Goal: Task Accomplishment & Management: Manage account settings

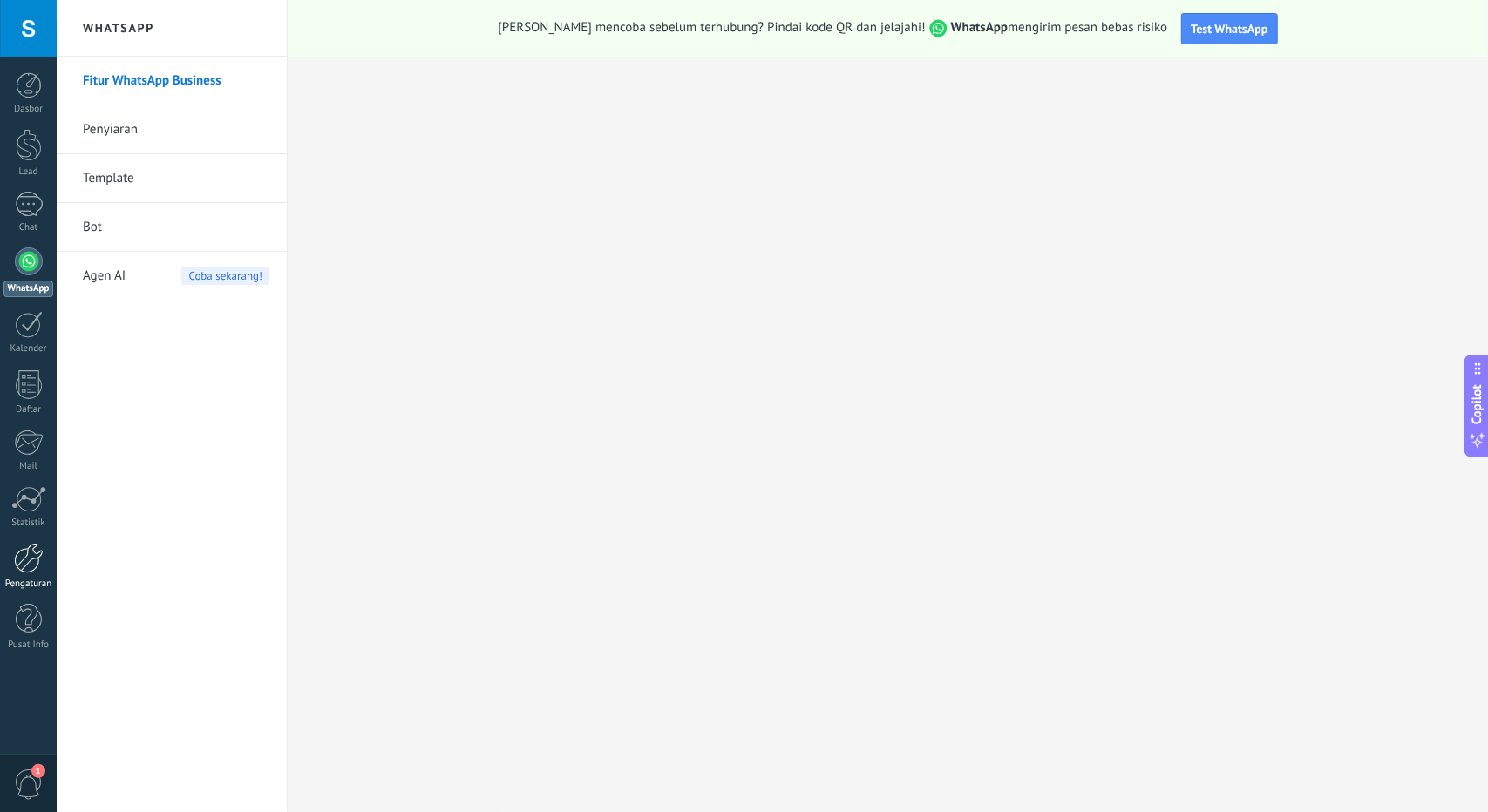
click at [29, 563] on div at bounding box center [29, 558] width 30 height 31
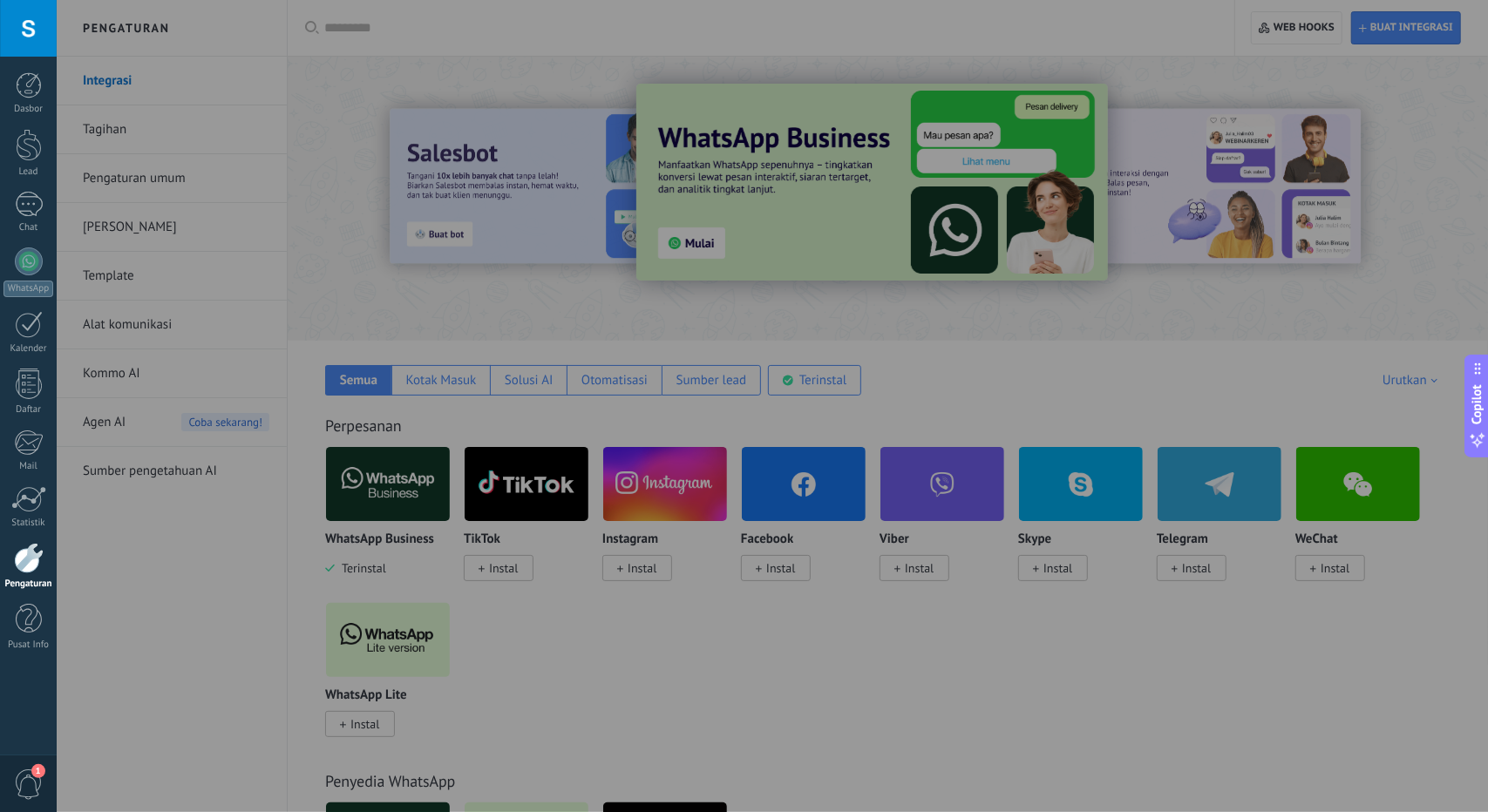
click at [214, 303] on div at bounding box center [800, 406] width 1488 height 812
click at [5, 27] on div at bounding box center [28, 28] width 56 height 56
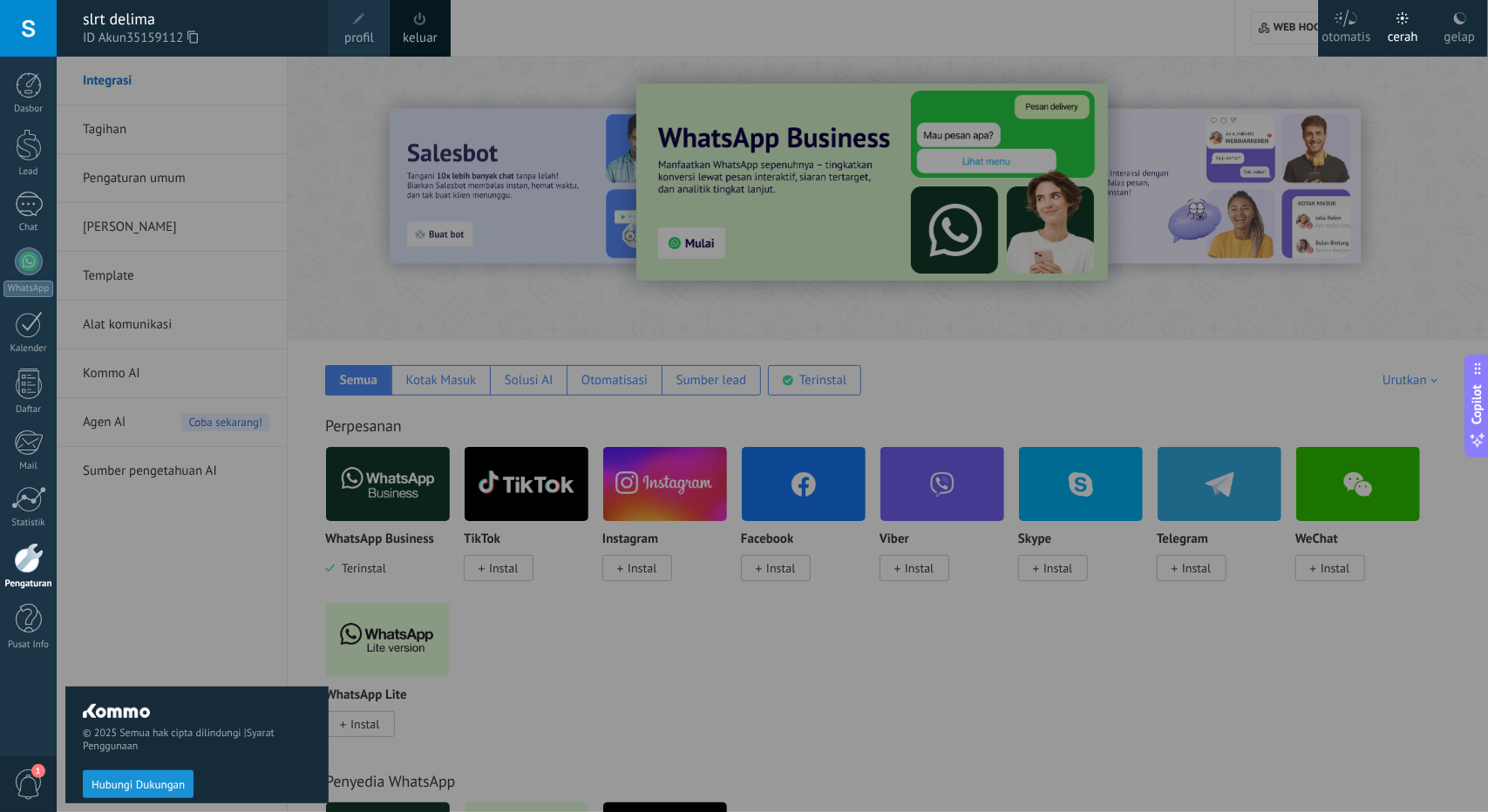
click at [552, 303] on div at bounding box center [800, 406] width 1488 height 812
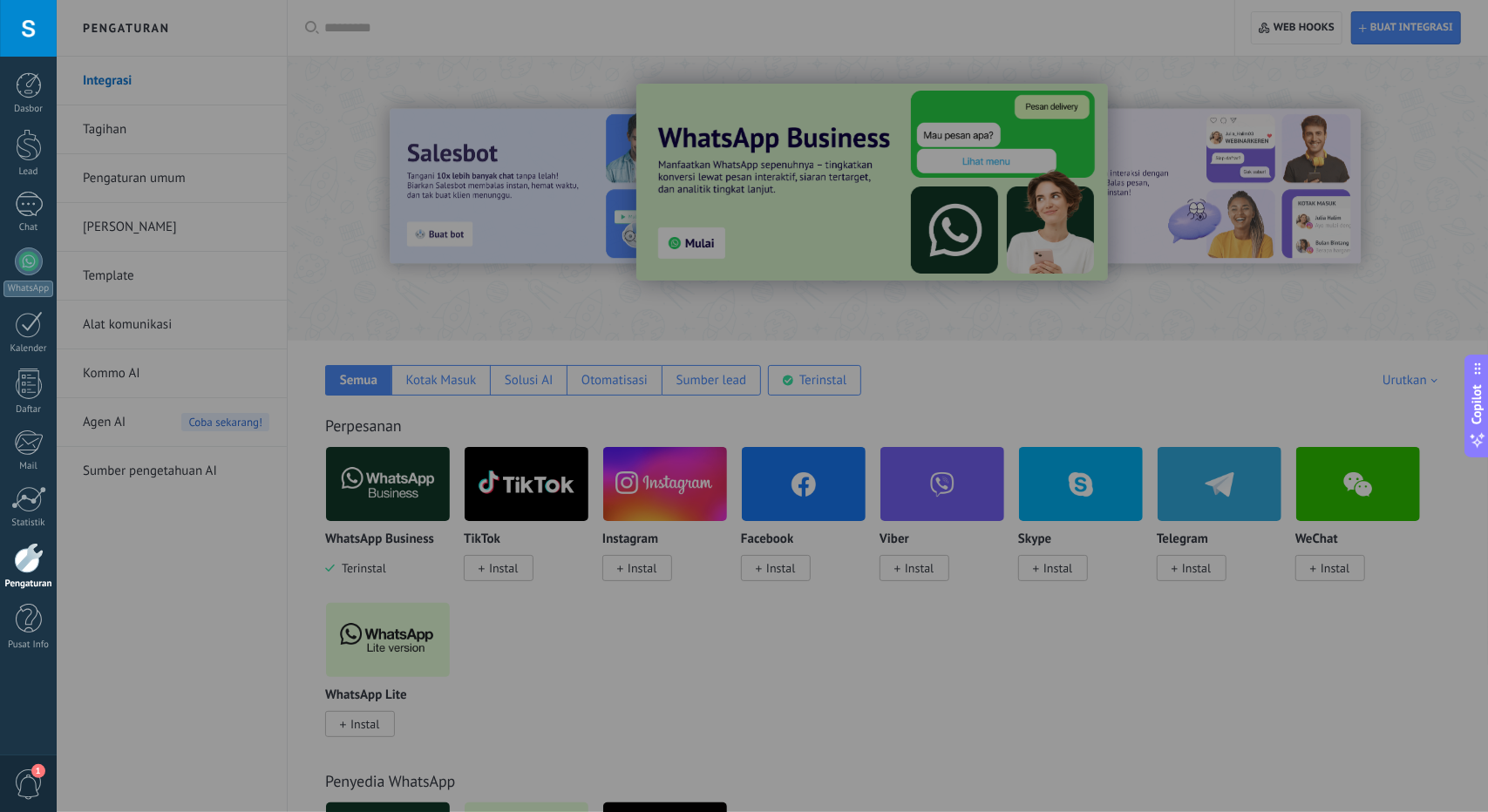
click at [575, 302] on div at bounding box center [800, 406] width 1488 height 812
click at [25, 509] on div at bounding box center [29, 499] width 35 height 26
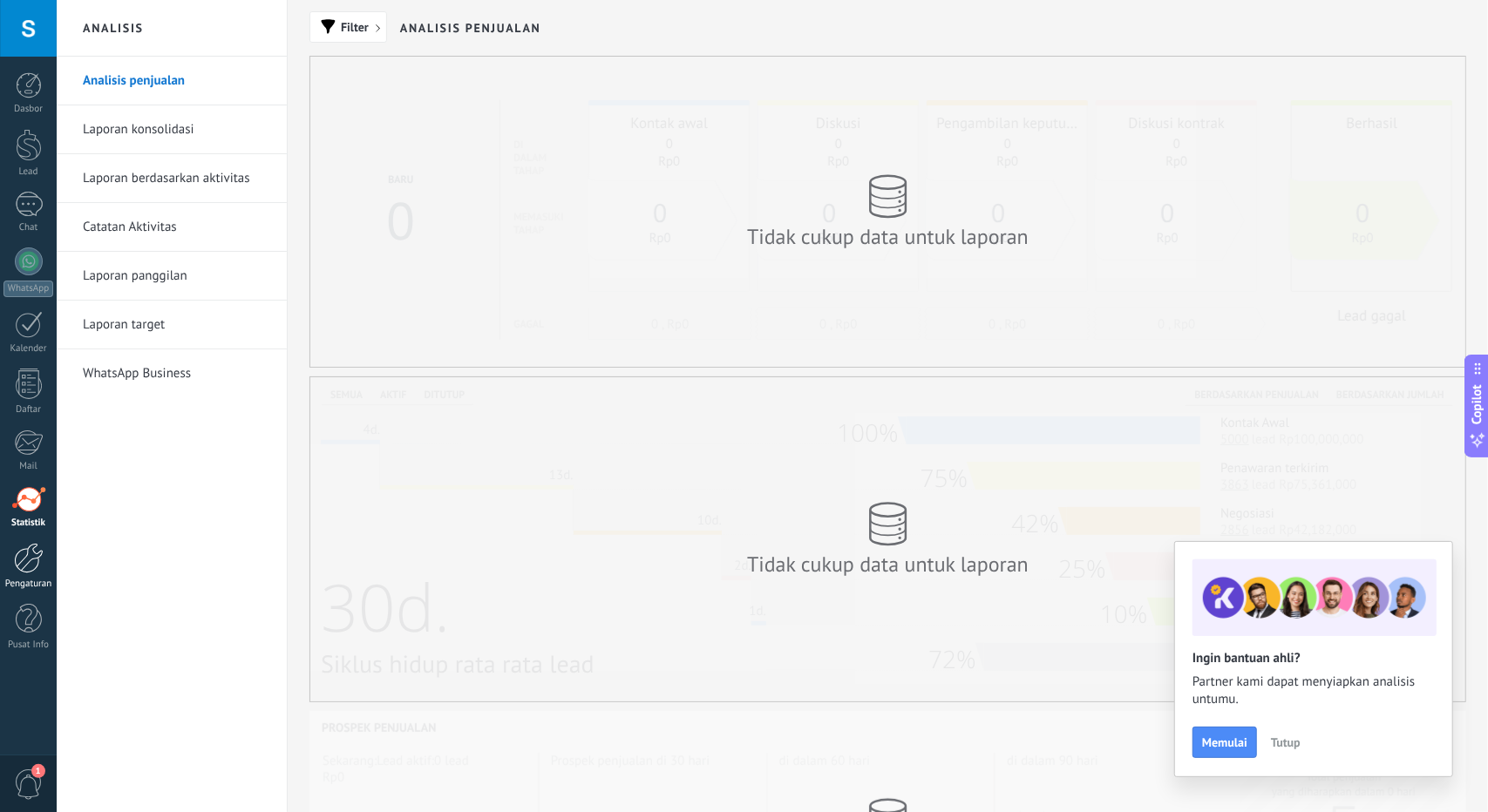
click at [34, 555] on div at bounding box center [29, 558] width 30 height 31
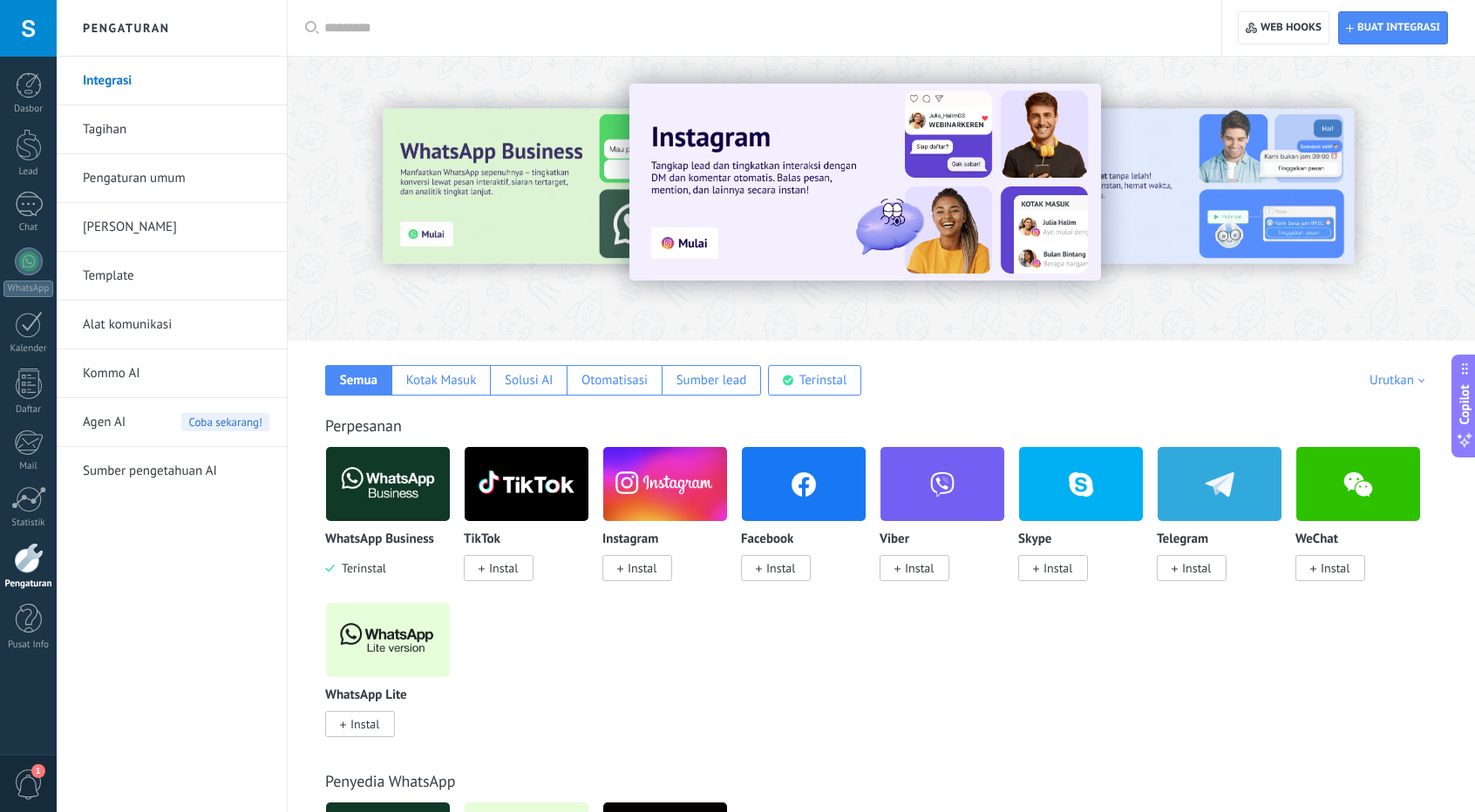
click at [168, 466] on link "Sumber pengetahuan AI" at bounding box center [176, 471] width 186 height 48
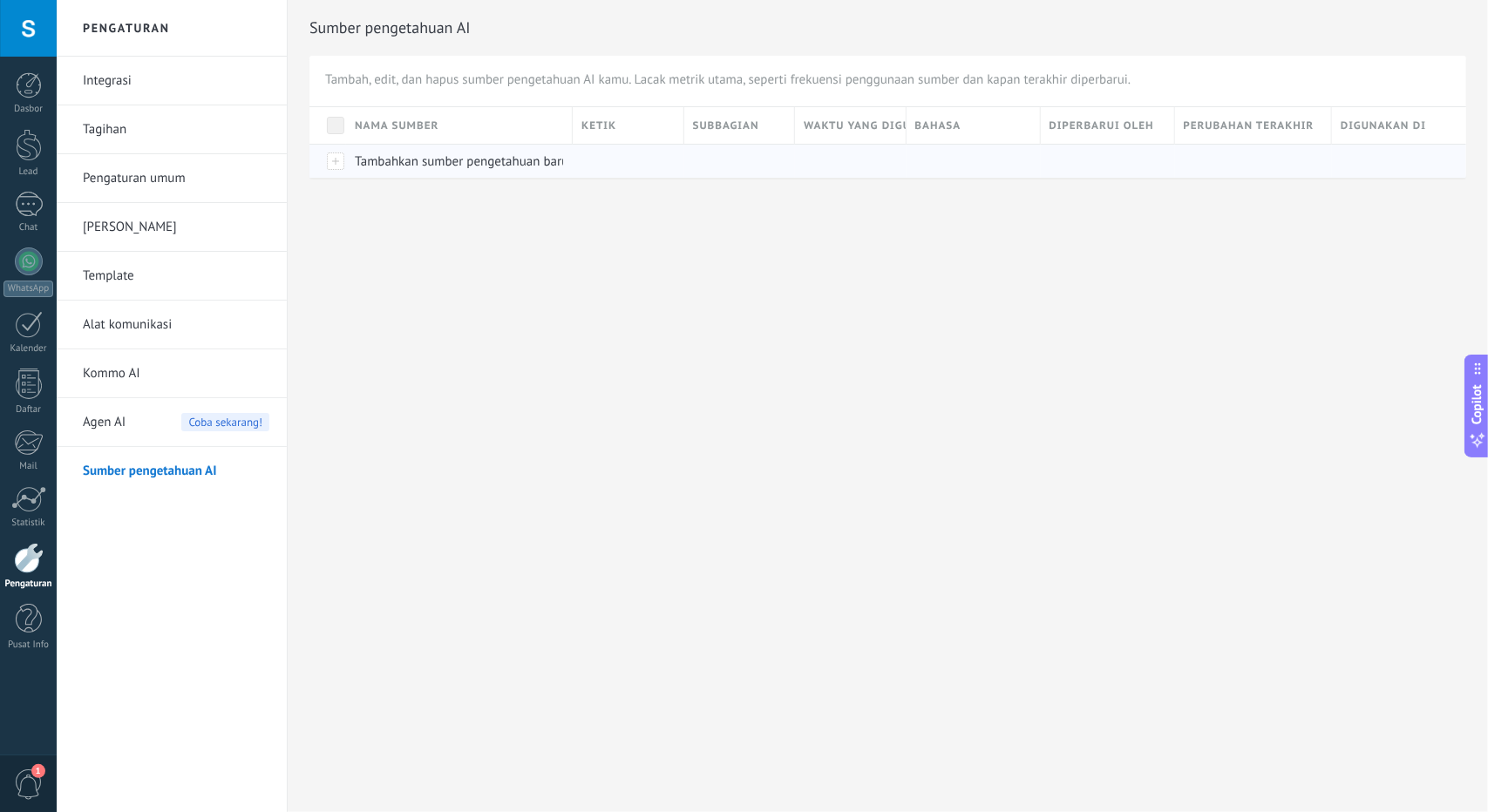
click at [336, 158] on div at bounding box center [327, 160] width 36 height 34
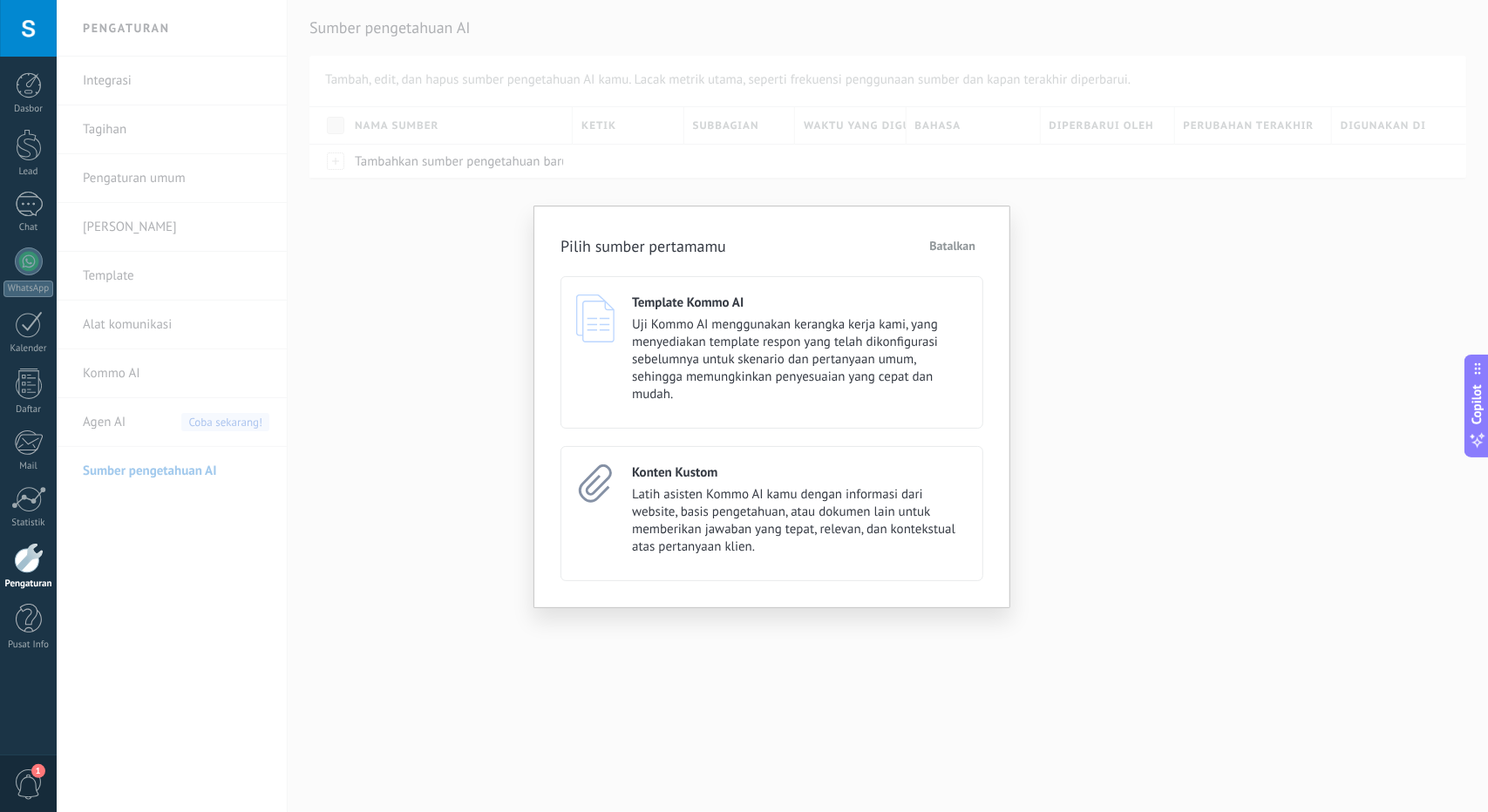
click at [938, 252] on span "Batalkan" at bounding box center [953, 246] width 46 height 12
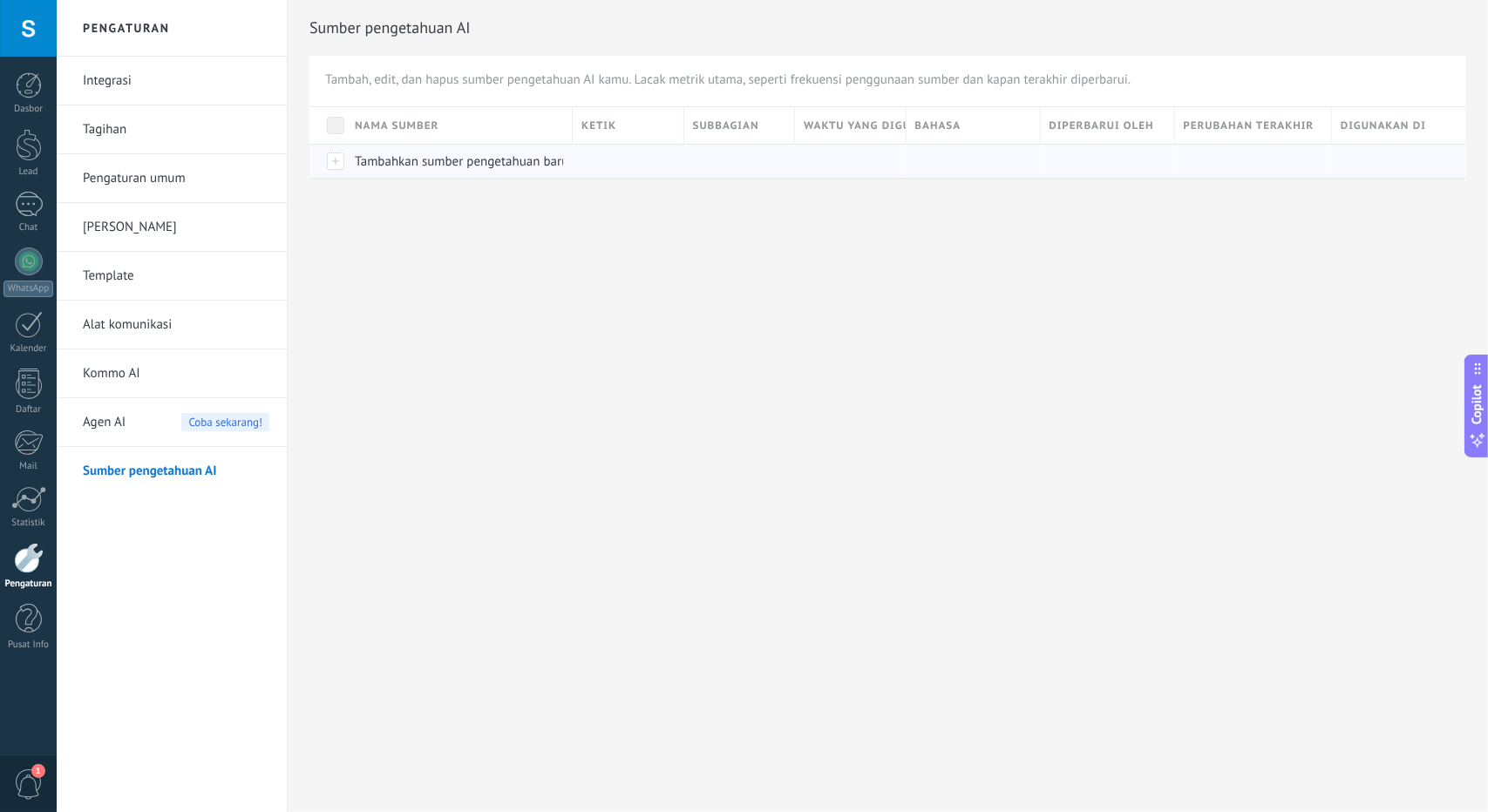
click at [429, 161] on span "Tambahkan sumber pengetahuan baru" at bounding box center [461, 161] width 213 height 17
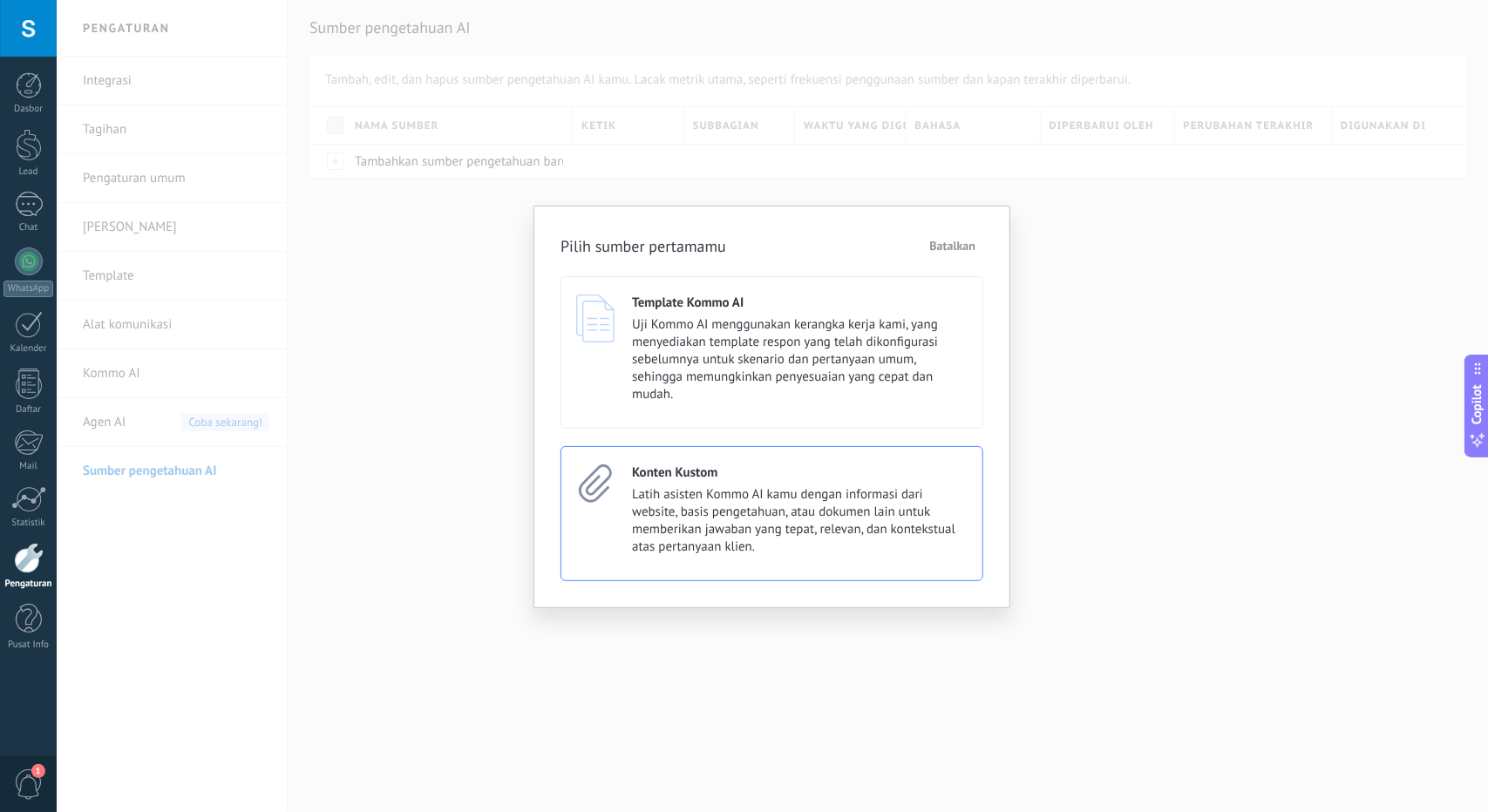
click at [699, 487] on span "Latih asisten Kommo AI kamu dengan informasi dari website, basis pengetahuan, a…" at bounding box center [799, 520] width 335 height 70
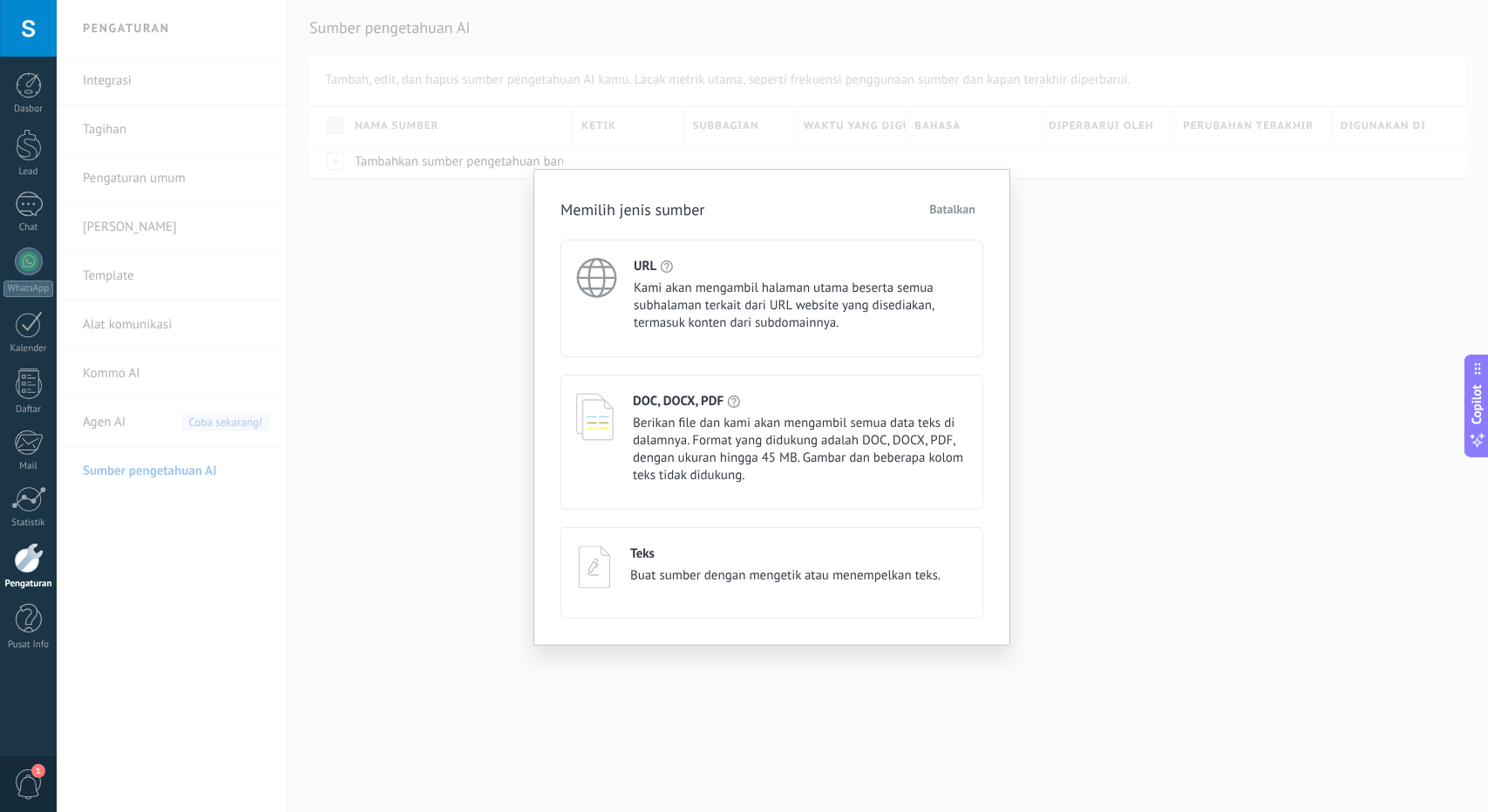
click at [718, 458] on span "Berikan file dan kami akan mengambil semua data teks di dalamnya. Format yang d…" at bounding box center [799, 449] width 334 height 70
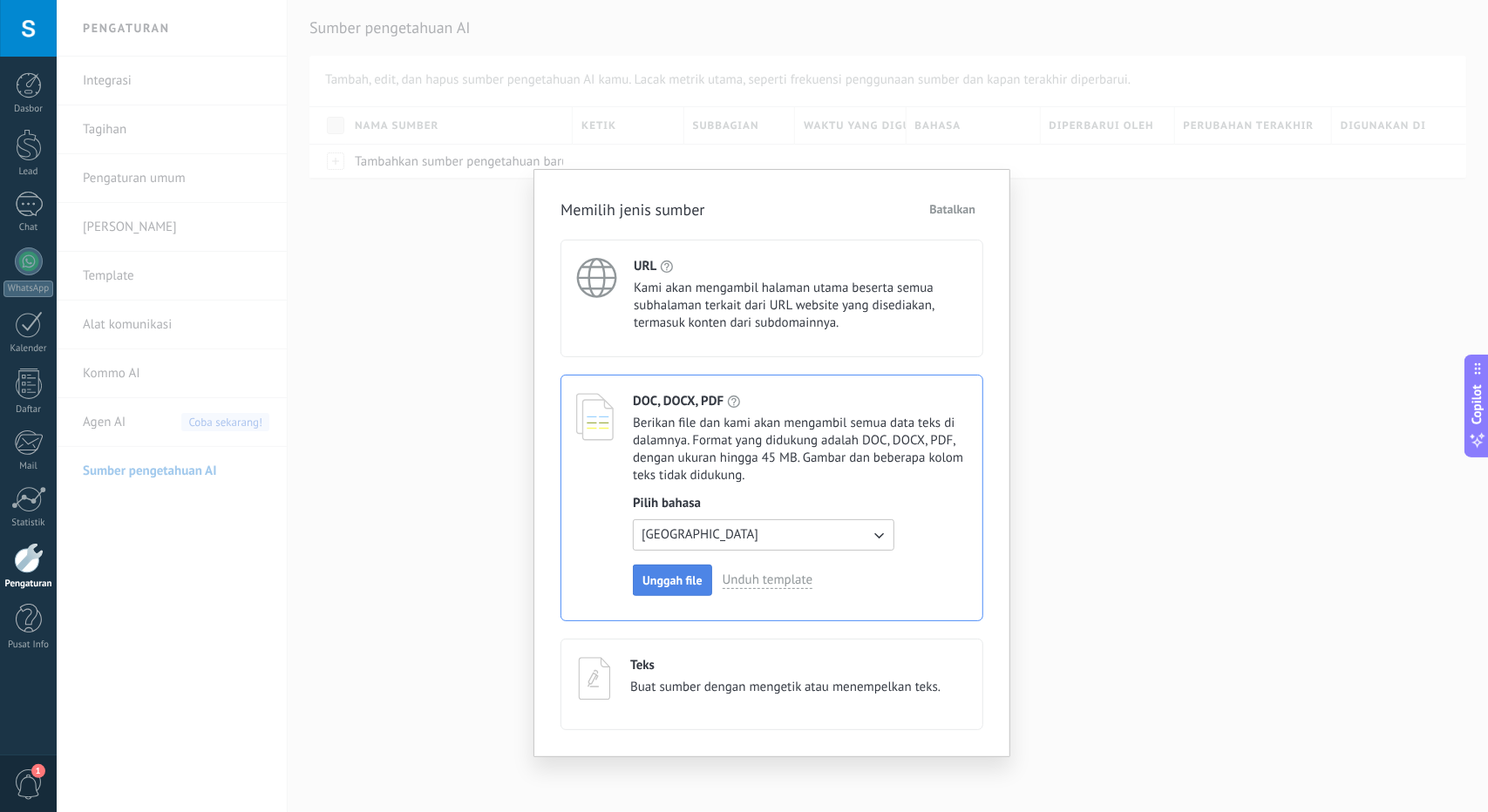
click at [678, 580] on span "Unggah file" at bounding box center [672, 580] width 60 height 12
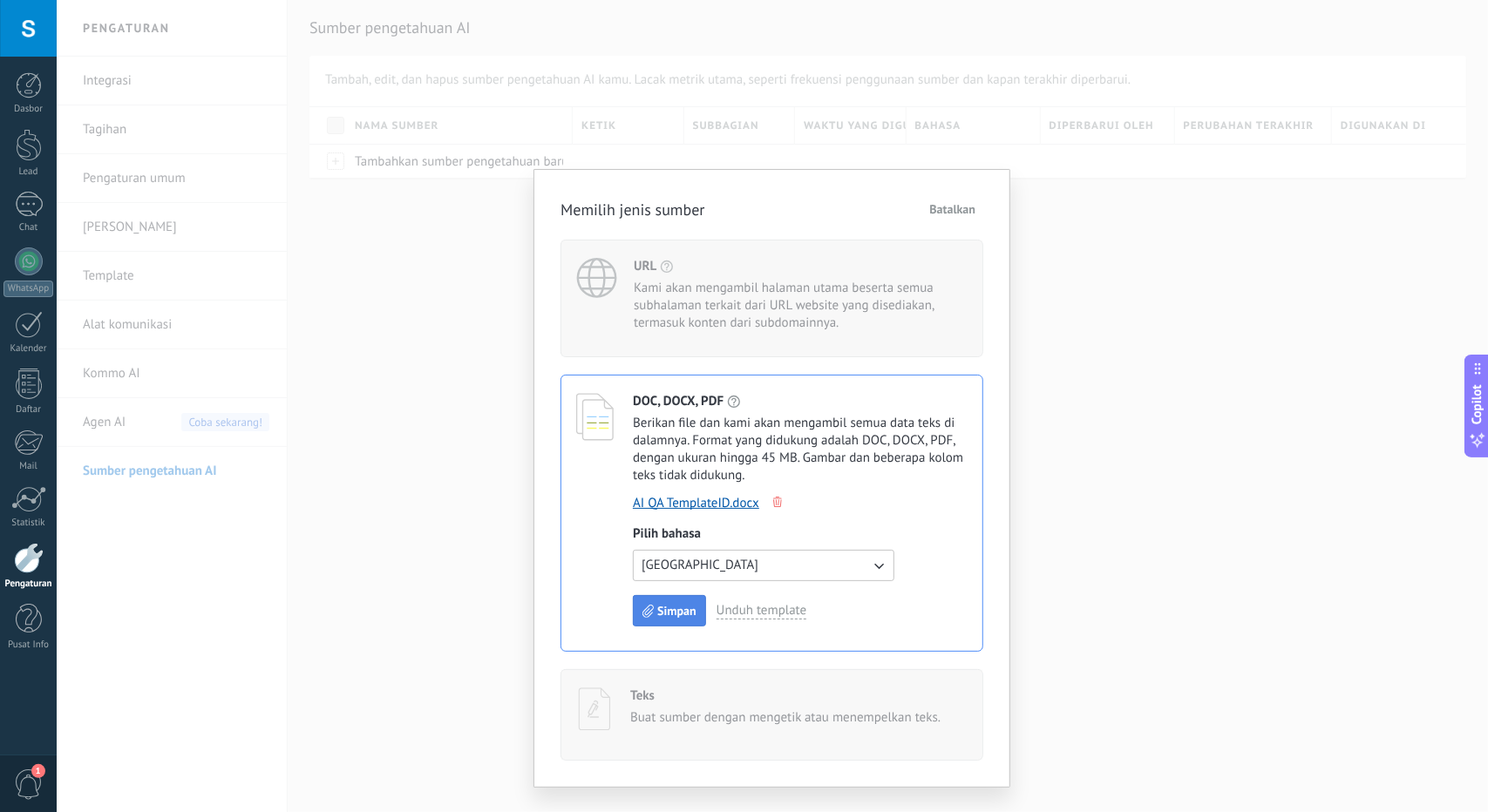
click at [675, 599] on button "Simpan" at bounding box center [669, 611] width 73 height 32
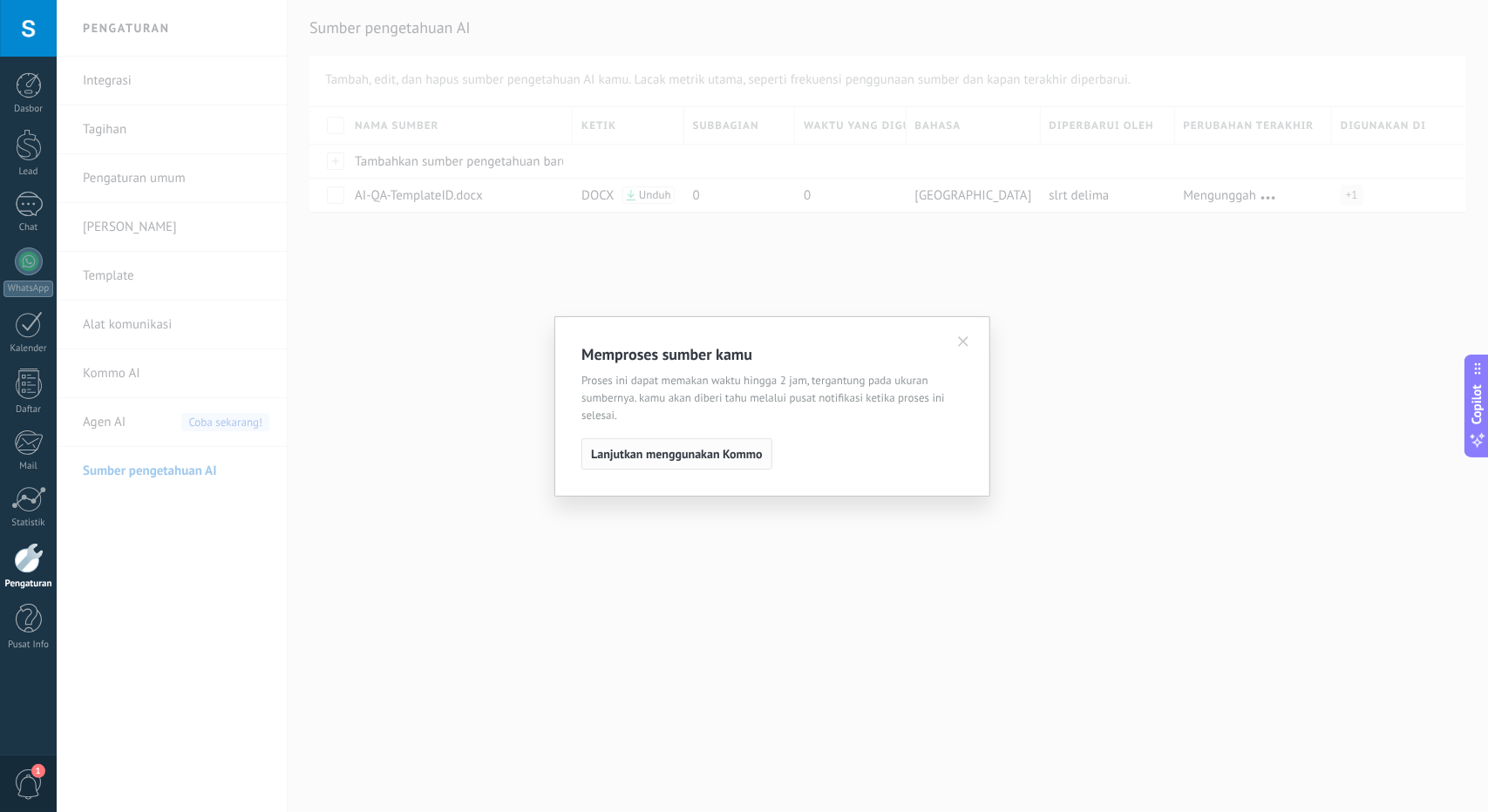
click at [712, 451] on span "Lanjutkan menggunakan Kommo" at bounding box center [677, 454] width 172 height 12
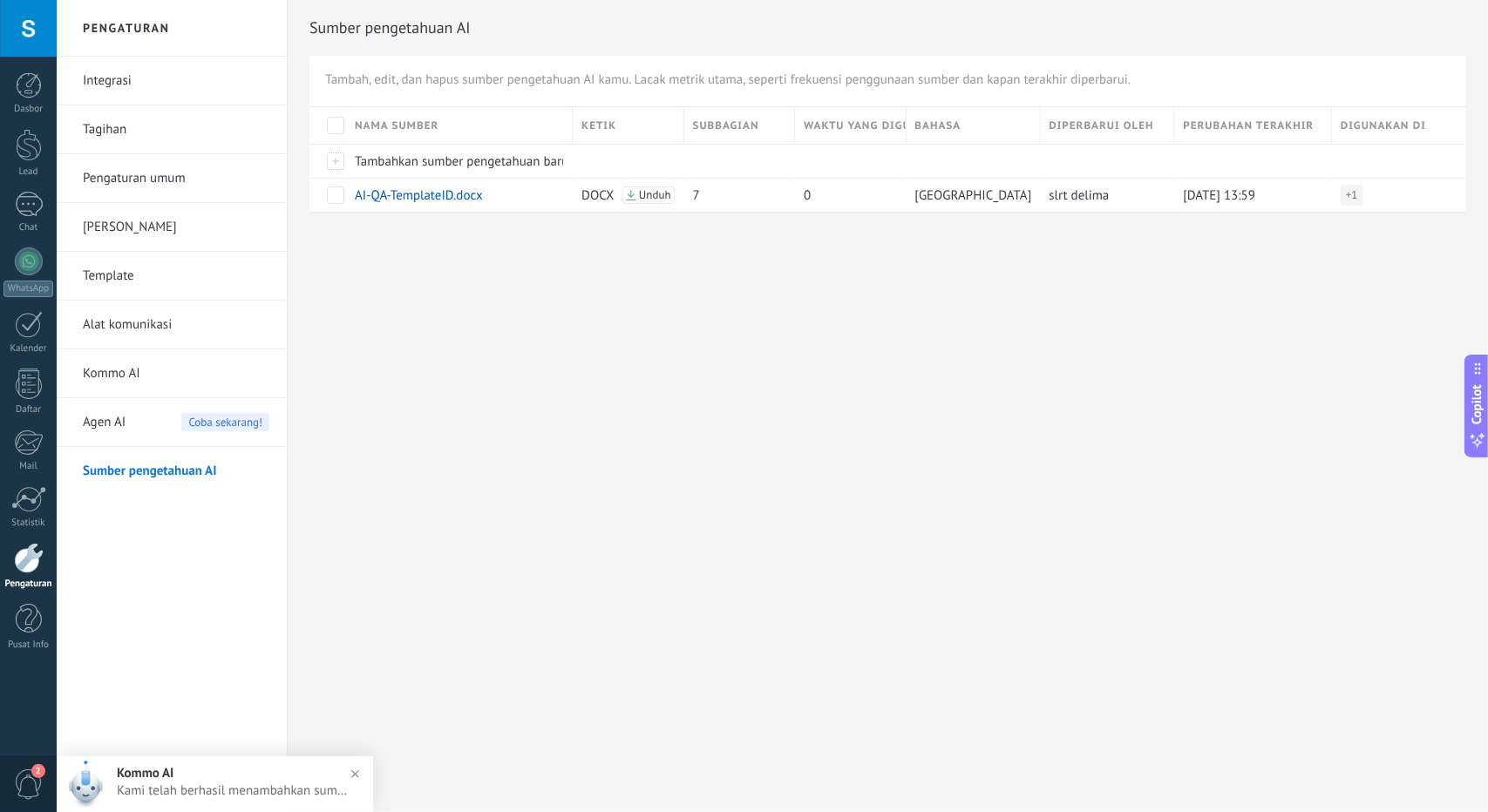
click at [162, 433] on div "Agen AI Coba sekarang!" at bounding box center [176, 422] width 186 height 48
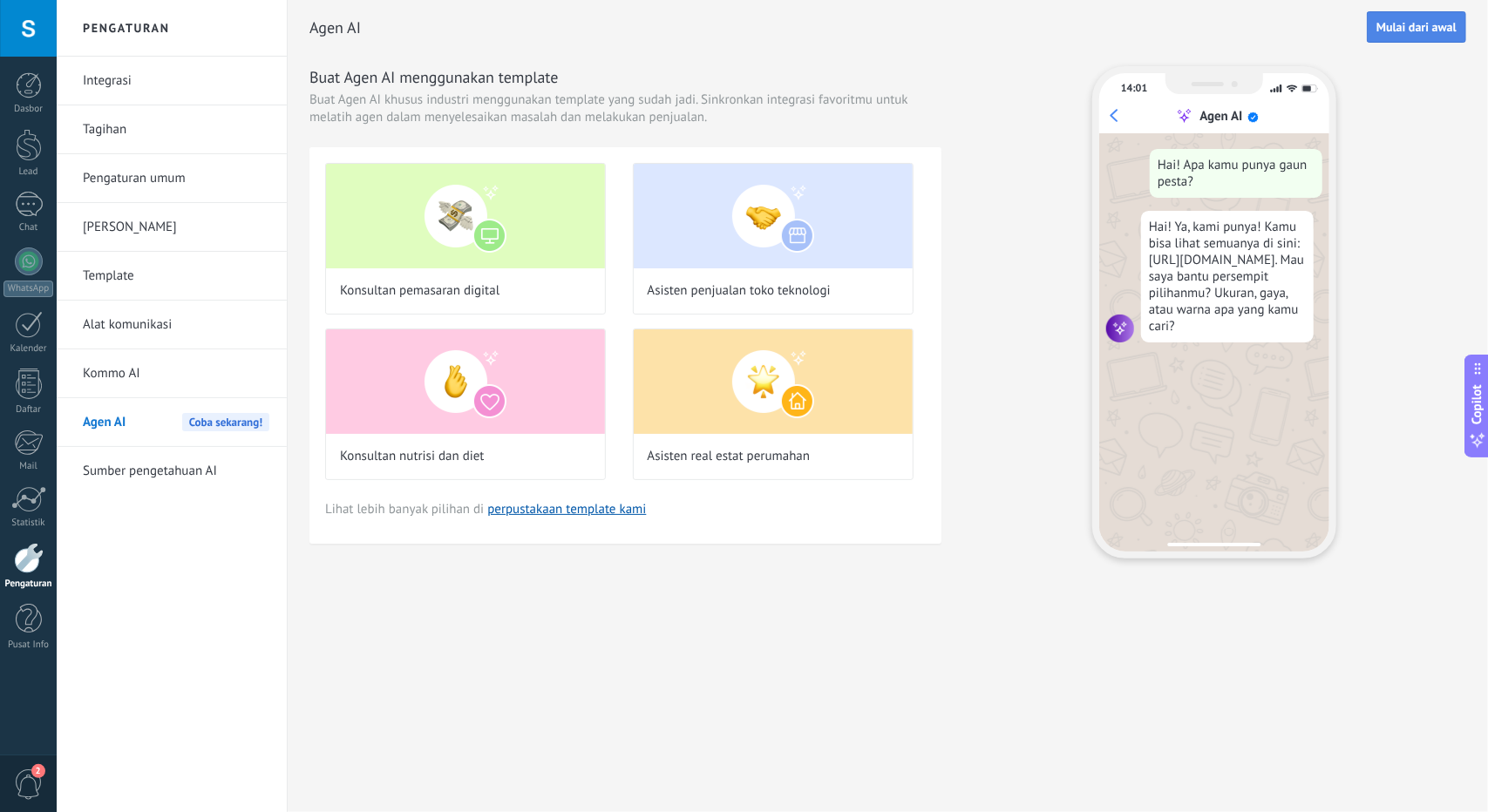
click at [1413, 29] on span "Mulai dari awal" at bounding box center [1416, 27] width 80 height 12
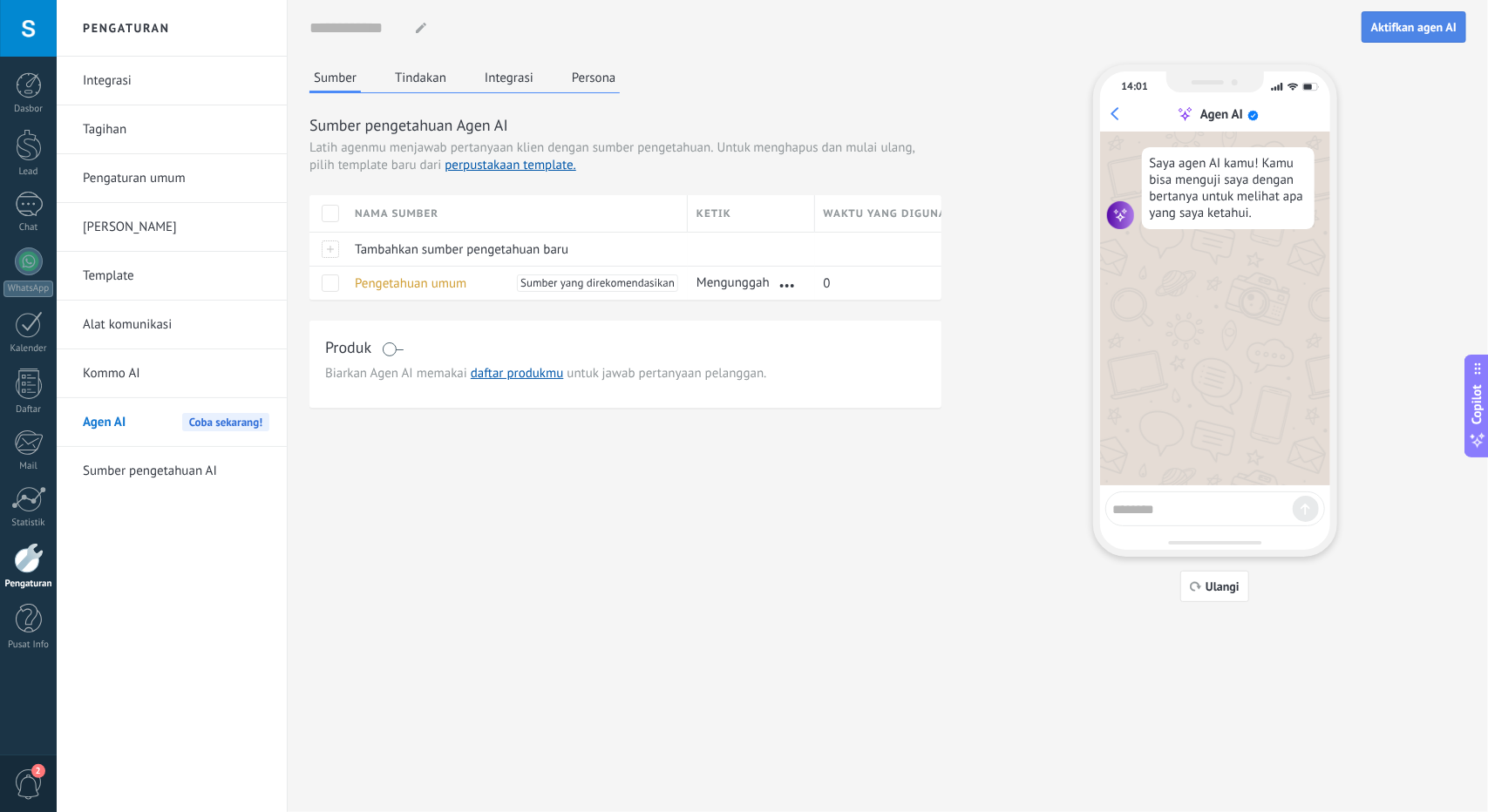
click at [1421, 31] on span "Aktifkan agen AI" at bounding box center [1413, 27] width 86 height 12
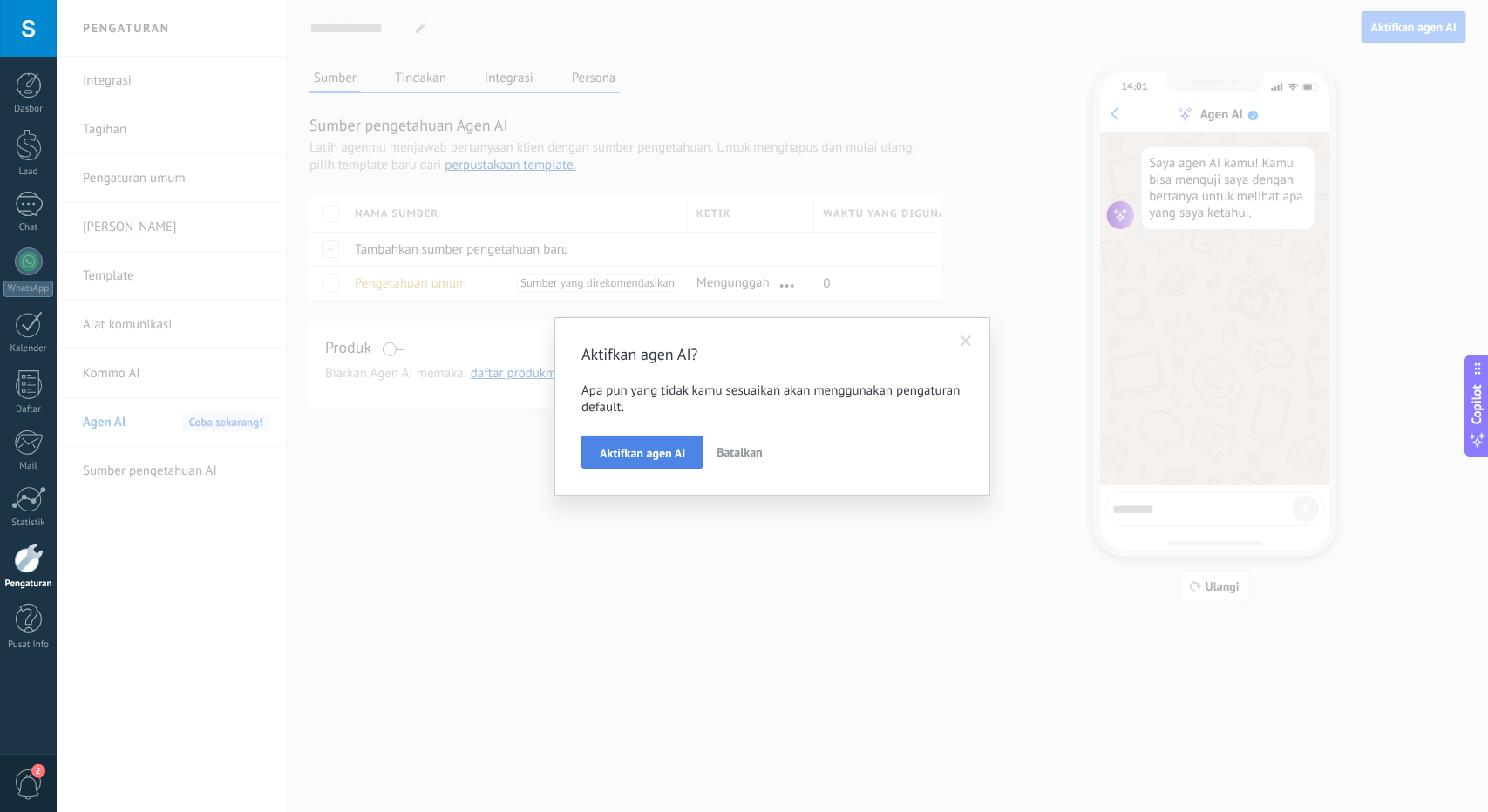
click at [658, 463] on button "Aktifkan agen AI" at bounding box center [642, 452] width 122 height 34
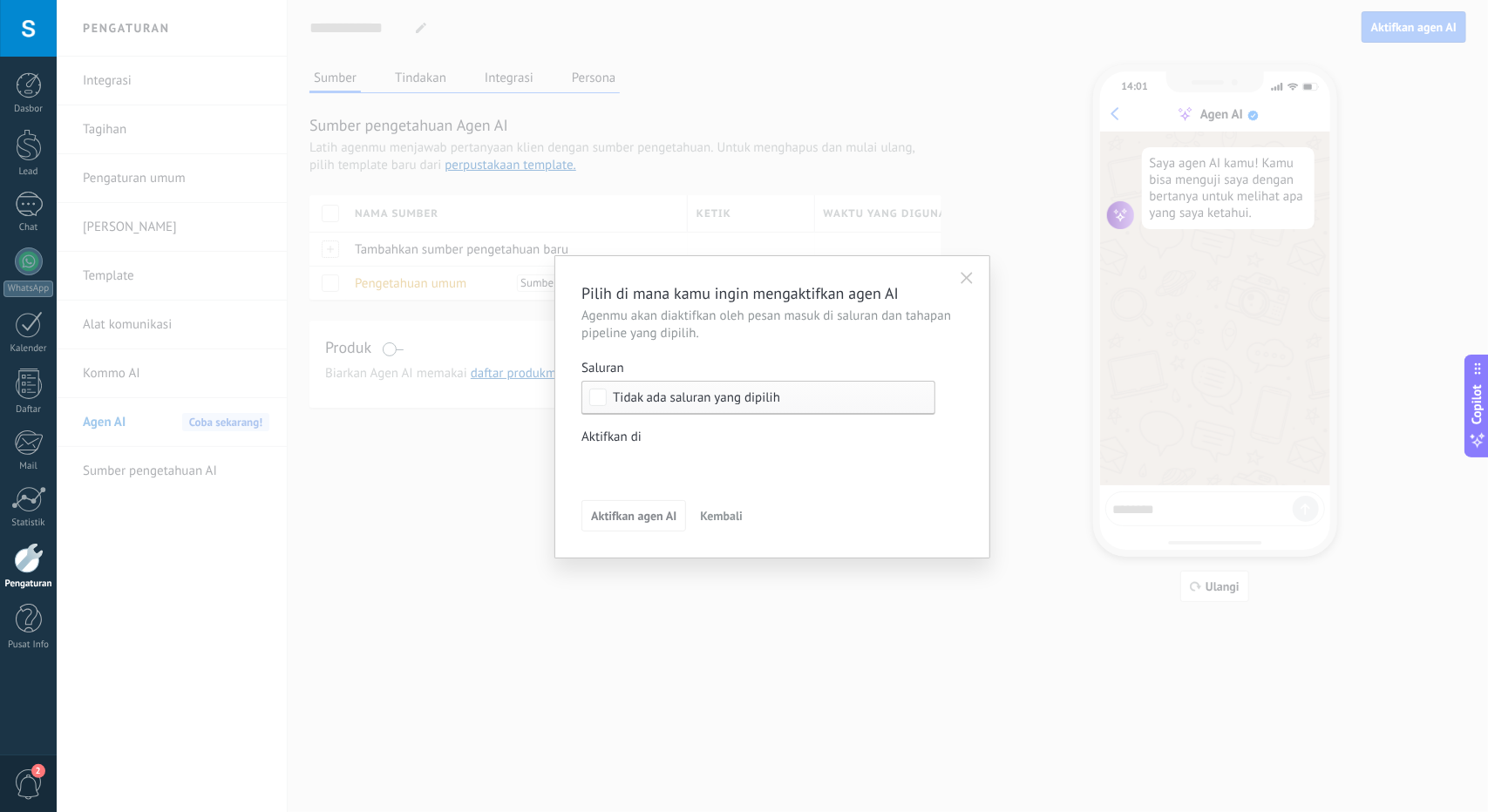
click at [723, 403] on span "Tidak ada saluran yang dipilih" at bounding box center [697, 398] width 168 height 13
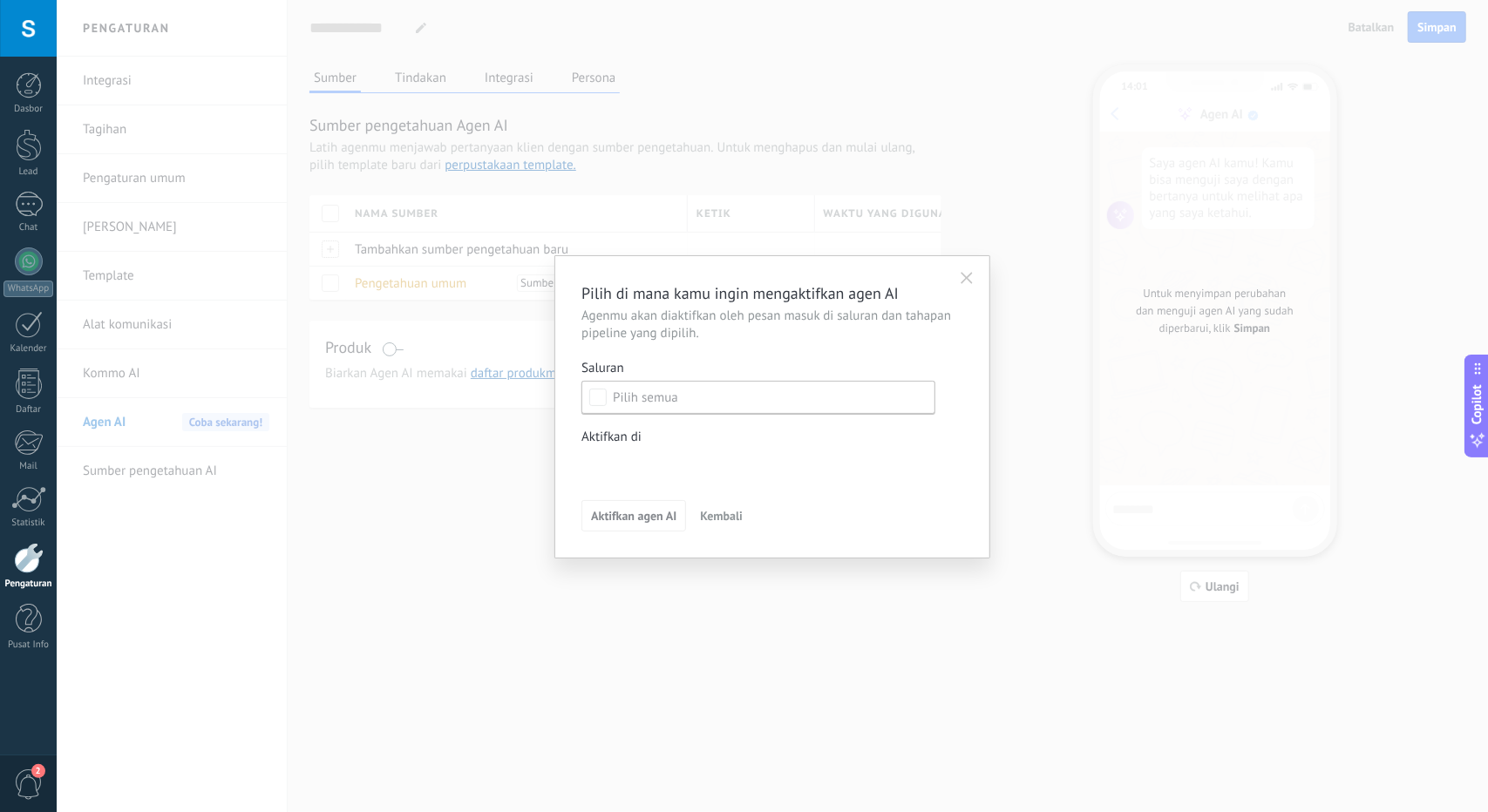
click at [0, 0] on div "Lead masuk Kontak awal Diskusi Pengambilan keputusan Diskusi kontrak Penjualan …" at bounding box center [0, 0] width 0 height 0
click at [624, 440] on div at bounding box center [772, 406] width 1431 height 812
click at [976, 276] on button "button" at bounding box center [967, 278] width 28 height 26
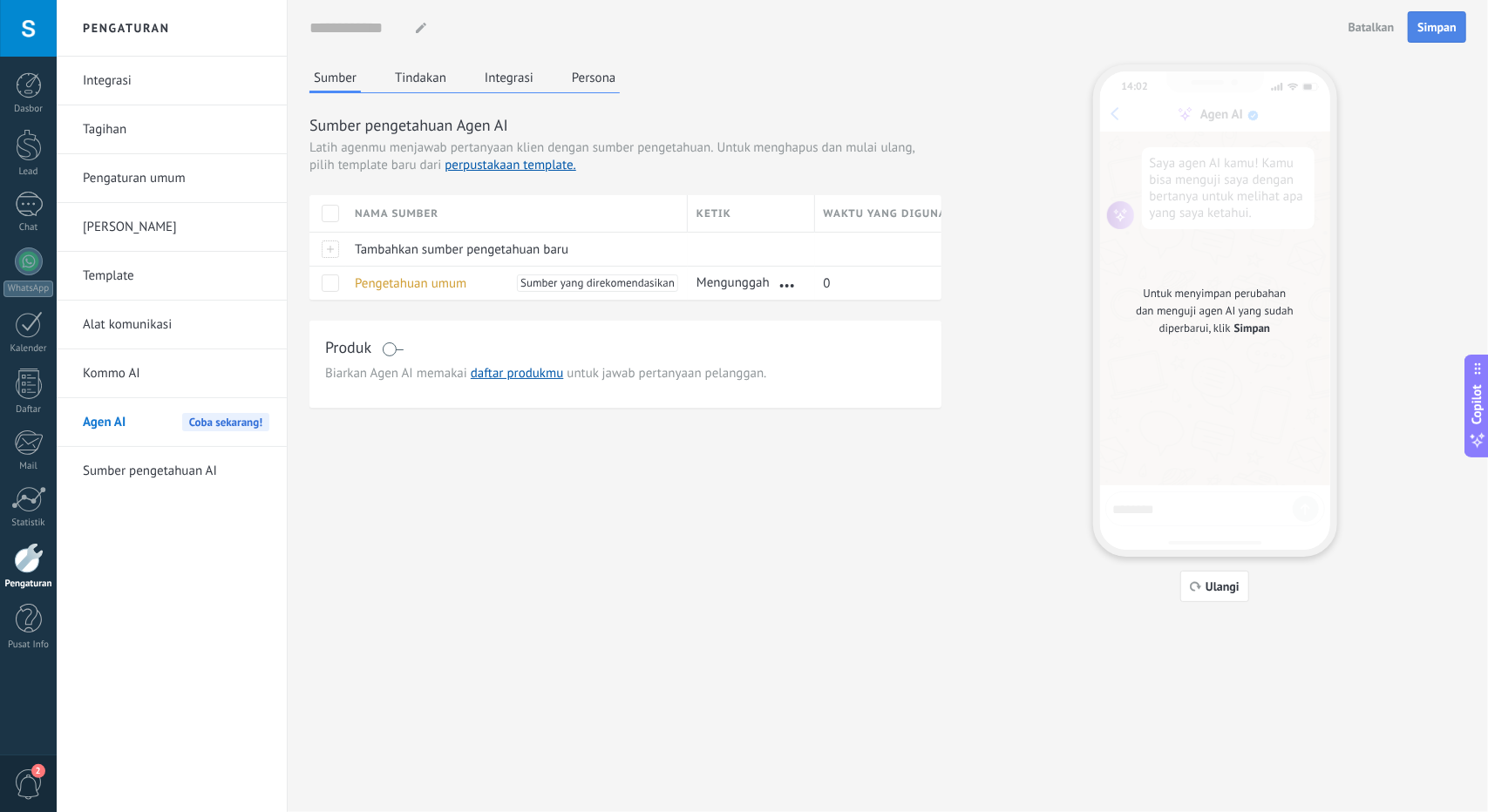
click at [1444, 26] on span "Simpan" at bounding box center [1437, 27] width 39 height 12
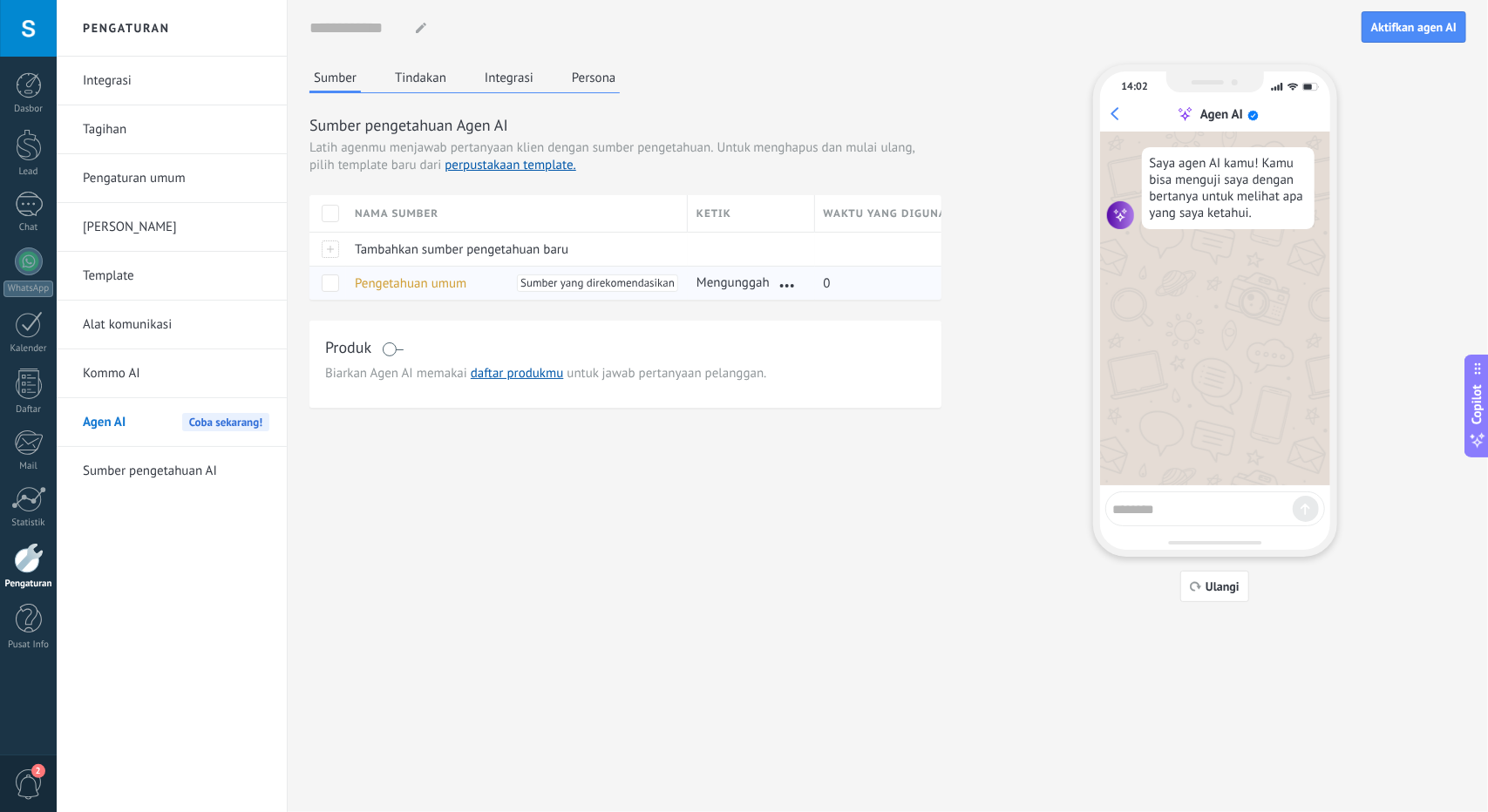
click at [334, 286] on span at bounding box center [331, 283] width 18 height 18
click at [333, 279] on span at bounding box center [331, 283] width 18 height 18
click at [356, 252] on span "Tambahkan sumber pengetahuan baru" at bounding box center [461, 250] width 213 height 17
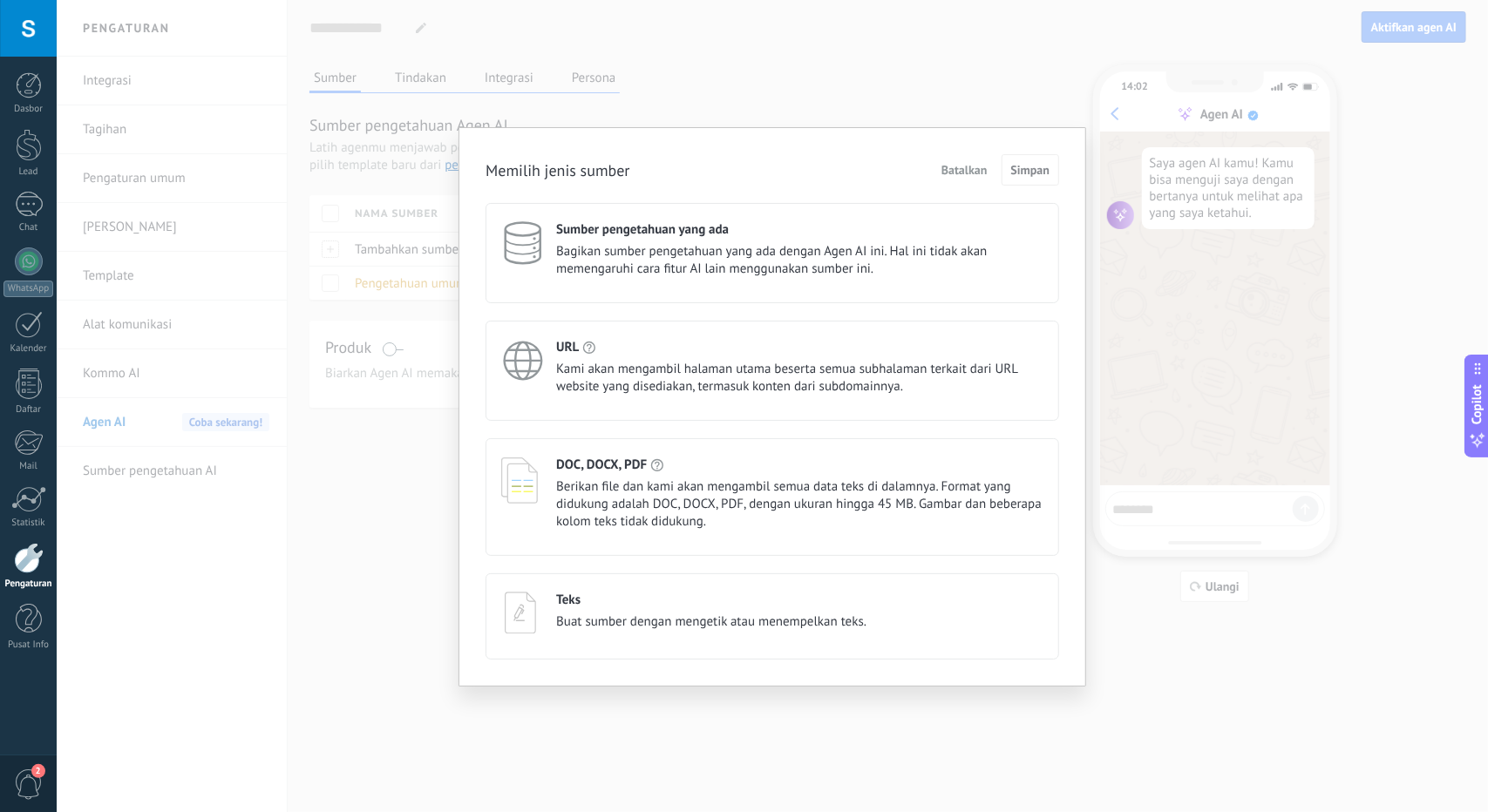
click at [651, 495] on span "Berikan file dan kami akan mengambil semua data teks di dalamnya. Format yang d…" at bounding box center [799, 503] width 487 height 52
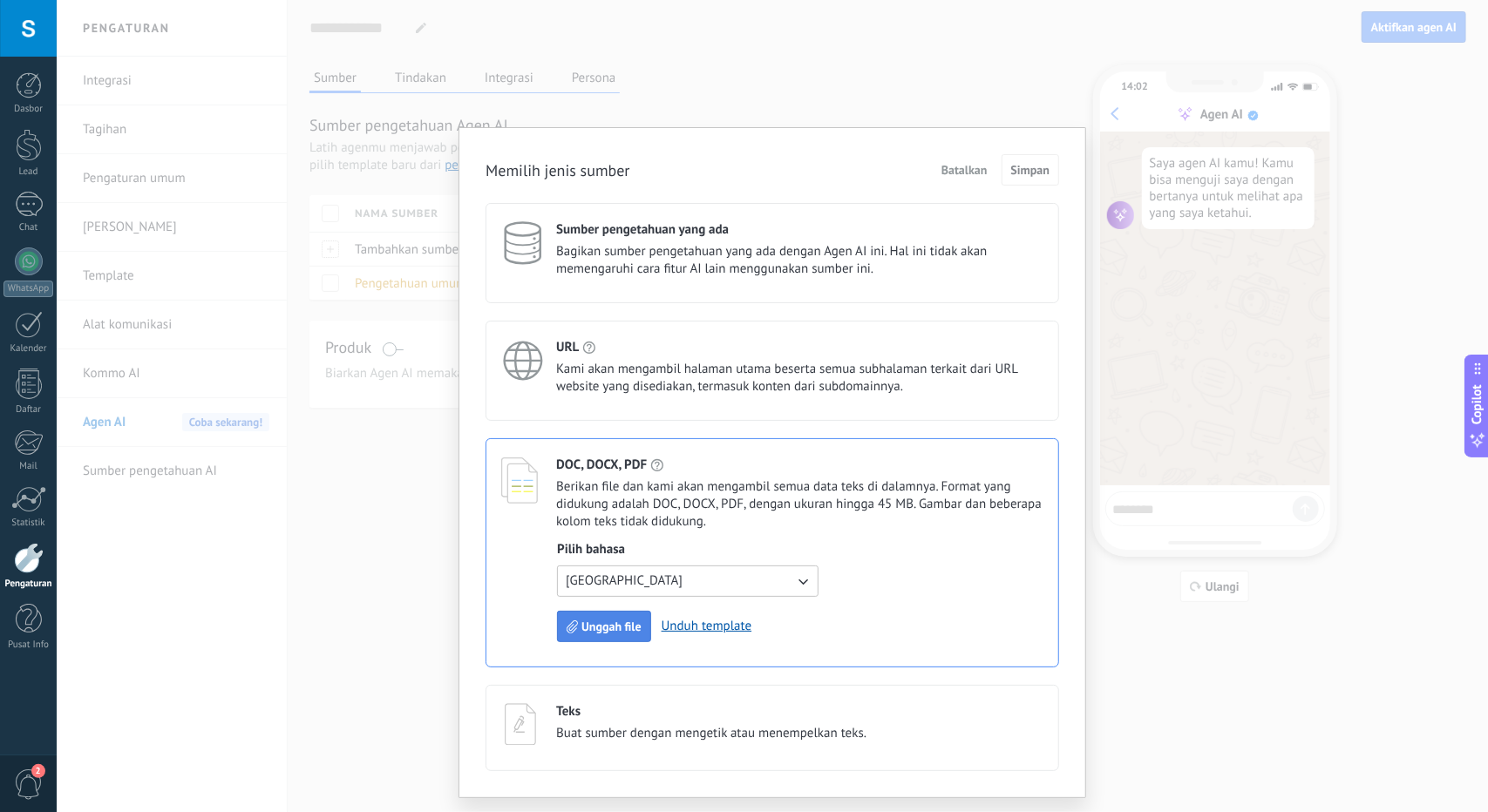
click at [596, 628] on span "Unggah file" at bounding box center [611, 626] width 60 height 12
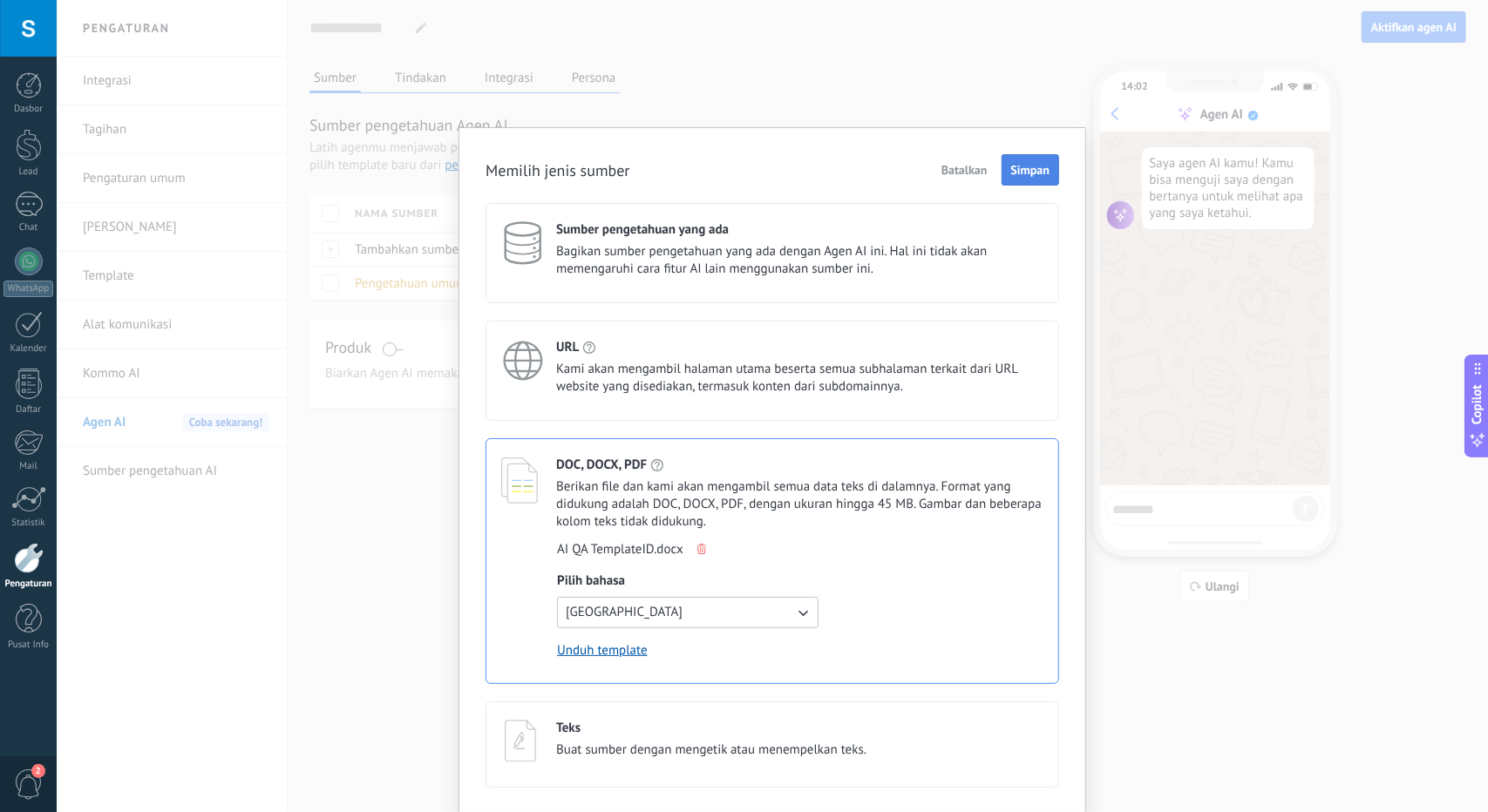
click at [1028, 172] on span "Simpan" at bounding box center [1030, 170] width 39 height 12
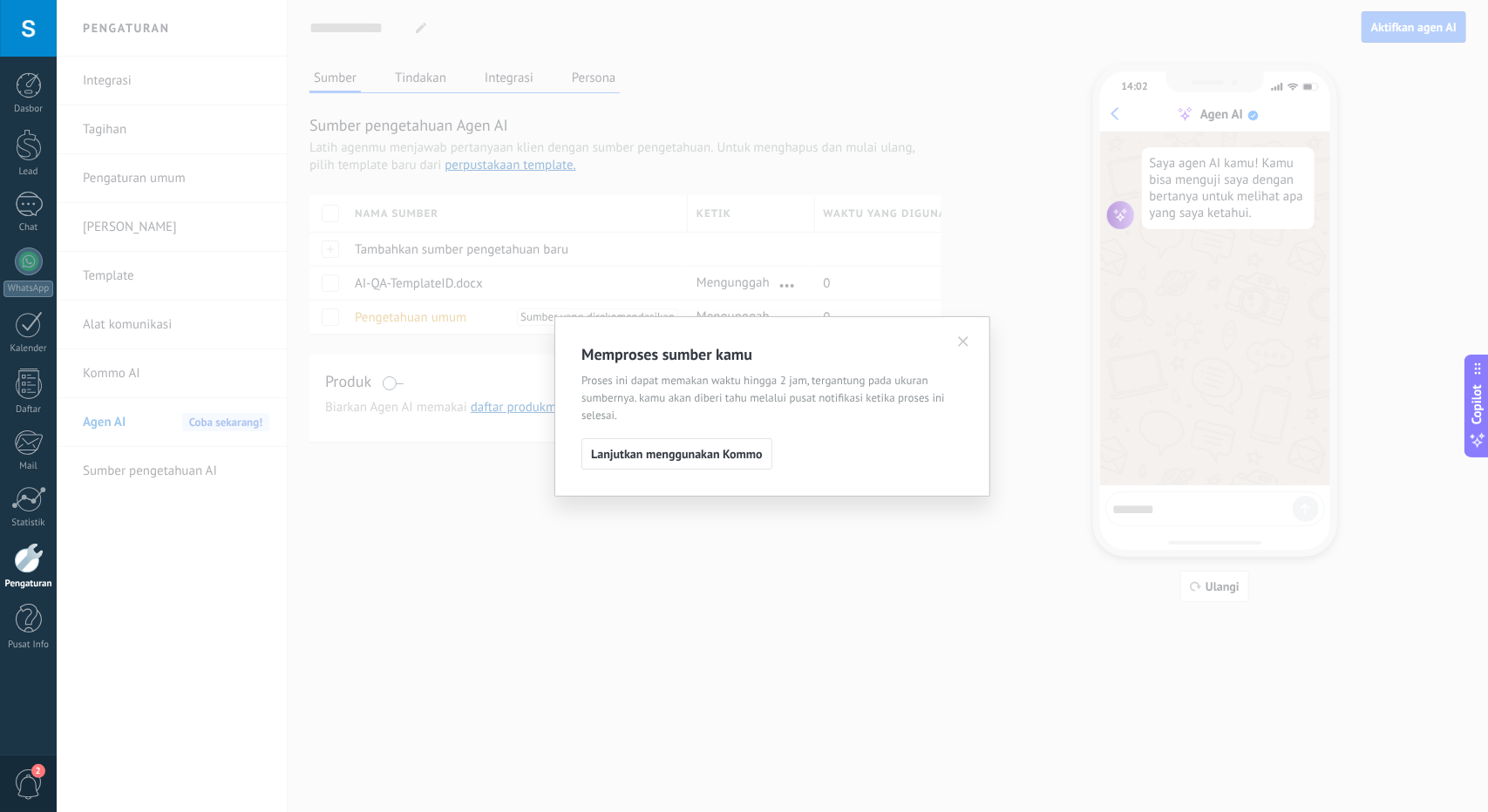
click at [1184, 504] on div "Memproses sumber kamu Proses ini dapat memakan waktu hingga 2 jam, tergantung p…" at bounding box center [772, 406] width 1431 height 812
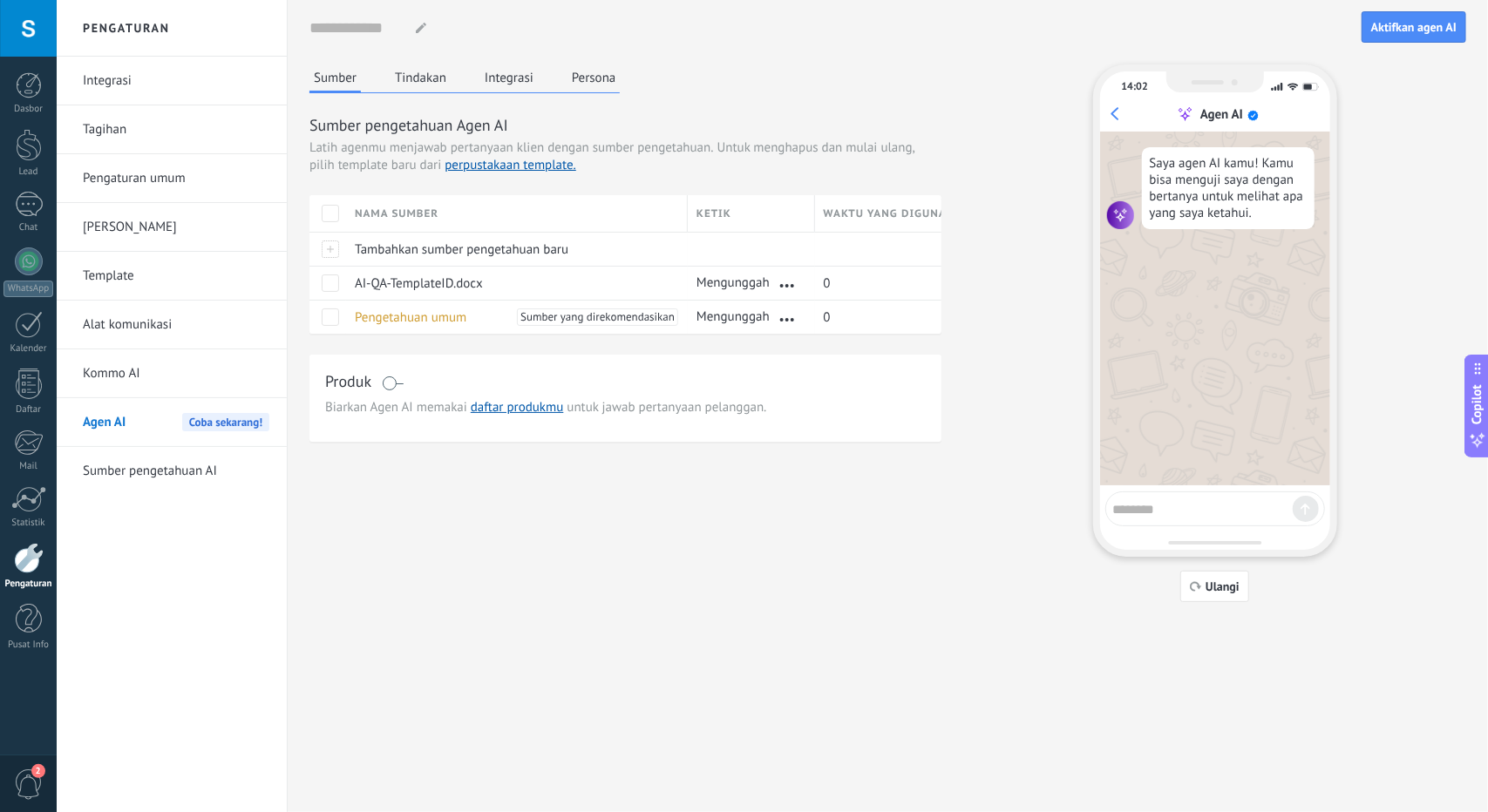
click at [1193, 525] on div at bounding box center [1215, 509] width 220 height 35
click at [1204, 515] on textarea at bounding box center [1203, 506] width 180 height 22
type textarea "**********"
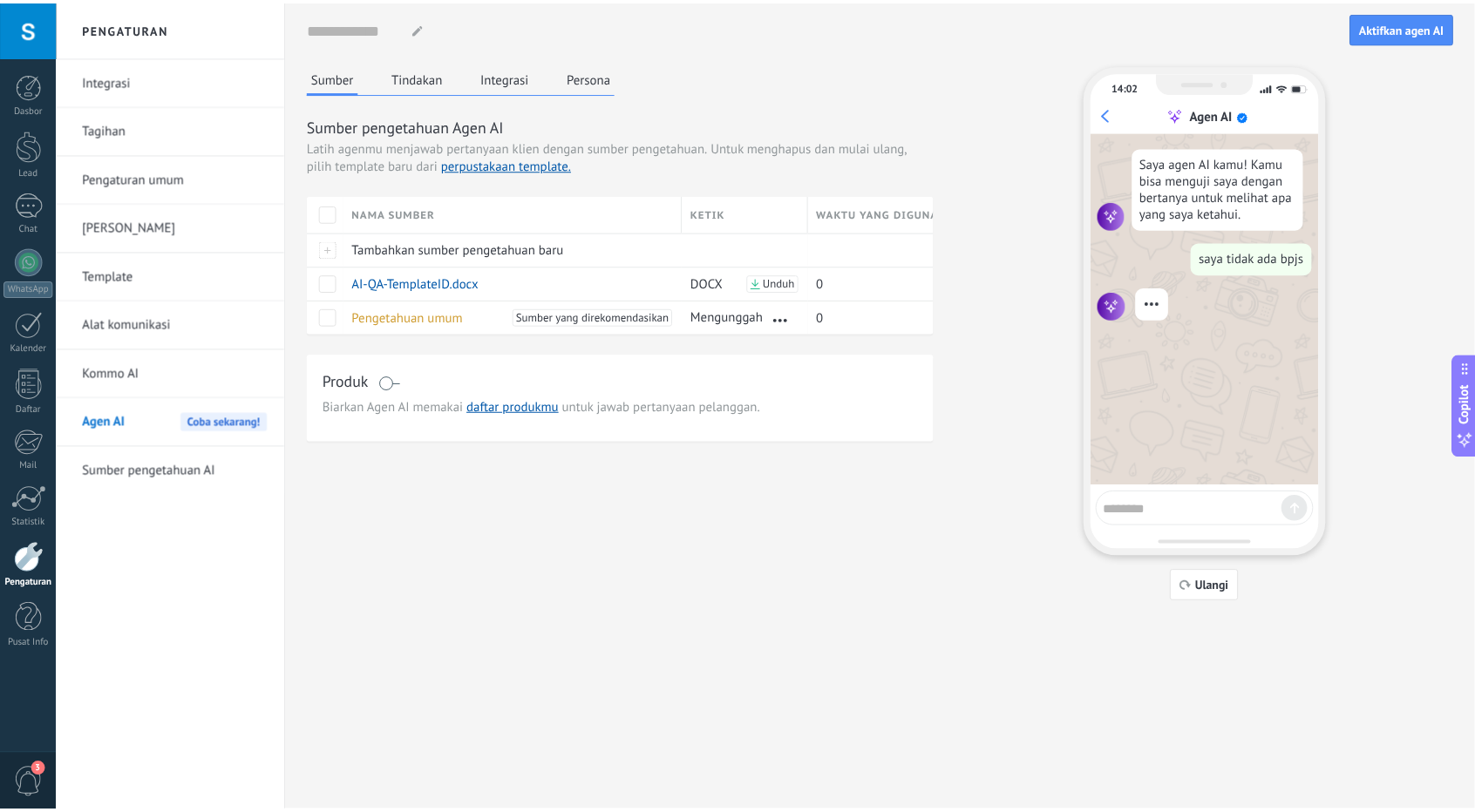
scroll to position [9, 0]
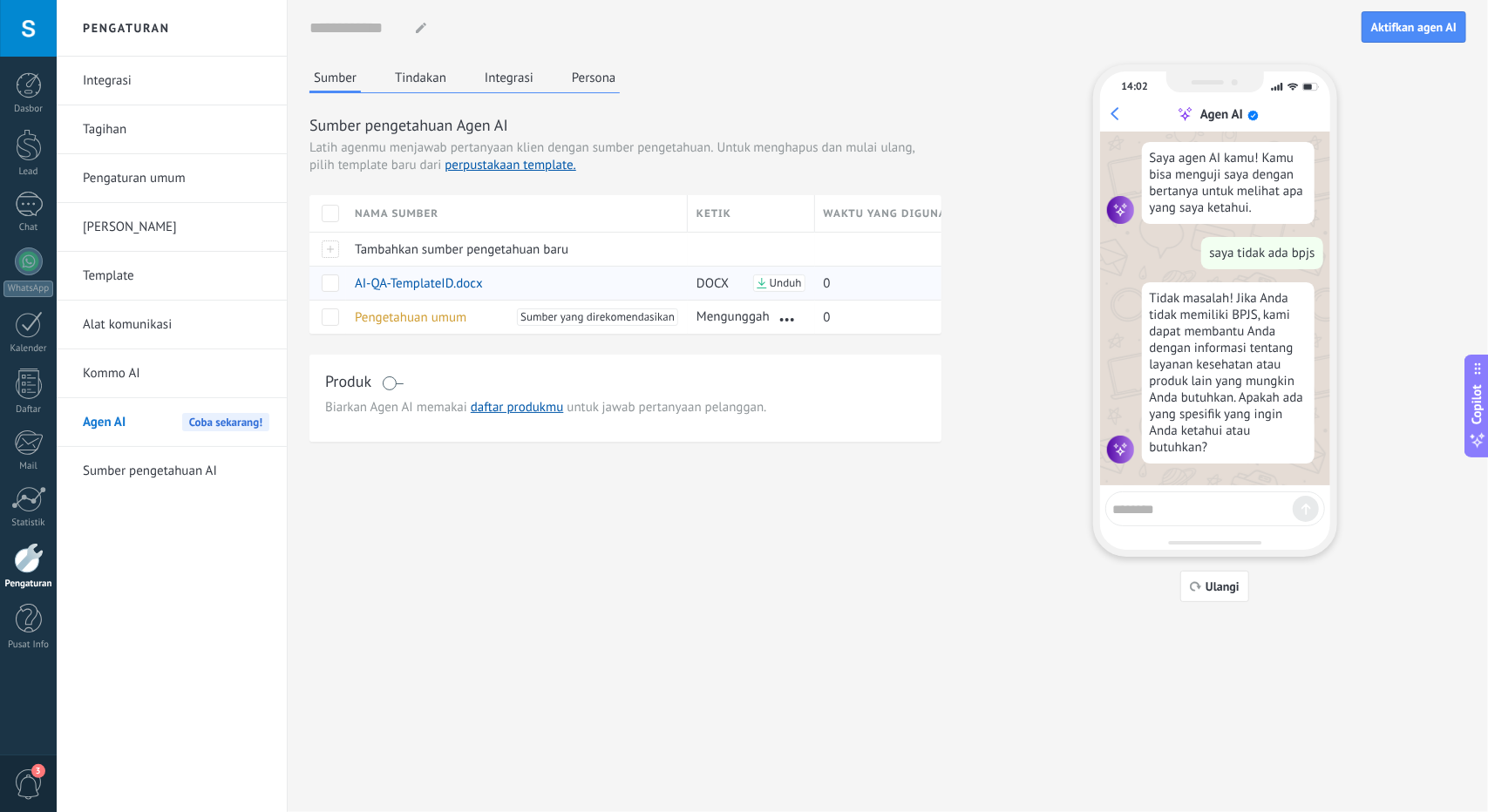
click at [835, 285] on div "0" at bounding box center [871, 283] width 114 height 34
click at [32, 153] on div at bounding box center [29, 145] width 26 height 33
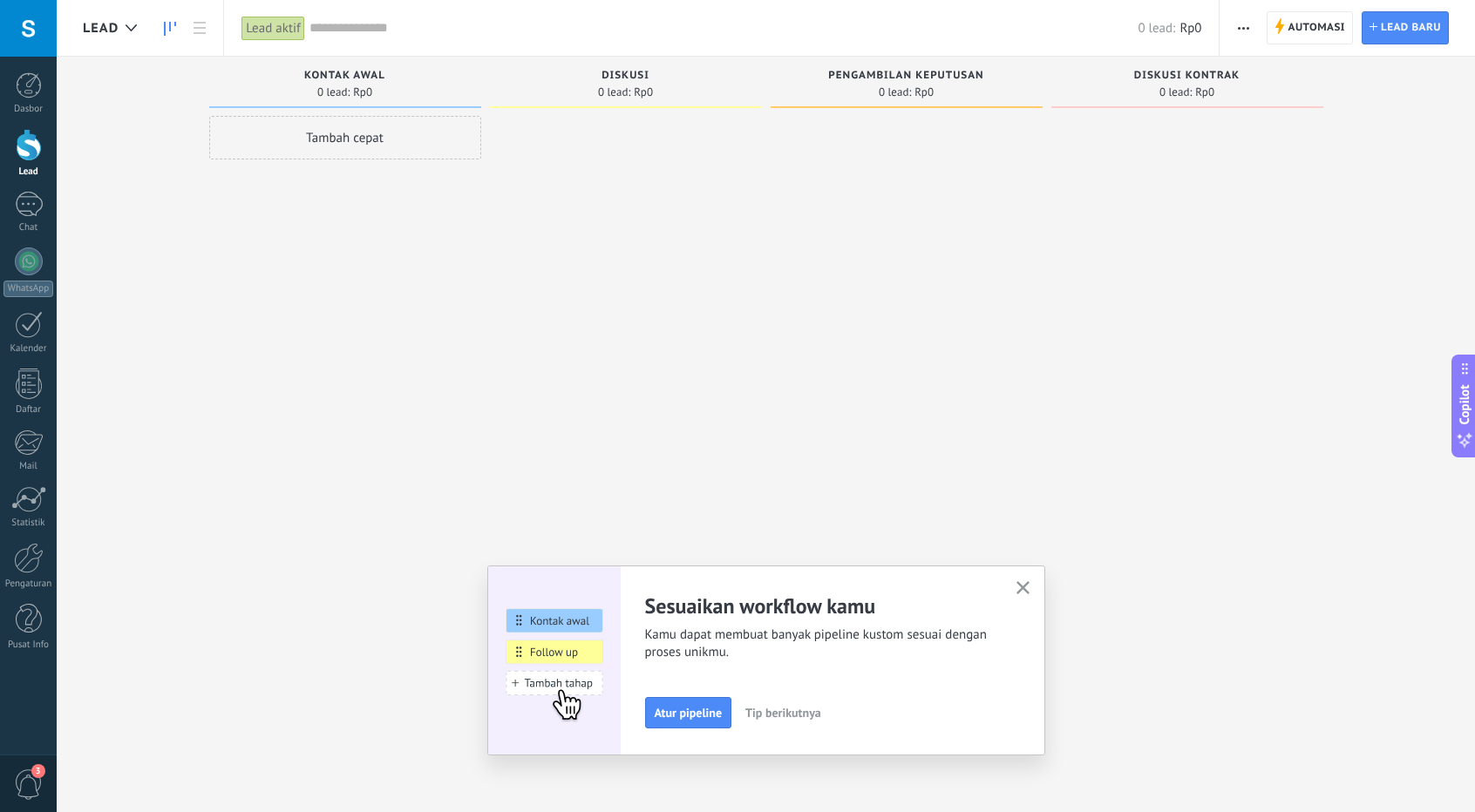
click at [689, 708] on span "Atur pipeline" at bounding box center [688, 712] width 68 height 12
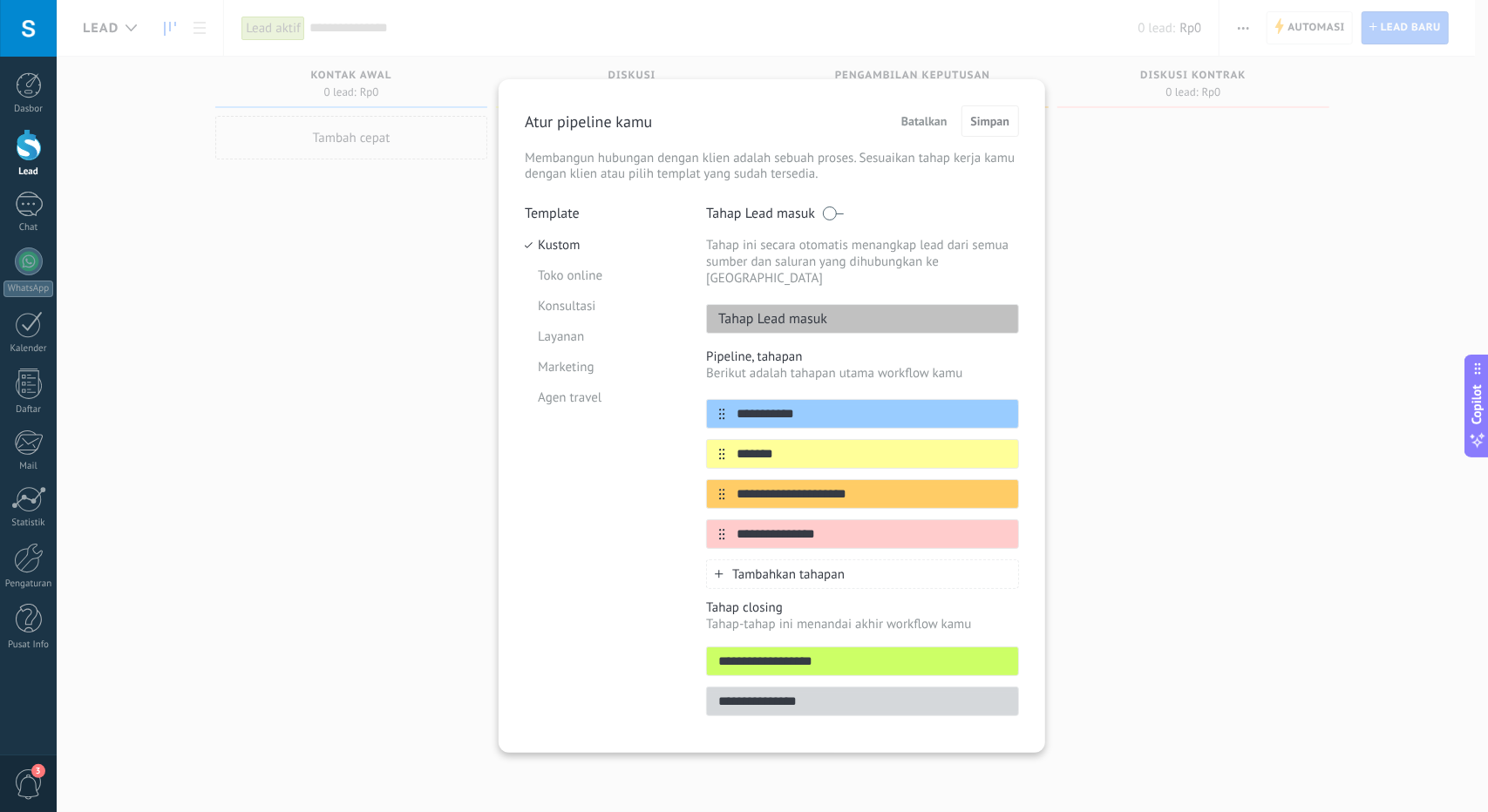
click at [850, 304] on div "Tahap Lead masuk" at bounding box center [862, 319] width 313 height 30
click at [748, 310] on p "Tahap Lead masuk" at bounding box center [766, 319] width 120 height 18
click at [938, 130] on button "Batalkan" at bounding box center [924, 122] width 62 height 26
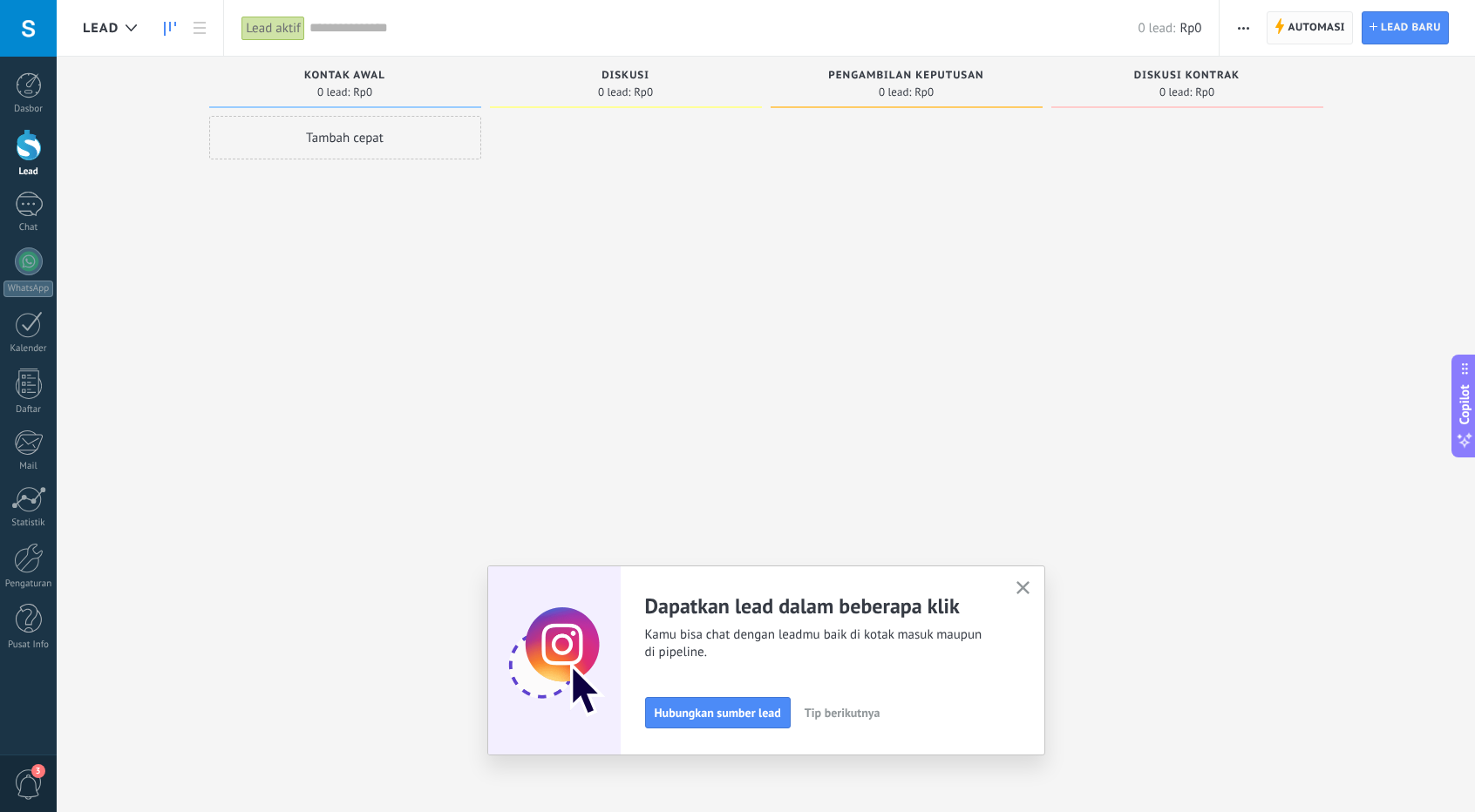
click at [1336, 33] on span "Automasi" at bounding box center [1315, 28] width 57 height 32
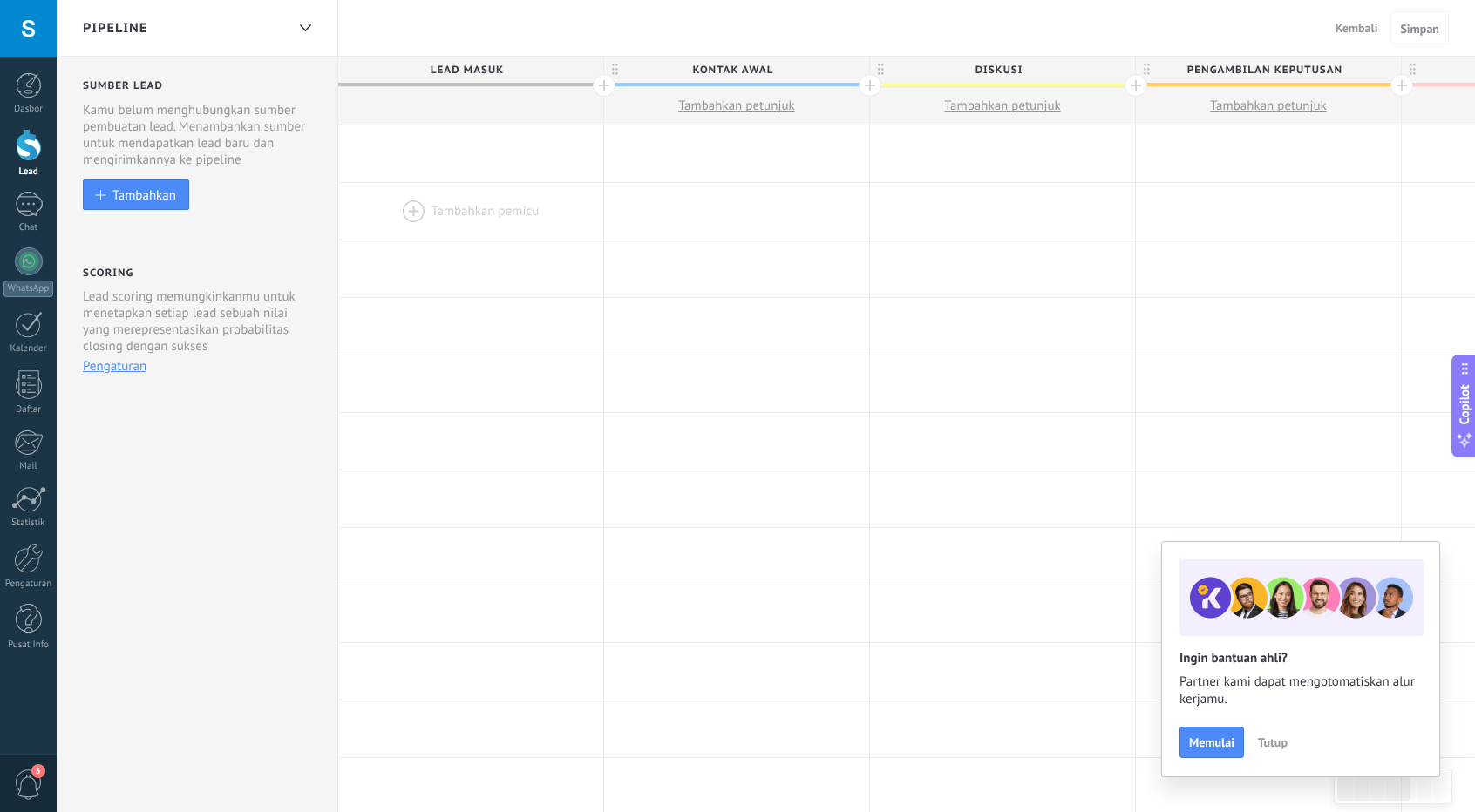
click at [514, 213] on div at bounding box center [470, 211] width 265 height 56
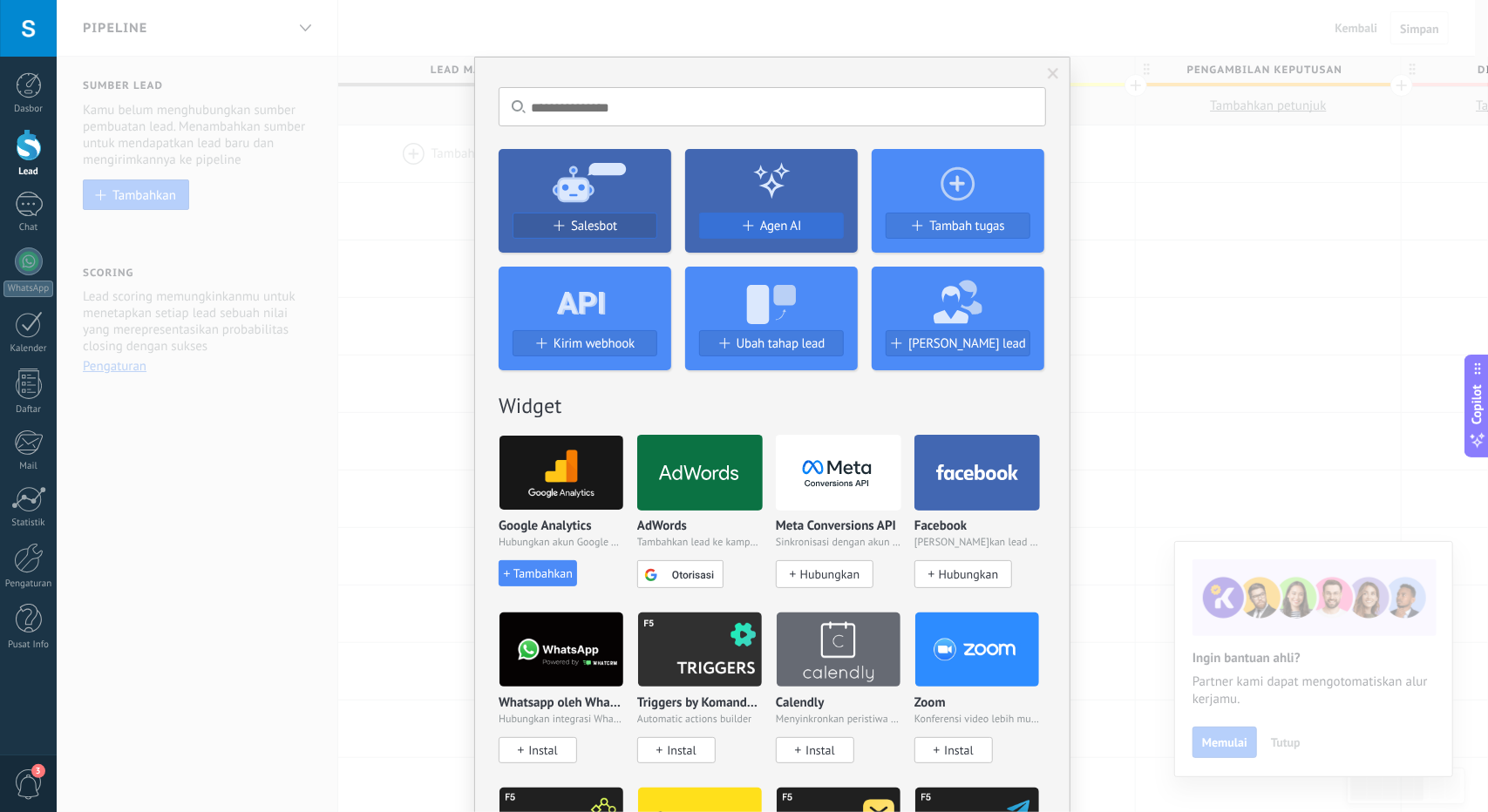
click at [785, 226] on span "Agen AI" at bounding box center [781, 226] width 41 height 15
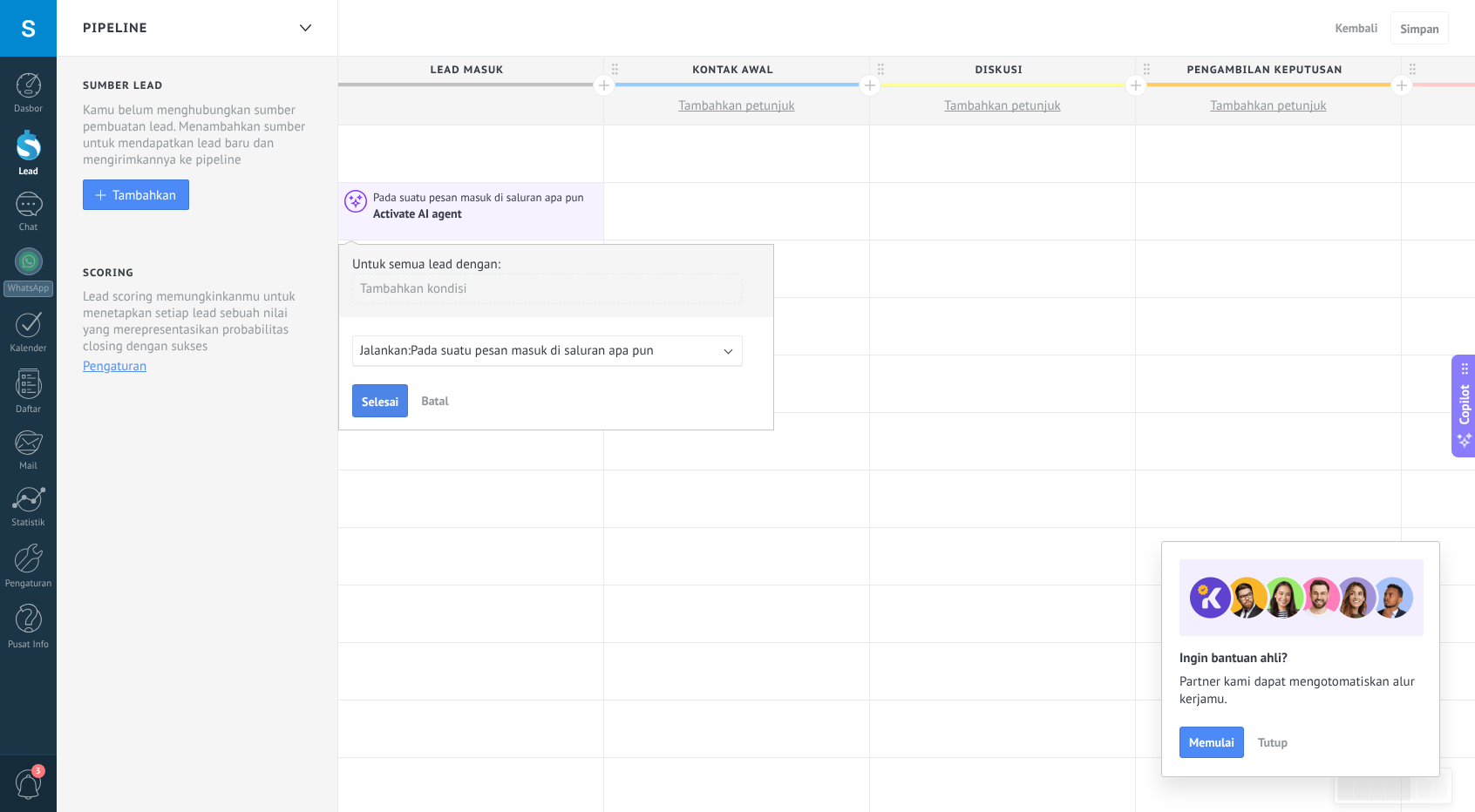
click at [374, 401] on span "Selesai" at bounding box center [379, 402] width 36 height 12
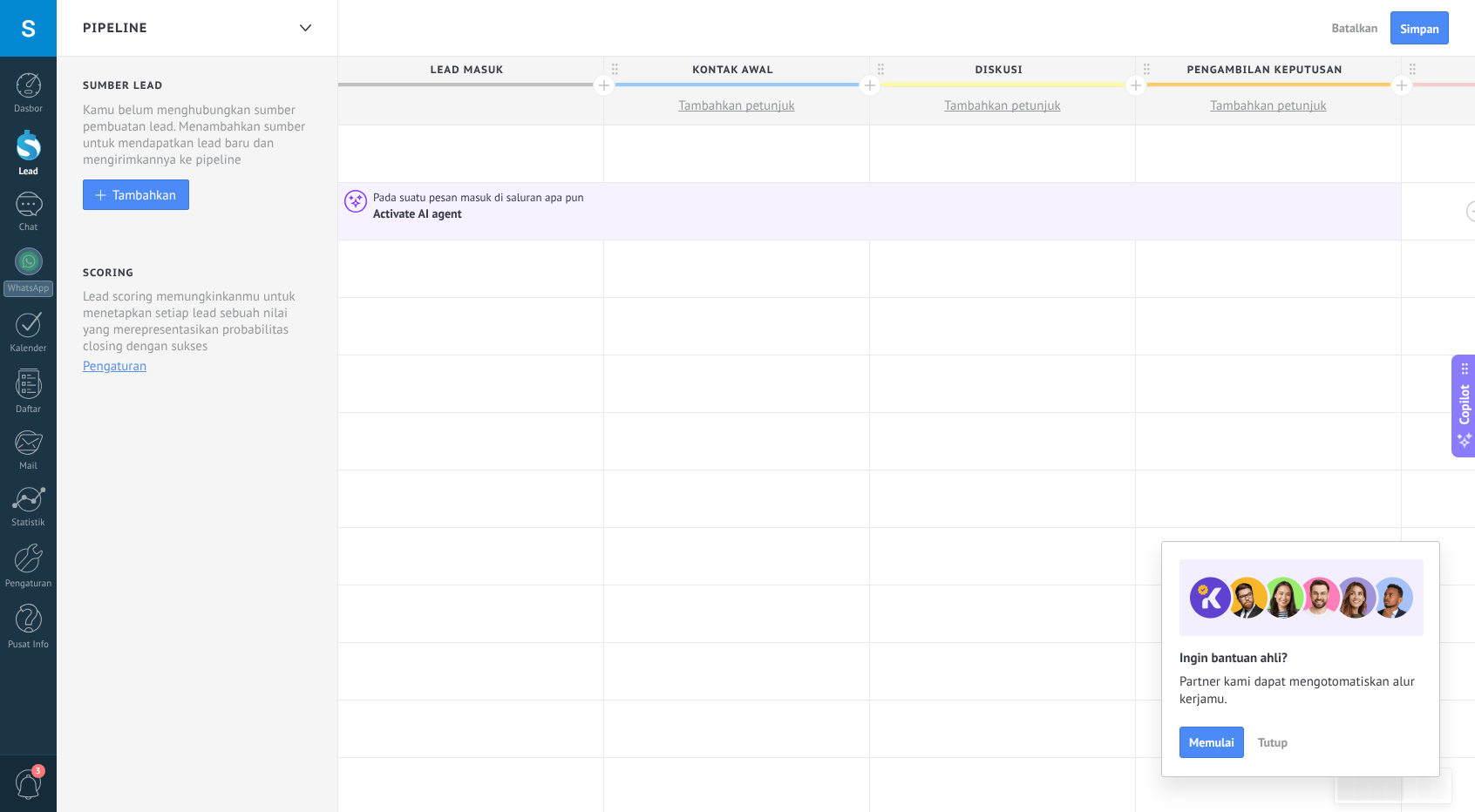
drag, startPoint x: 600, startPoint y: 210, endPoint x: 1440, endPoint y: 226, distance: 840.2
click at [1440, 226] on div "Pada suatu pesan masuk di saluran apa pun Activate AI agent Tambahkan pemicu Ta…" at bounding box center [1268, 211] width 1861 height 57
click at [1218, 748] on span "Memulai" at bounding box center [1211, 742] width 45 height 12
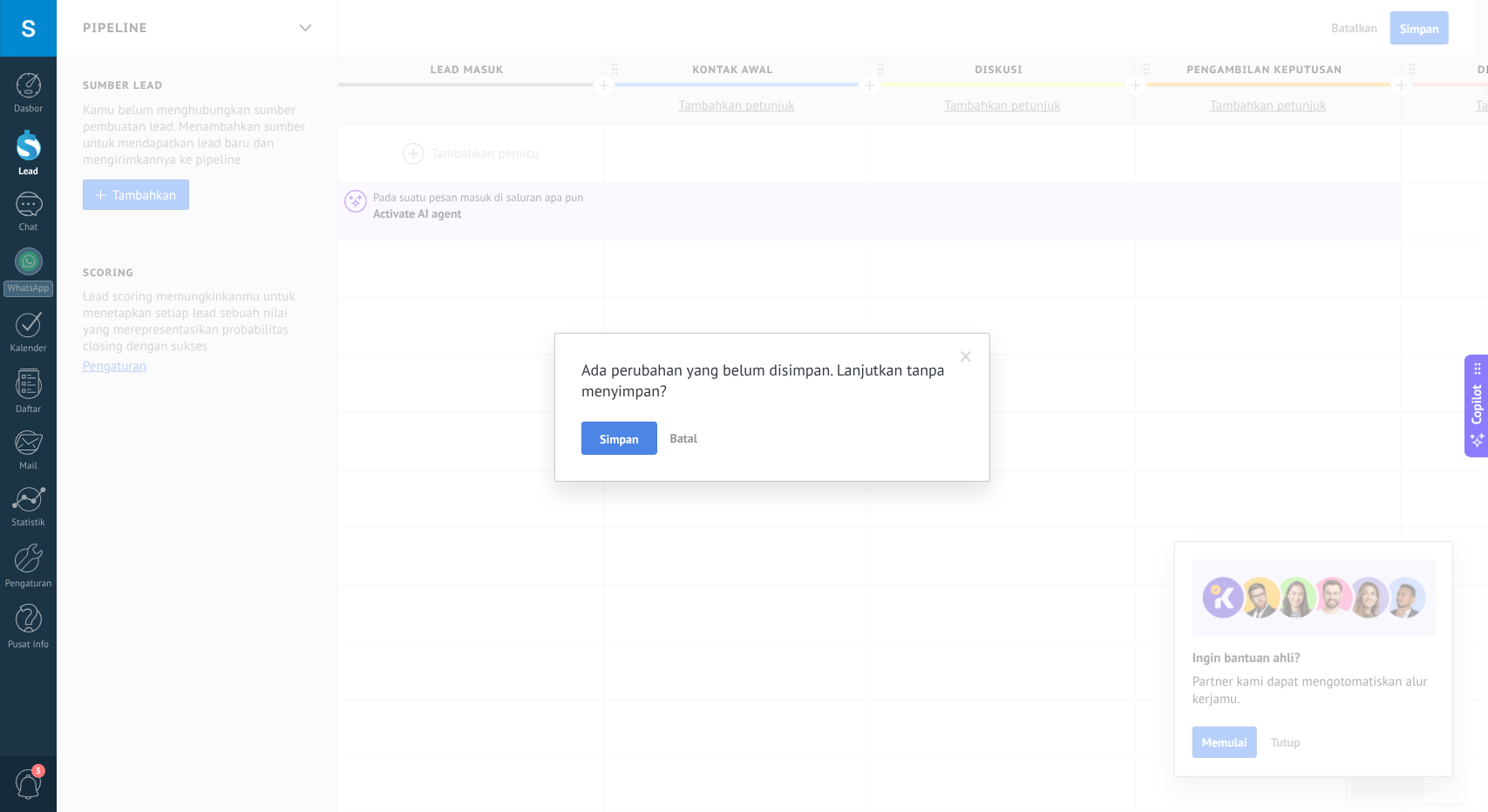
click at [632, 443] on span "Simpan" at bounding box center [619, 439] width 39 height 12
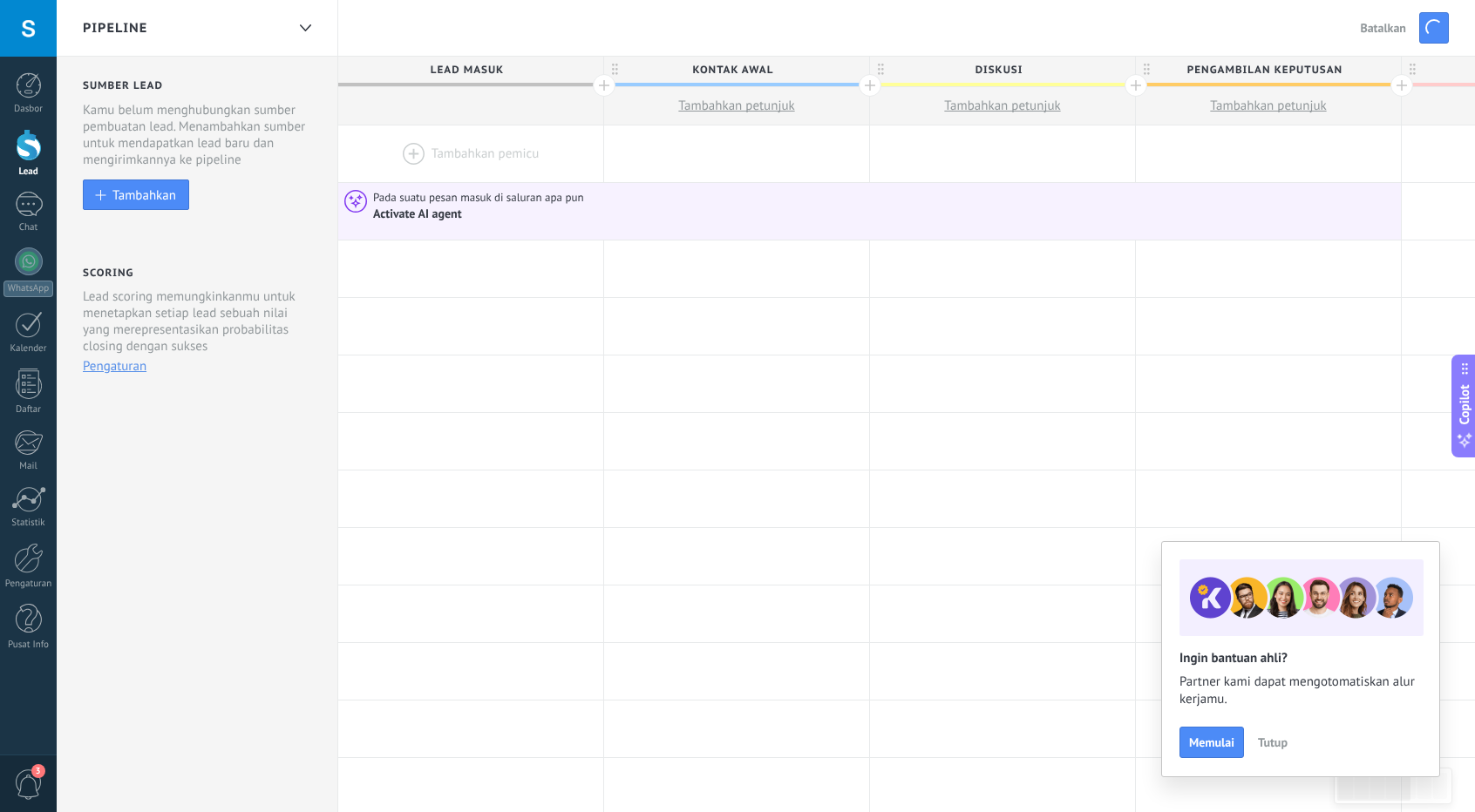
click at [1281, 742] on span "Tutup" at bounding box center [1273, 742] width 30 height 12
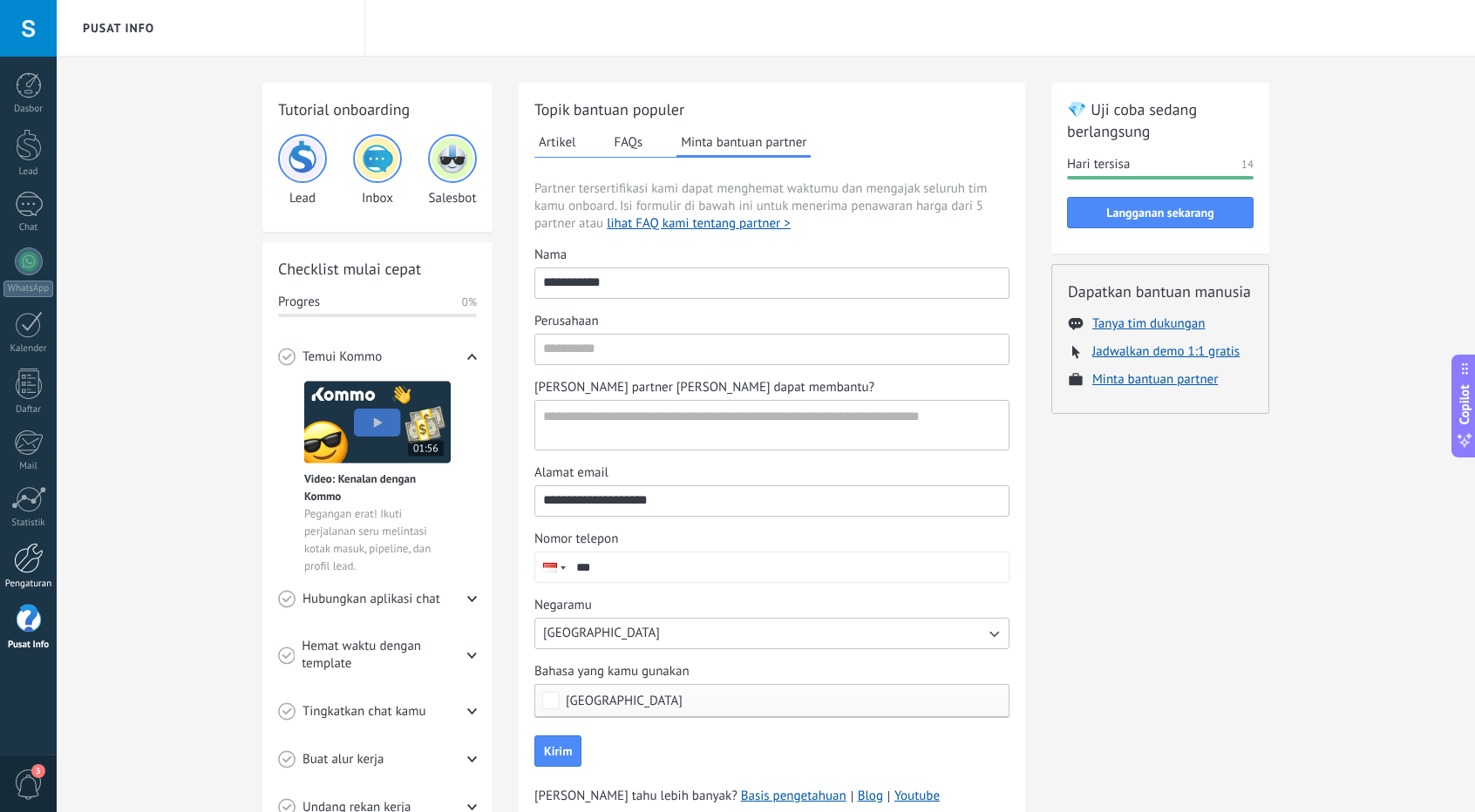
click at [26, 562] on div at bounding box center [29, 558] width 30 height 31
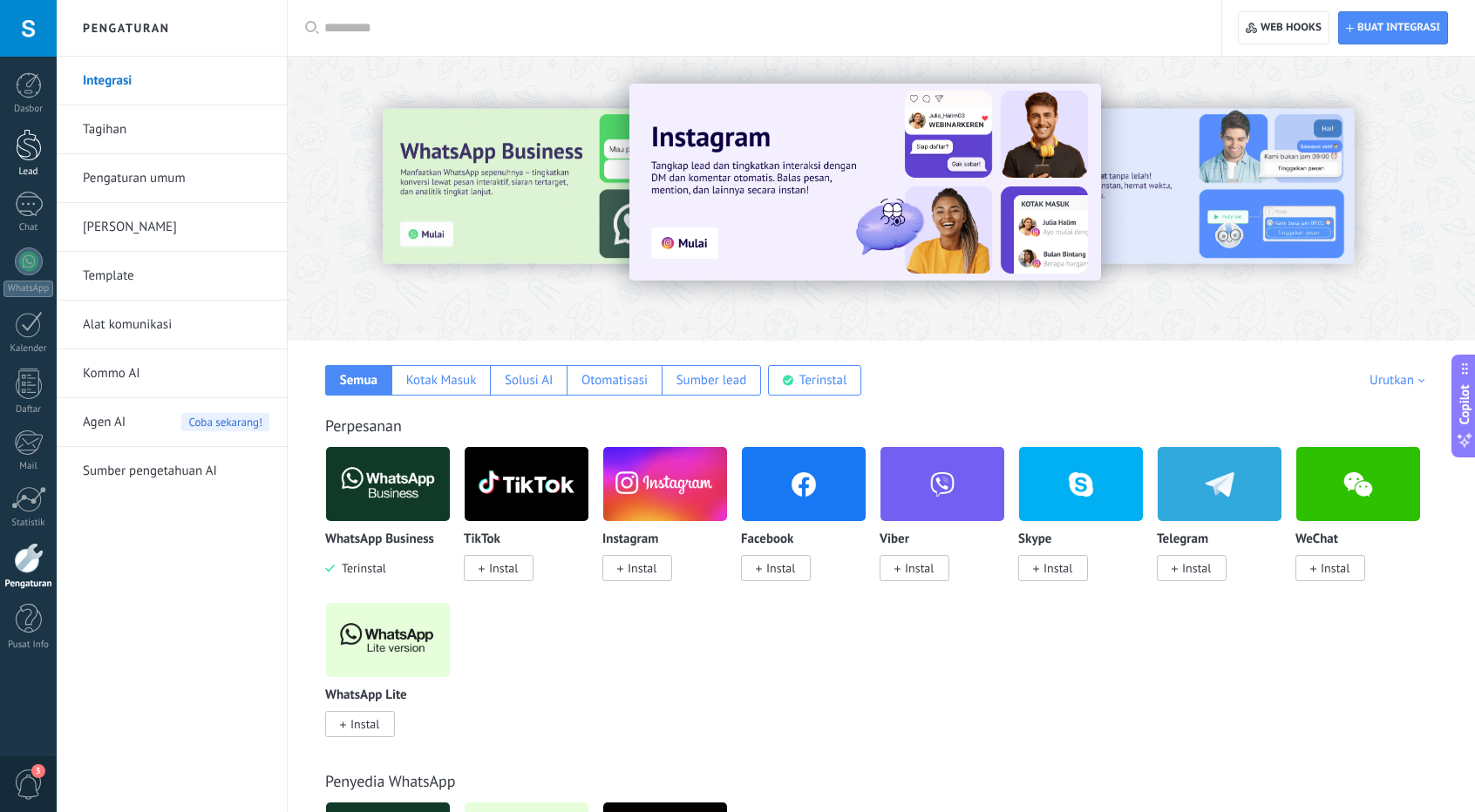
click at [25, 152] on div at bounding box center [29, 145] width 26 height 33
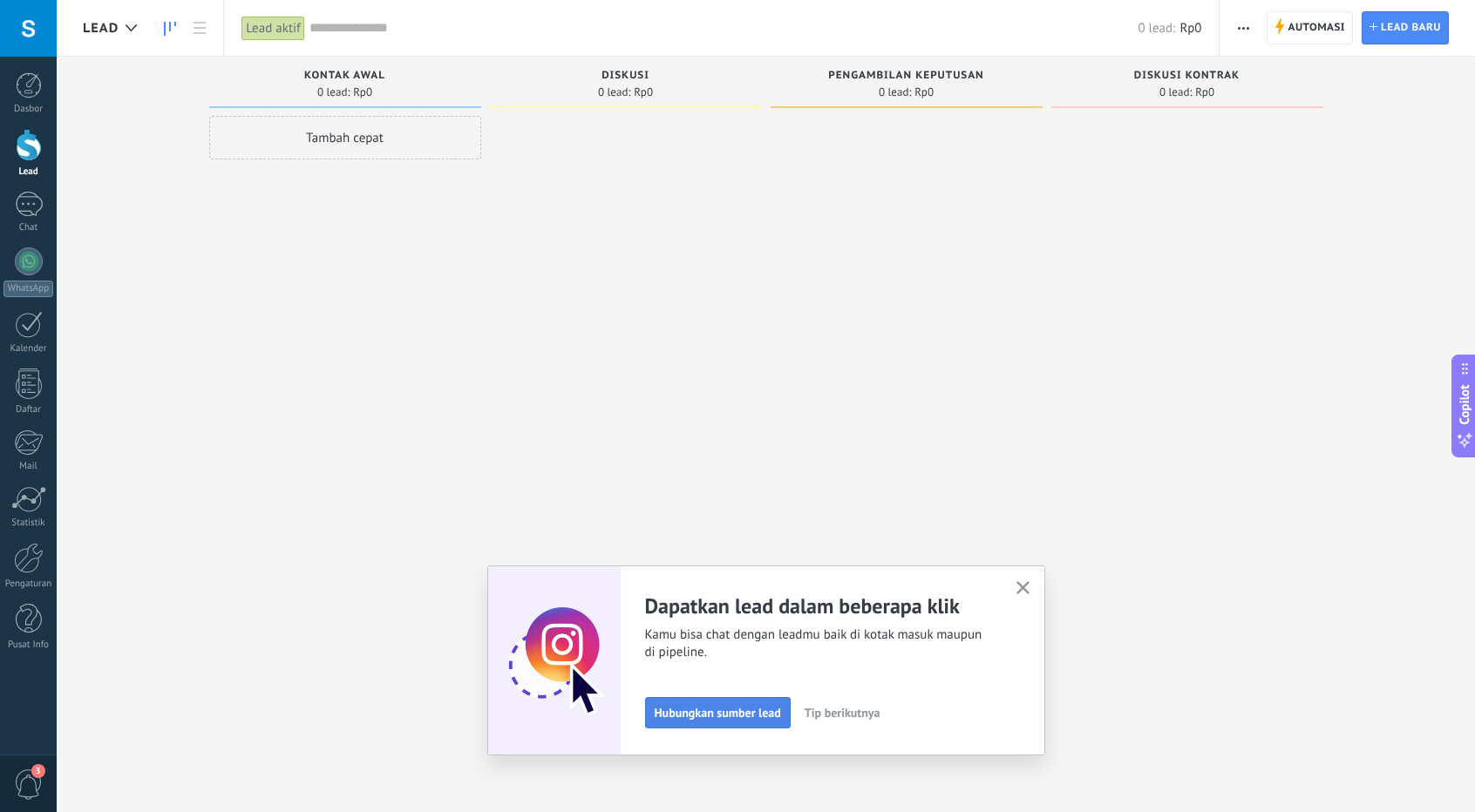
click at [730, 719] on span "Hubungkan sumber lead" at bounding box center [717, 712] width 126 height 12
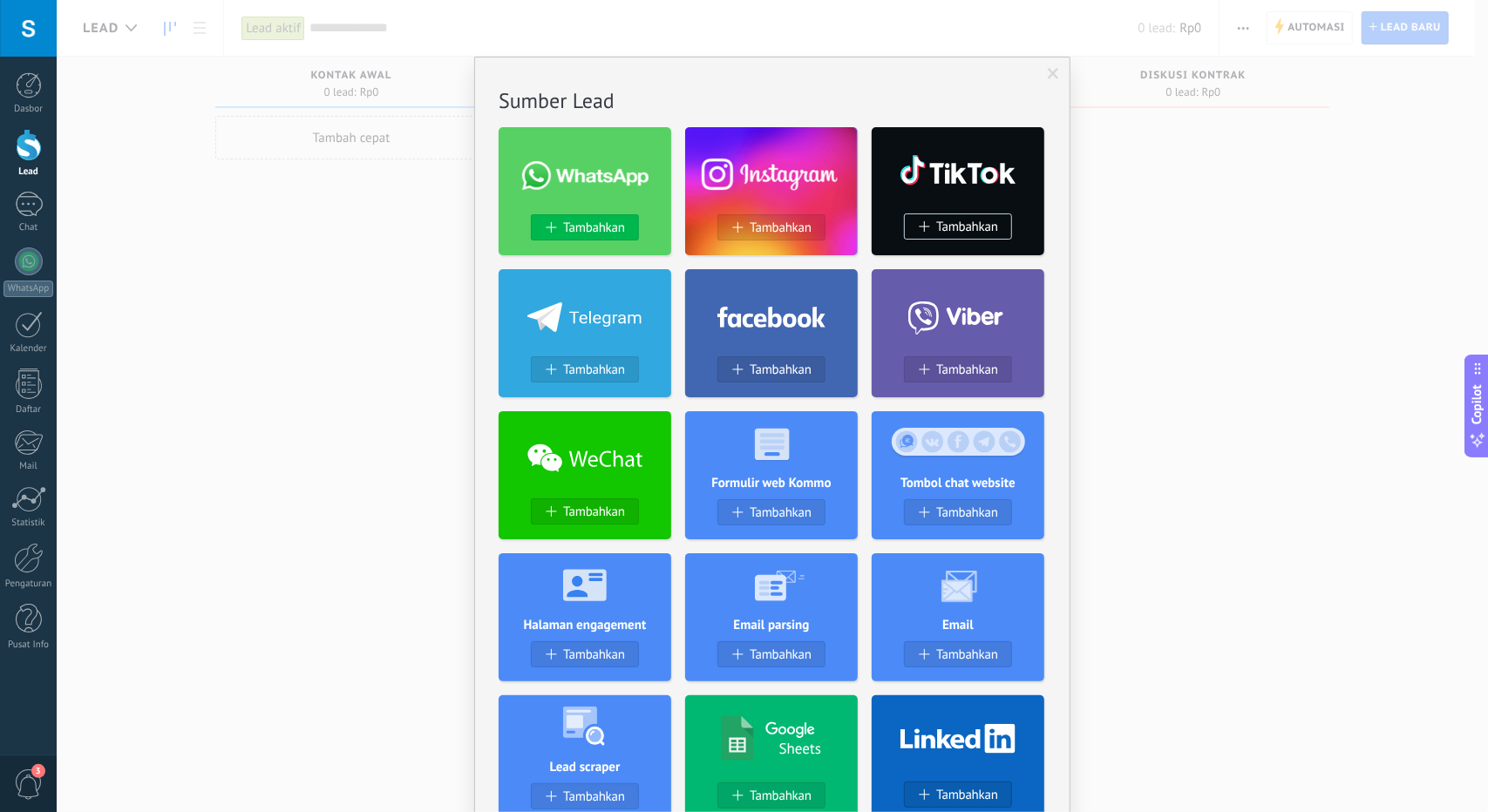
click at [598, 230] on span "Tambahkan" at bounding box center [594, 227] width 62 height 15
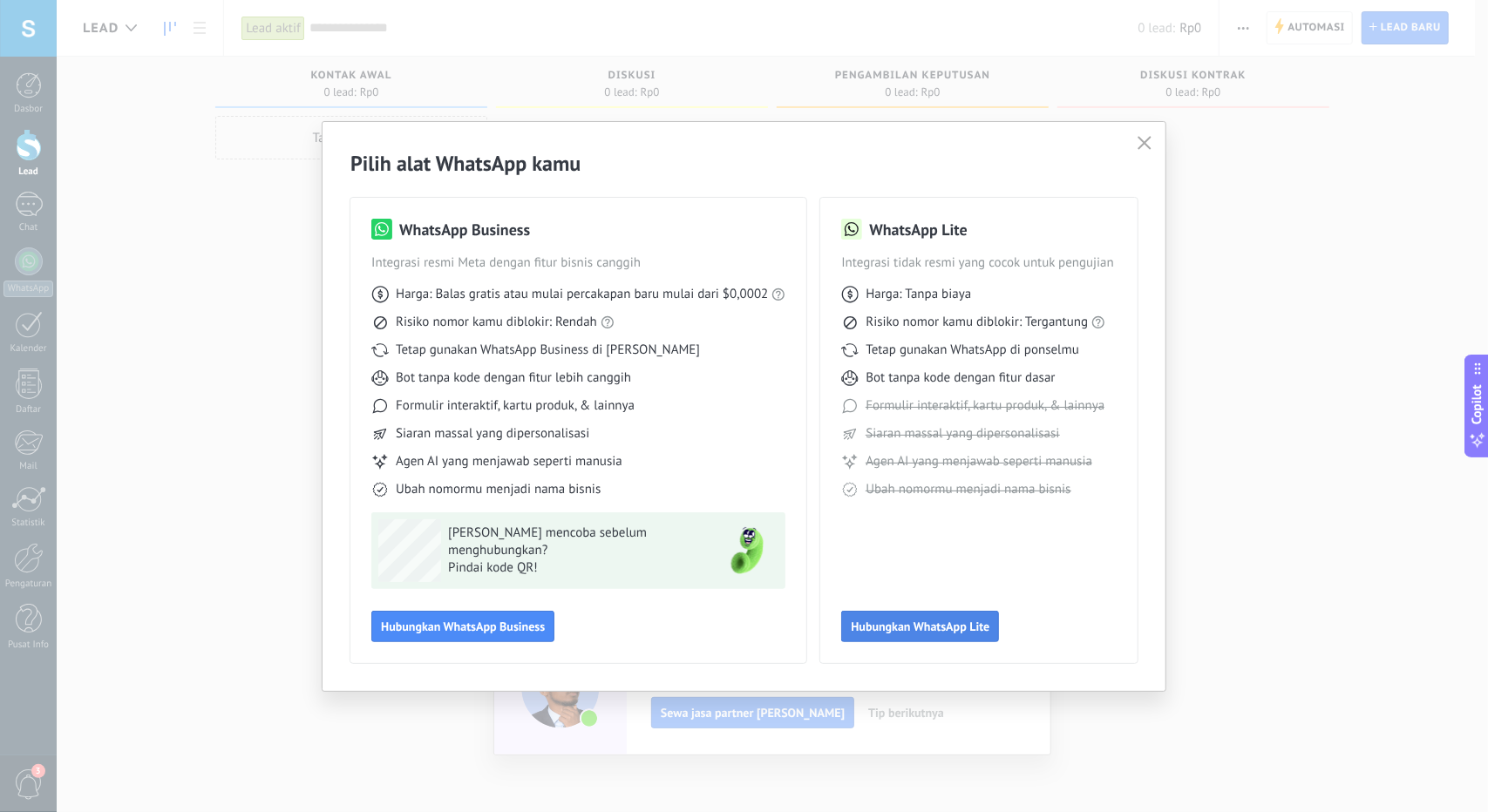
click at [951, 622] on span "Hubungkan WhatsApp Lite" at bounding box center [919, 626] width 138 height 12
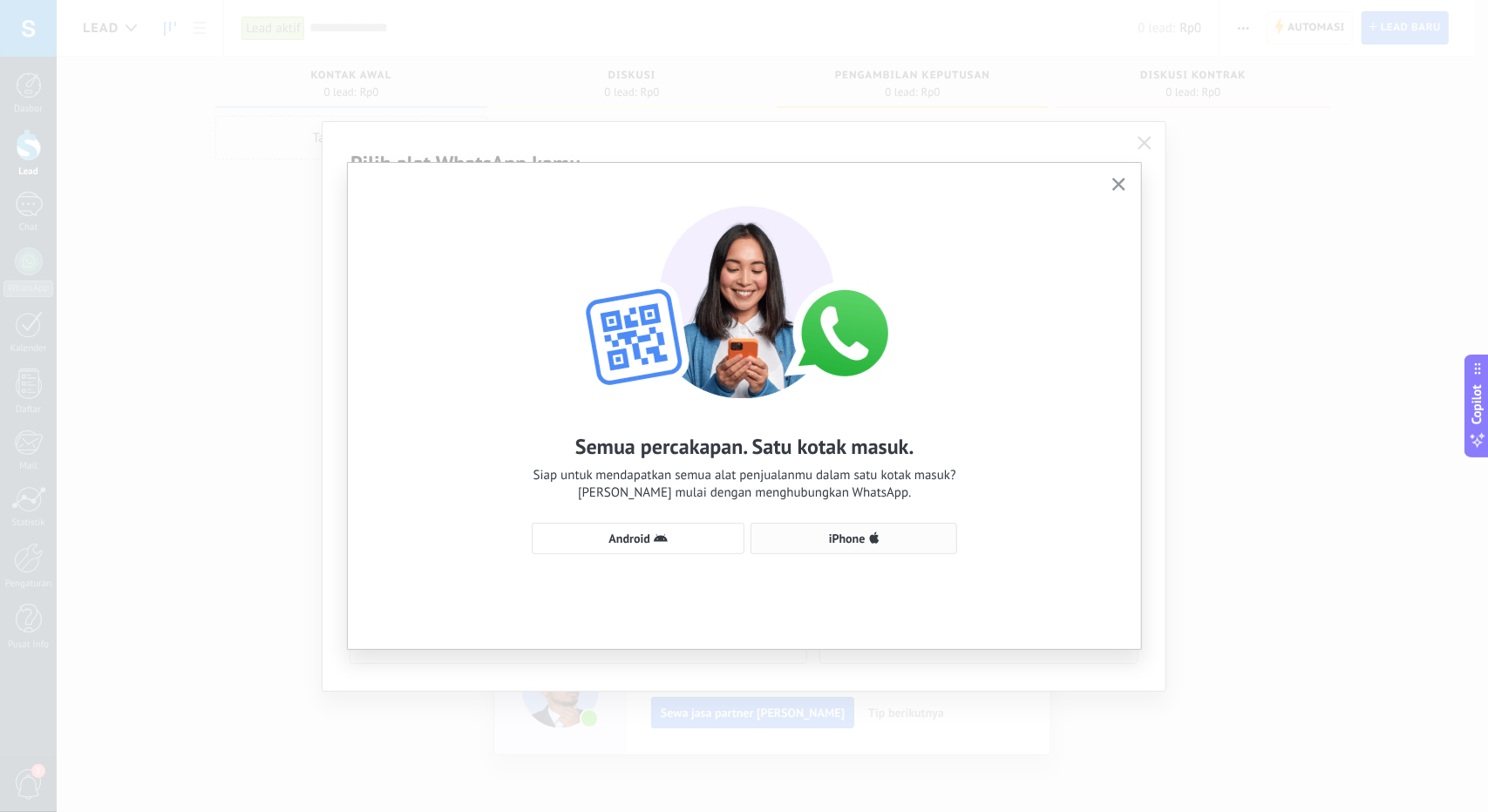
click at [870, 548] on button "iPhone" at bounding box center [854, 539] width 206 height 32
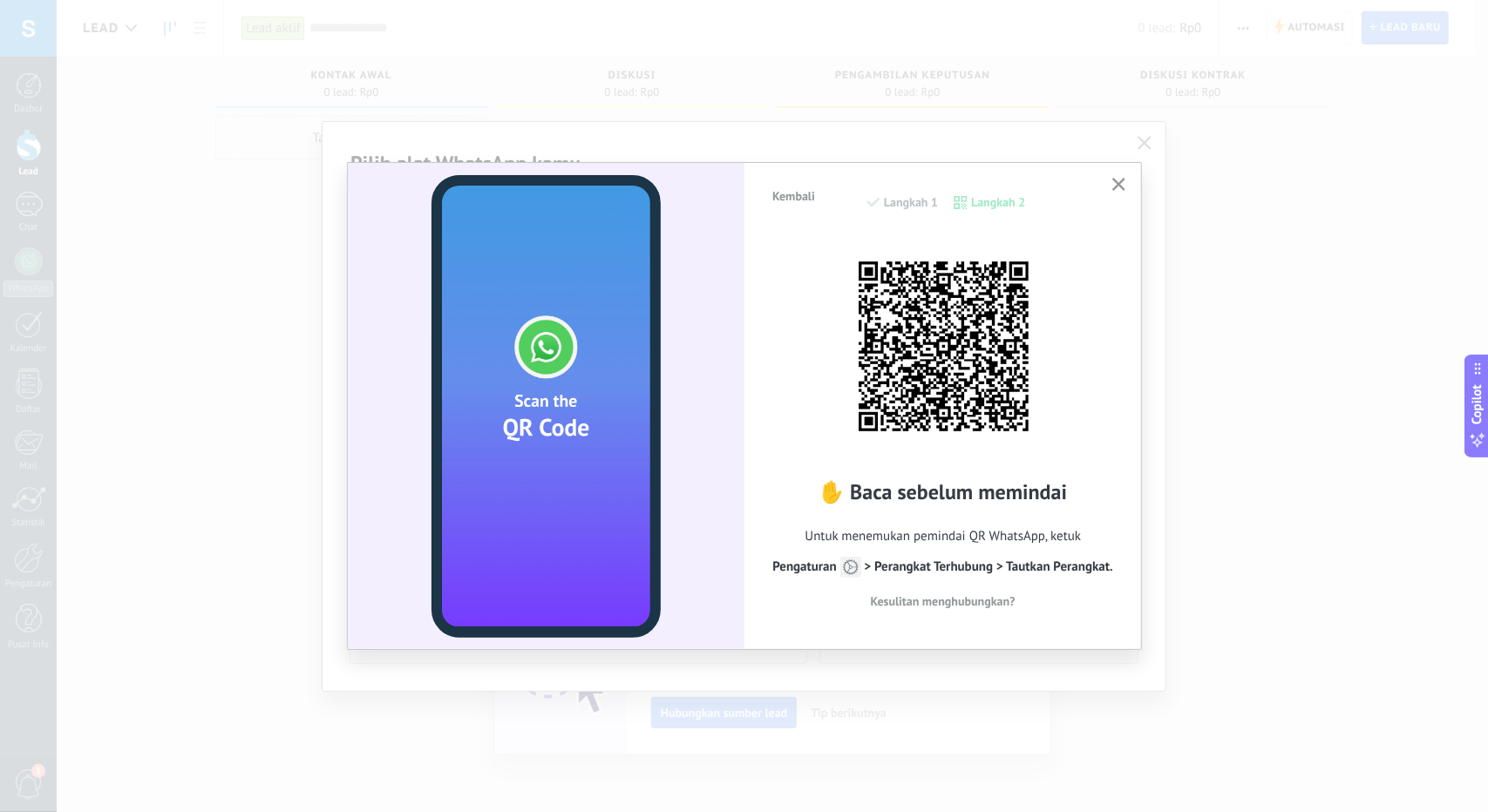
click at [911, 200] on div "Kembali Langkah 1 Langkah 2" at bounding box center [942, 211] width 344 height 44
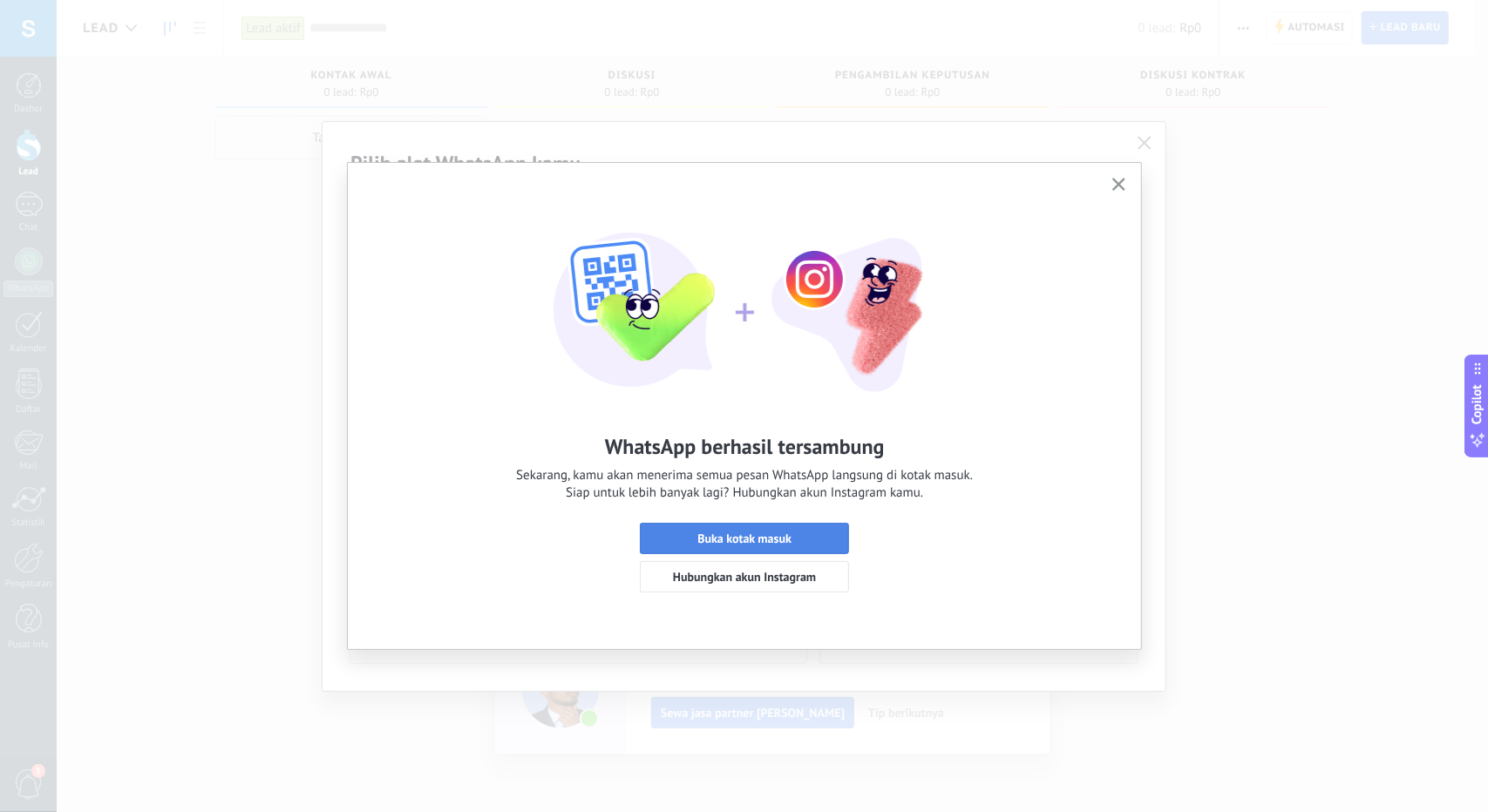
click at [823, 547] on button "Buka kotak masuk" at bounding box center [744, 539] width 209 height 32
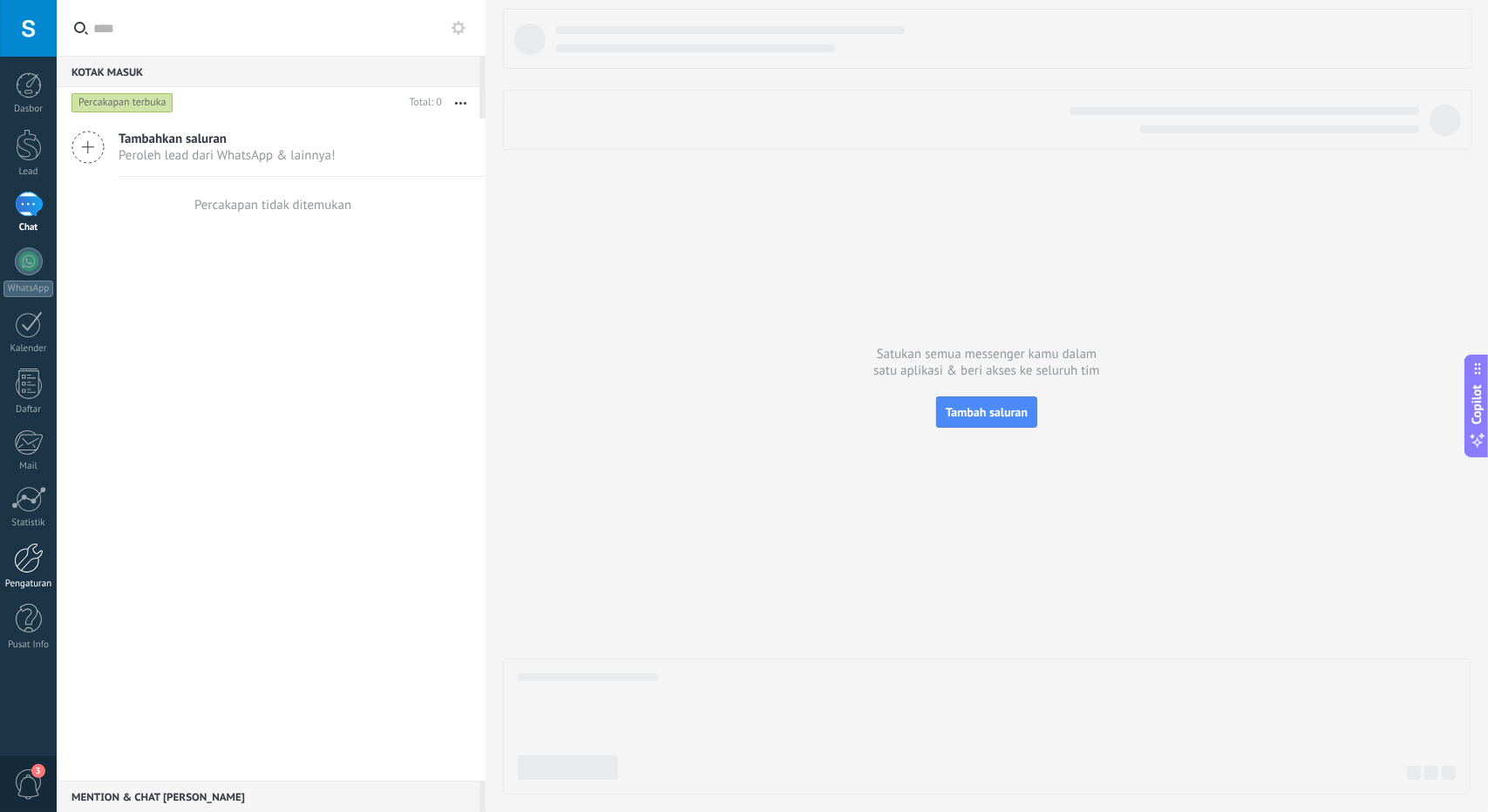
click at [28, 578] on div "Pengaturan" at bounding box center [28, 584] width 50 height 11
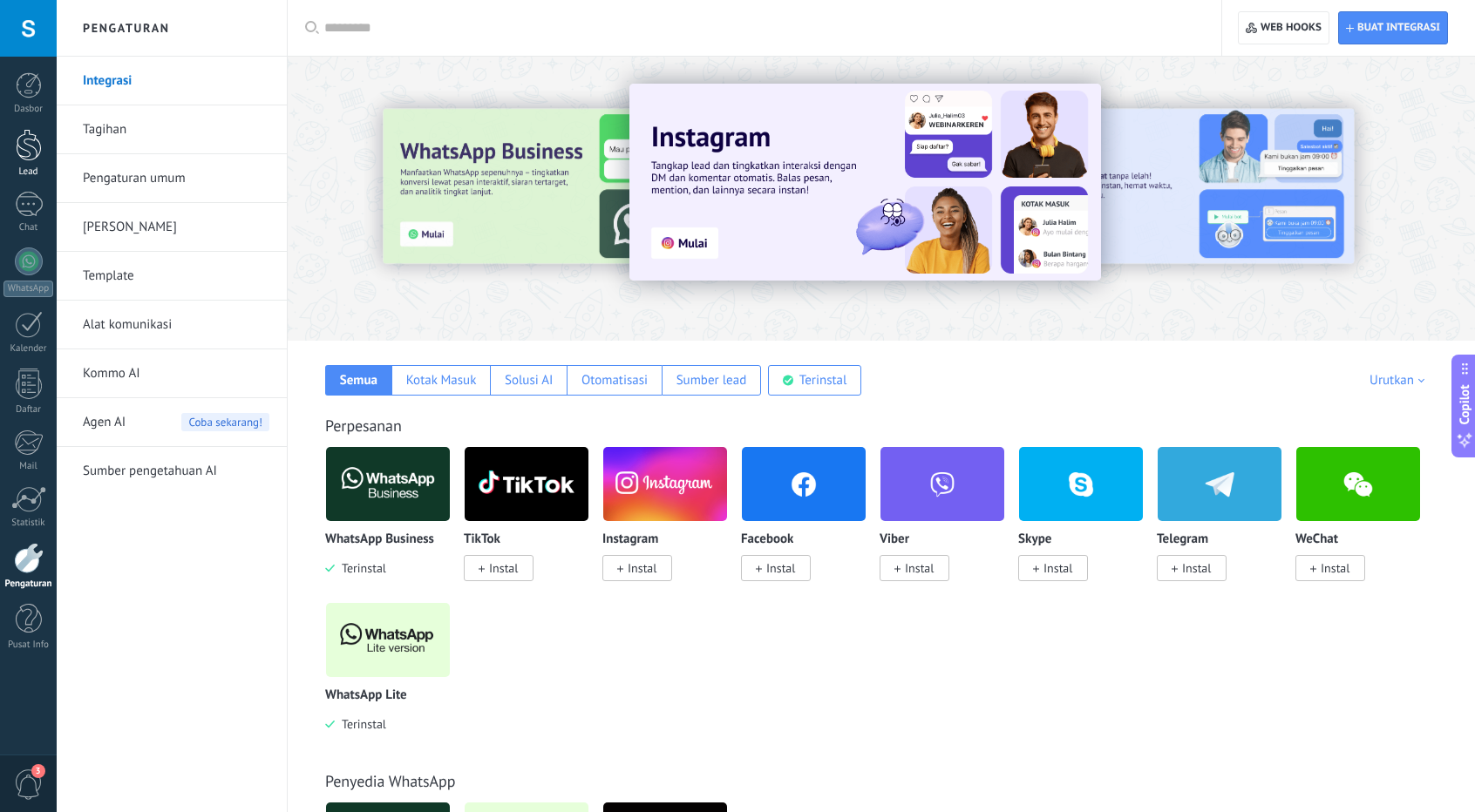
click at [35, 148] on div at bounding box center [29, 145] width 26 height 33
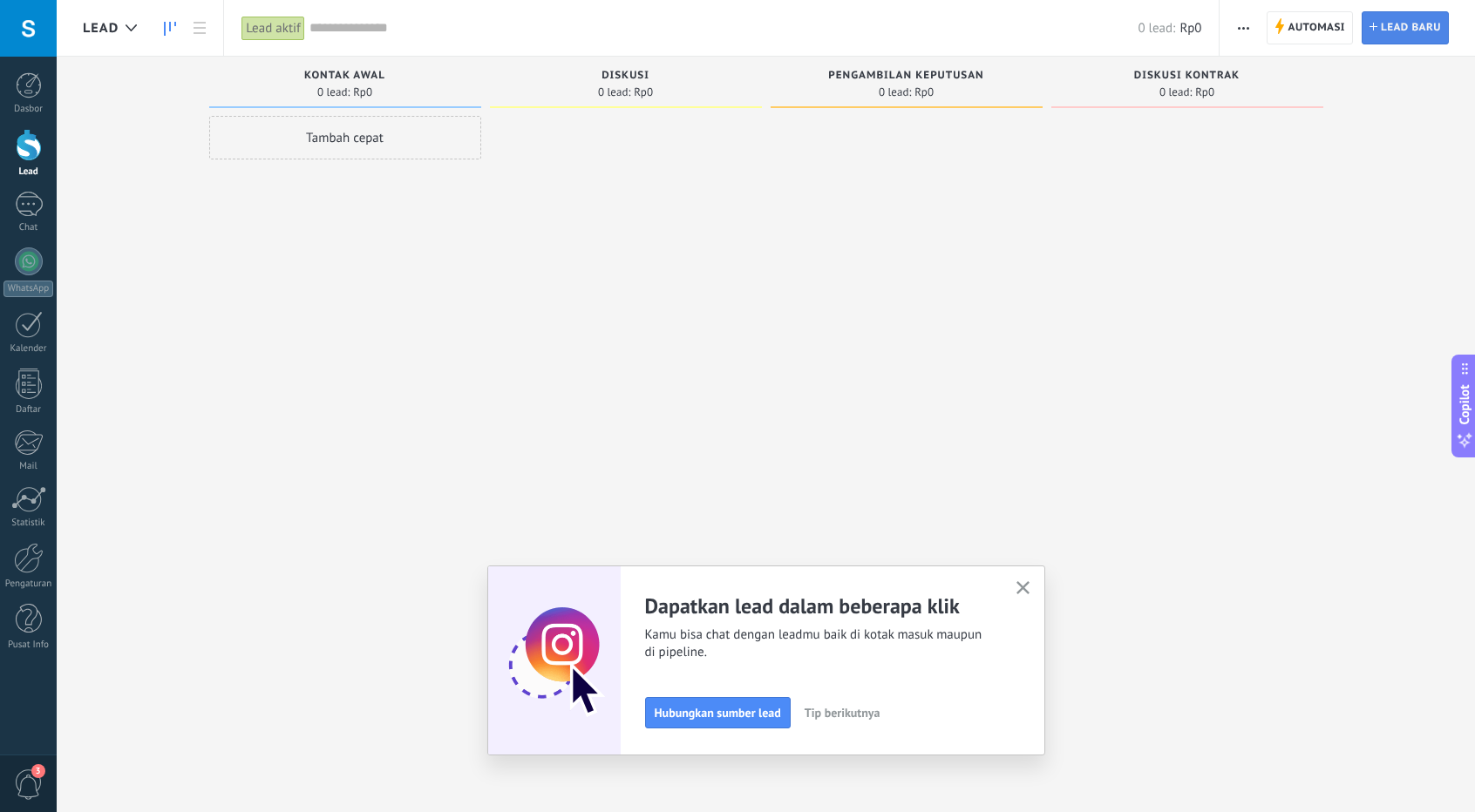
click at [1381, 27] on span "lead baru" at bounding box center [1411, 28] width 60 height 32
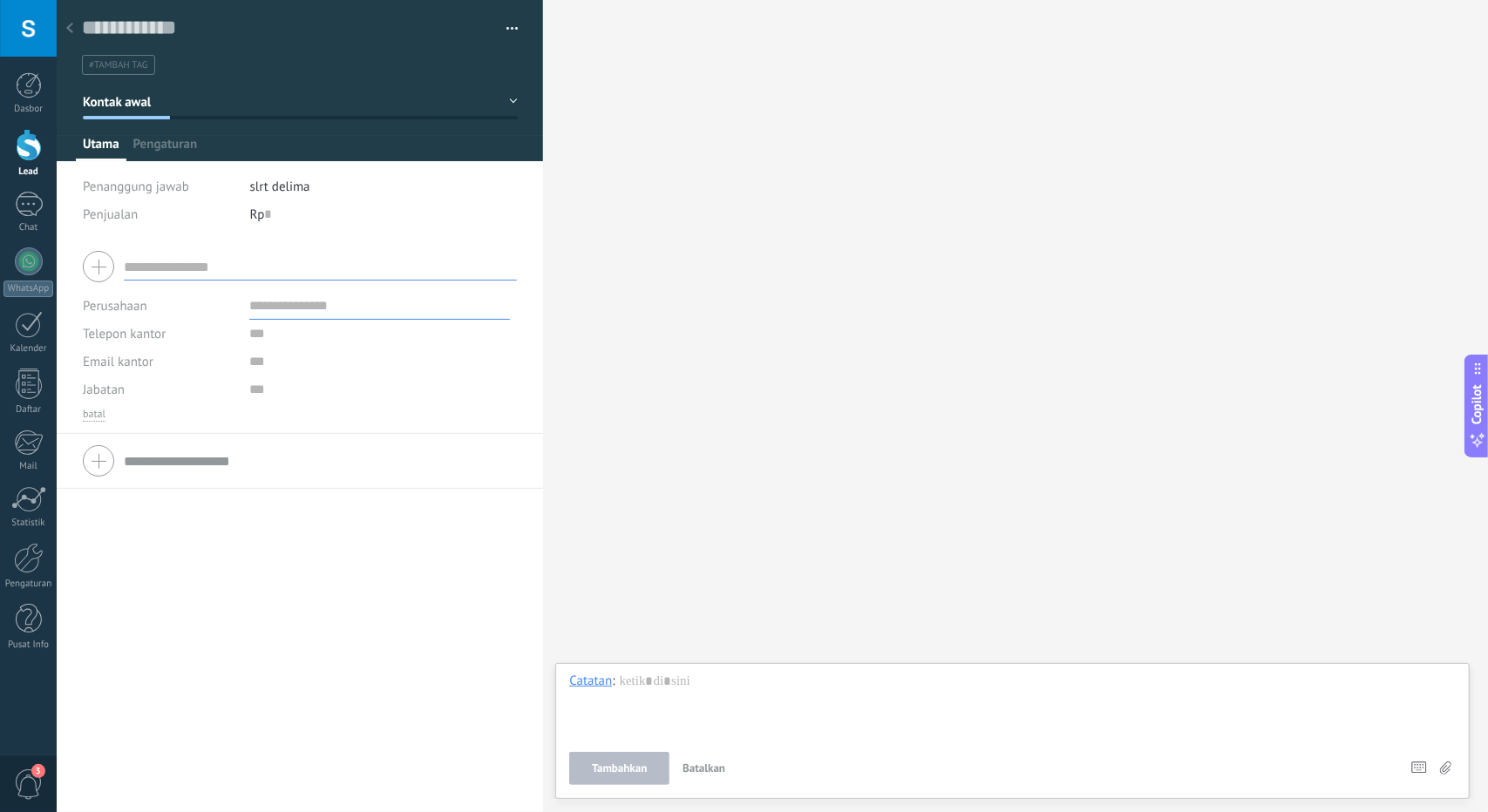
click at [71, 27] on icon at bounding box center [70, 28] width 7 height 11
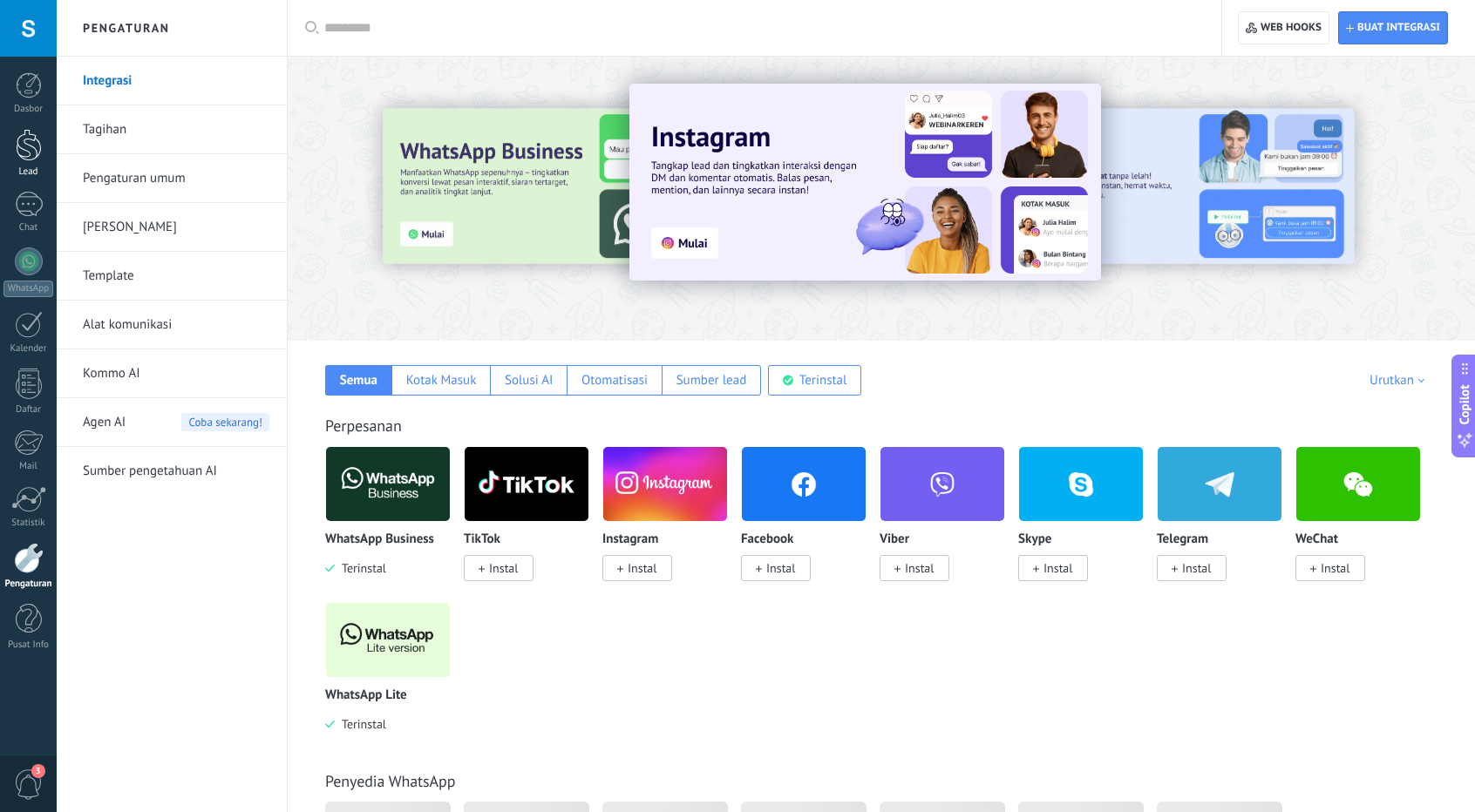
click at [43, 154] on link "Lead" at bounding box center [28, 153] width 56 height 48
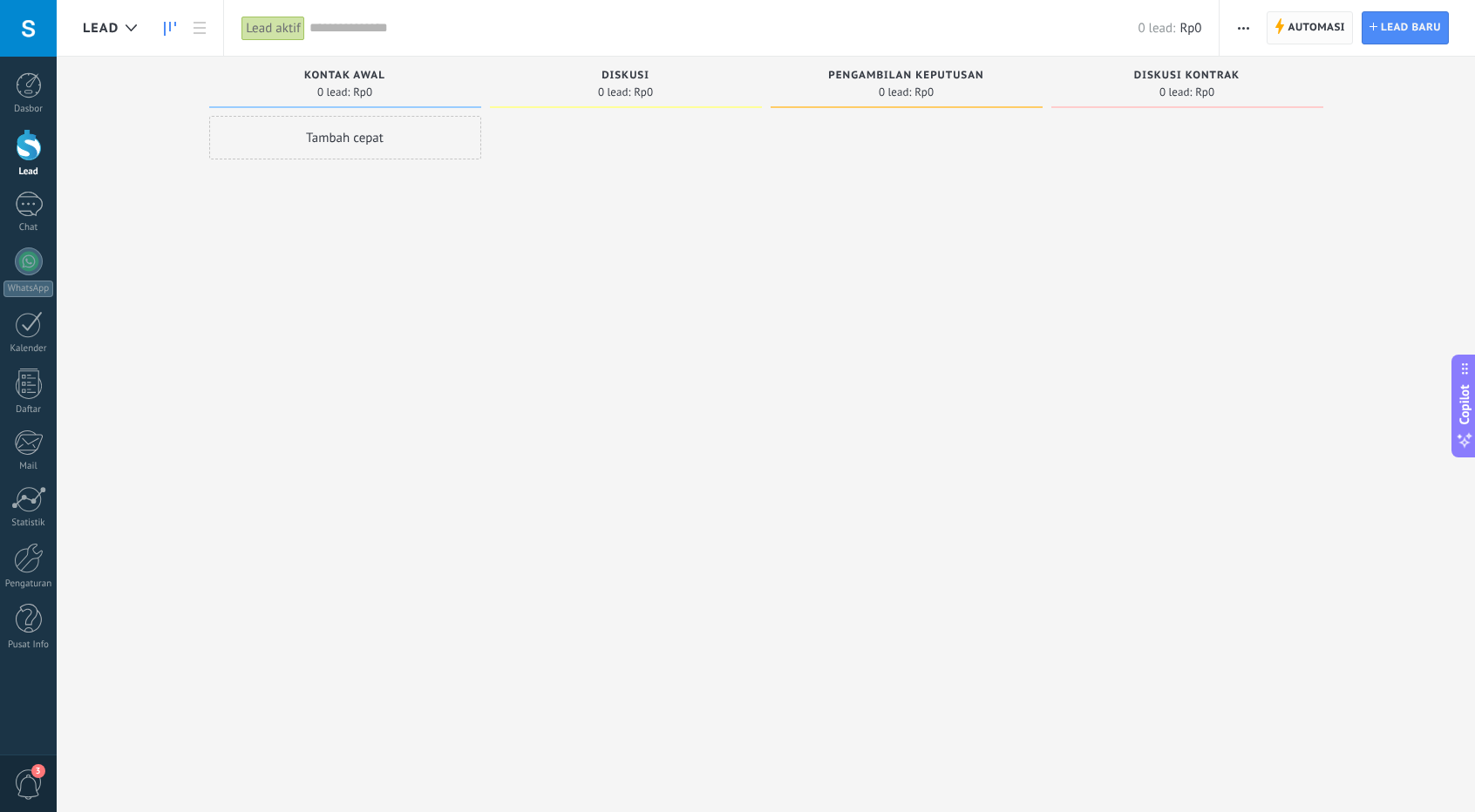
click at [1295, 27] on span "Automasi" at bounding box center [1315, 28] width 57 height 32
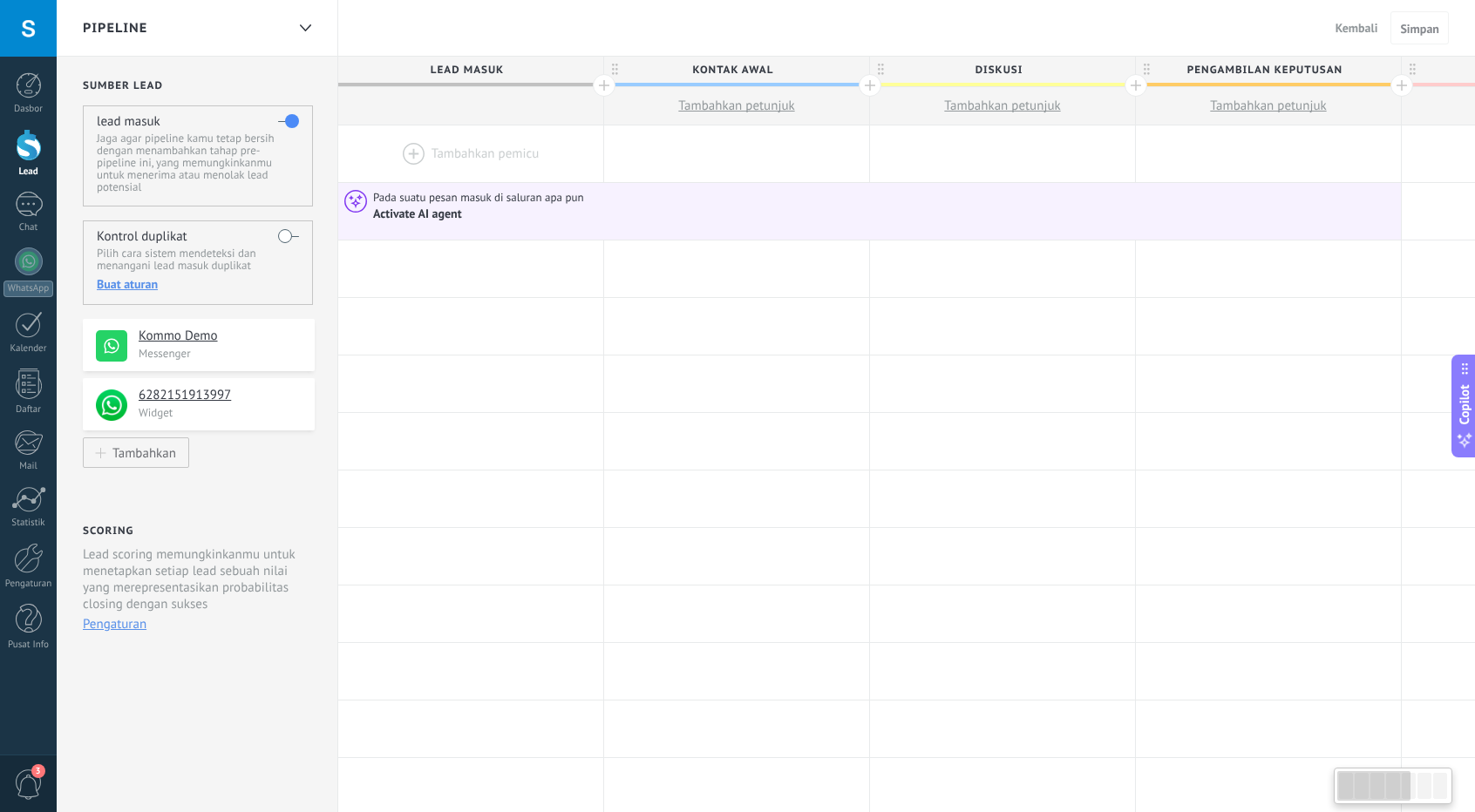
click at [1445, 786] on div at bounding box center [1440, 786] width 14 height 26
click at [1434, 785] on div at bounding box center [1440, 786] width 14 height 26
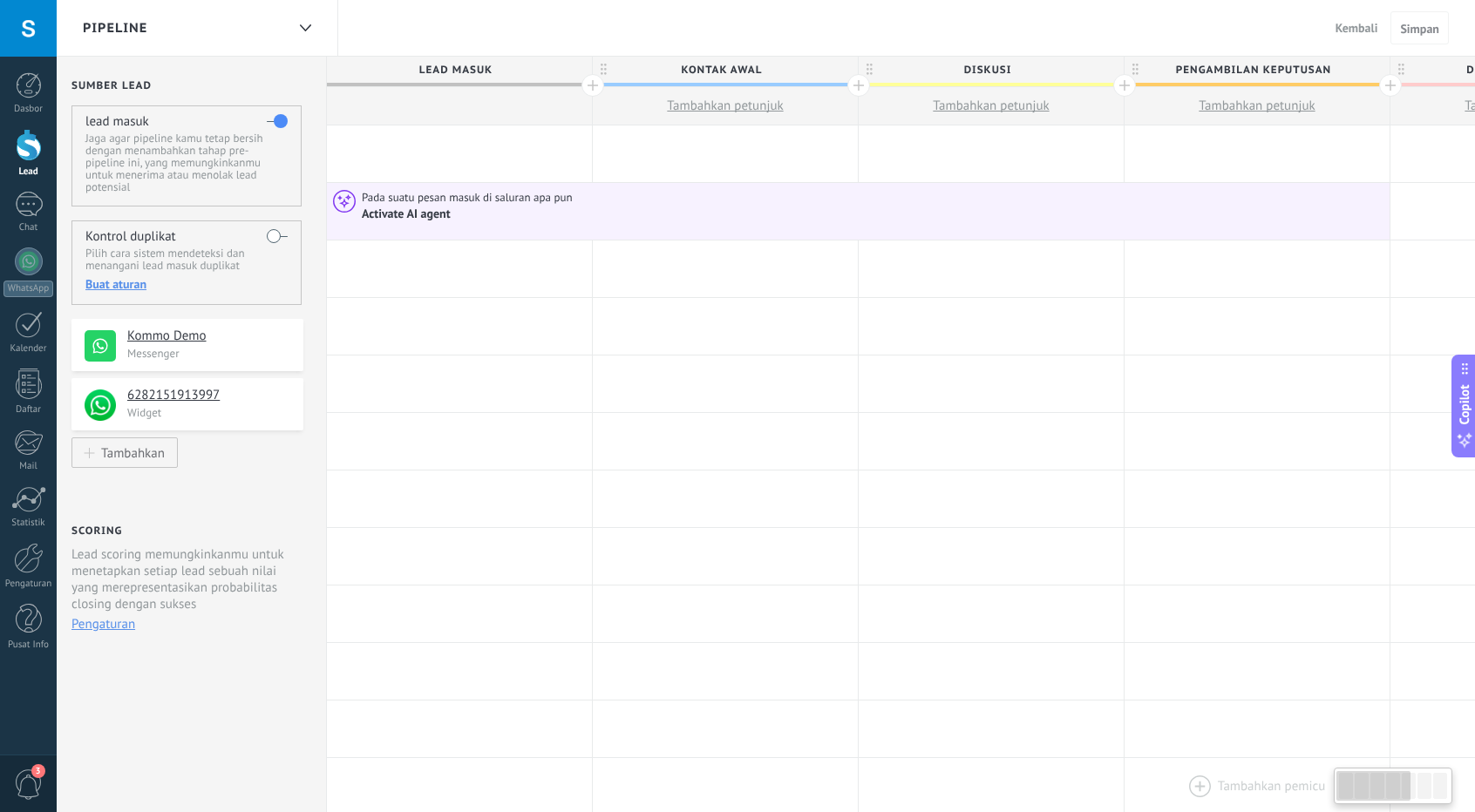
drag, startPoint x: 1403, startPoint y: 788, endPoint x: 1253, endPoint y: 788, distance: 150.0
click at [1253, 788] on body ".abccls-1,.abccls-2{fill-rule:evenodd}.abccls-2{fill:#fff} .abfcls-1{fill:none}…" at bounding box center [738, 406] width 1475 height 812
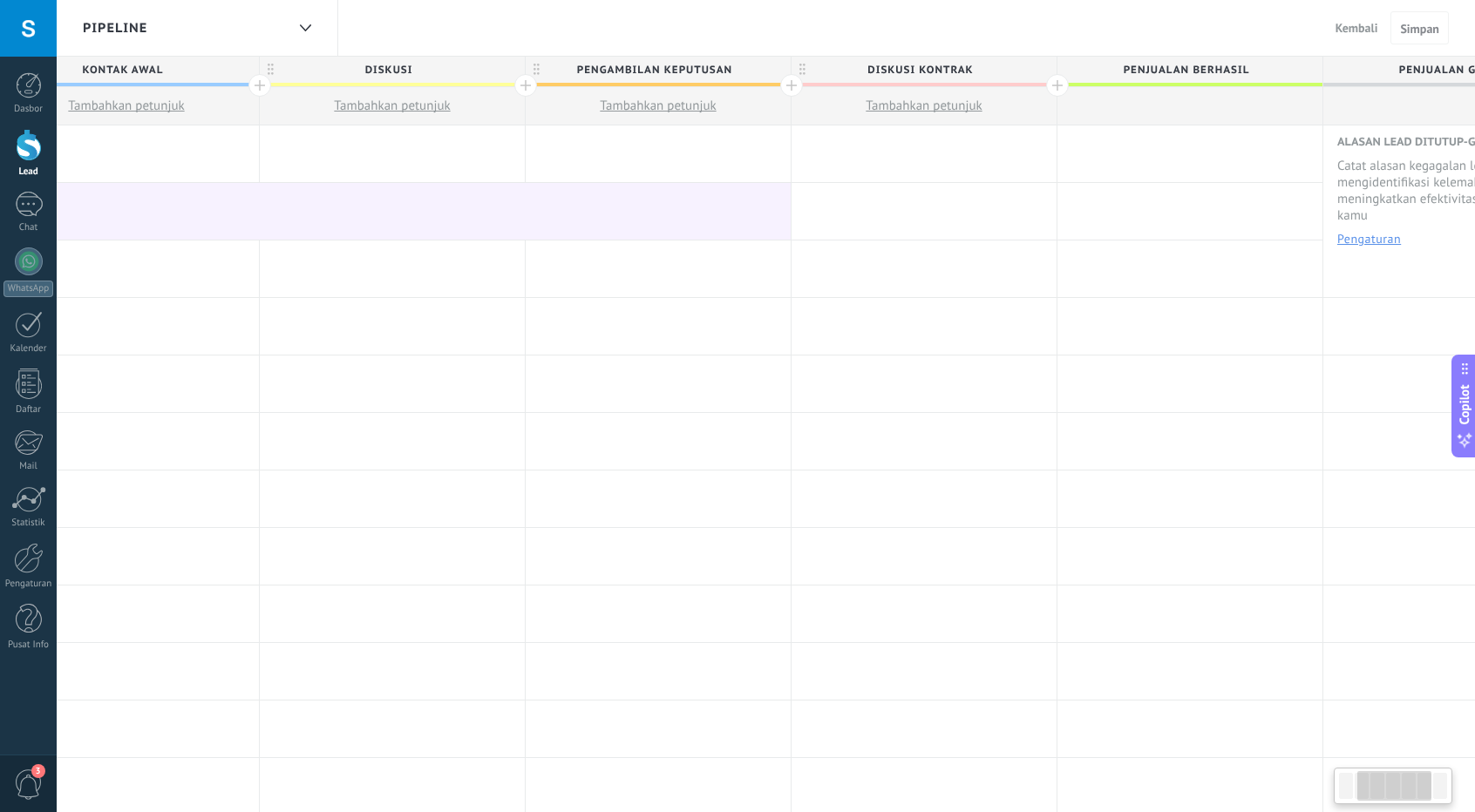
scroll to position [0, 723]
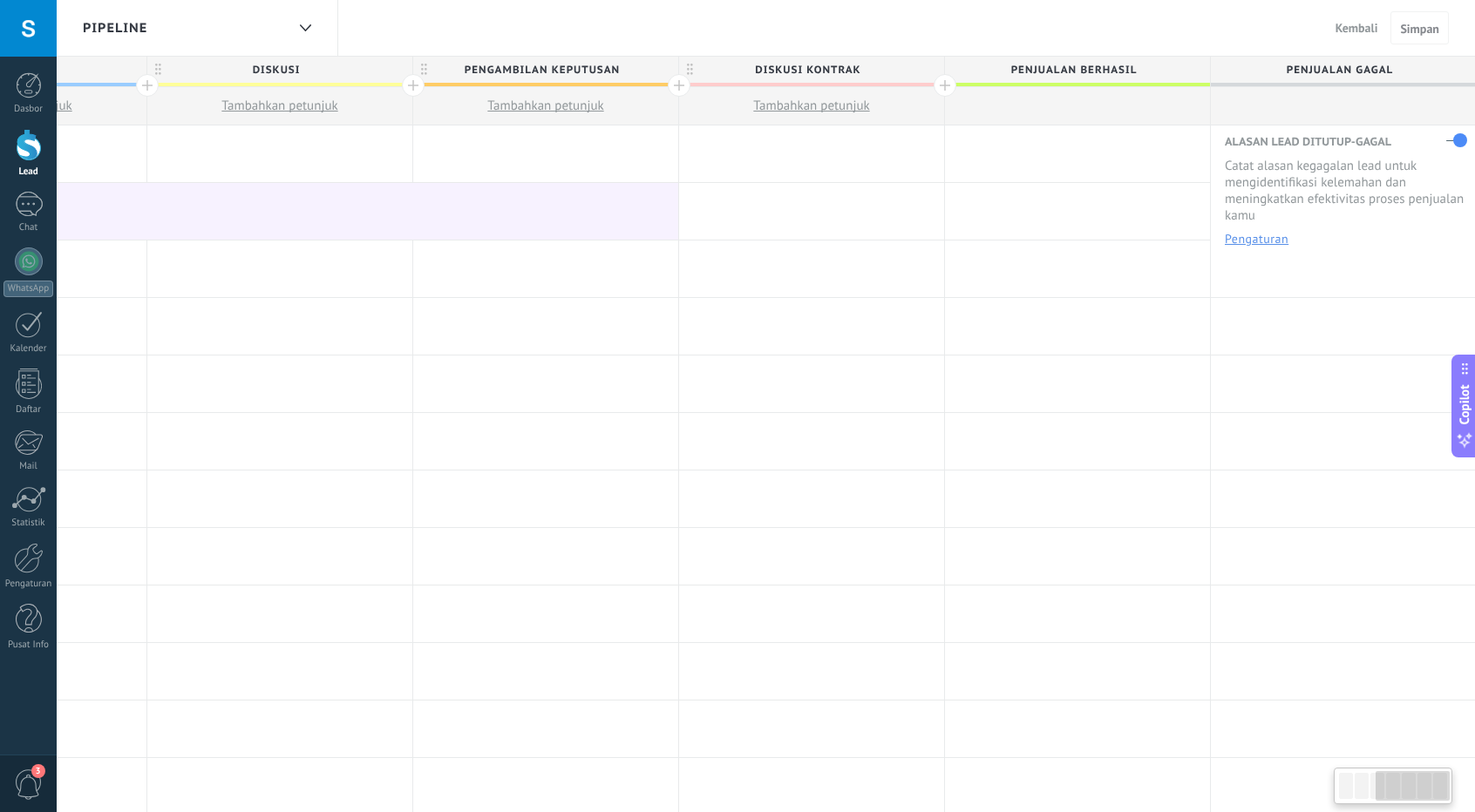
drag, startPoint x: 1386, startPoint y: 791, endPoint x: 1434, endPoint y: 793, distance: 48.0
click at [1434, 793] on div at bounding box center [1411, 786] width 73 height 30
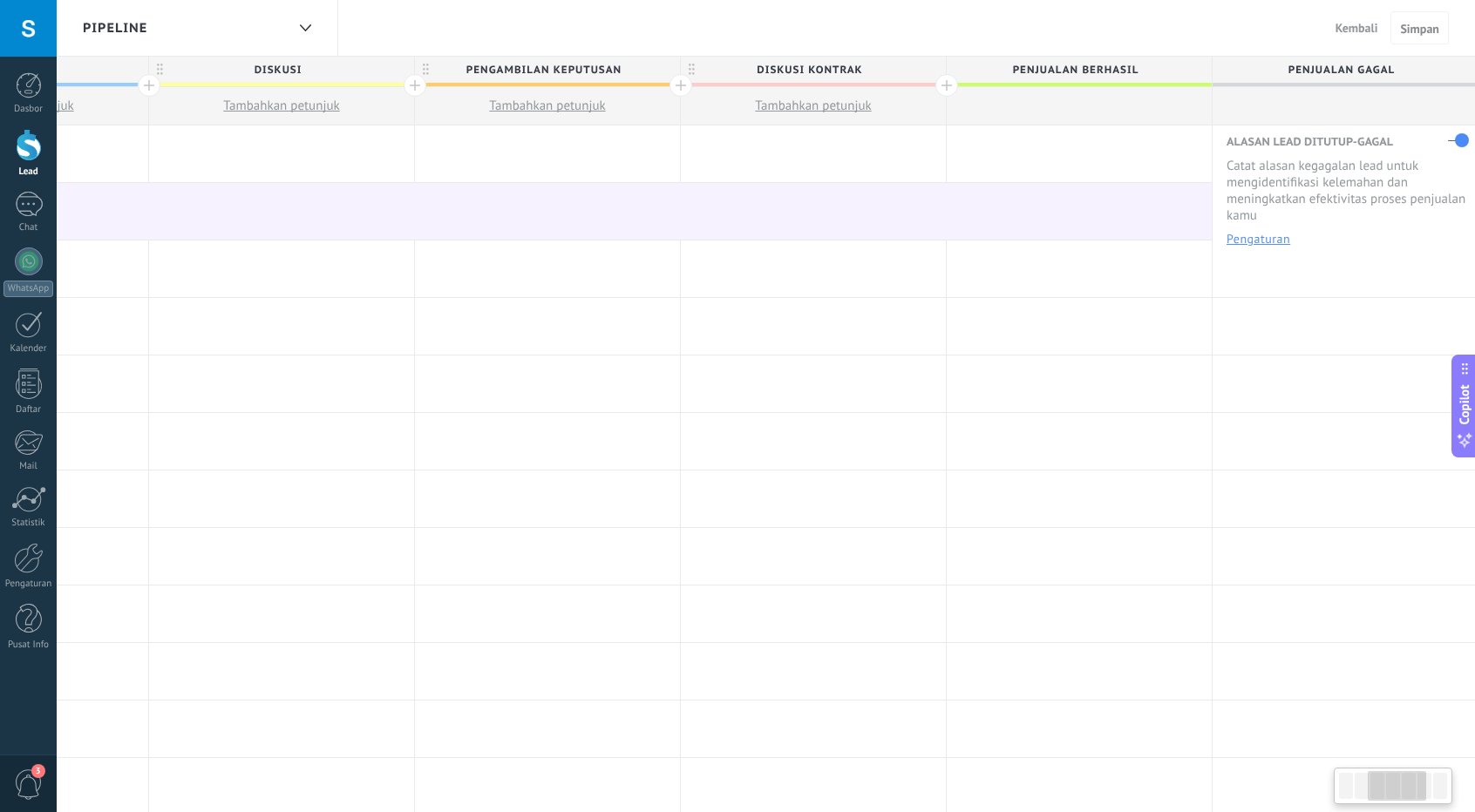
drag, startPoint x: 673, startPoint y: 212, endPoint x: 1334, endPoint y: 229, distance: 661.2
click at [1475, 249] on html ".abccls-1,.abccls-2{fill-rule:evenodd}.abccls-2{fill:#fff} .abfcls-1{fill:none}…" at bounding box center [738, 406] width 1475 height 812
click at [1421, 35] on span "Simpan" at bounding box center [1419, 29] width 39 height 12
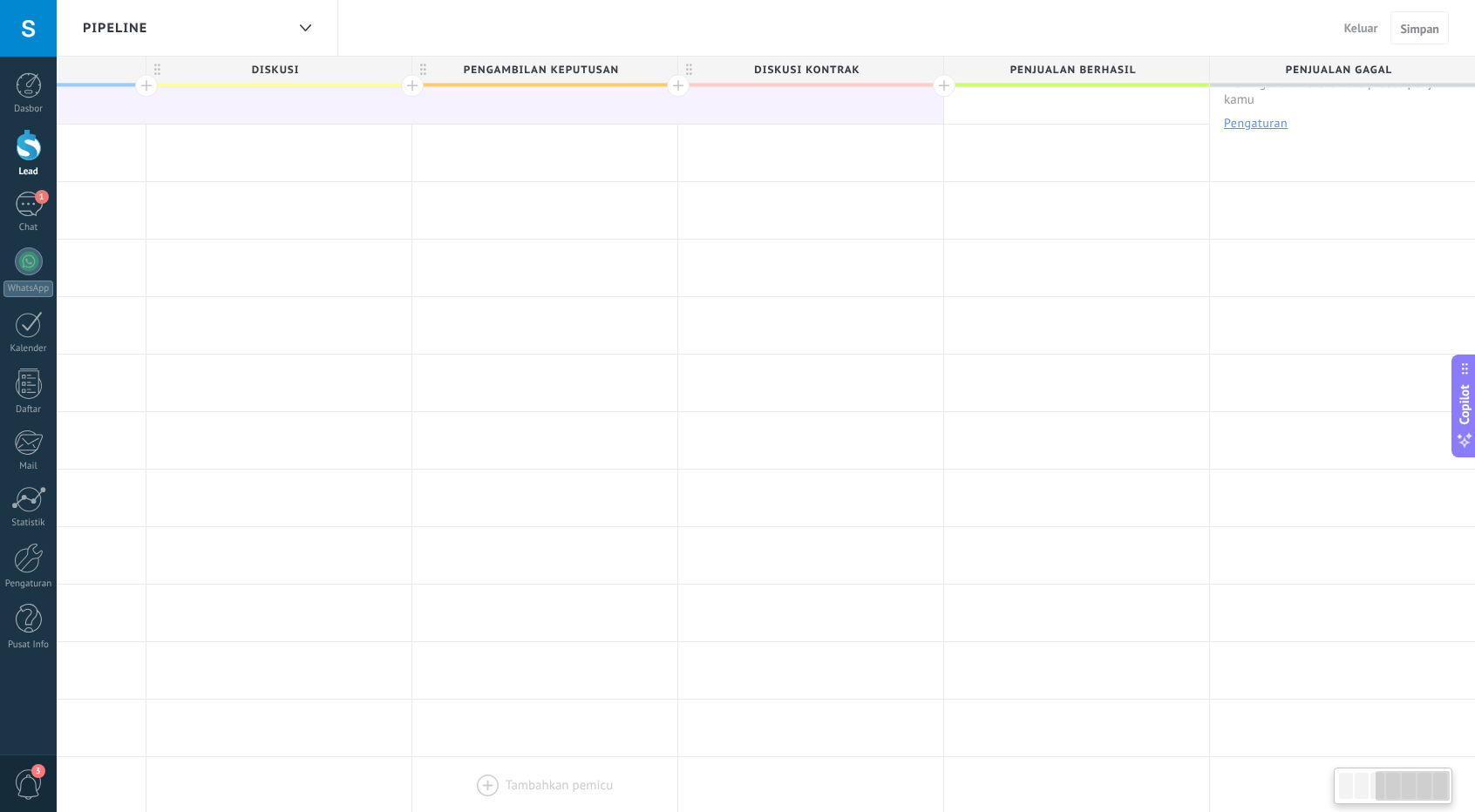
scroll to position [0, 11]
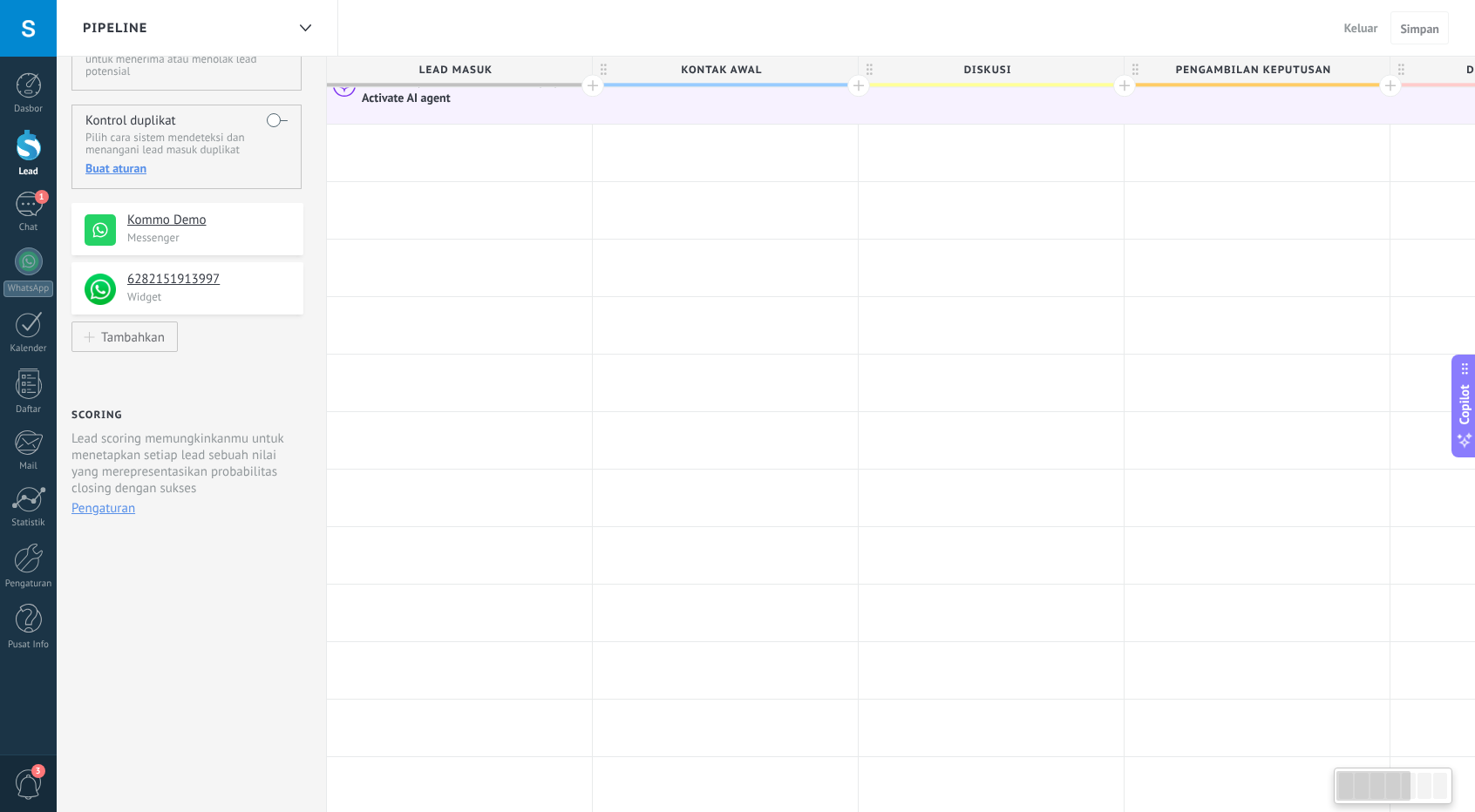
drag, startPoint x: 1404, startPoint y: 792, endPoint x: 1046, endPoint y: 809, distance: 358.4
click at [1059, 696] on body ".abccls-1,.abccls-2{fill-rule:evenodd}.abccls-2{fill:#fff} .abfcls-1{fill:none}…" at bounding box center [738, 290] width 1475 height 812
click at [278, 274] on icon at bounding box center [284, 279] width 20 height 21
click at [285, 283] on icon at bounding box center [283, 278] width 16 height 18
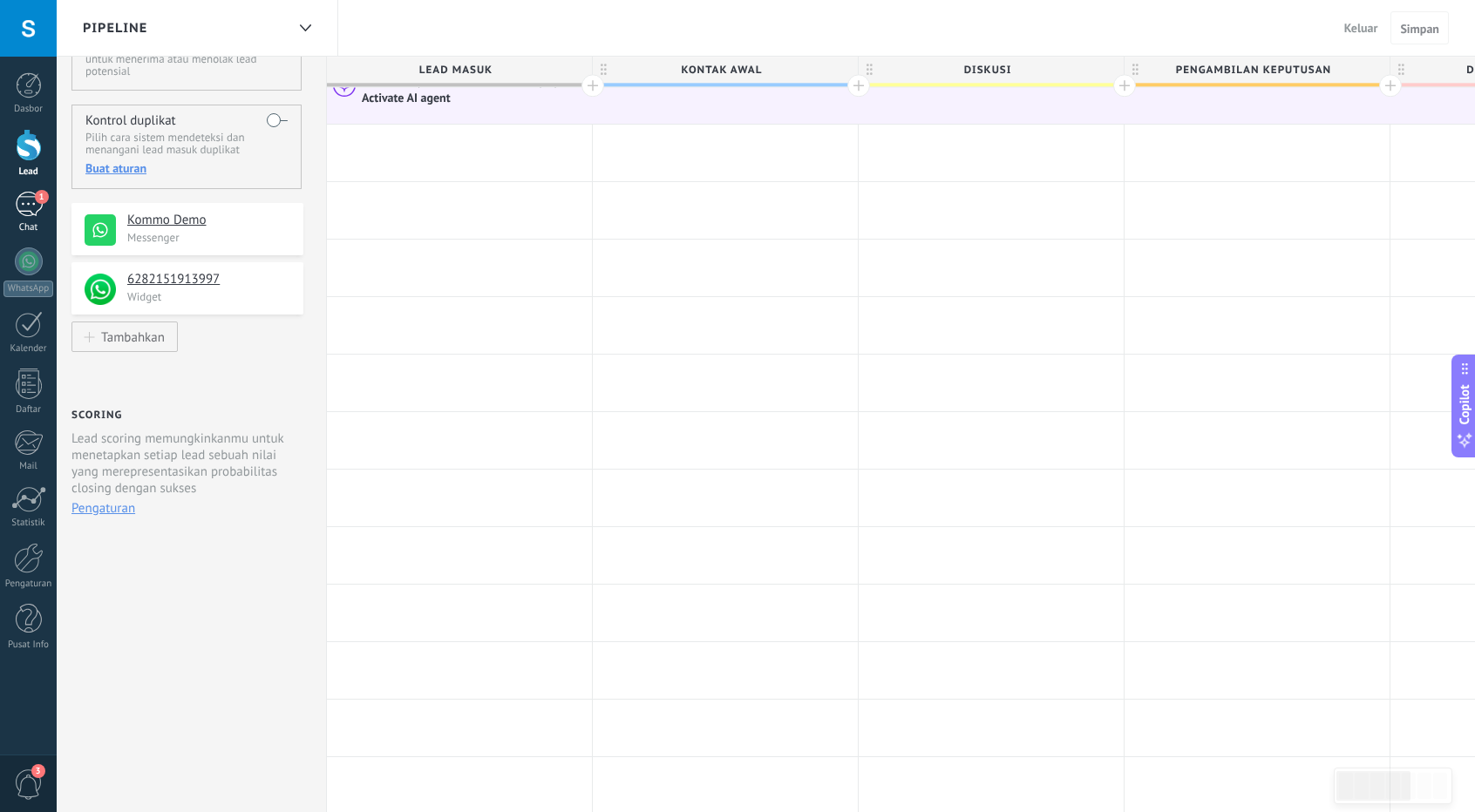
click at [33, 213] on div "1" at bounding box center [29, 204] width 28 height 26
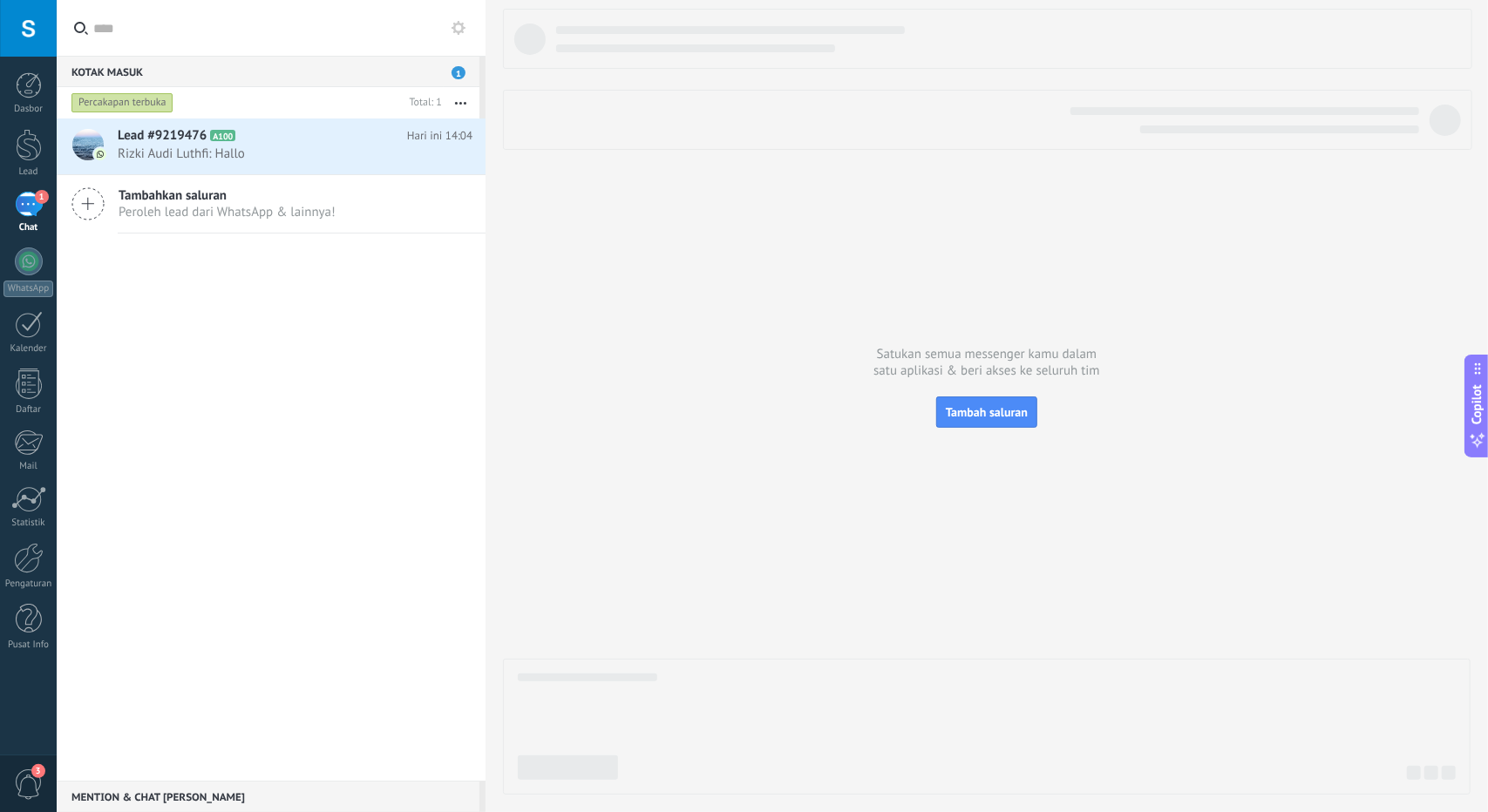
click at [465, 71] on span "1" at bounding box center [459, 72] width 14 height 13
click at [34, 576] on link "Pengaturan" at bounding box center [28, 566] width 56 height 47
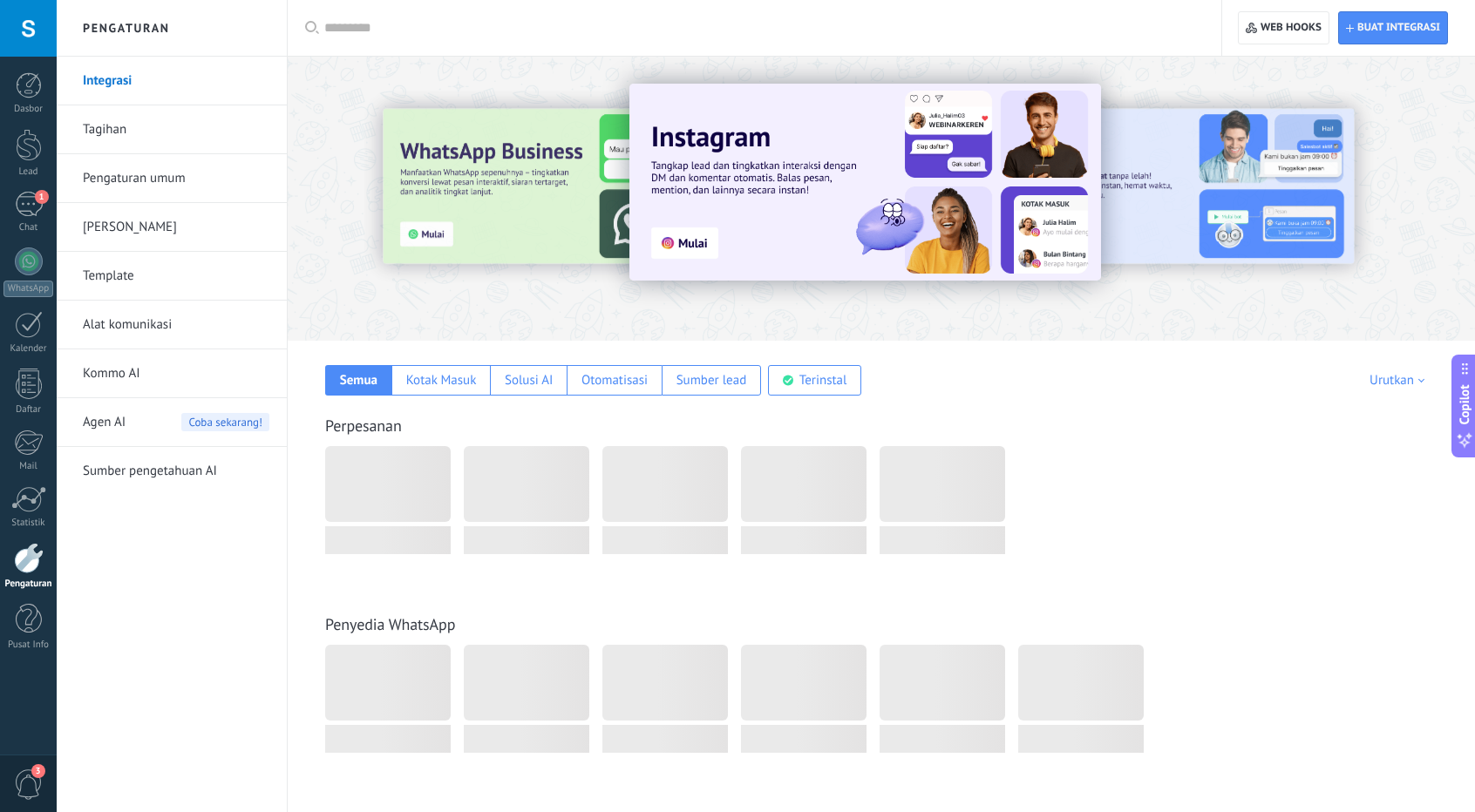
click at [111, 421] on span "Agen AI" at bounding box center [104, 422] width 42 height 48
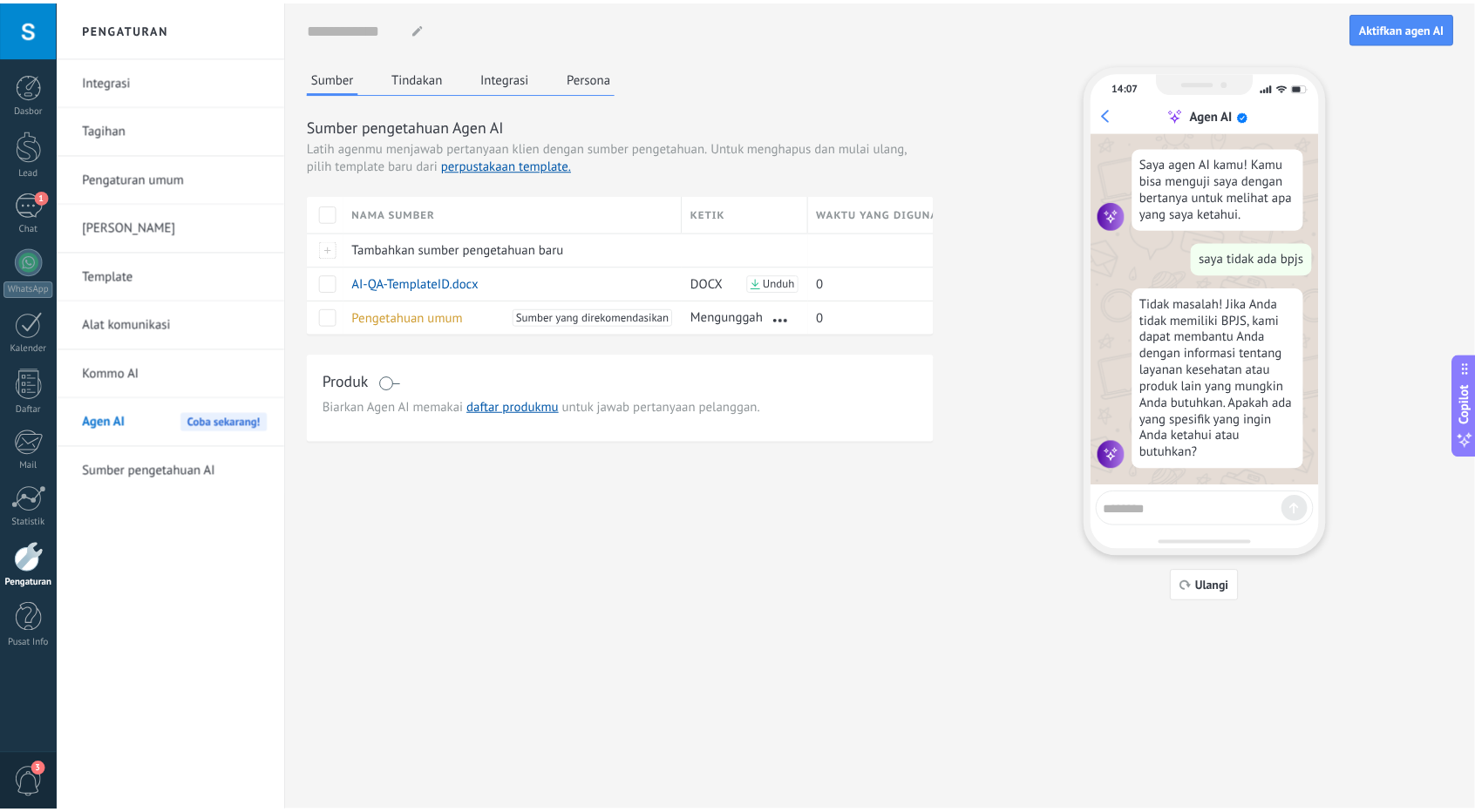
scroll to position [9, 0]
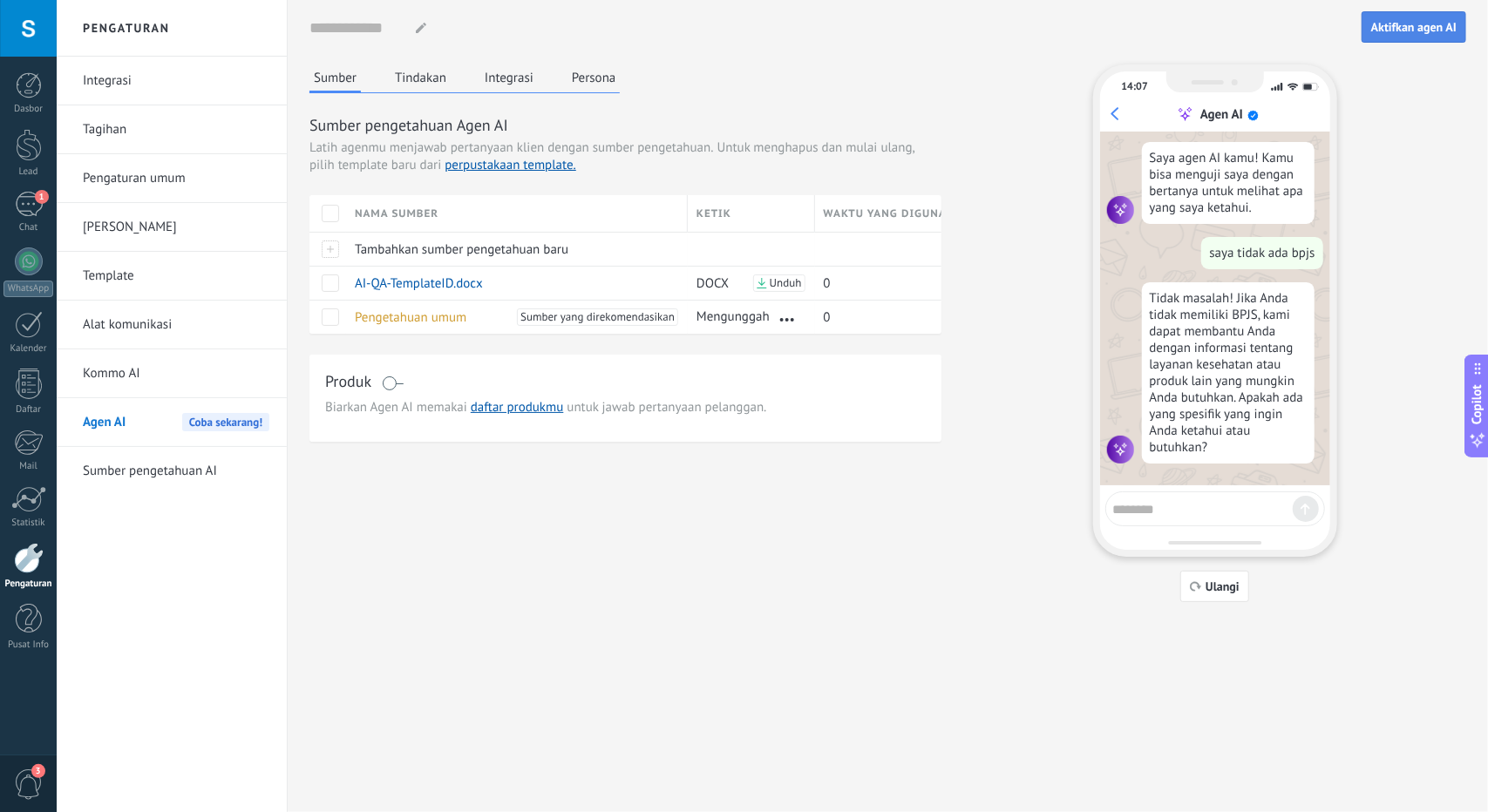
click at [1429, 31] on span "Aktifkan agen AI" at bounding box center [1413, 27] width 86 height 12
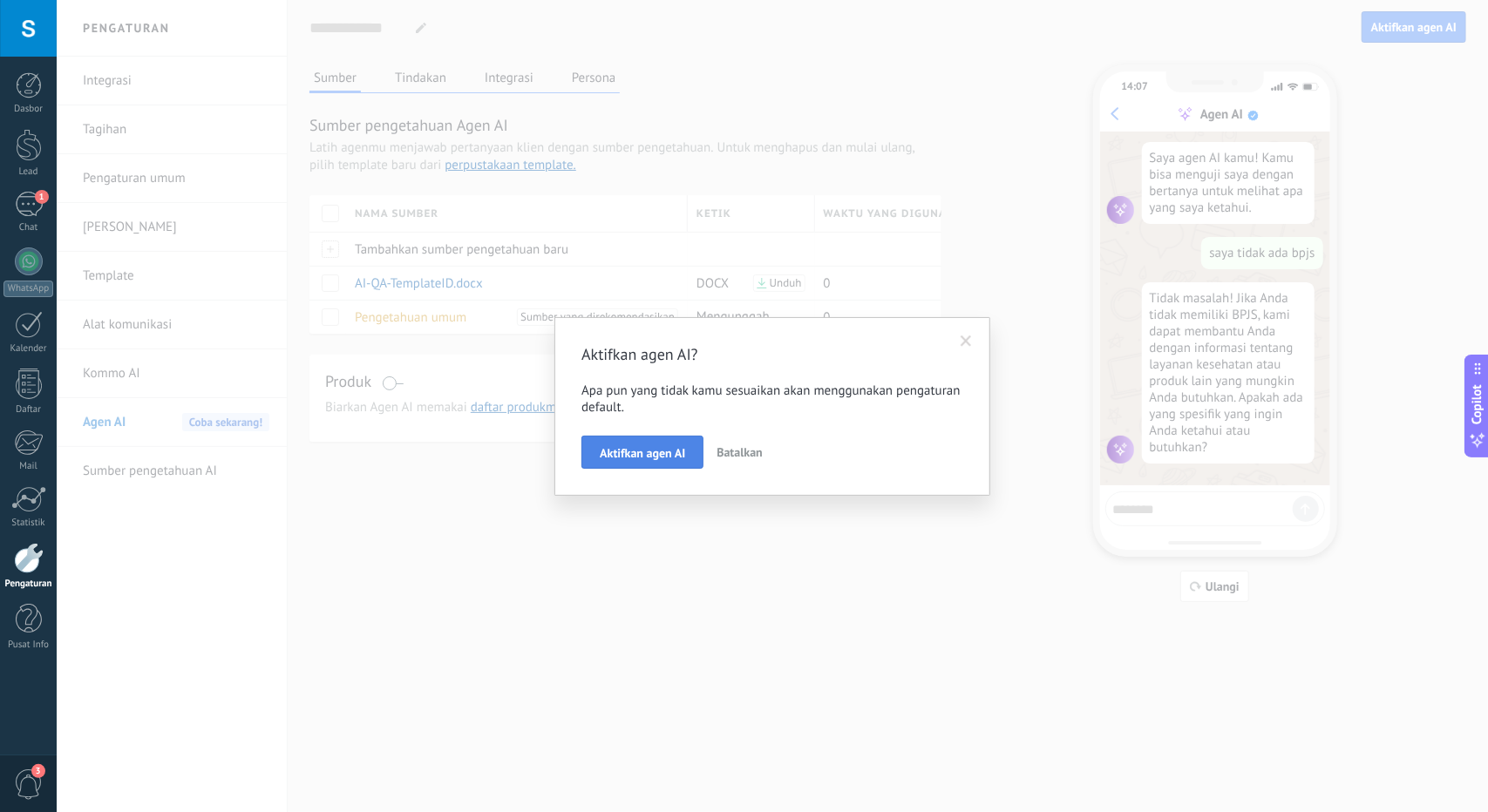
click at [652, 458] on span "Aktifkan agen AI" at bounding box center [642, 453] width 86 height 12
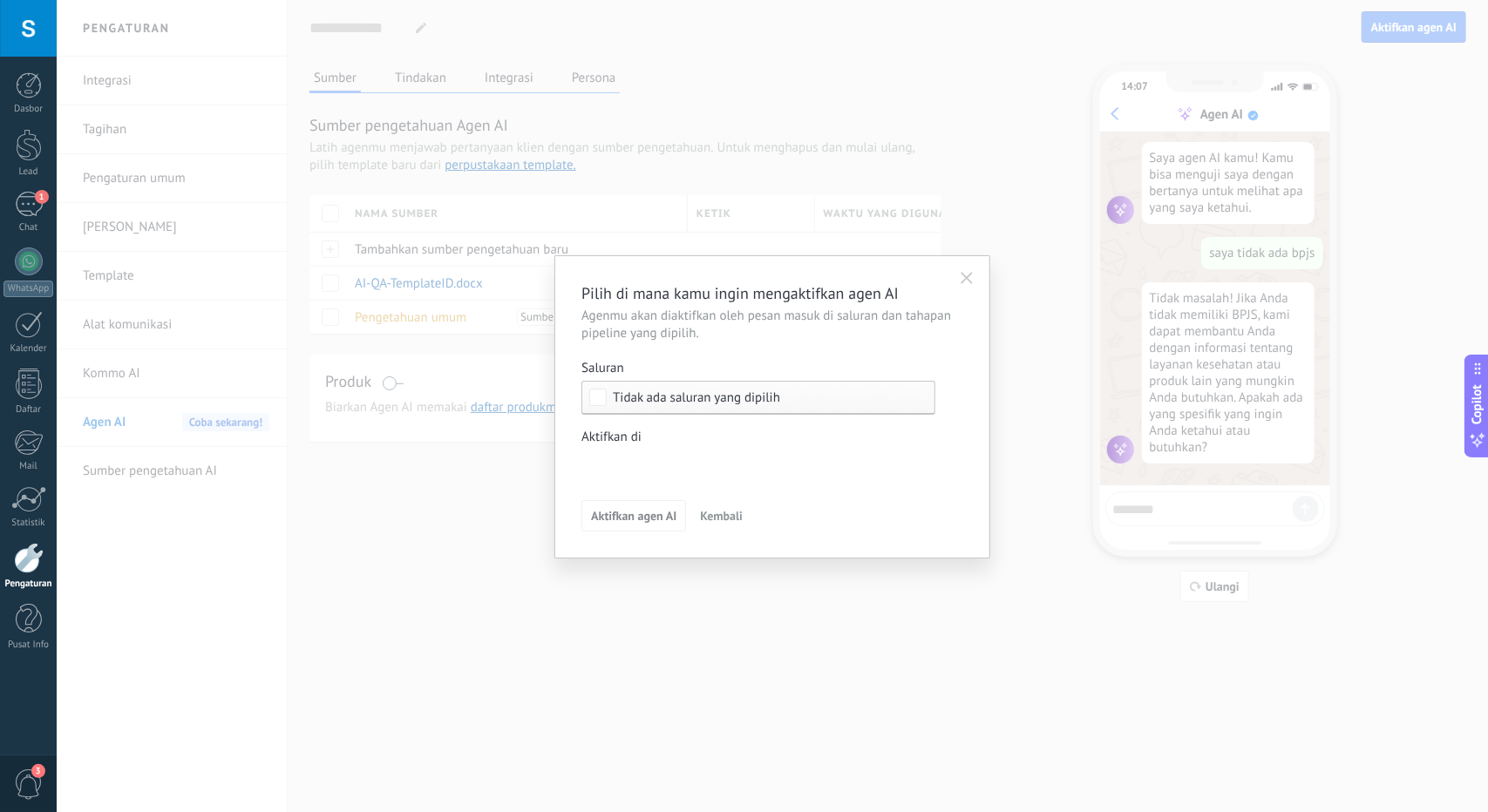
click at [675, 408] on div "Tidak ada saluran yang dipilih" at bounding box center [758, 398] width 354 height 34
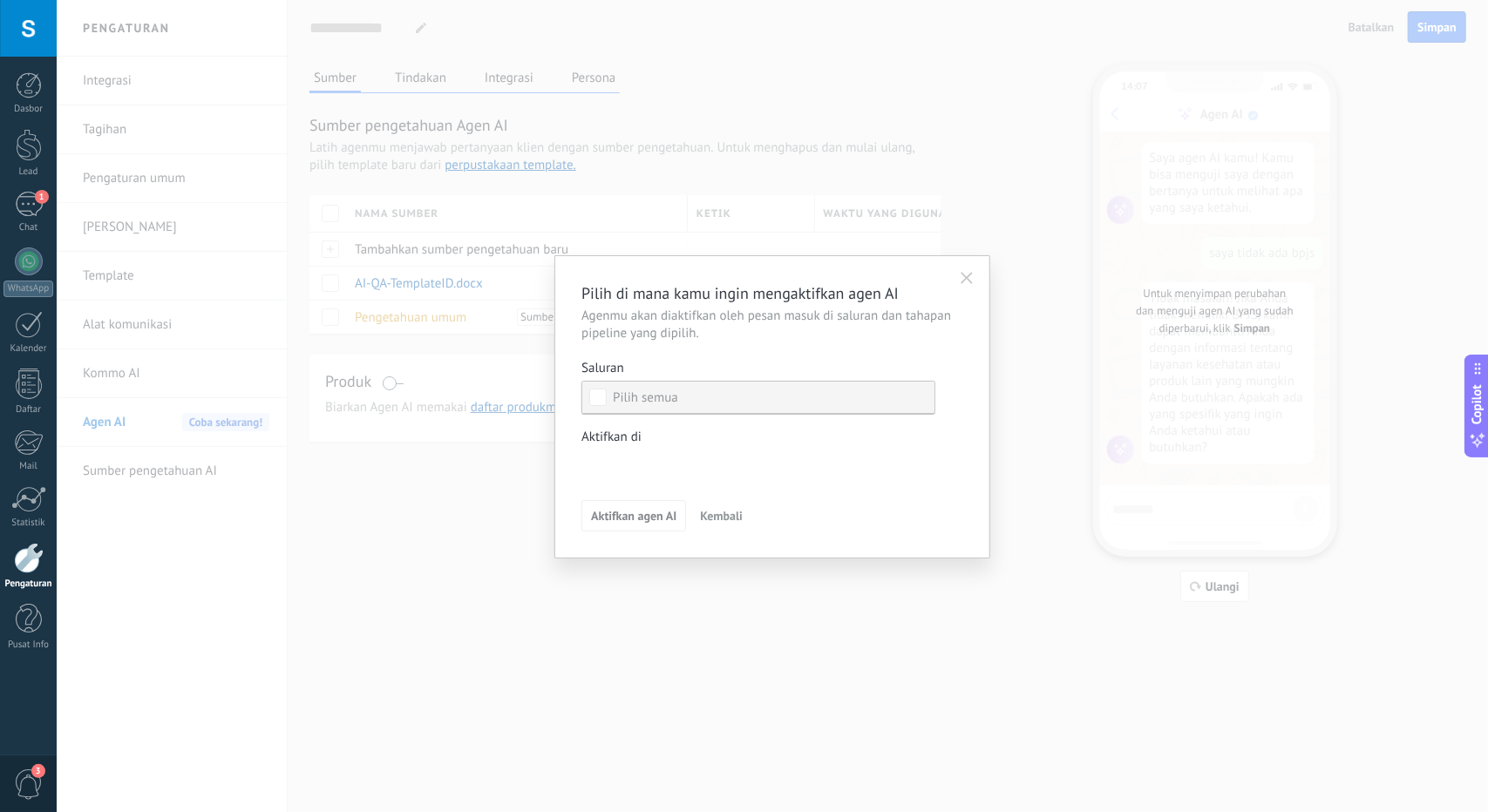
click at [585, 401] on label "Pilih semua" at bounding box center [758, 398] width 352 height 32
click at [0, 0] on div "Lead masuk Kontak awal Diskusi Pengambilan keputusan Diskusi kontrak Penjualan …" at bounding box center [0, 0] width 0 height 0
click at [729, 393] on div at bounding box center [772, 406] width 1431 height 812
click at [609, 399] on div "Tidak ada saluran yang dipilih" at bounding box center [758, 398] width 354 height 34
click at [682, 392] on label "Pilih semua" at bounding box center [758, 398] width 352 height 32
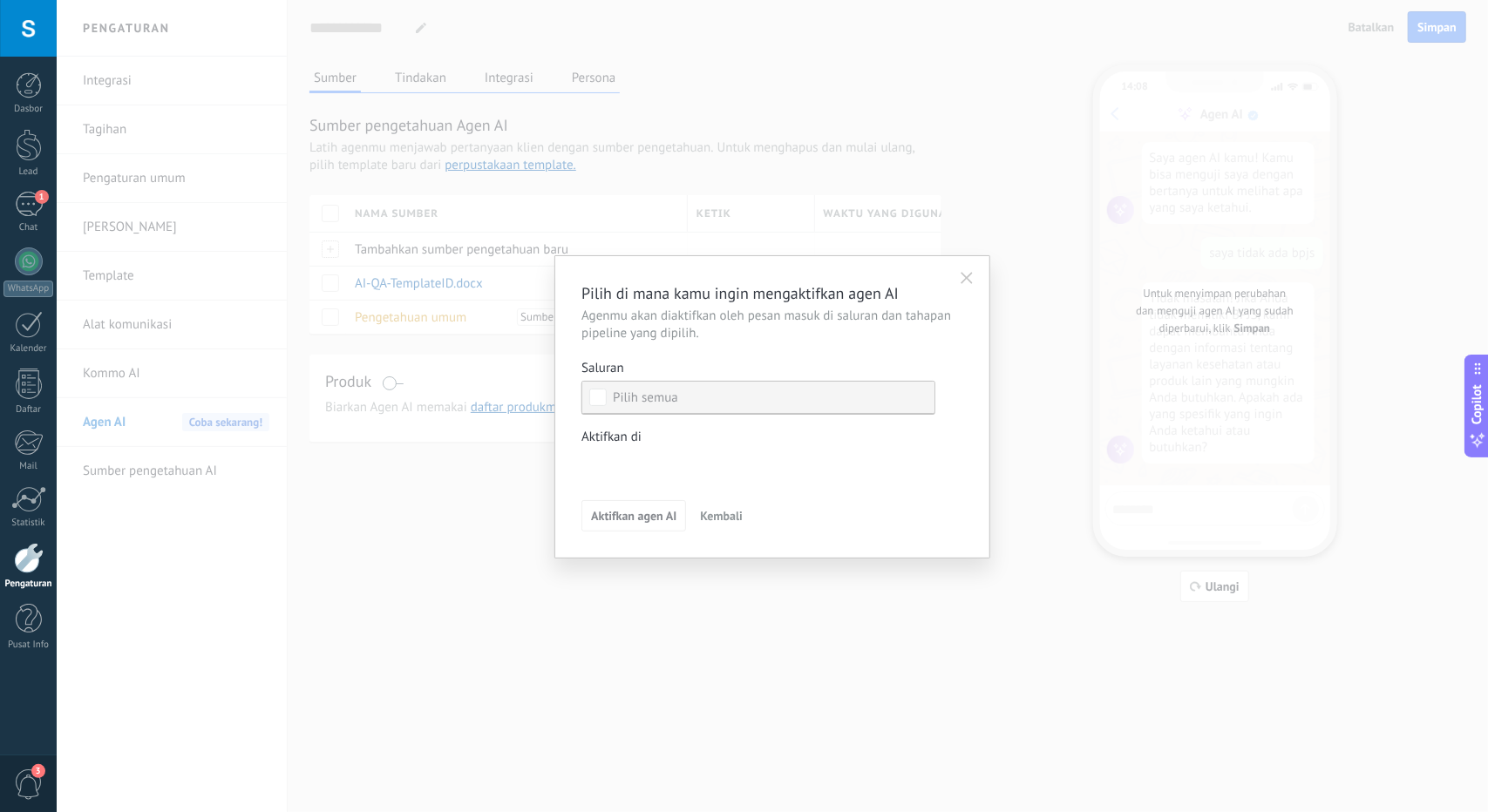
click at [708, 399] on label "Pilih semua" at bounding box center [758, 398] width 352 height 32
click at [965, 284] on button "button" at bounding box center [967, 278] width 28 height 26
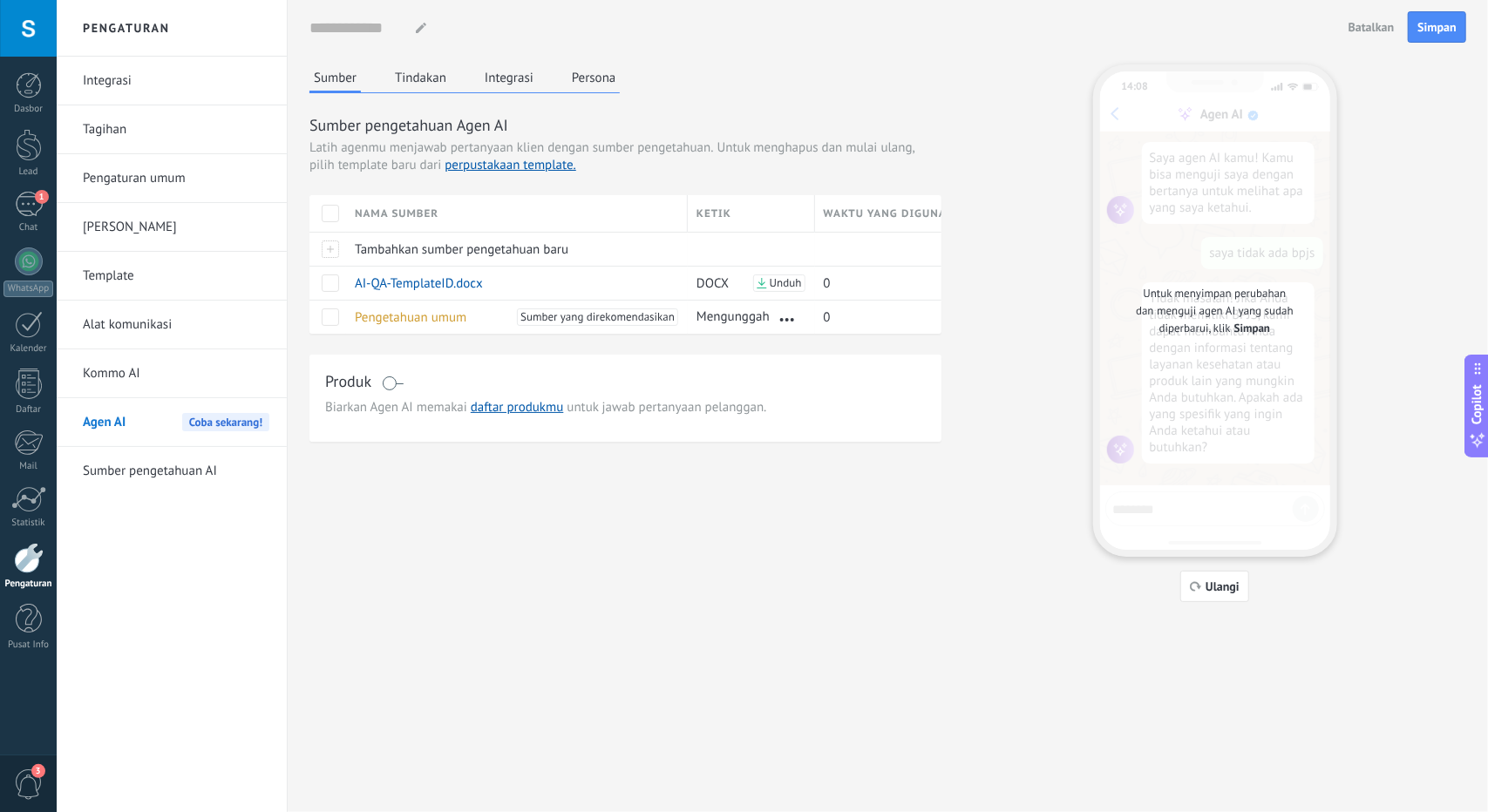
click at [203, 451] on link "Sumber pengetahuan AI" at bounding box center [176, 471] width 186 height 48
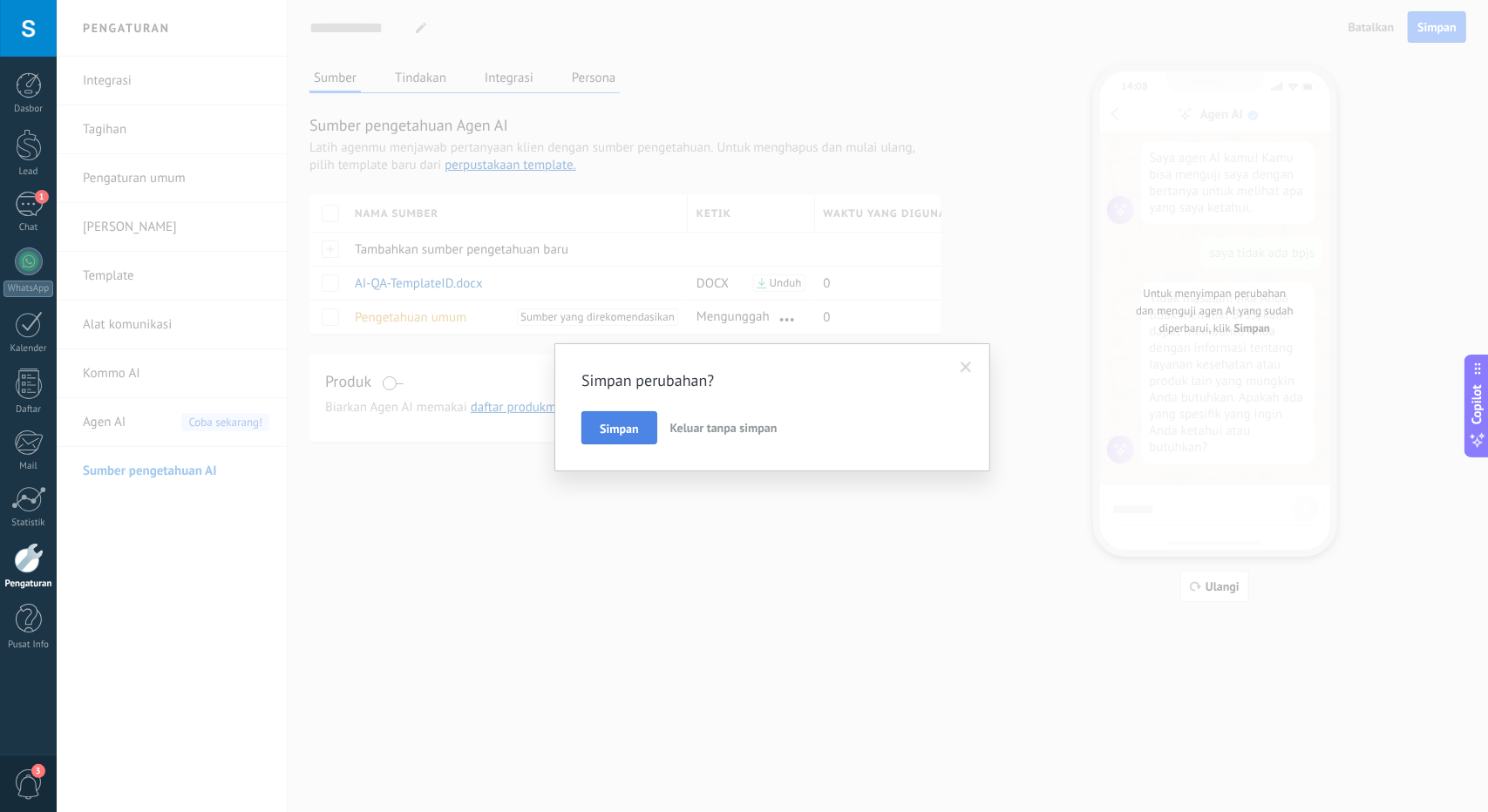
click at [622, 438] on button "Simpan" at bounding box center [619, 428] width 76 height 34
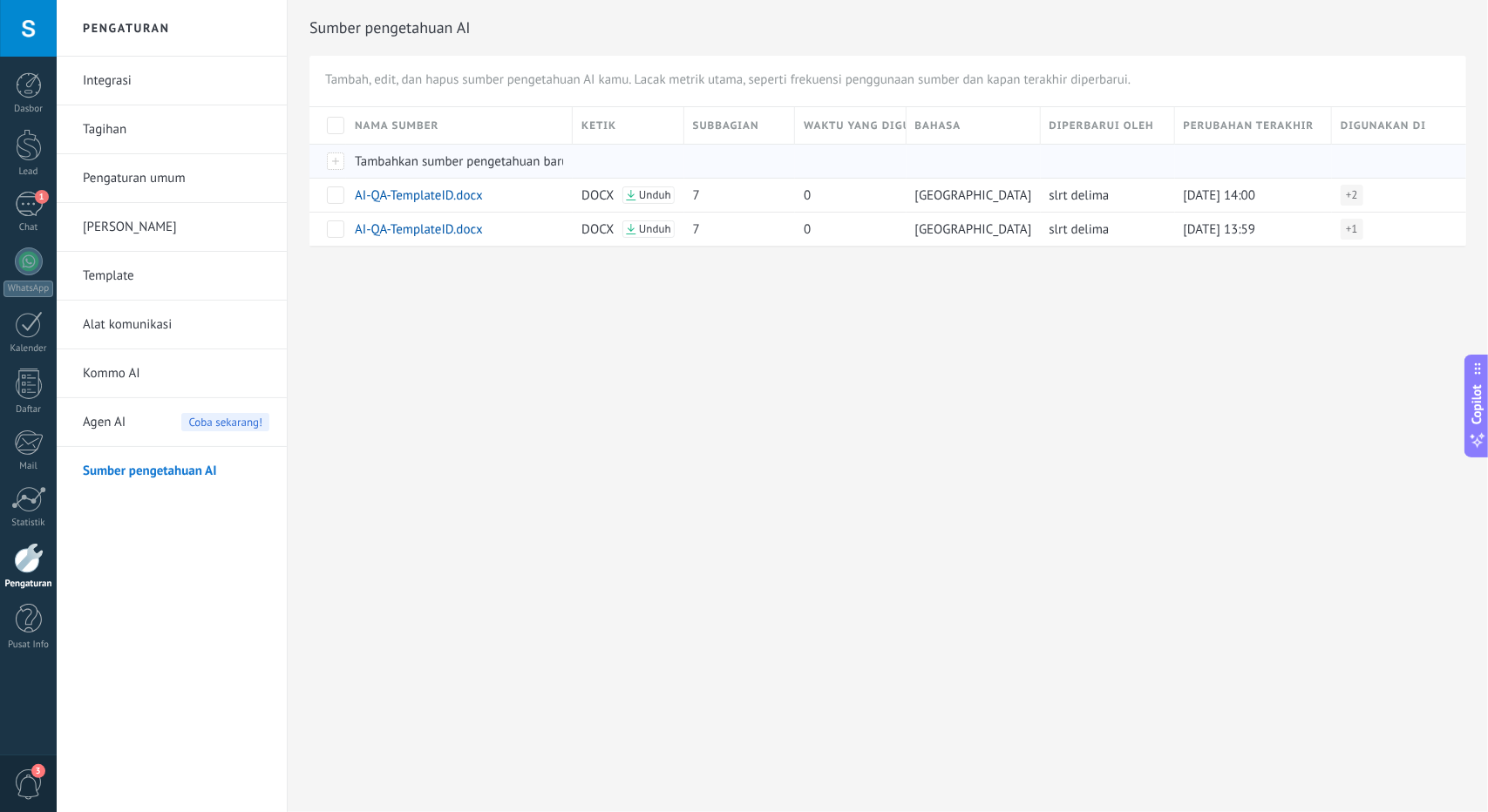
click at [334, 160] on div at bounding box center [327, 160] width 36 height 34
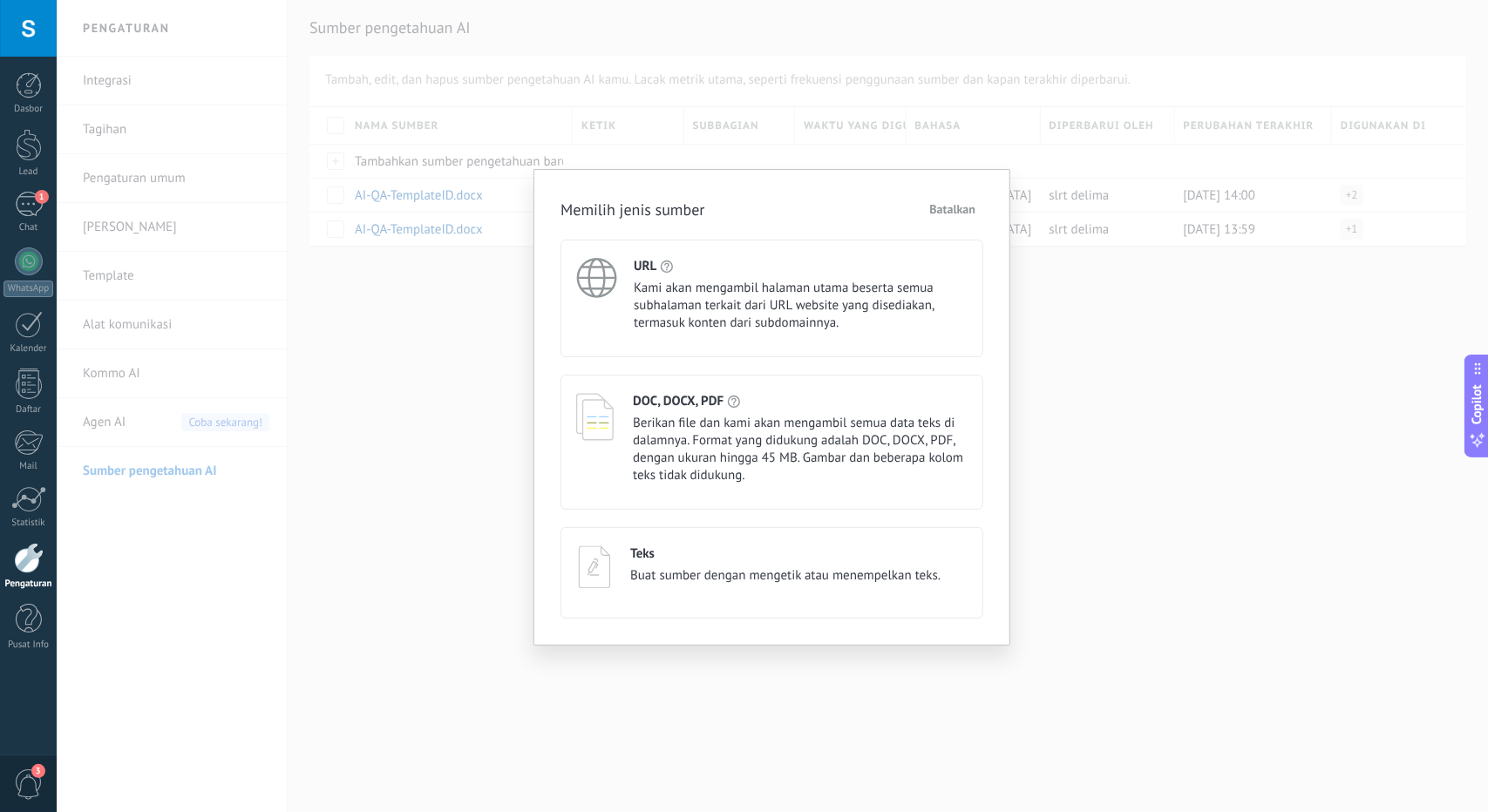
click at [930, 210] on span "Batalkan" at bounding box center [953, 209] width 46 height 12
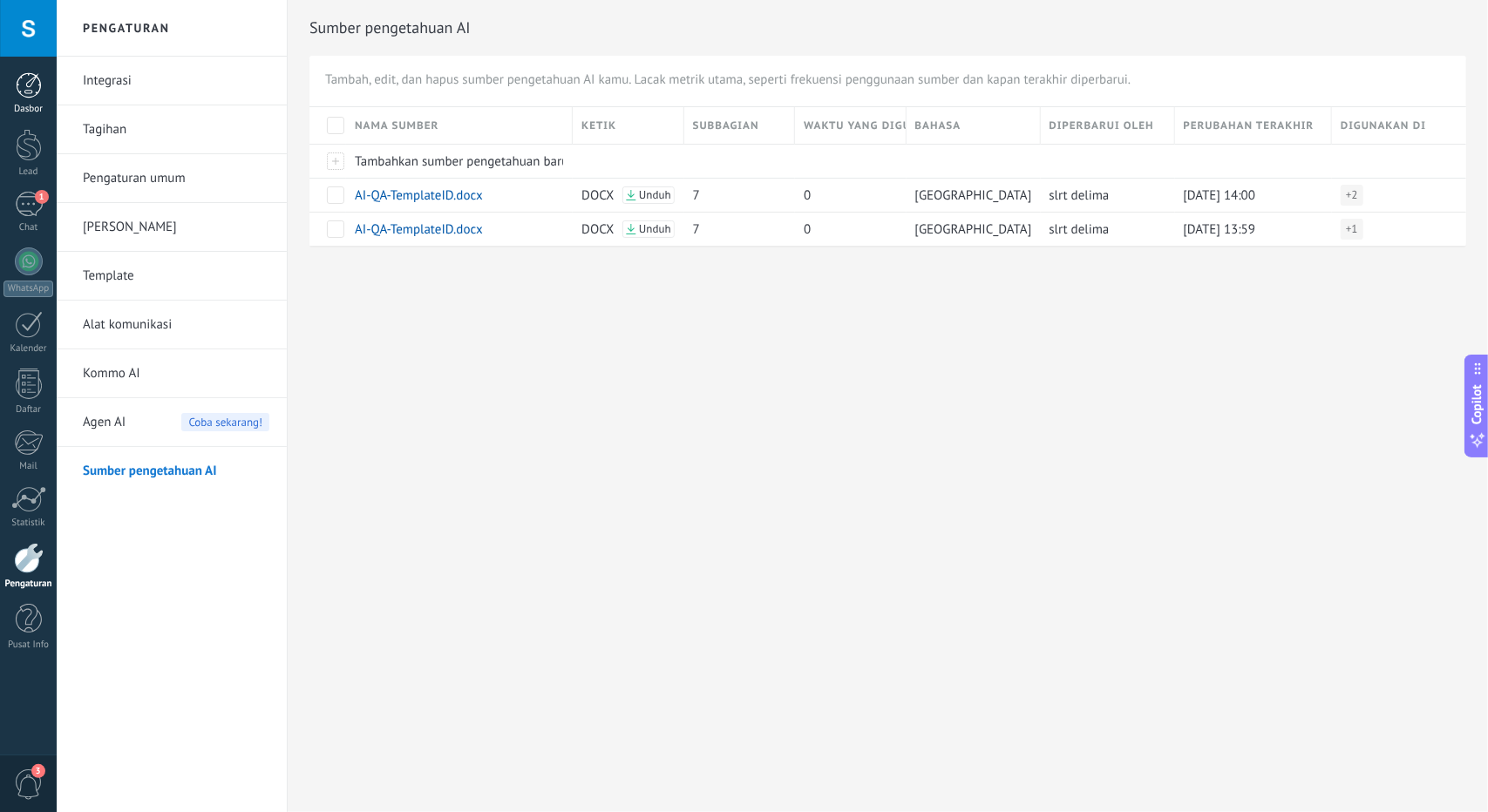
click at [31, 97] on div at bounding box center [29, 86] width 26 height 26
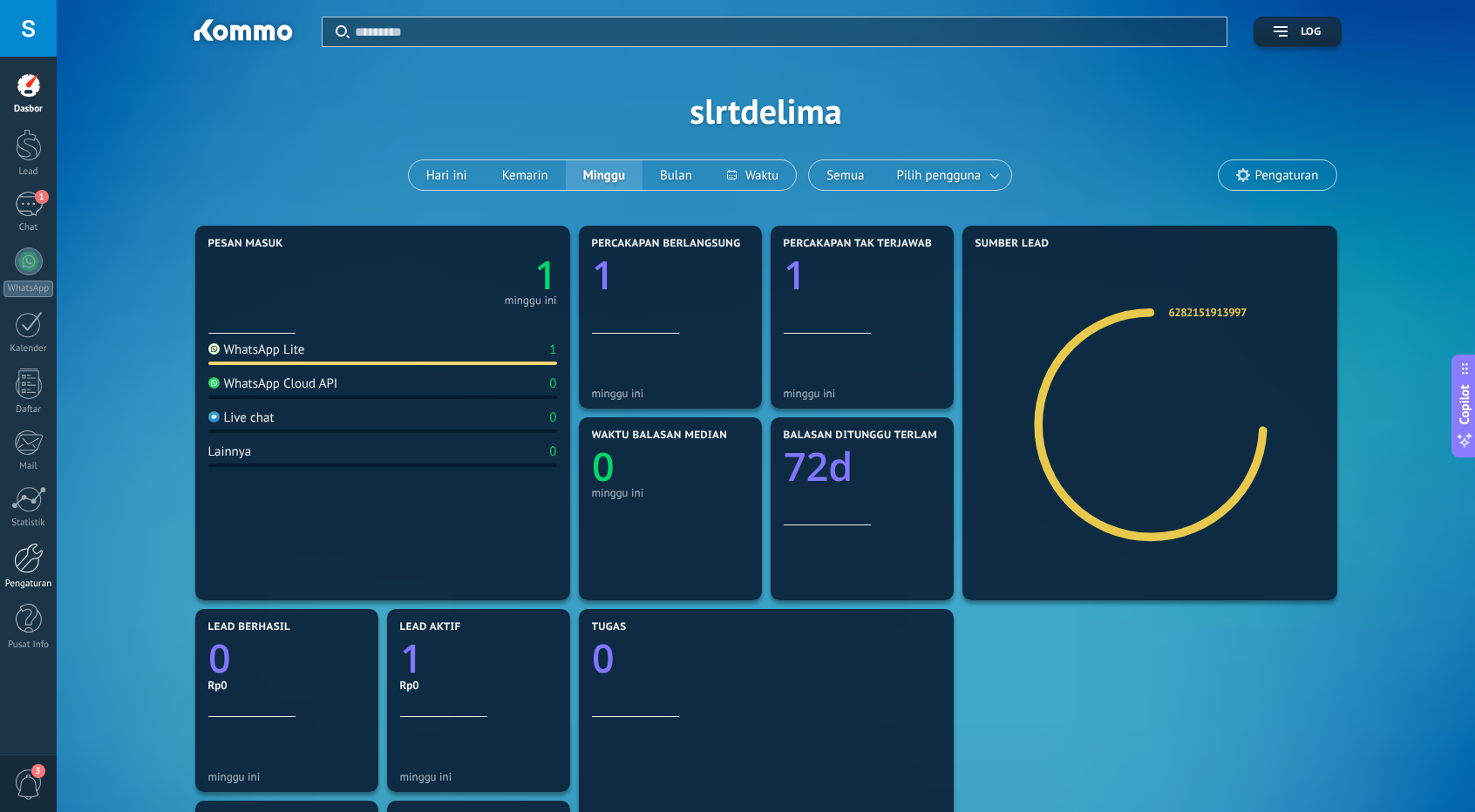
click at [34, 565] on div at bounding box center [29, 558] width 30 height 31
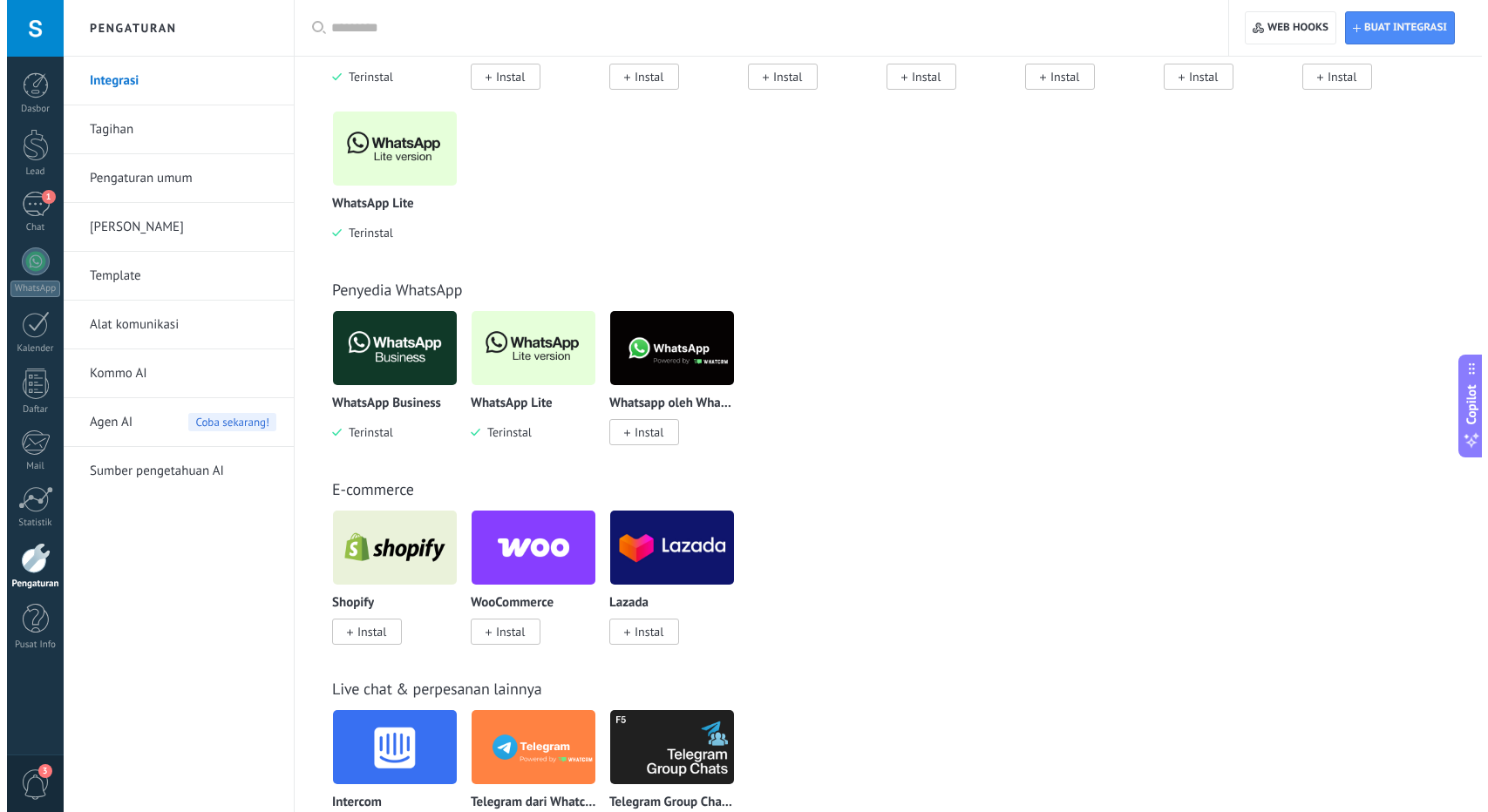
scroll to position [523, 0]
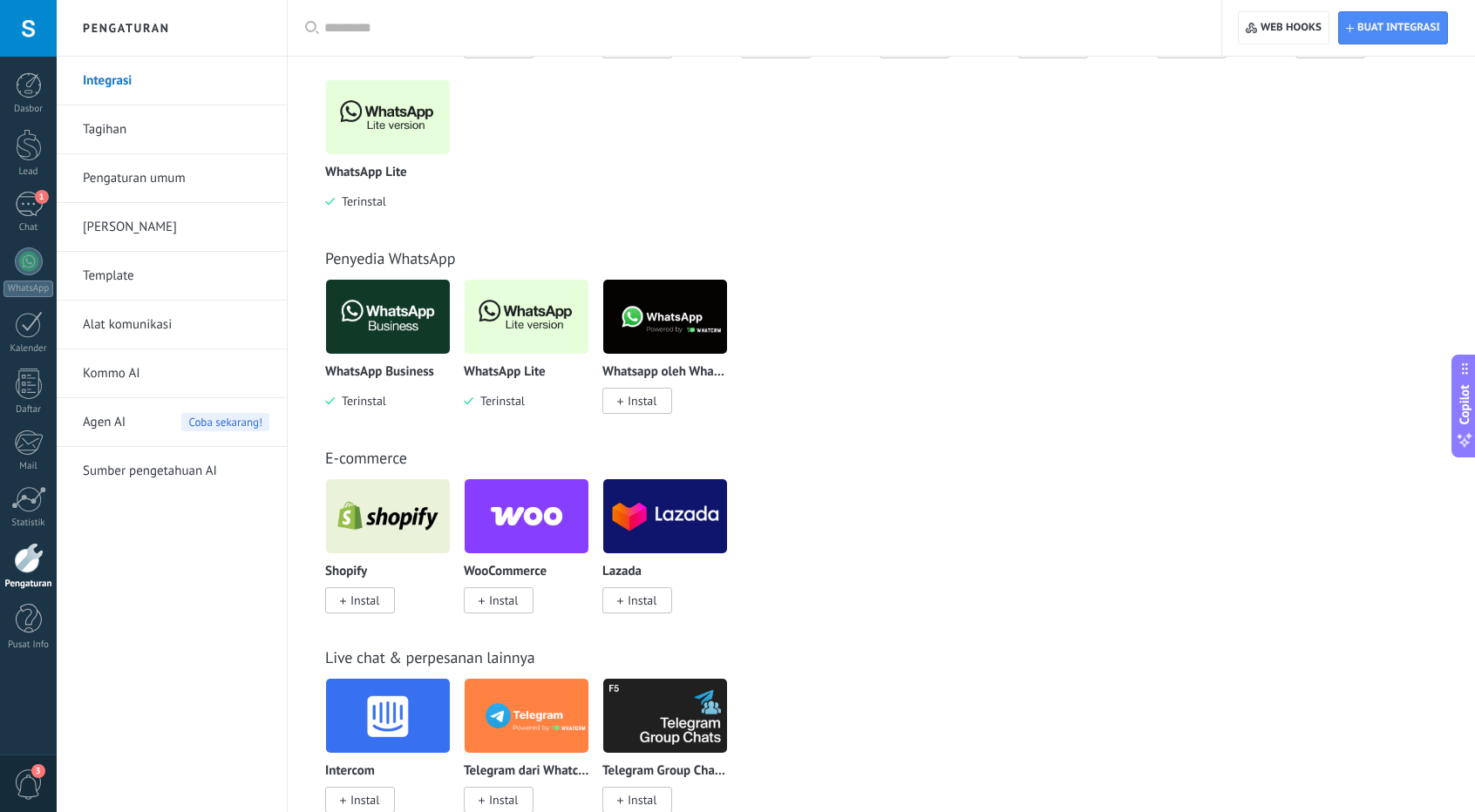
click at [359, 604] on span "Instal" at bounding box center [364, 600] width 29 height 16
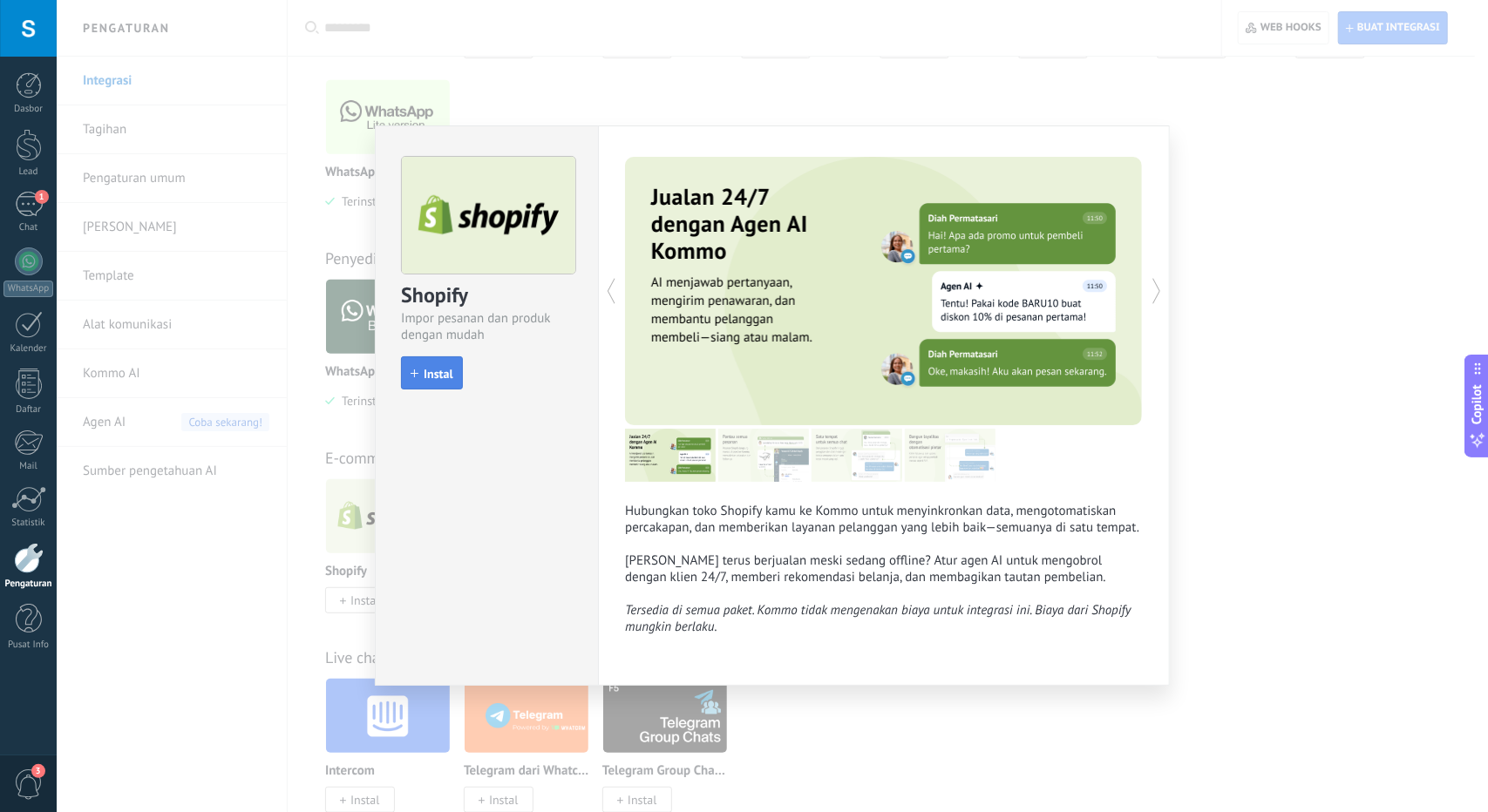
click at [420, 371] on span "Instal" at bounding box center [430, 374] width 41 height 12
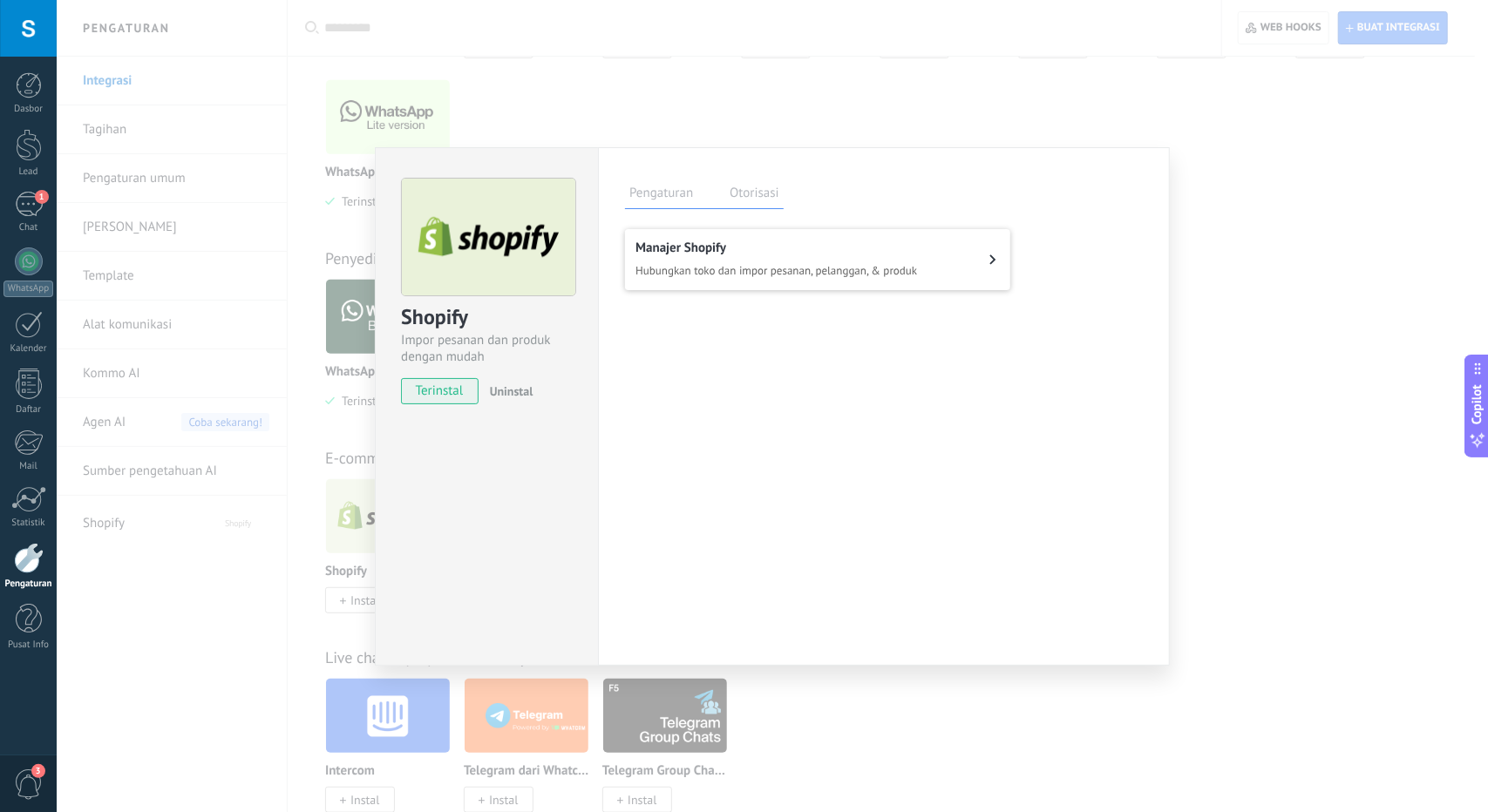
click at [973, 260] on button "Manajer Shopify Hubungkan toko dan impor pesanan, pelanggan, & produk" at bounding box center [817, 259] width 385 height 61
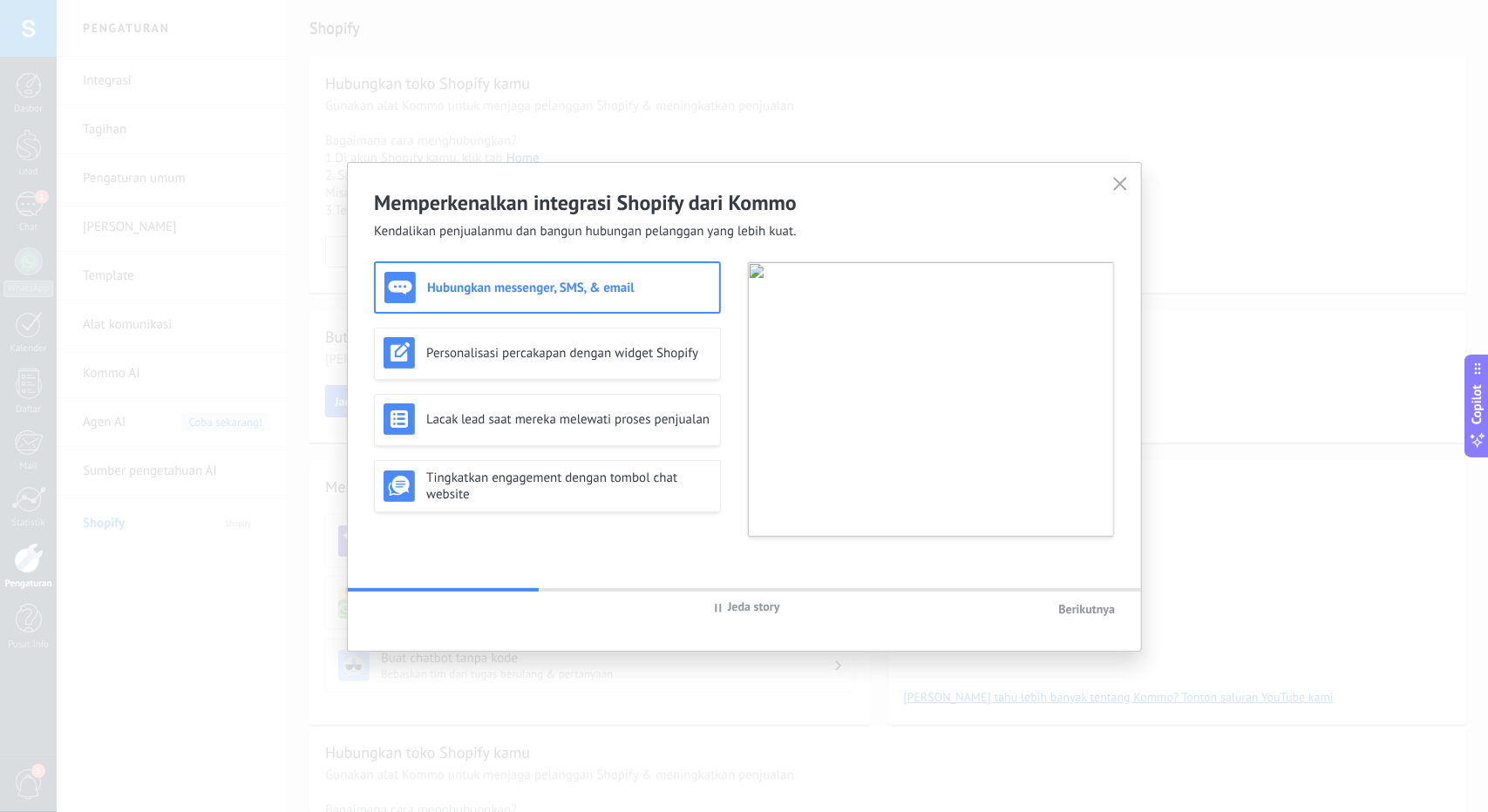
click at [1114, 189] on icon at bounding box center [1119, 183] width 13 height 13
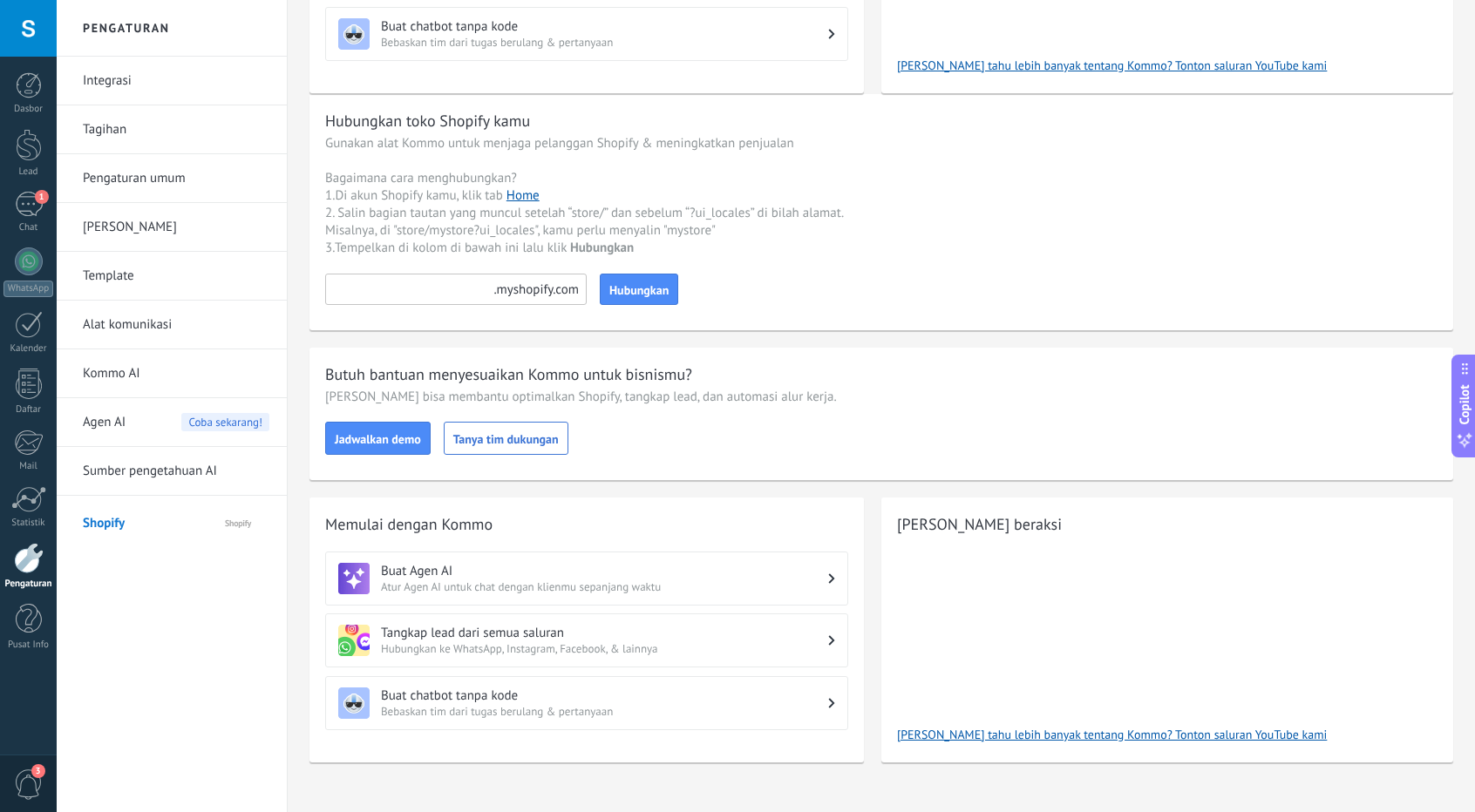
scroll to position [634, 0]
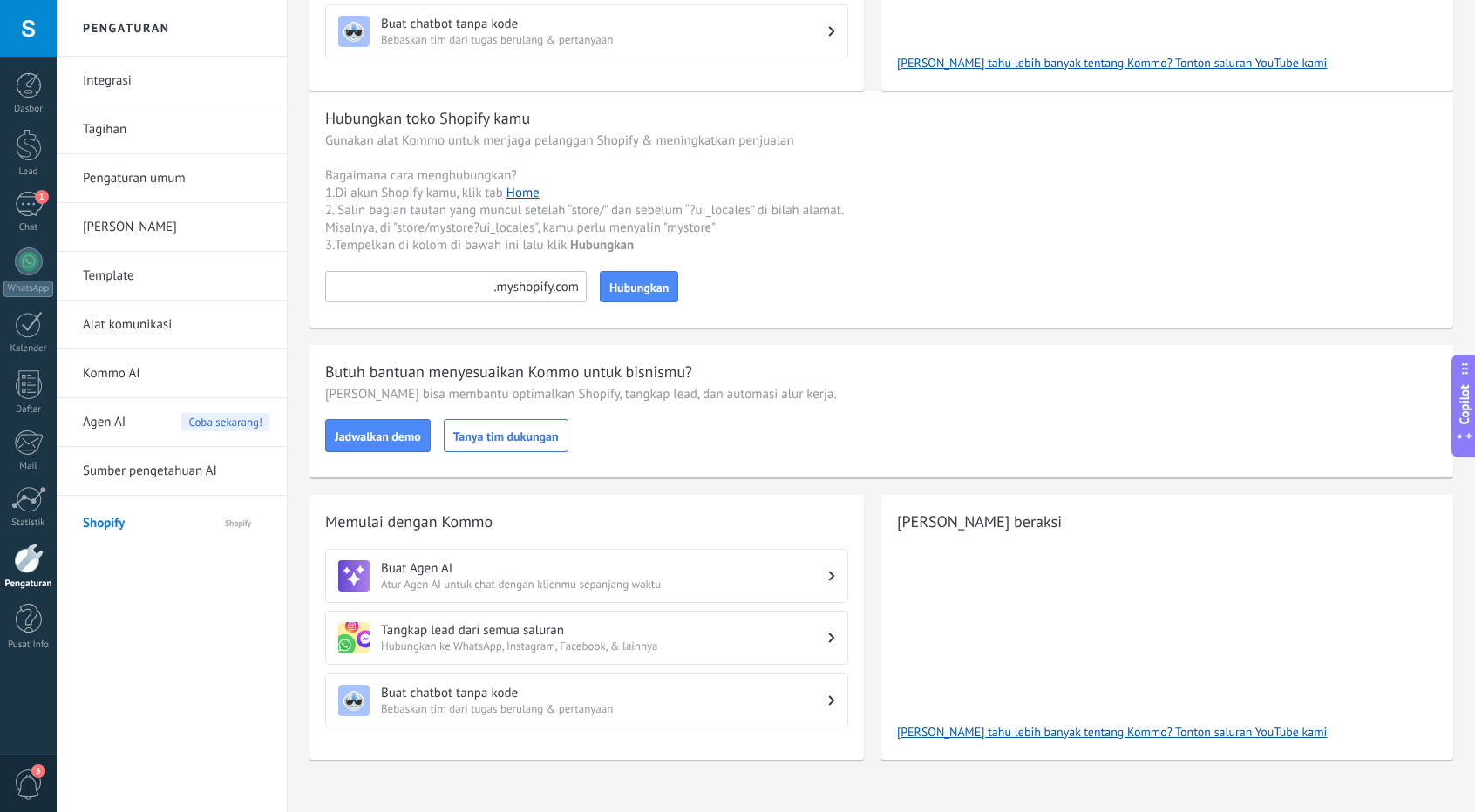
click at [691, 579] on span "Atur Agen AI untuk chat dengan klienmu sepanjang waktu" at bounding box center [604, 584] width 447 height 15
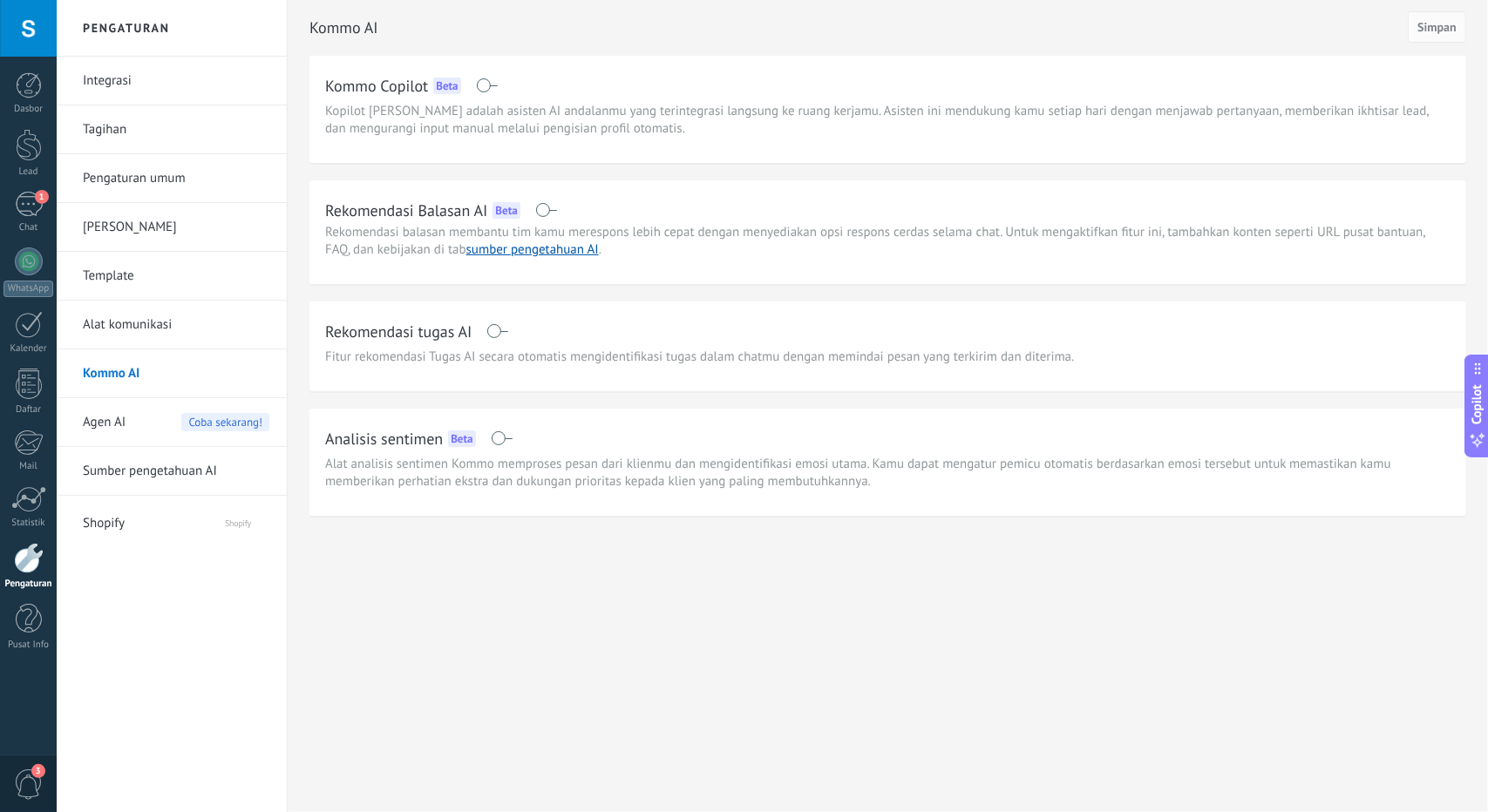
click at [532, 212] on div "Rekomendasi Balasan AI Beta" at bounding box center [888, 210] width 1125 height 28
click at [548, 210] on span at bounding box center [546, 210] width 22 height 14
click at [504, 324] on span at bounding box center [497, 332] width 22 height 14
click at [1438, 33] on span "Simpan" at bounding box center [1437, 27] width 39 height 12
click at [169, 515] on span "Shopify" at bounding box center [137, 519] width 108 height 41
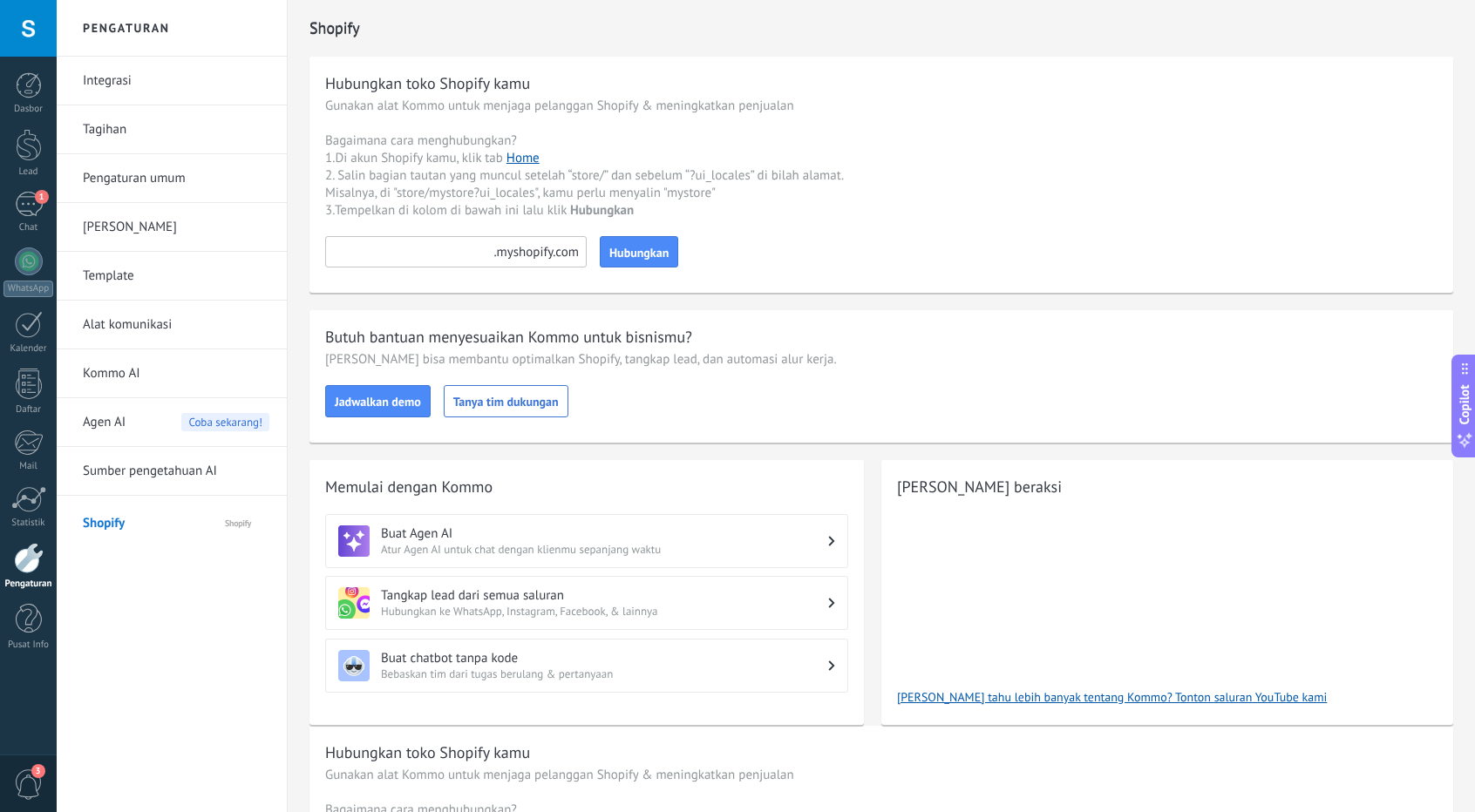
click at [423, 254] on input at bounding box center [456, 252] width 261 height 32
type input "*********"
click at [652, 250] on span "Hubungkan" at bounding box center [639, 253] width 59 height 12
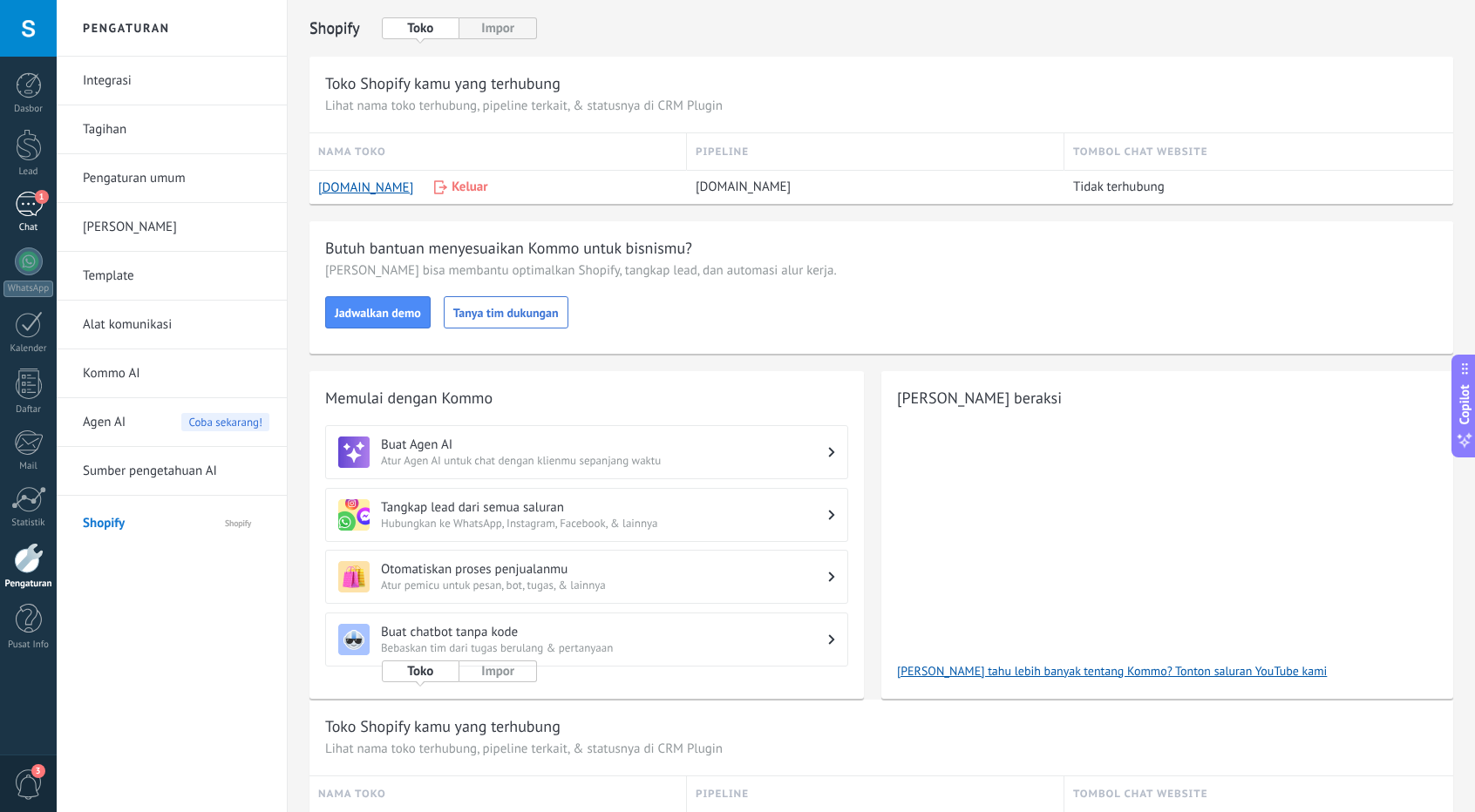
click at [34, 199] on div "1" at bounding box center [29, 204] width 28 height 26
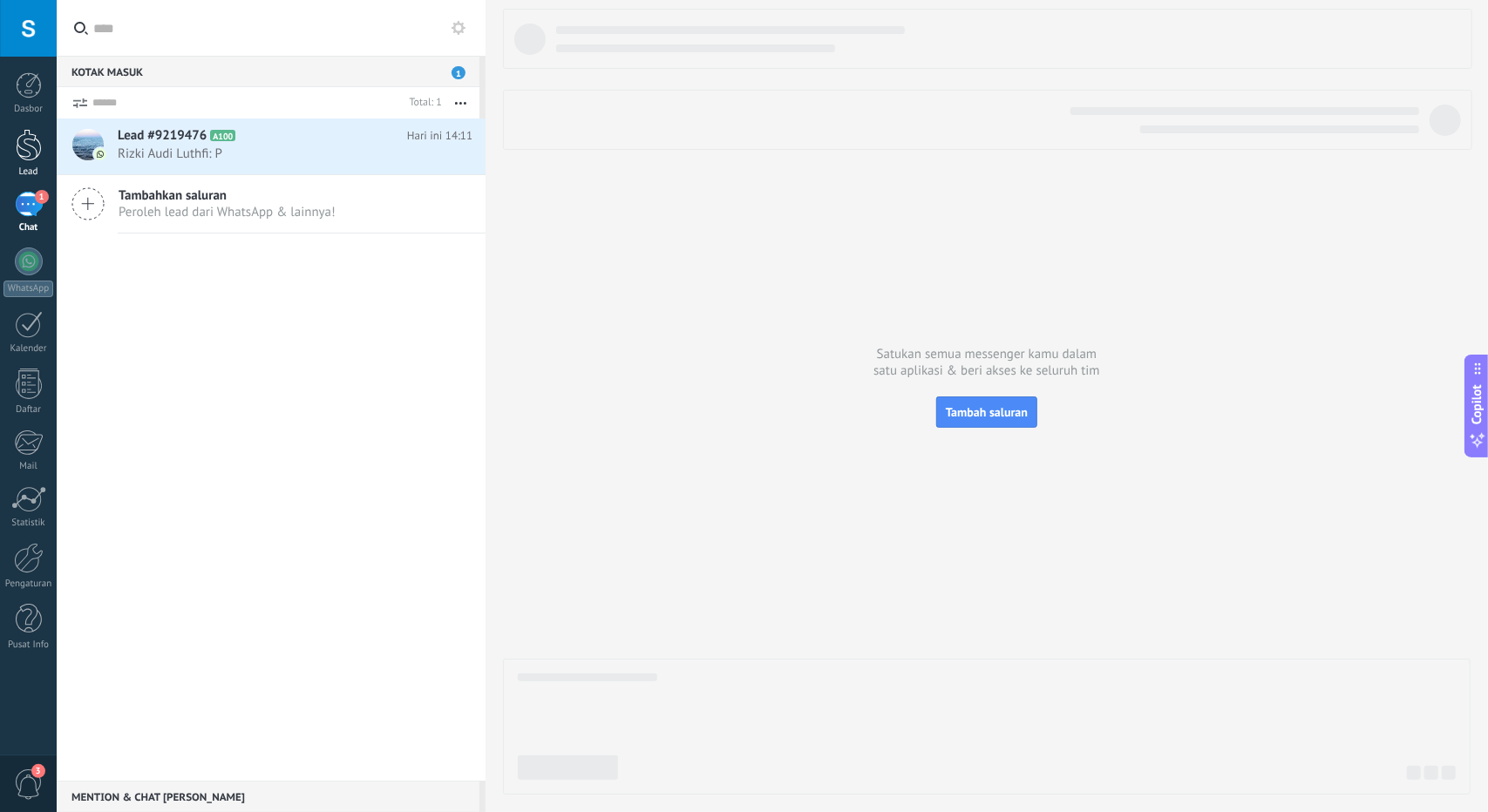
click at [41, 133] on div at bounding box center [29, 145] width 26 height 33
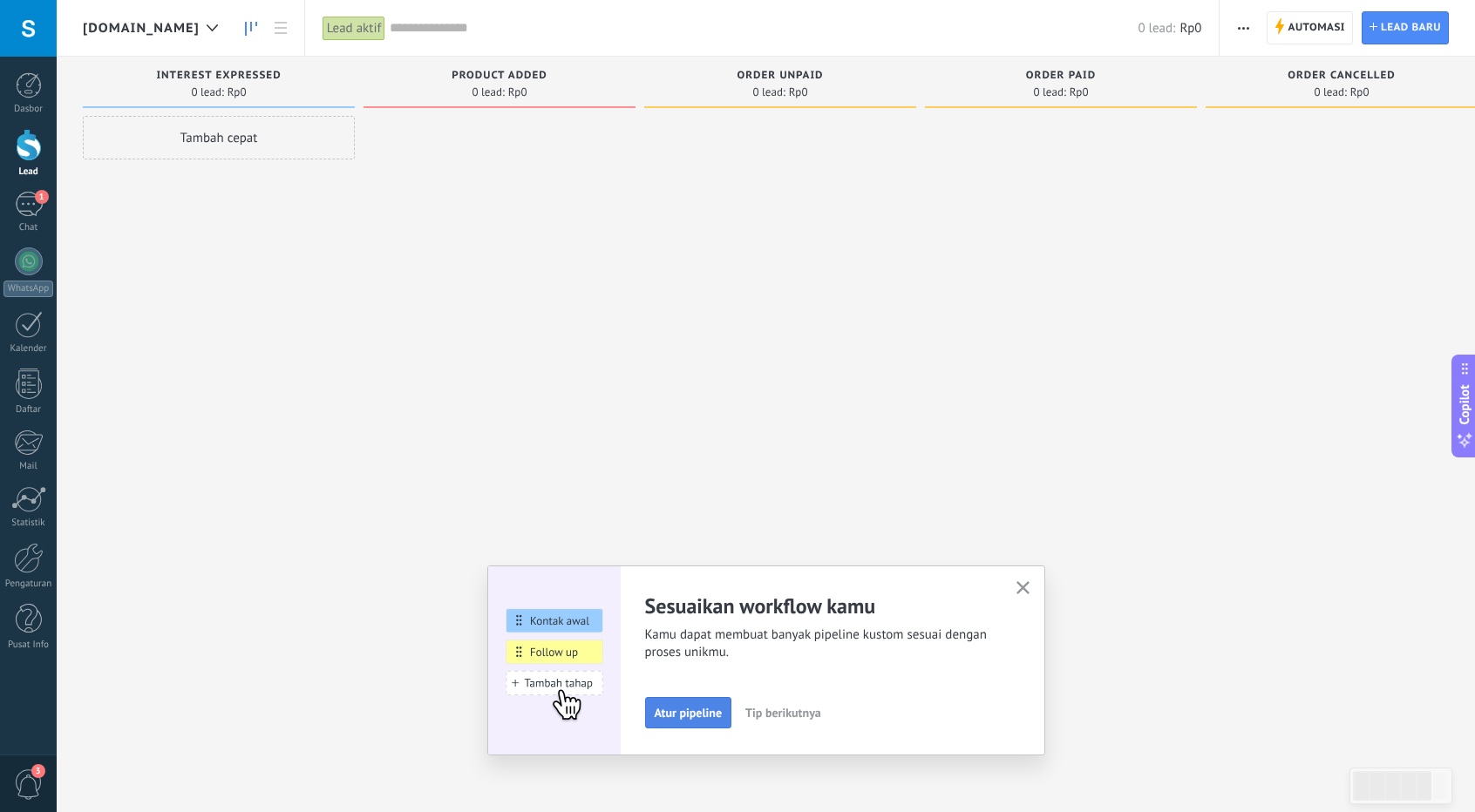
click at [713, 713] on span "Atur pipeline" at bounding box center [688, 712] width 68 height 12
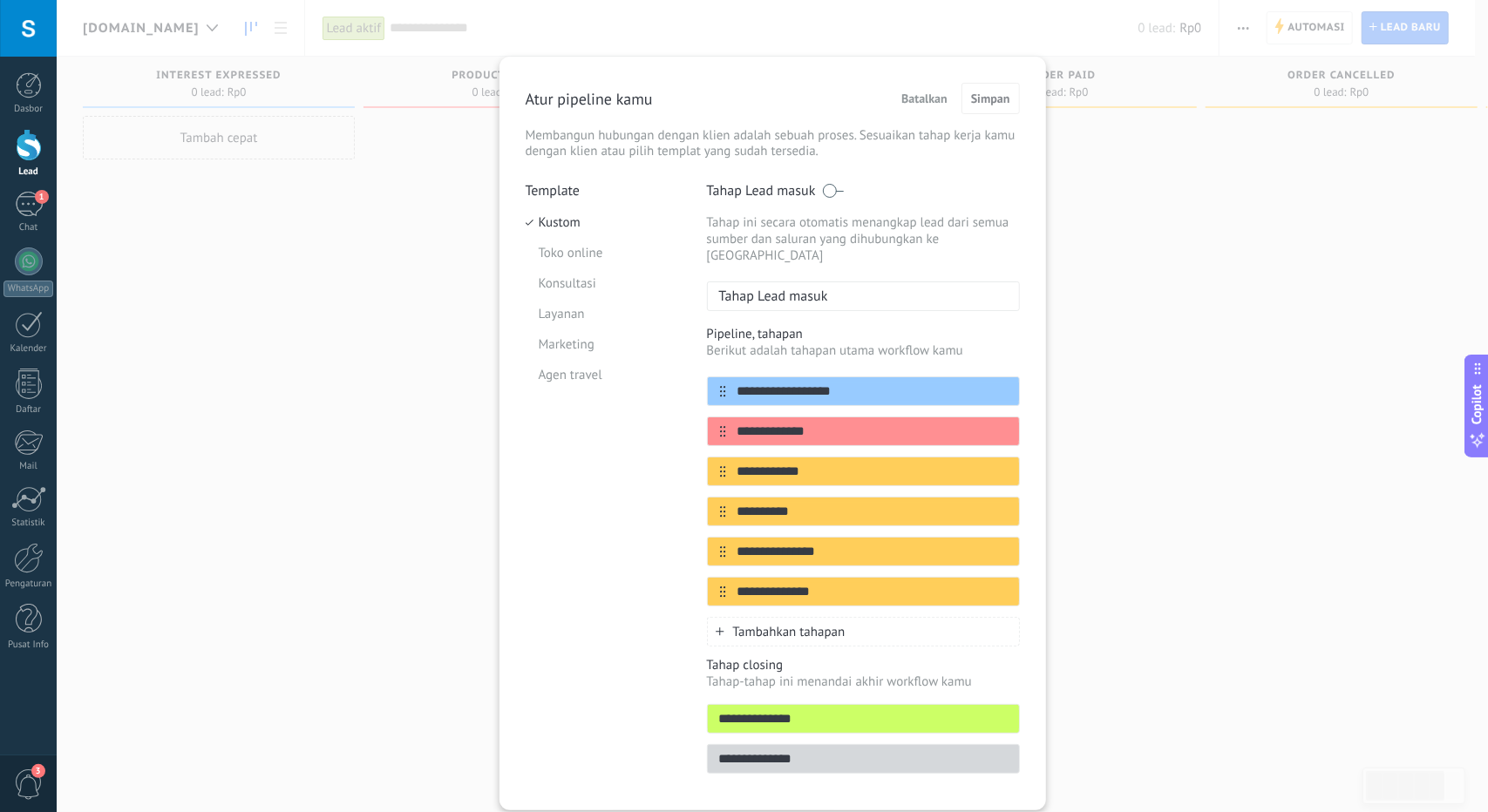
click at [834, 188] on span at bounding box center [833, 190] width 22 height 14
click at [996, 104] on span "Simpan" at bounding box center [991, 99] width 39 height 12
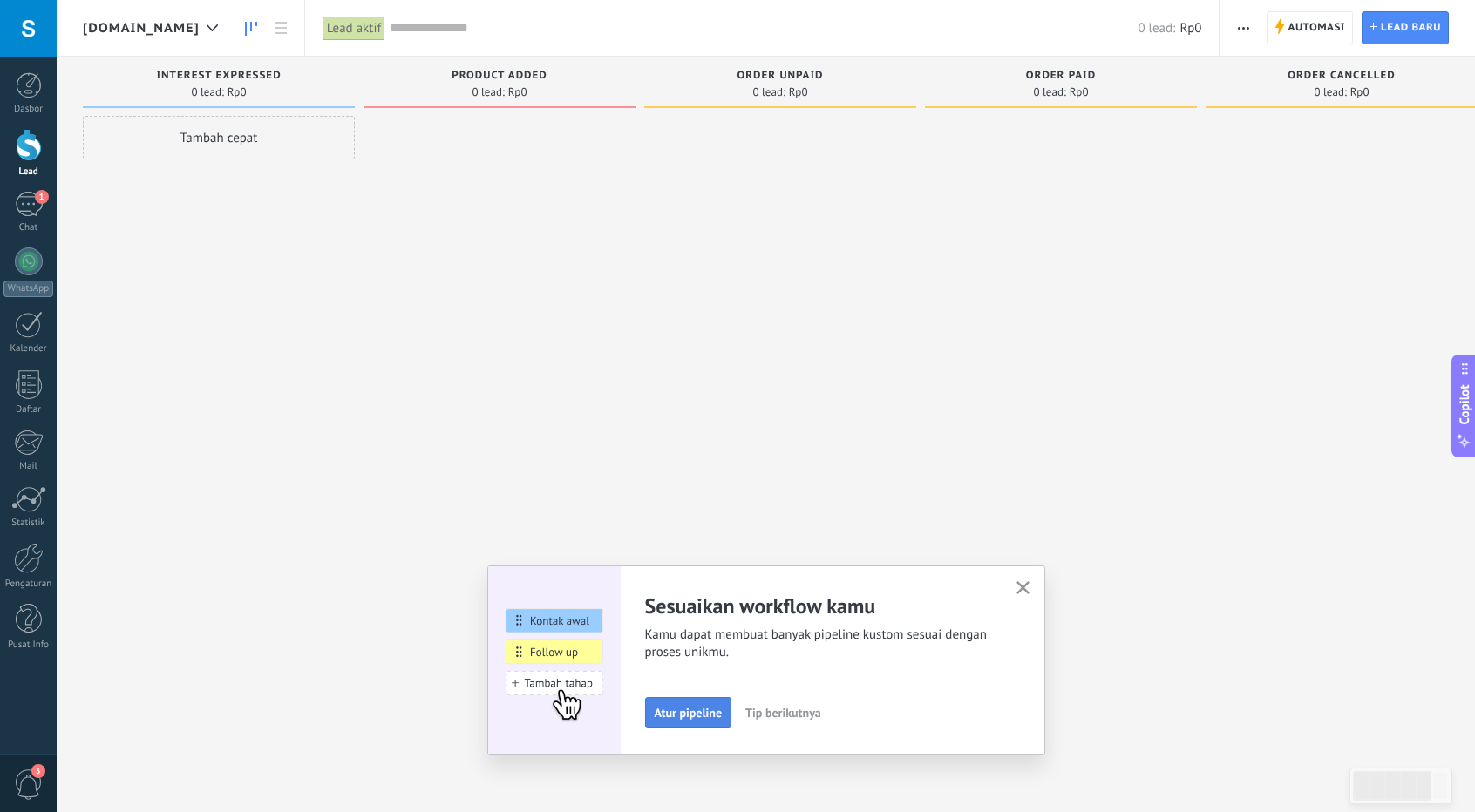
click at [700, 726] on button "Atur pipeline" at bounding box center [688, 712] width 87 height 32
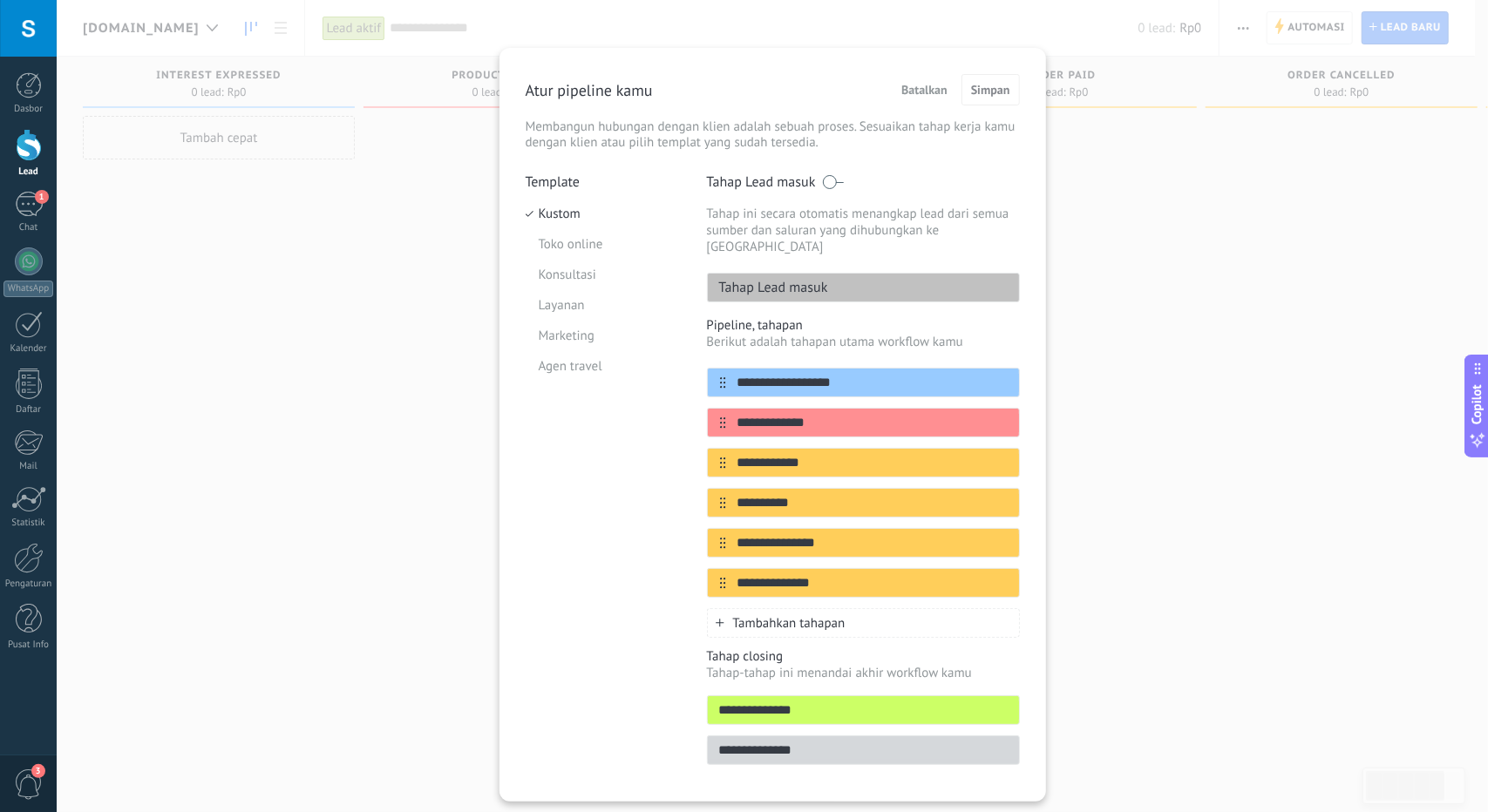
scroll to position [34, 0]
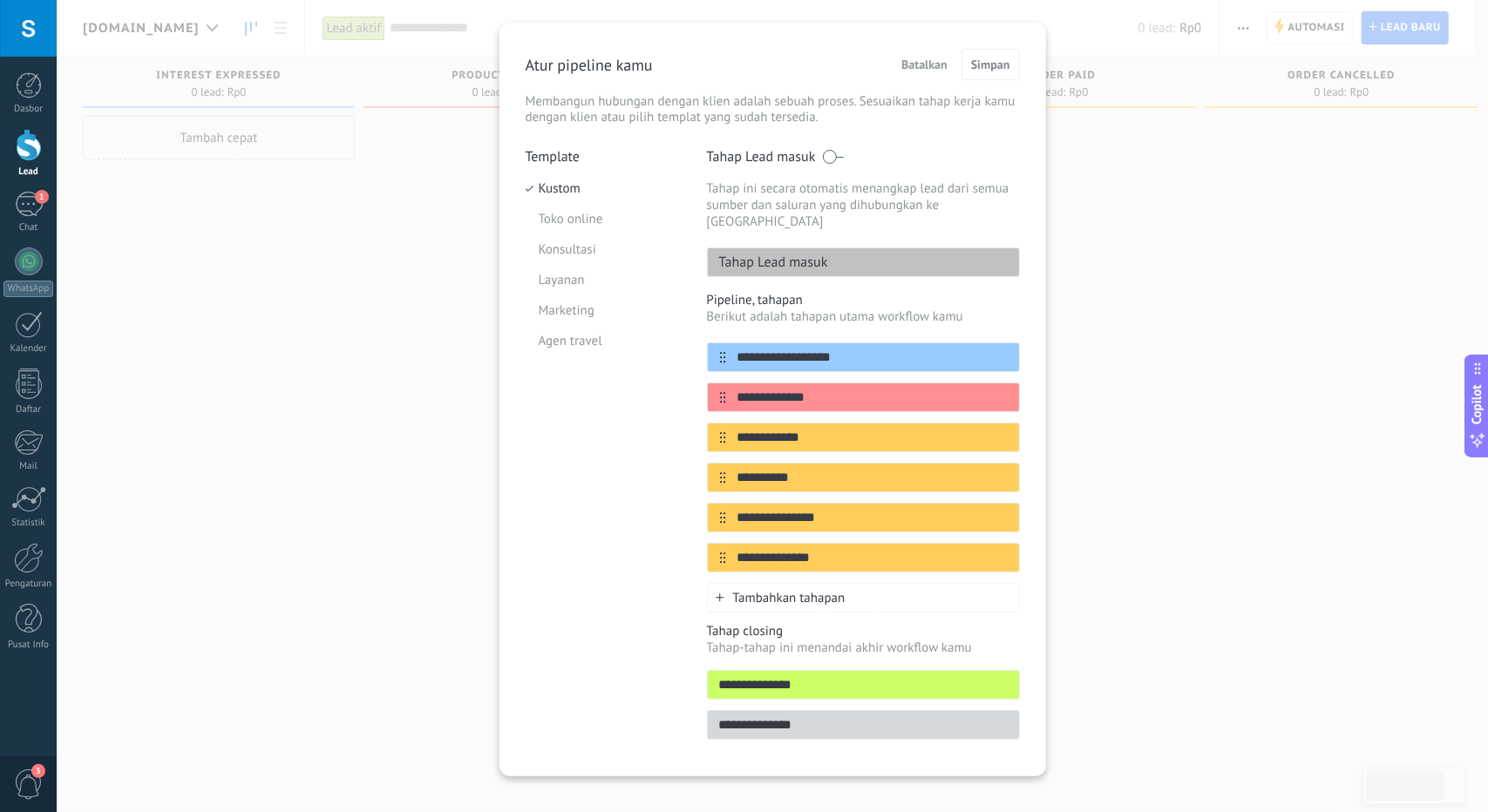
click at [716, 583] on div "Tambahkan tahapan" at bounding box center [863, 598] width 313 height 30
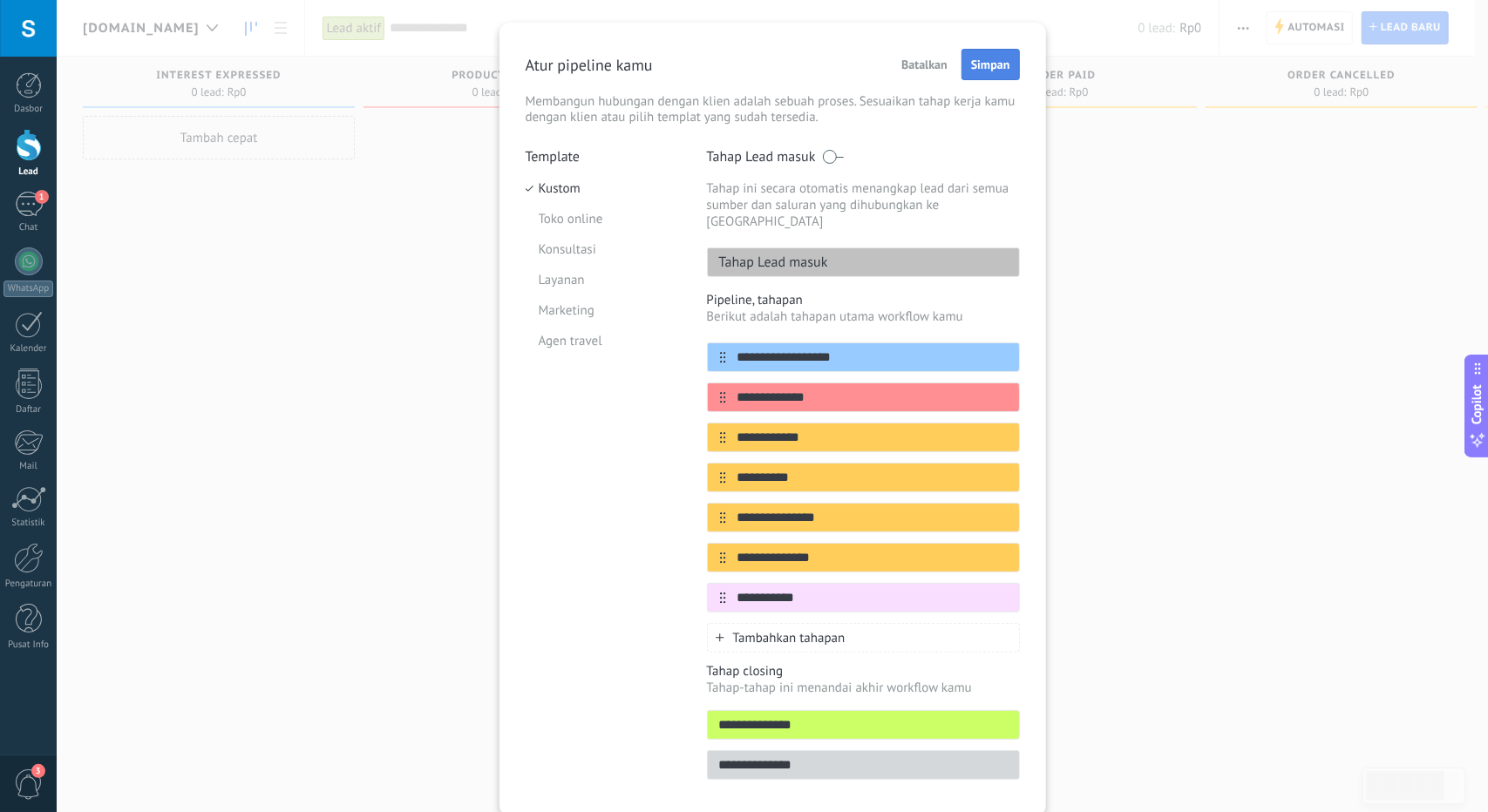
type input "**********"
click at [1002, 53] on button "Simpan" at bounding box center [991, 64] width 58 height 32
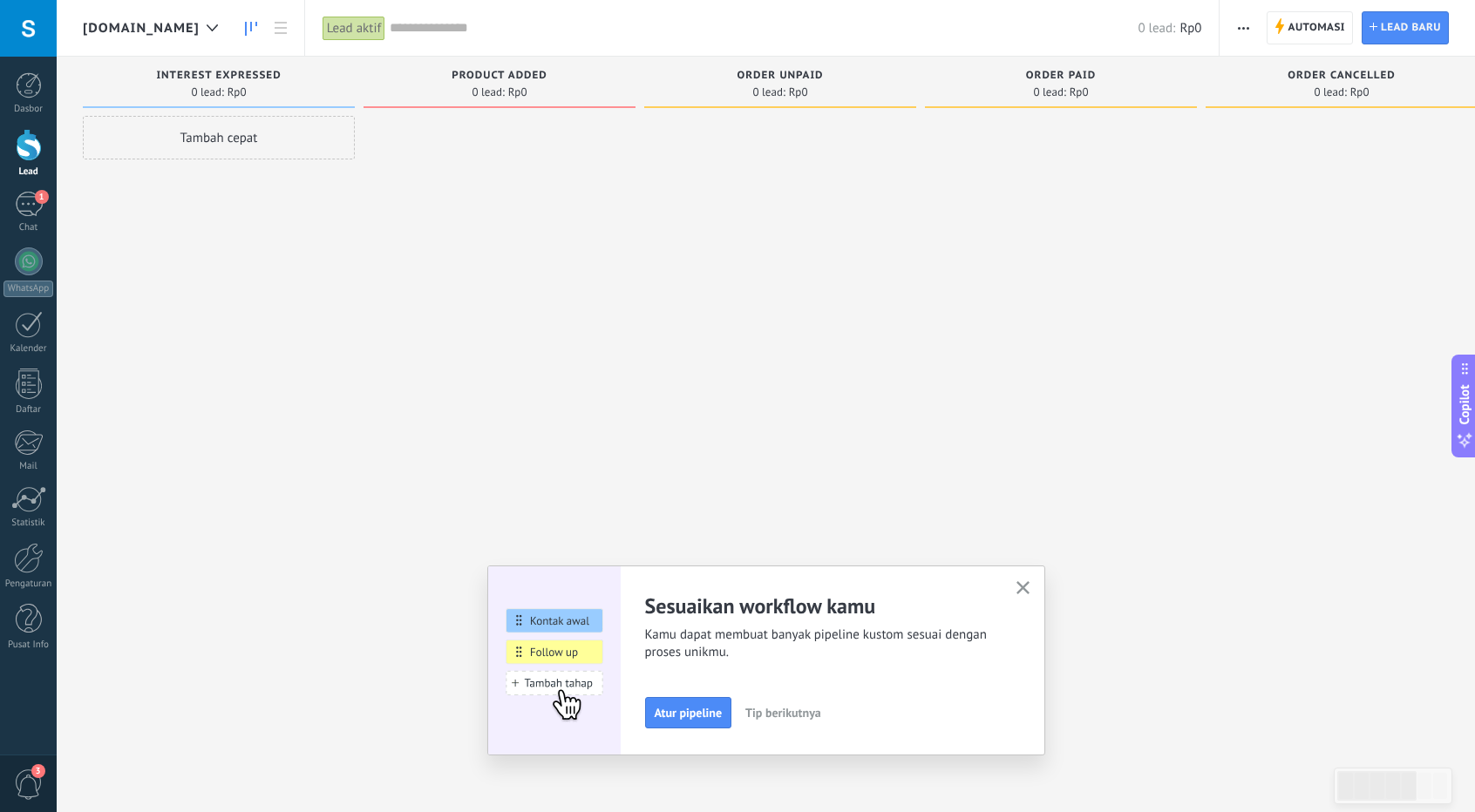
click at [795, 713] on span "Tip berikutnya" at bounding box center [783, 712] width 76 height 12
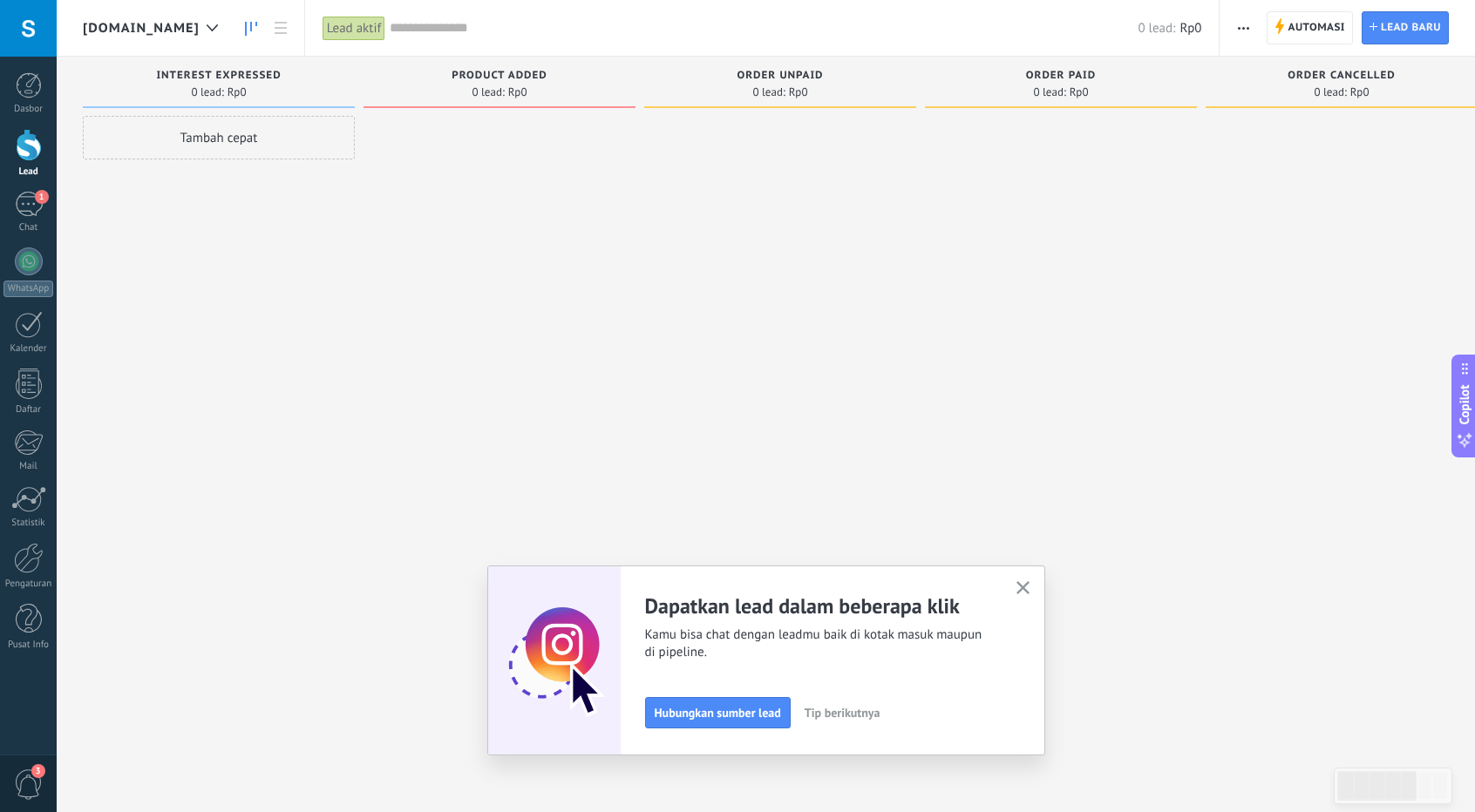
click at [863, 721] on button "Tip berikutnya" at bounding box center [842, 712] width 92 height 26
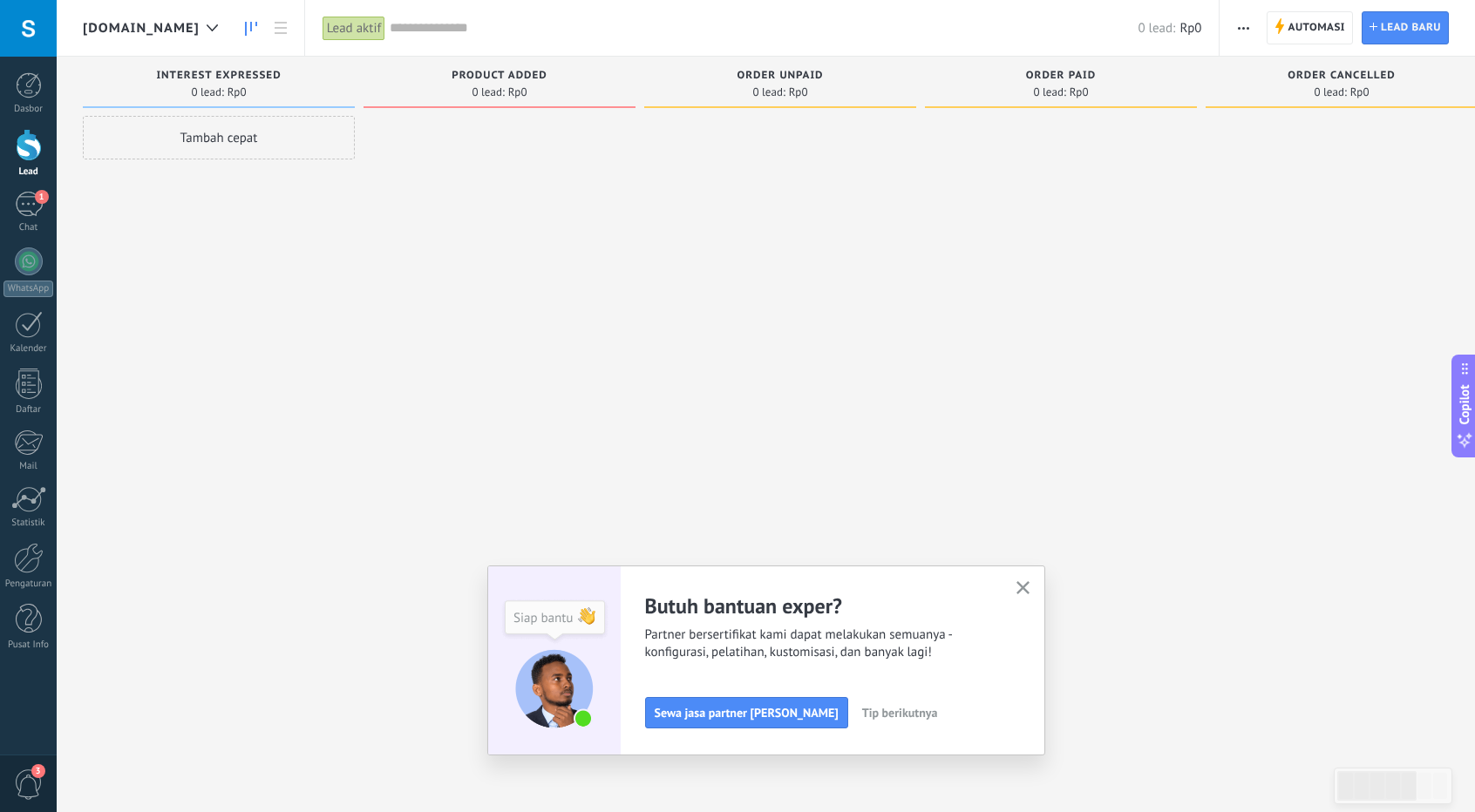
click at [856, 720] on button "Tip berikutnya" at bounding box center [900, 712] width 92 height 26
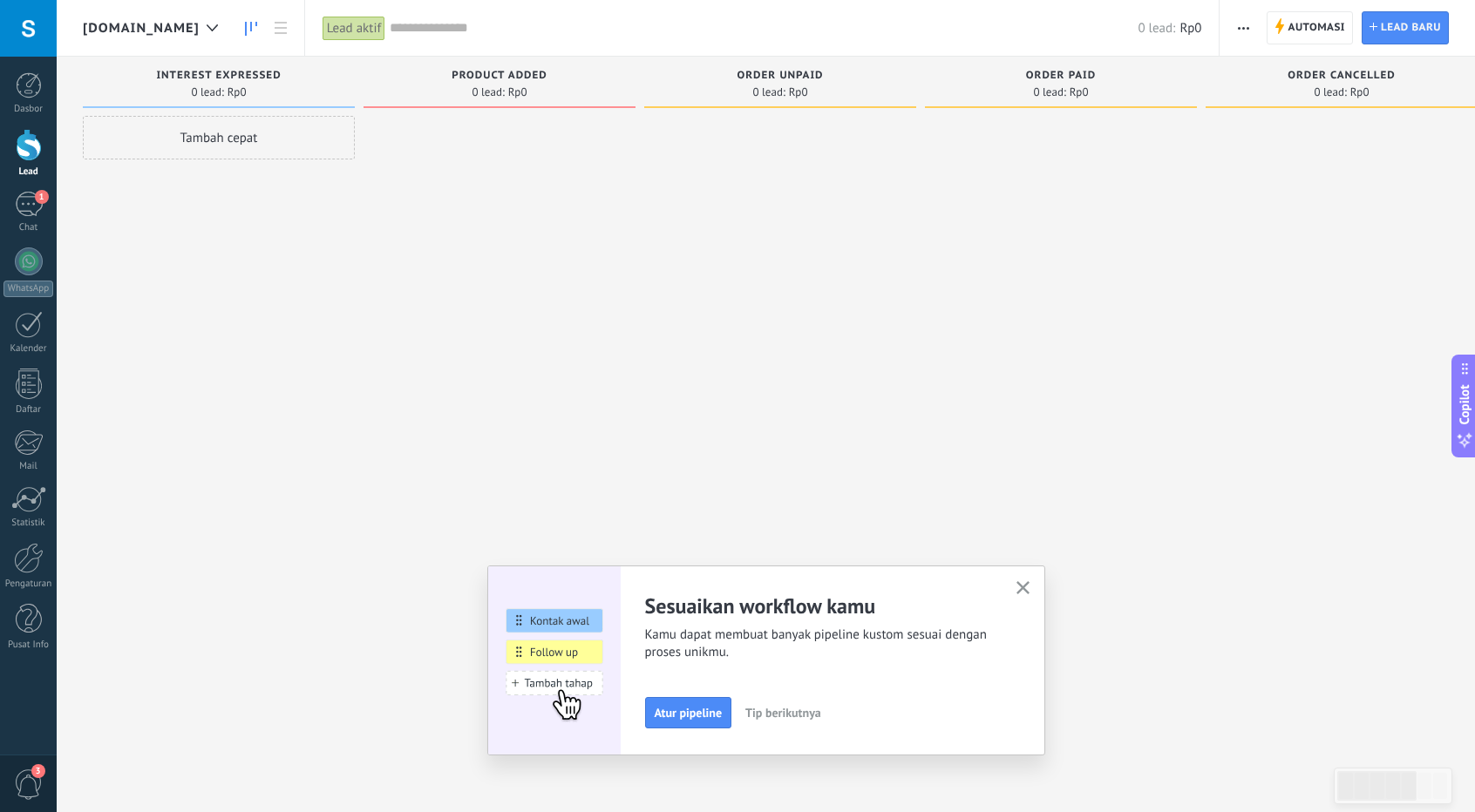
click at [1022, 597] on button "button" at bounding box center [1022, 588] width 22 height 24
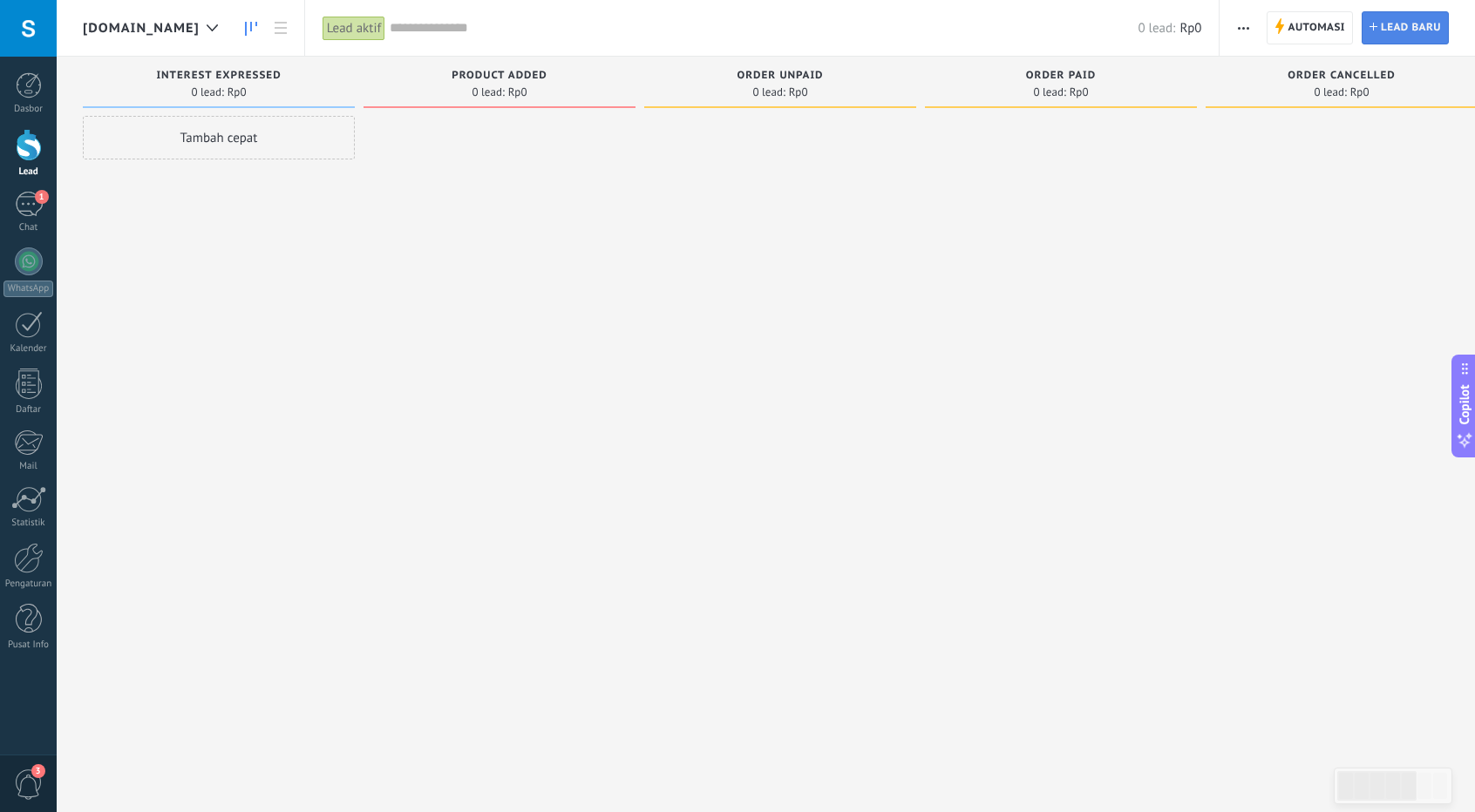
click at [1404, 26] on span "lead baru" at bounding box center [1411, 28] width 60 height 32
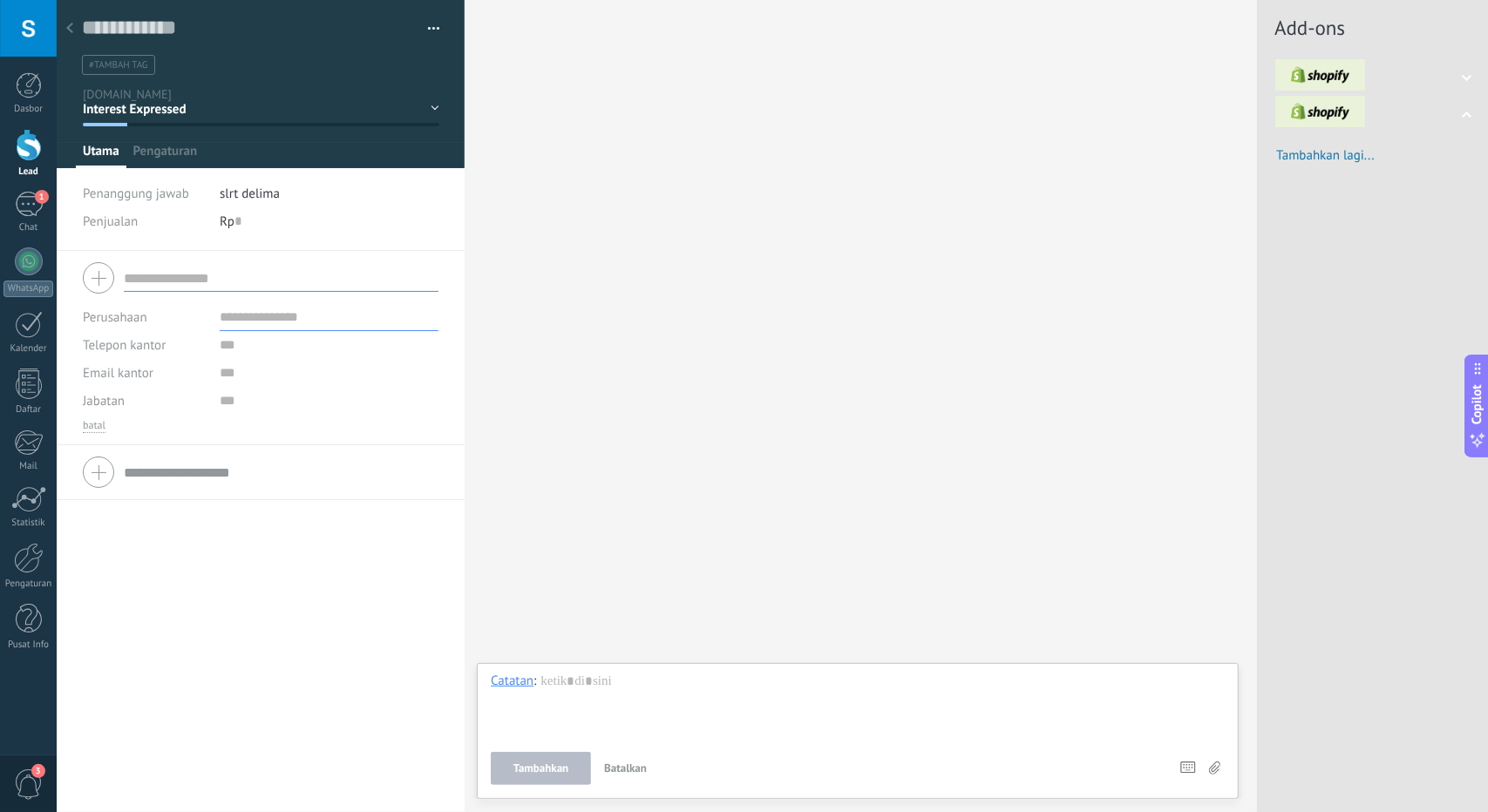
click at [70, 24] on icon at bounding box center [70, 28] width 7 height 11
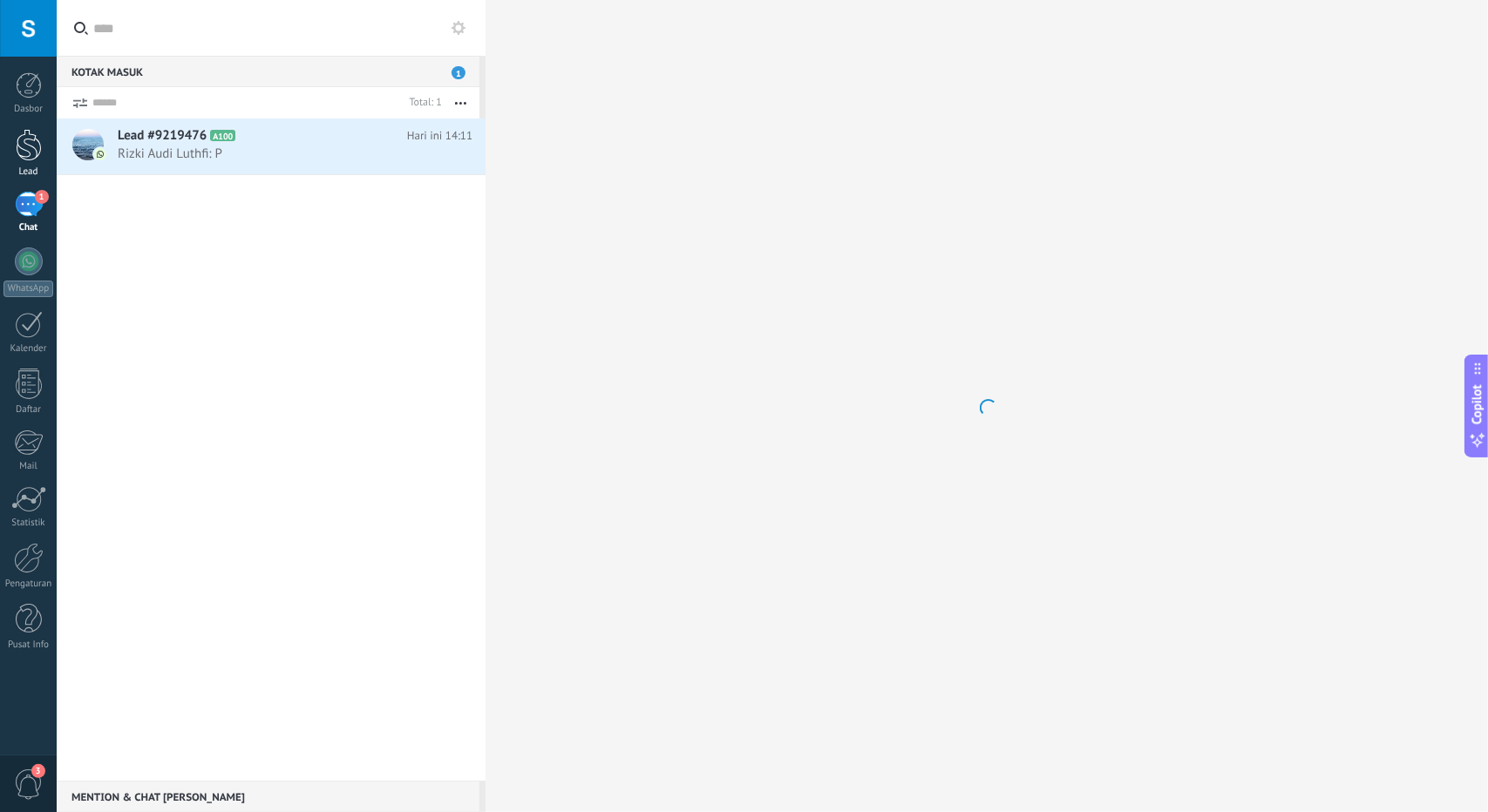
click at [43, 146] on link "Lead" at bounding box center [28, 153] width 56 height 48
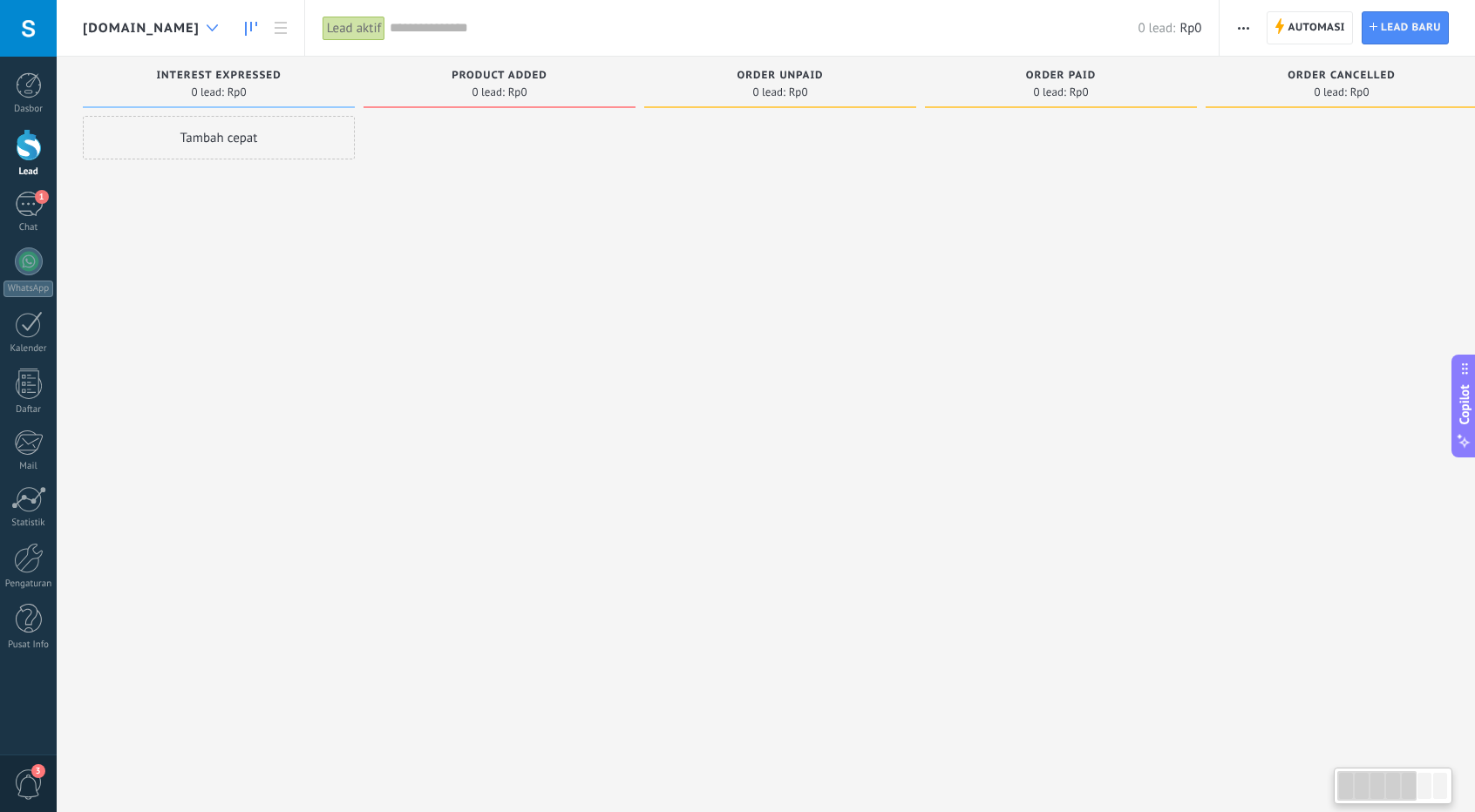
click at [227, 29] on div at bounding box center [212, 28] width 29 height 34
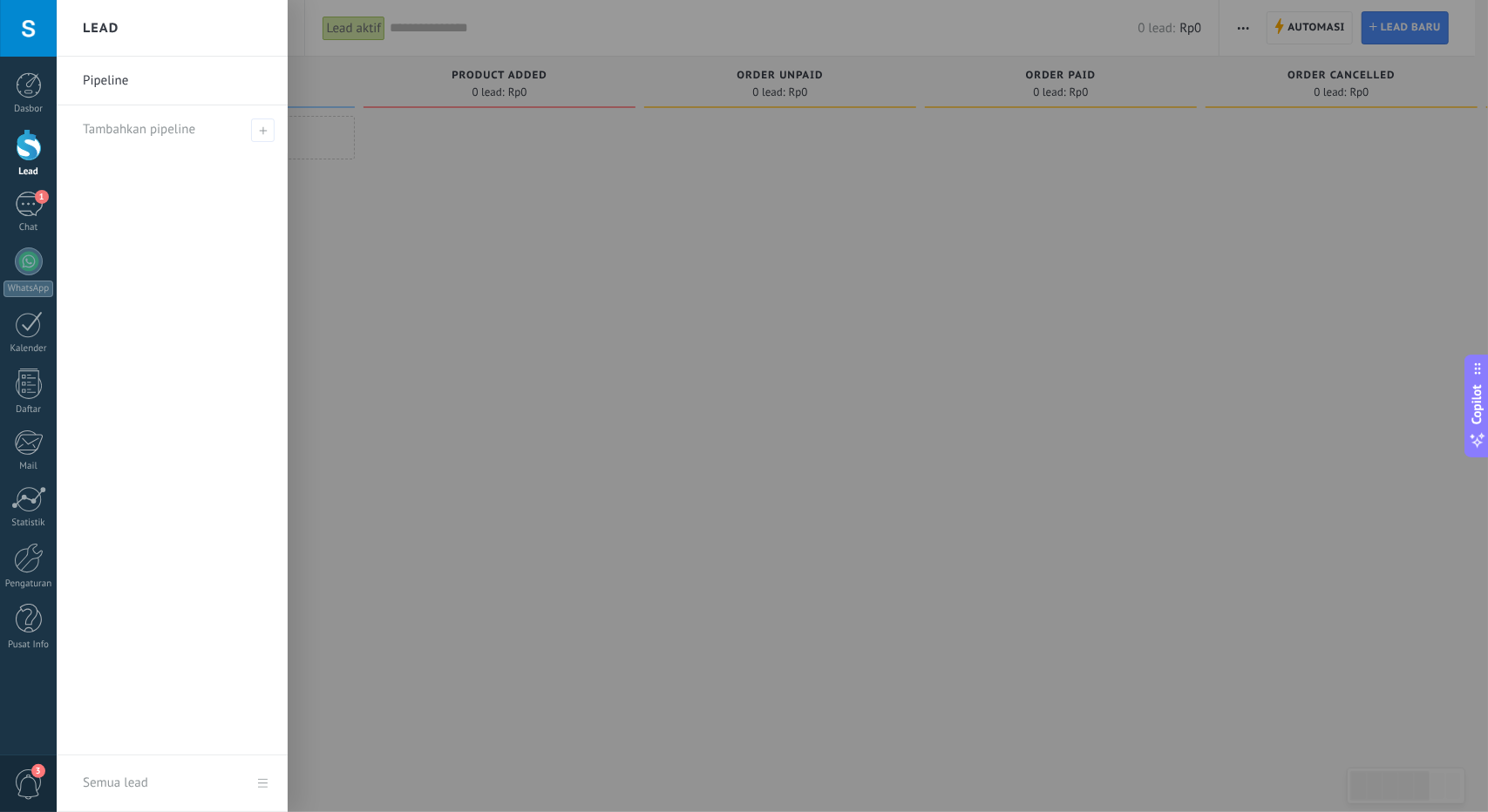
click at [226, 92] on link "Pipeline" at bounding box center [176, 80] width 187 height 48
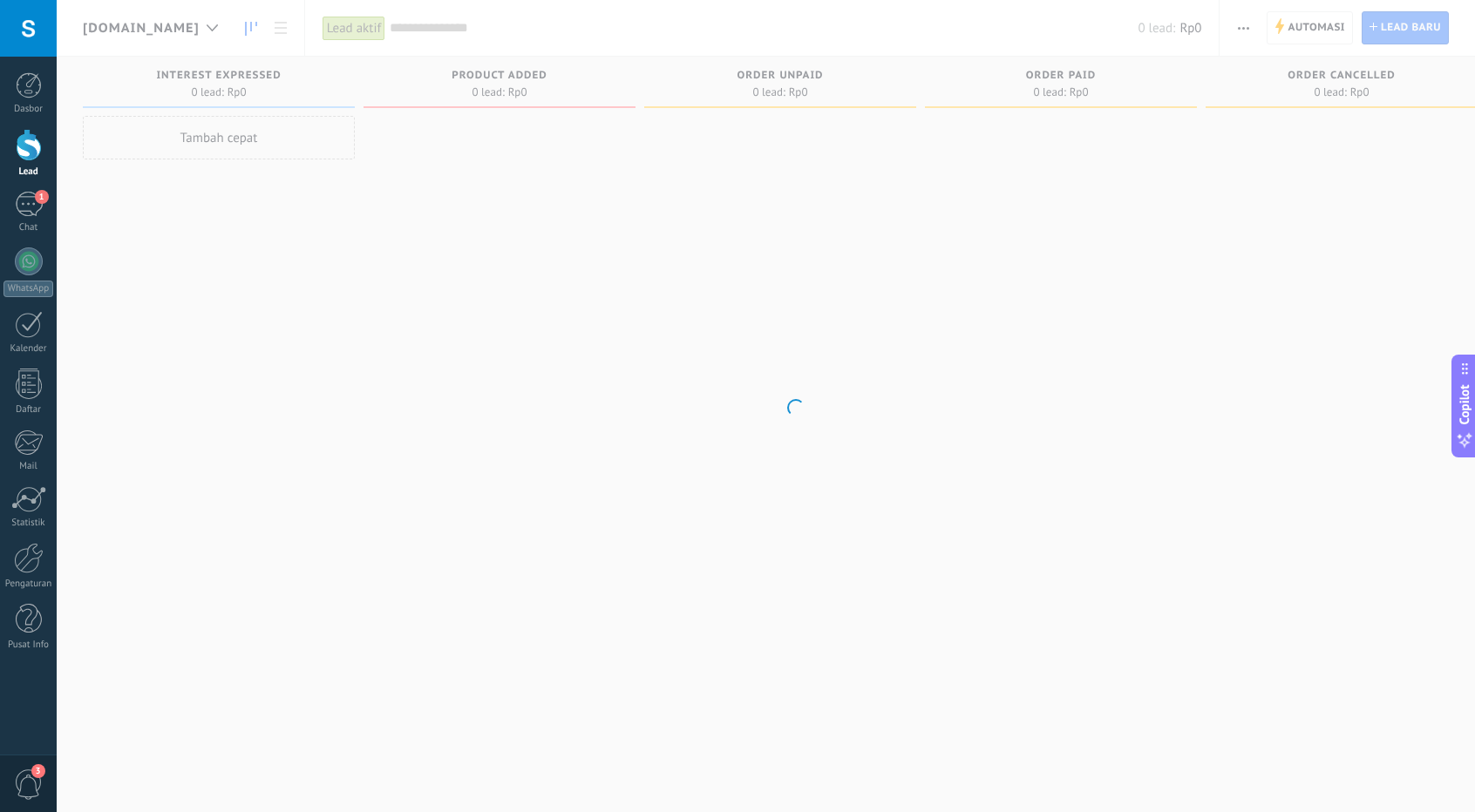
click at [282, 144] on body ".abccls-1,.abccls-2{fill-rule:evenodd}.abccls-2{fill:#fff} .abfcls-1{fill:none}…" at bounding box center [738, 406] width 1475 height 812
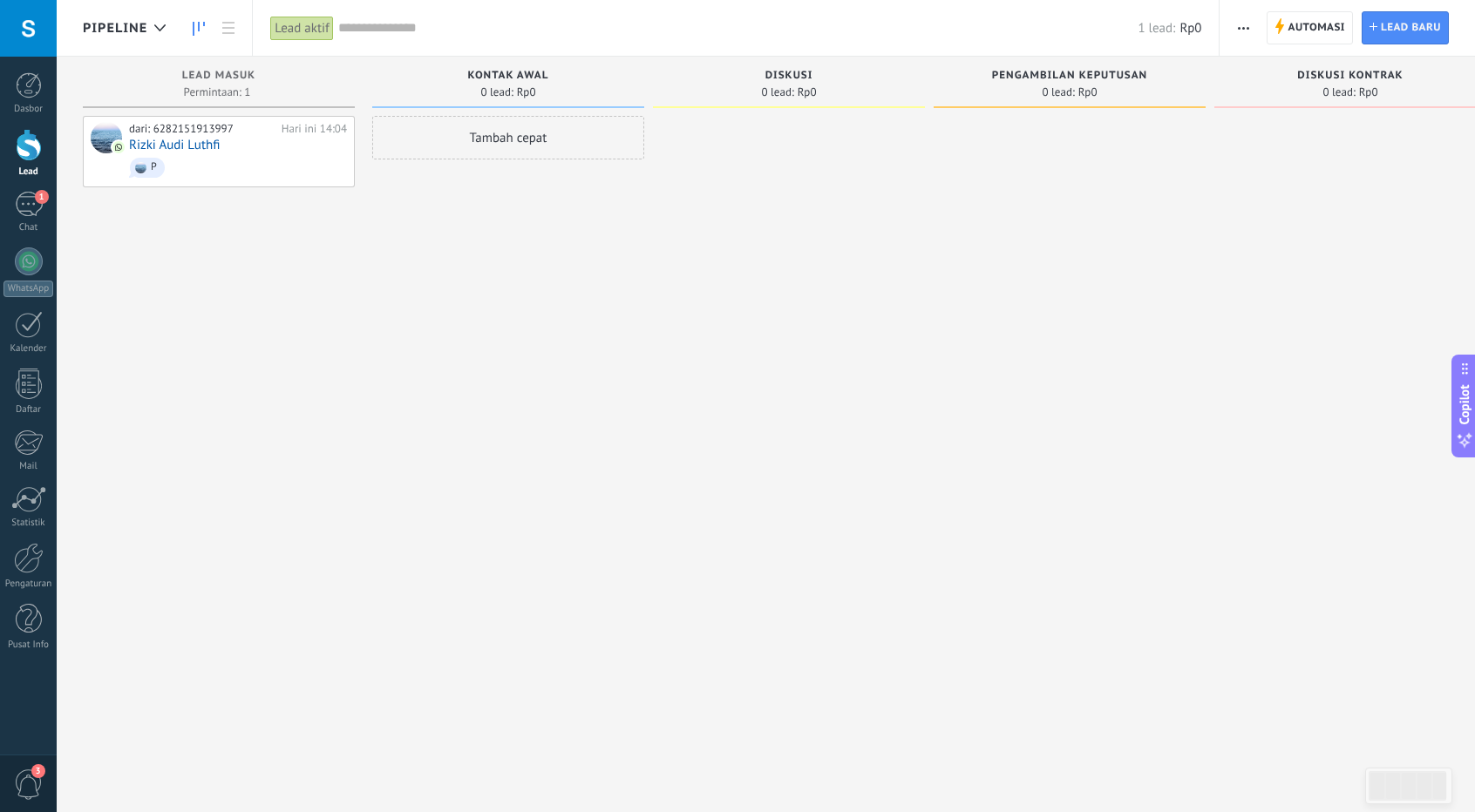
click at [491, 151] on div "Tambah cepat" at bounding box center [508, 137] width 272 height 43
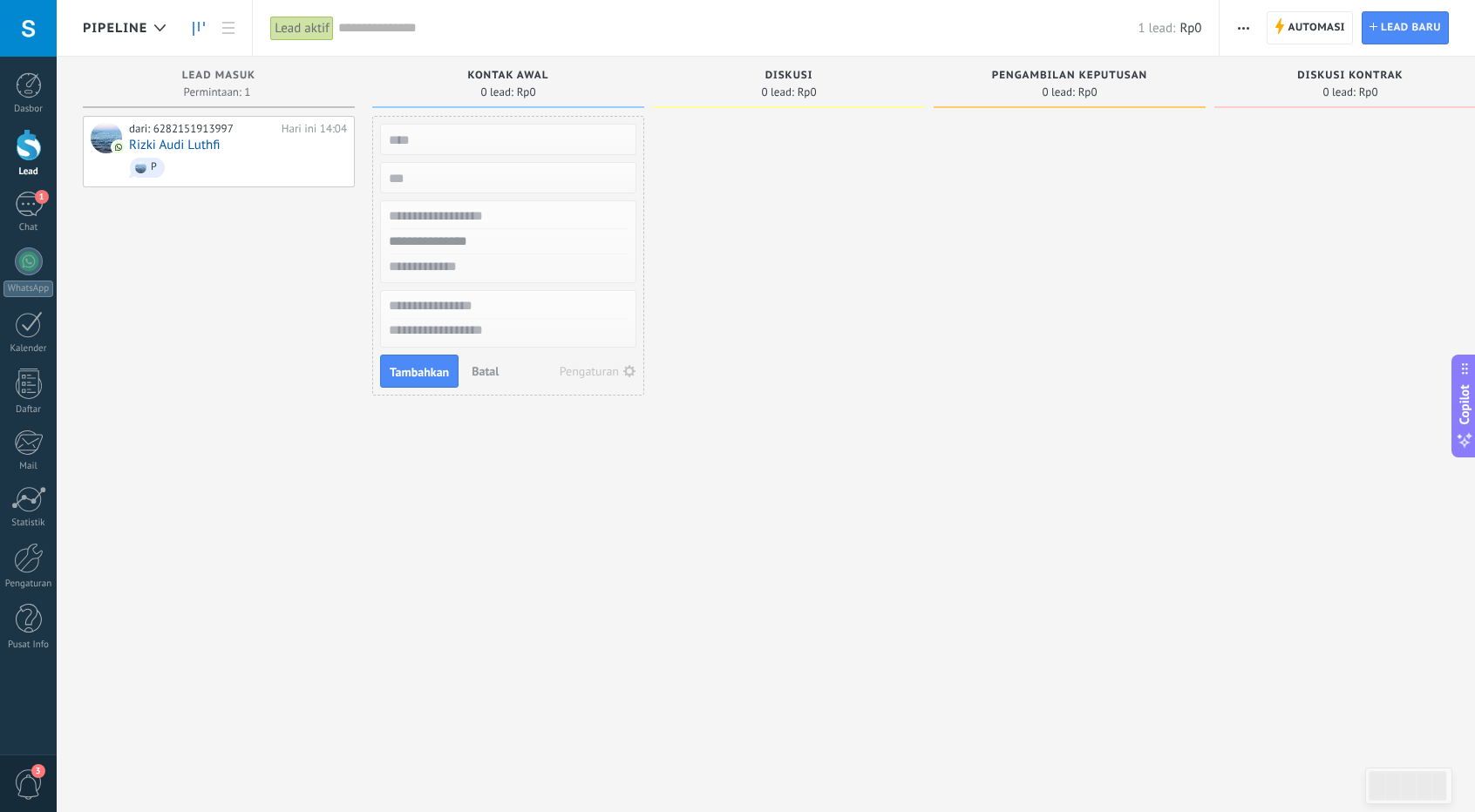
click at [479, 365] on span "Batal" at bounding box center [485, 371] width 27 height 16
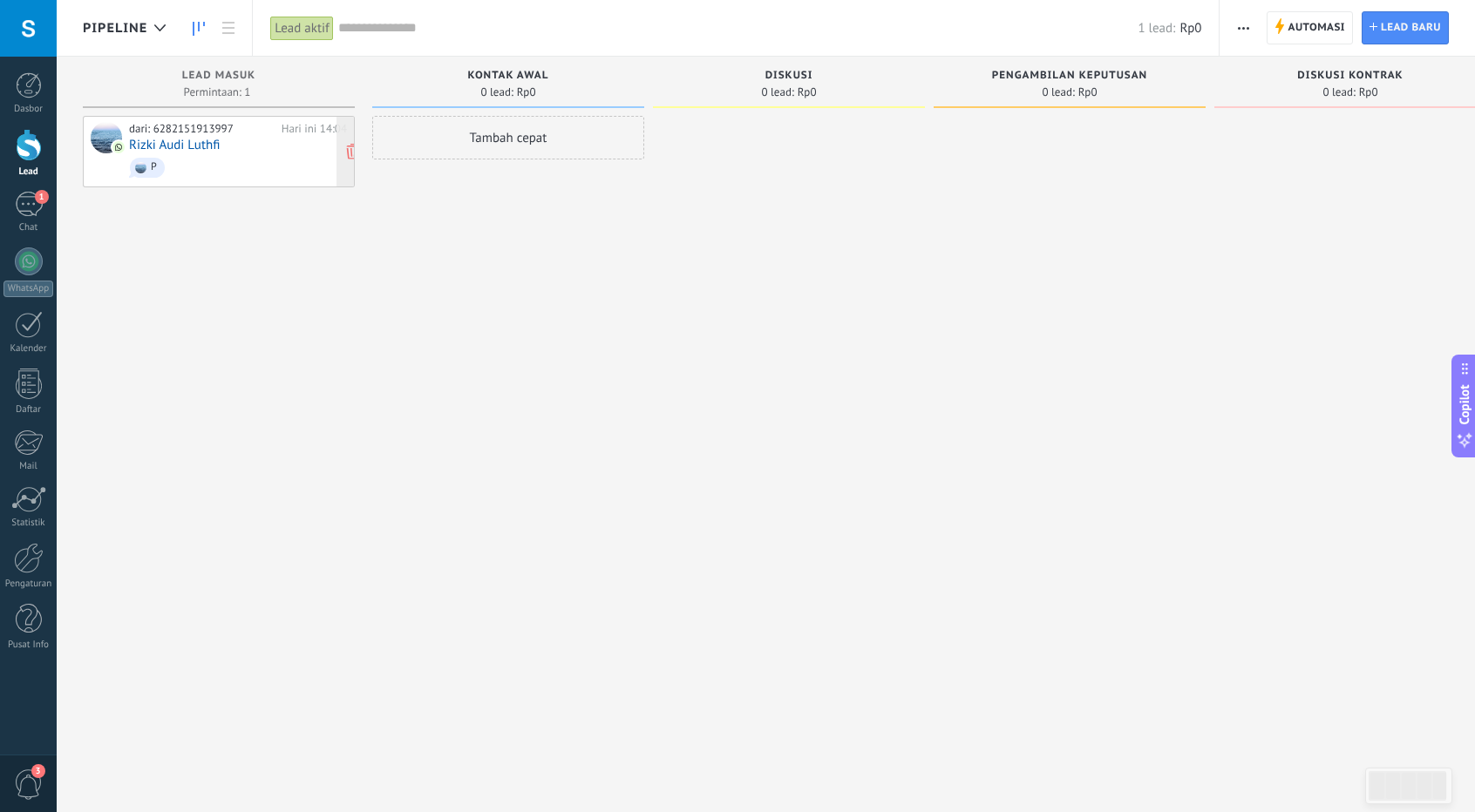
click at [158, 179] on span "P" at bounding box center [237, 168] width 218 height 27
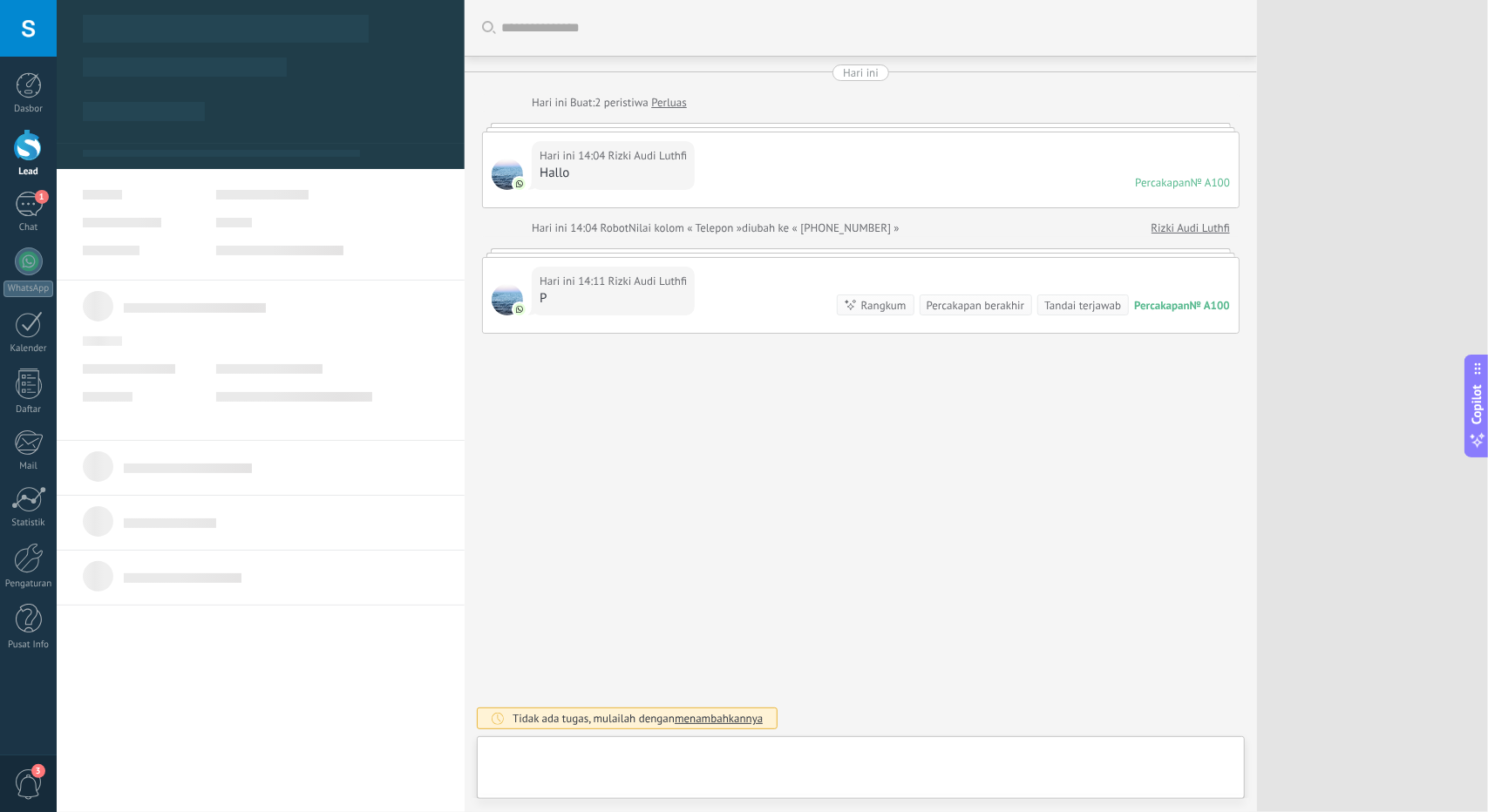
type textarea "**********"
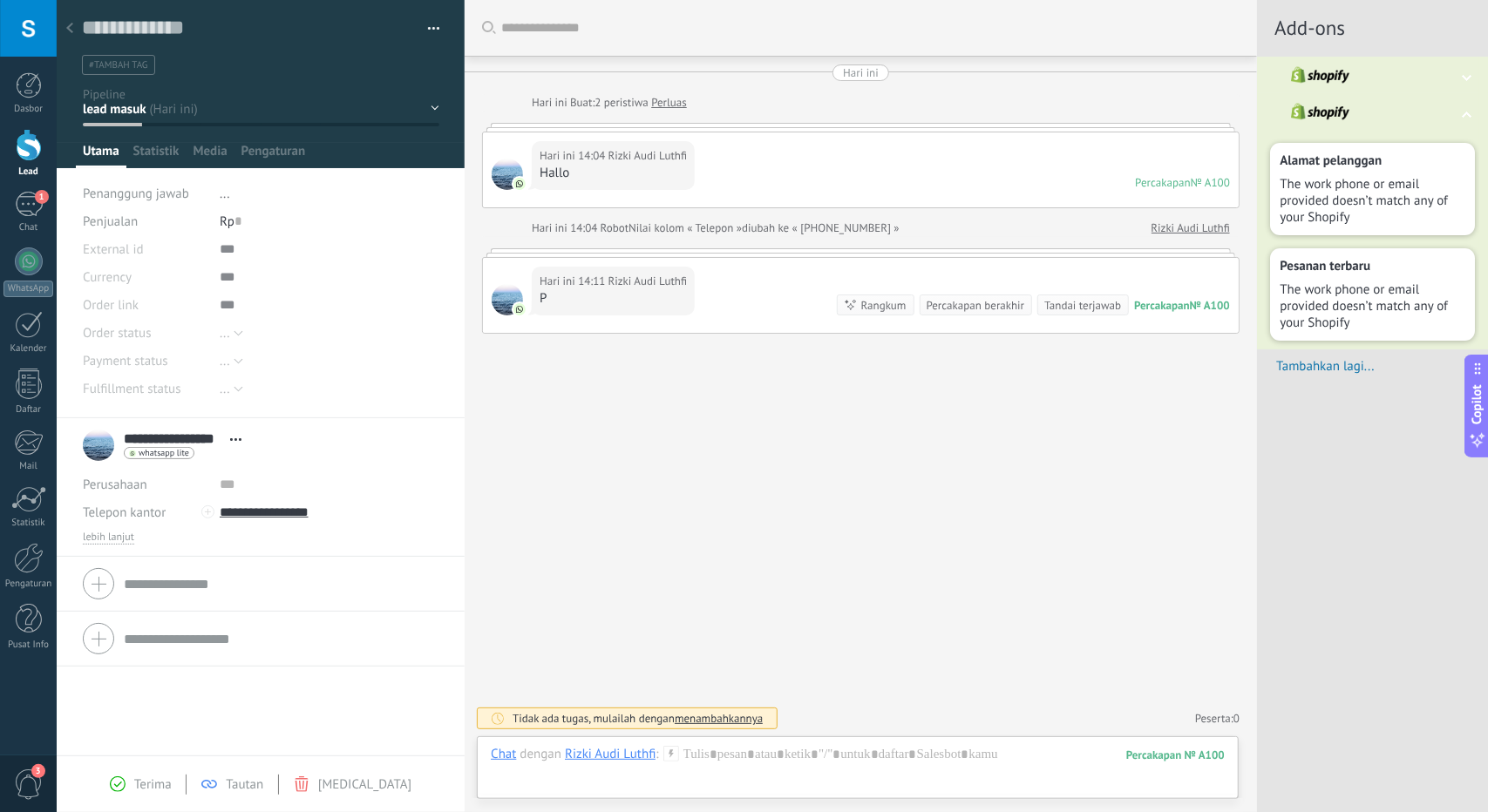
click at [75, 26] on div at bounding box center [70, 29] width 25 height 34
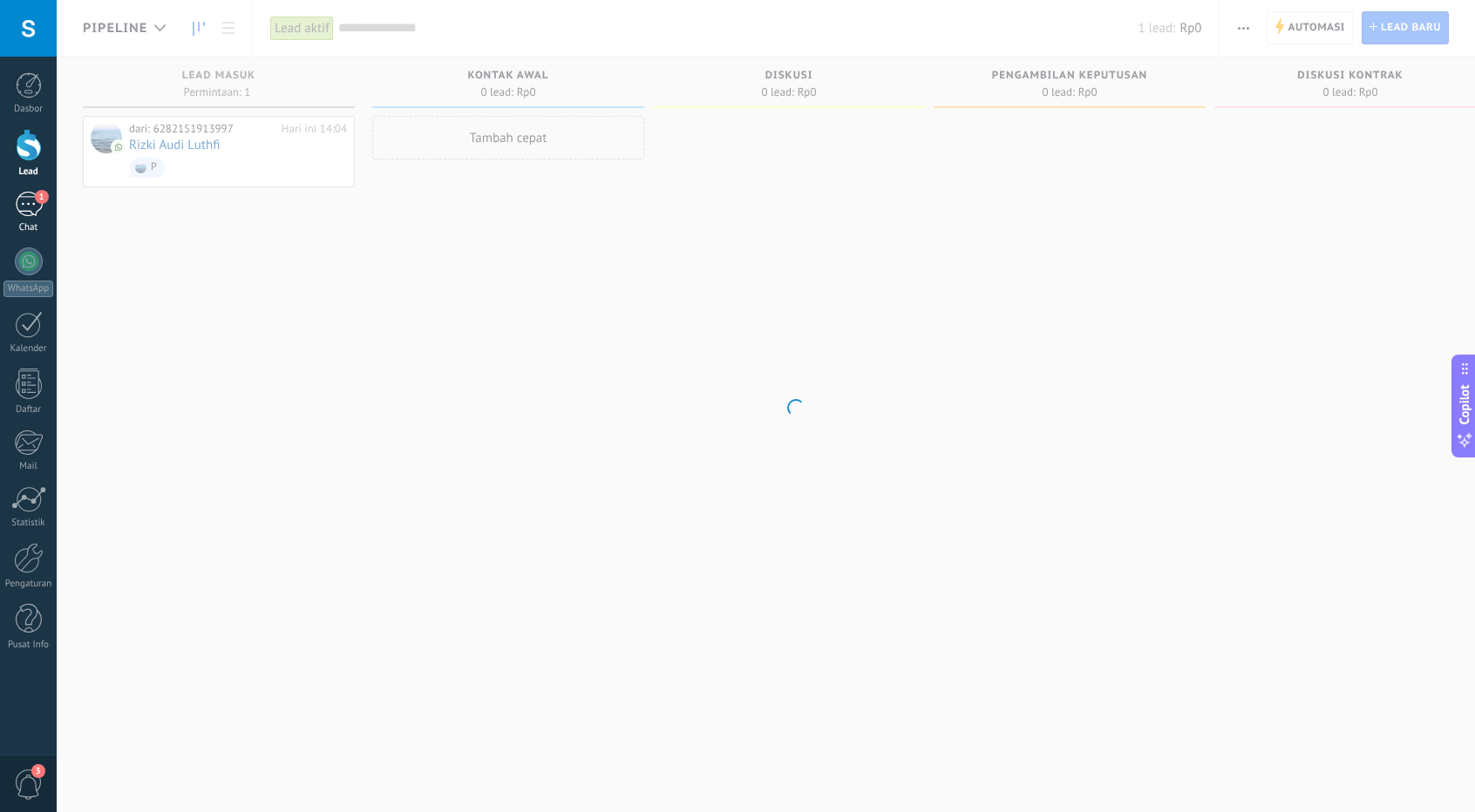
click at [34, 194] on div "1" at bounding box center [29, 204] width 28 height 26
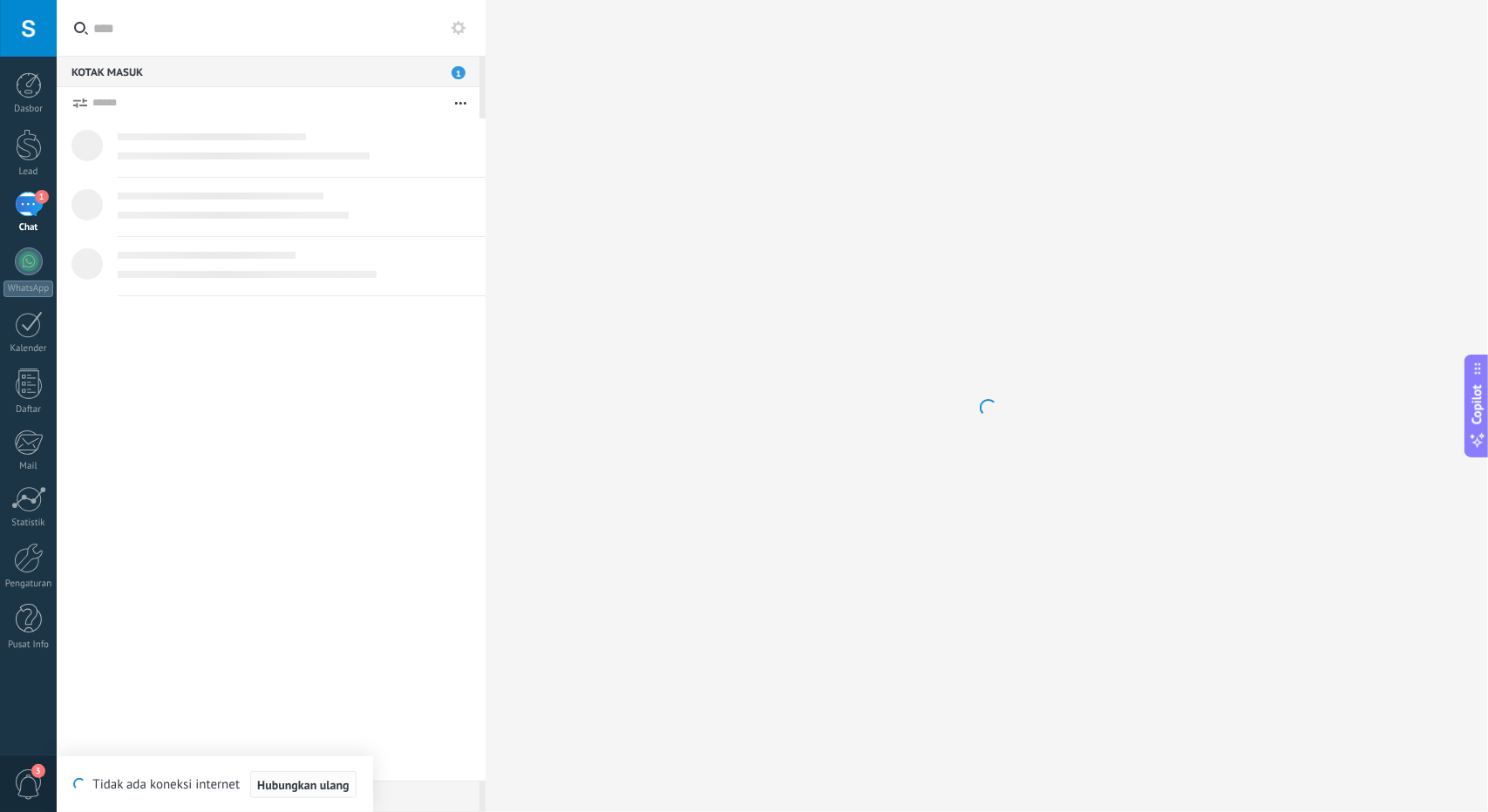
click at [298, 786] on span "Hubungkan ulang" at bounding box center [303, 785] width 93 height 12
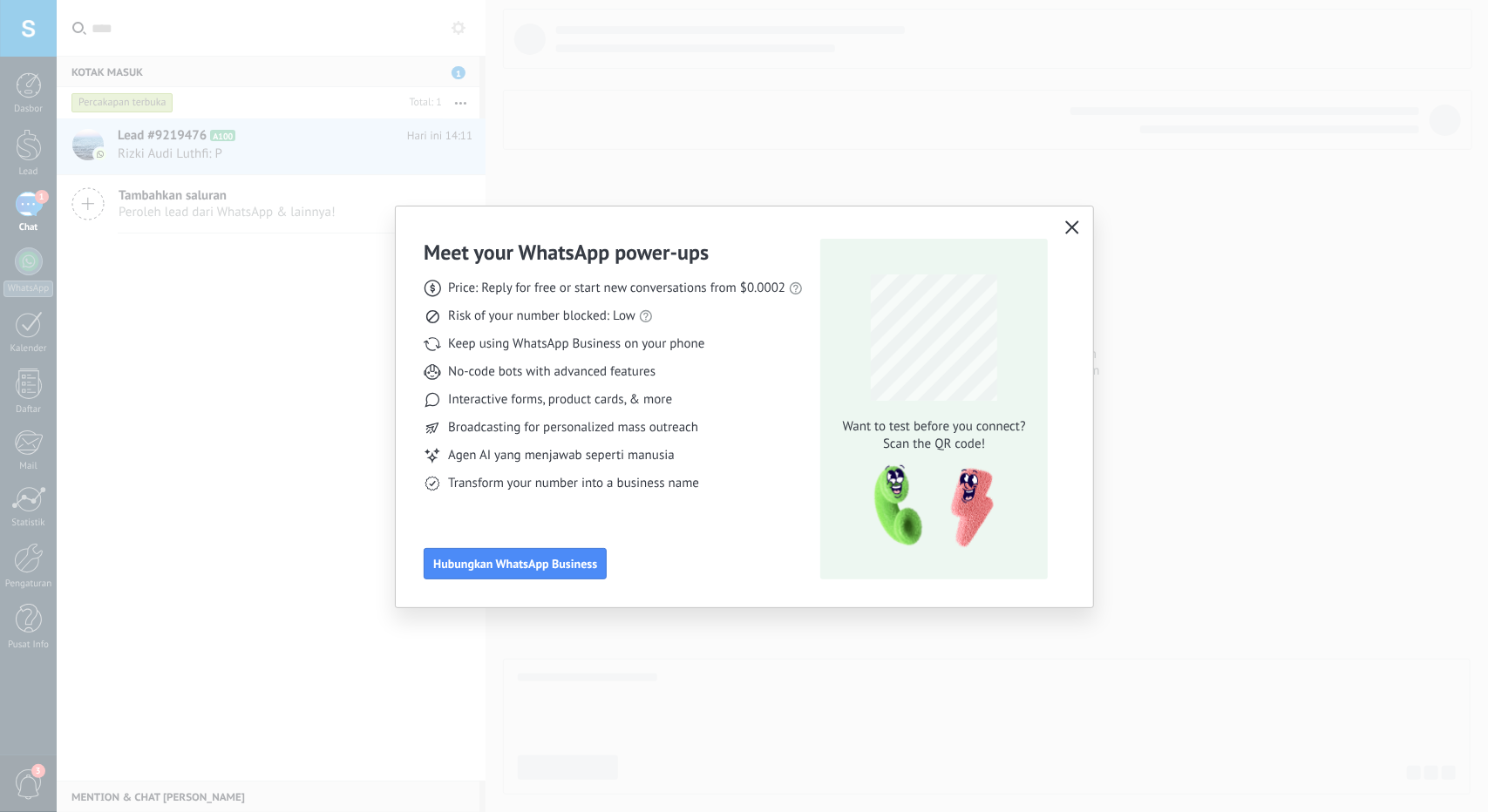
click at [1068, 229] on icon "button" at bounding box center [1072, 227] width 14 height 14
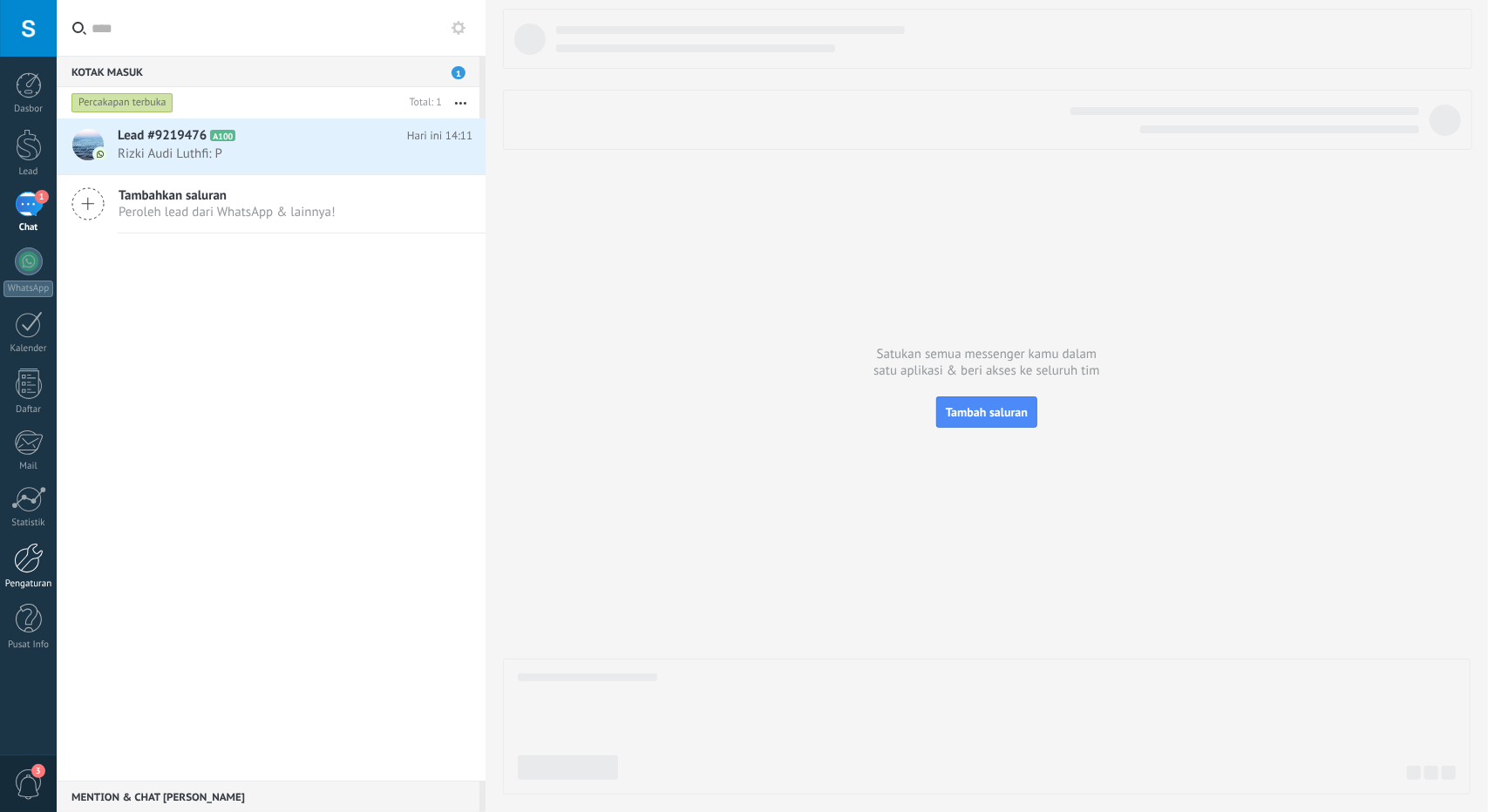
click at [40, 550] on div at bounding box center [29, 558] width 30 height 31
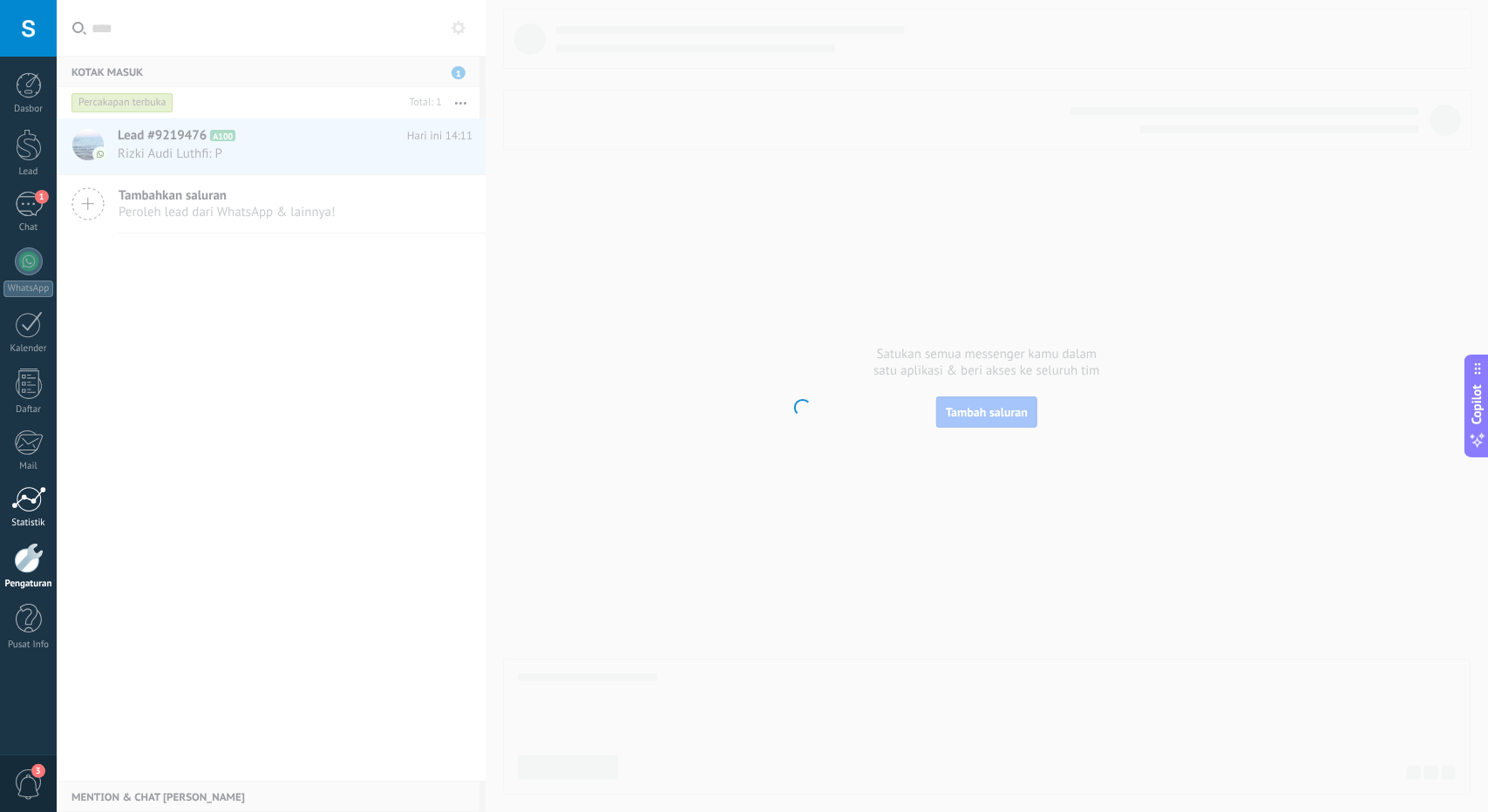
click at [35, 507] on div at bounding box center [29, 499] width 35 height 26
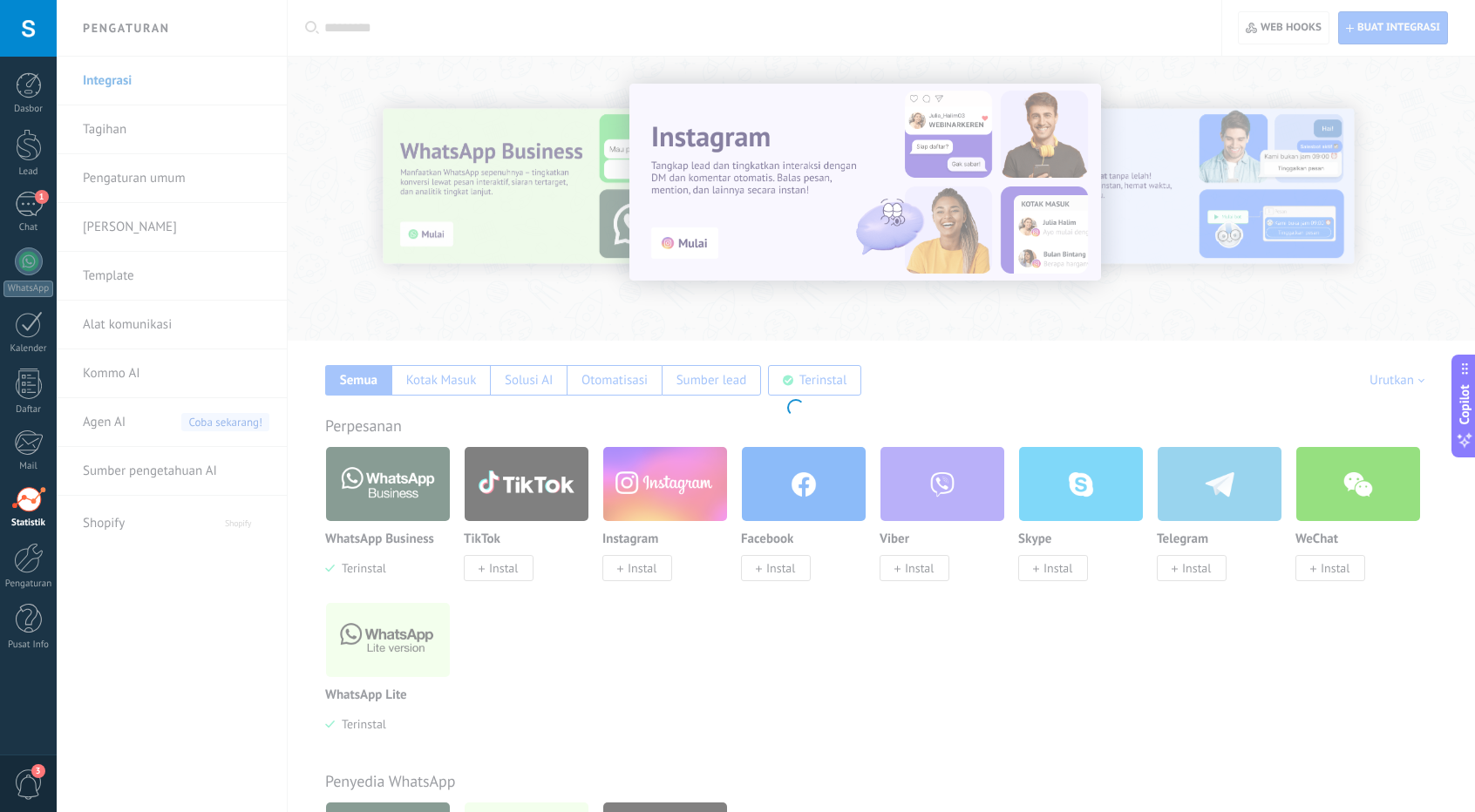
click at [34, 234] on div "Dasbor Lead 1 Chat WhatsApp Pelanggan" at bounding box center [28, 370] width 56 height 596
click at [35, 200] on span "1" at bounding box center [42, 197] width 14 height 14
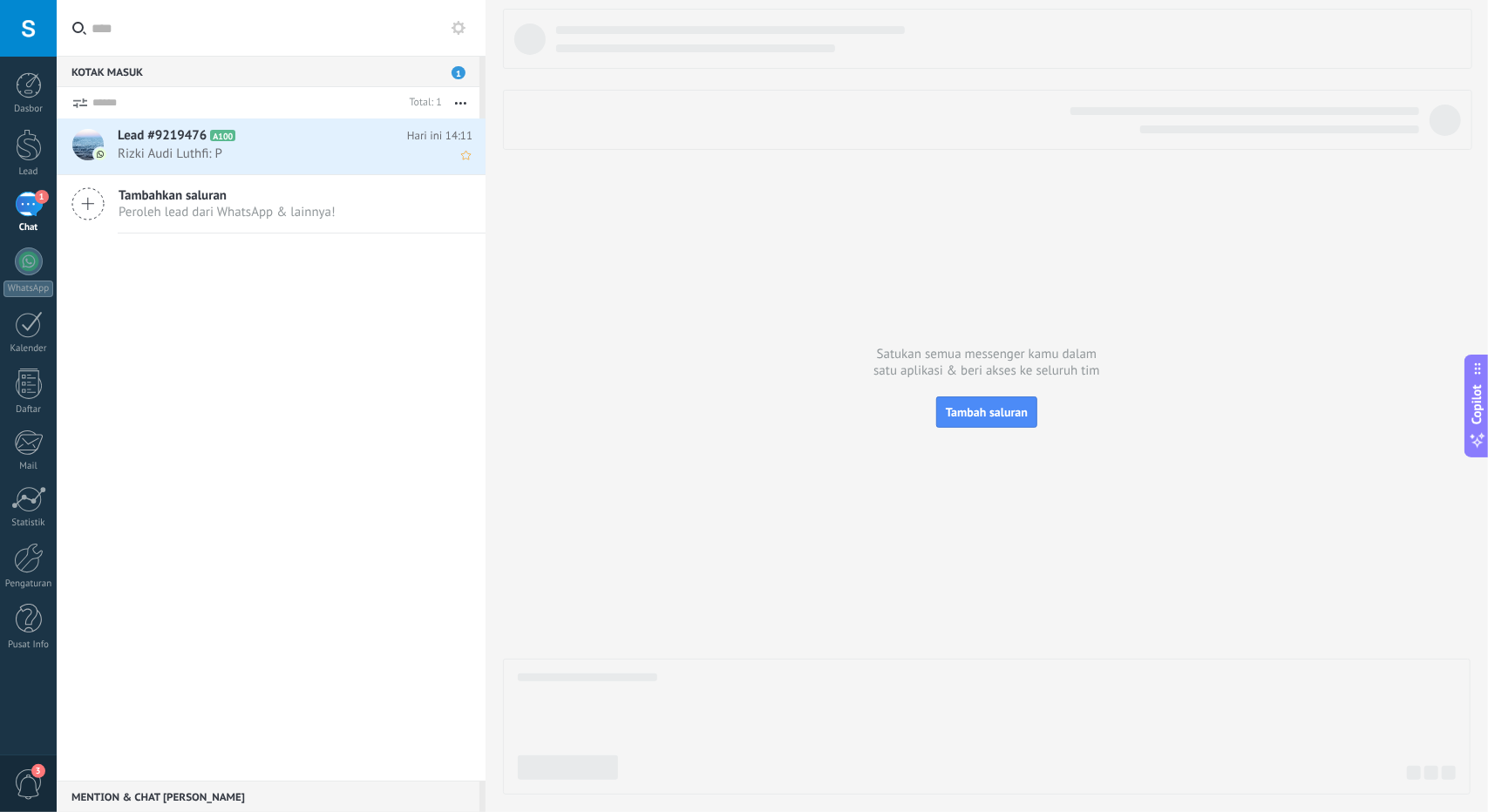
click at [353, 167] on div "Lead #9219476 A100 Hari ini 14:11 Rizki Audi Luthfi: P" at bounding box center [301, 145] width 368 height 55
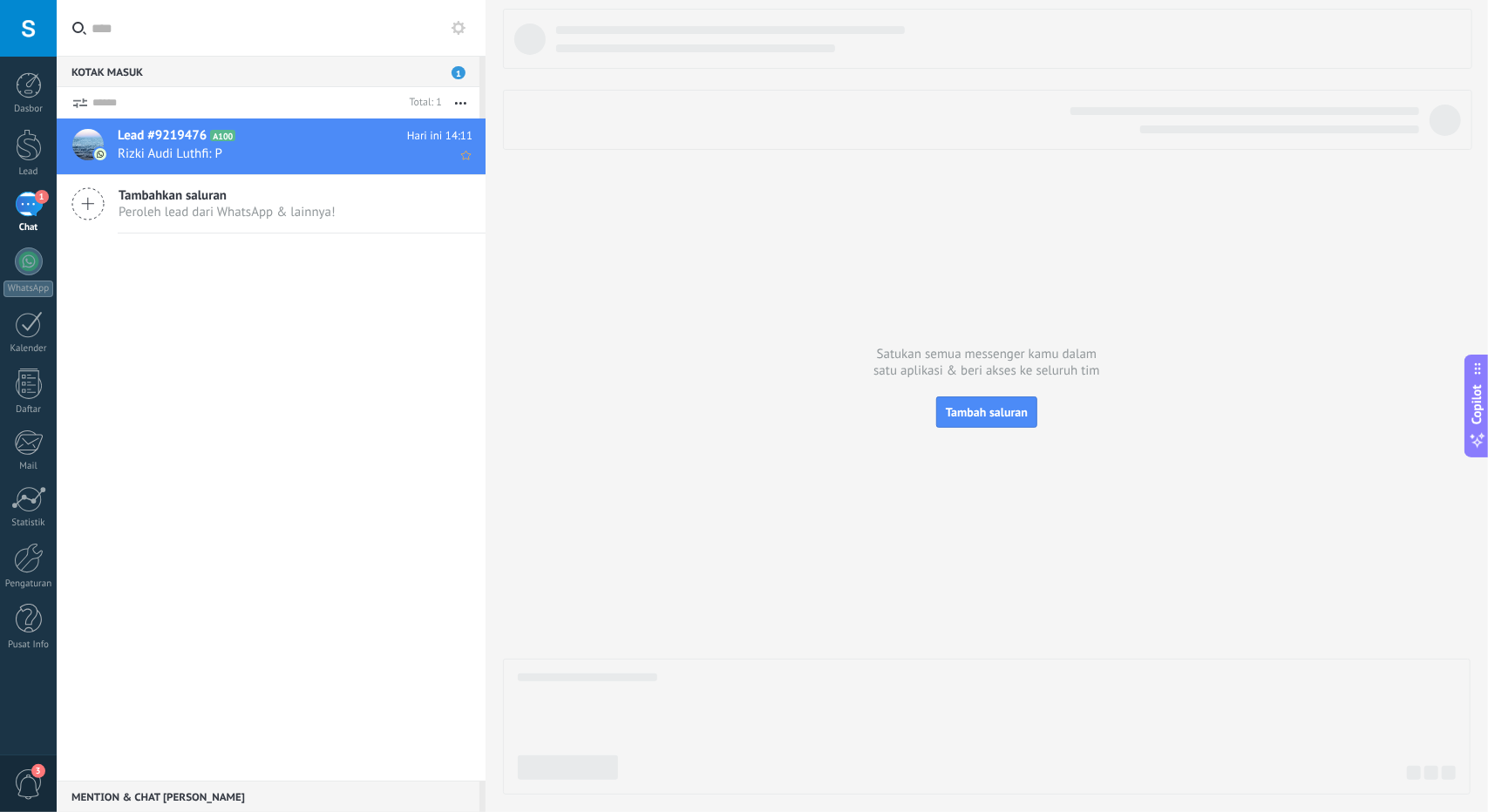
click at [232, 149] on span "Rizki Audi Luthfi: P" at bounding box center [278, 153] width 322 height 17
click at [1004, 409] on span "Tambah saluran" at bounding box center [986, 412] width 82 height 16
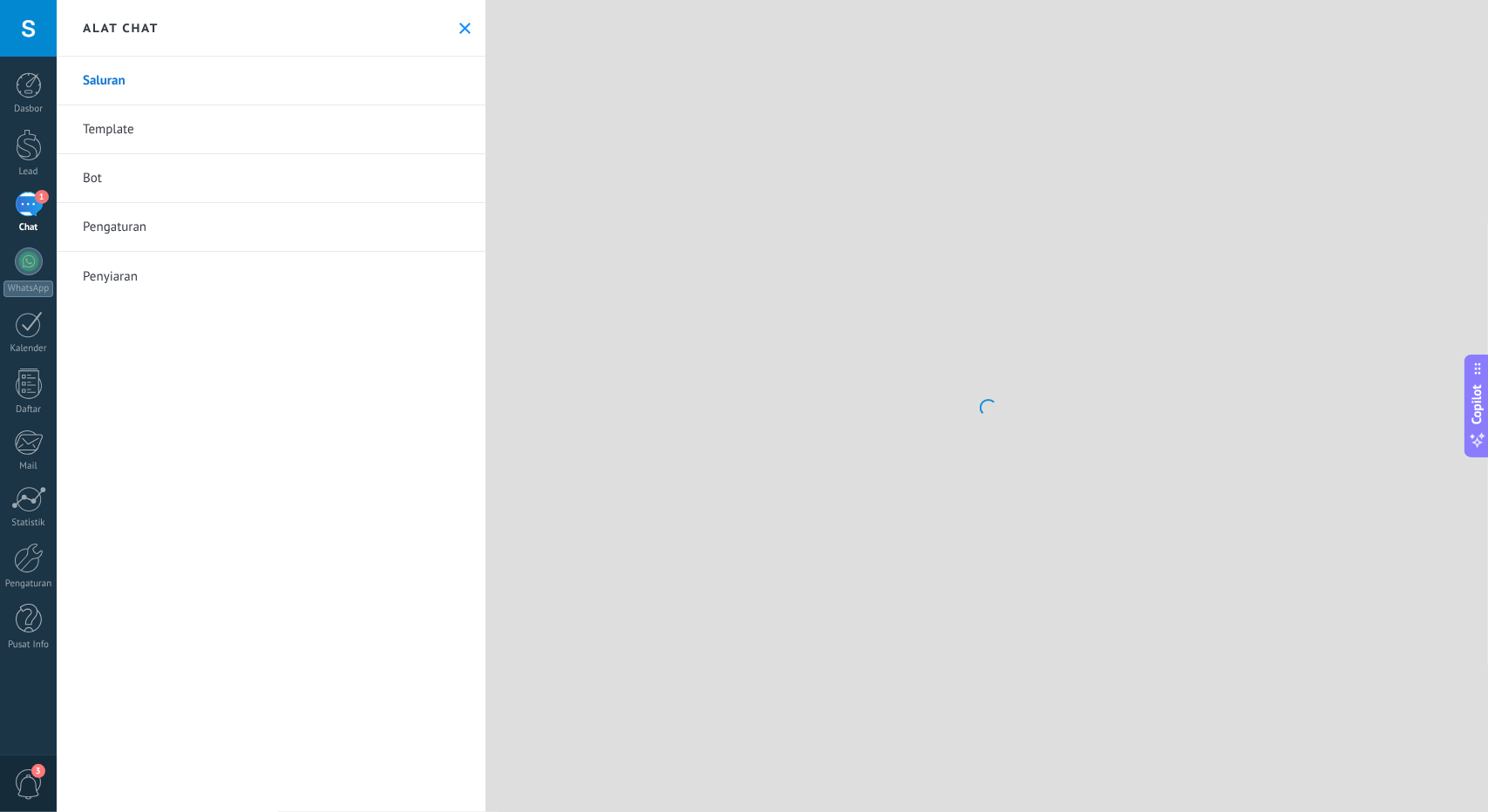
scroll to position [26, 0]
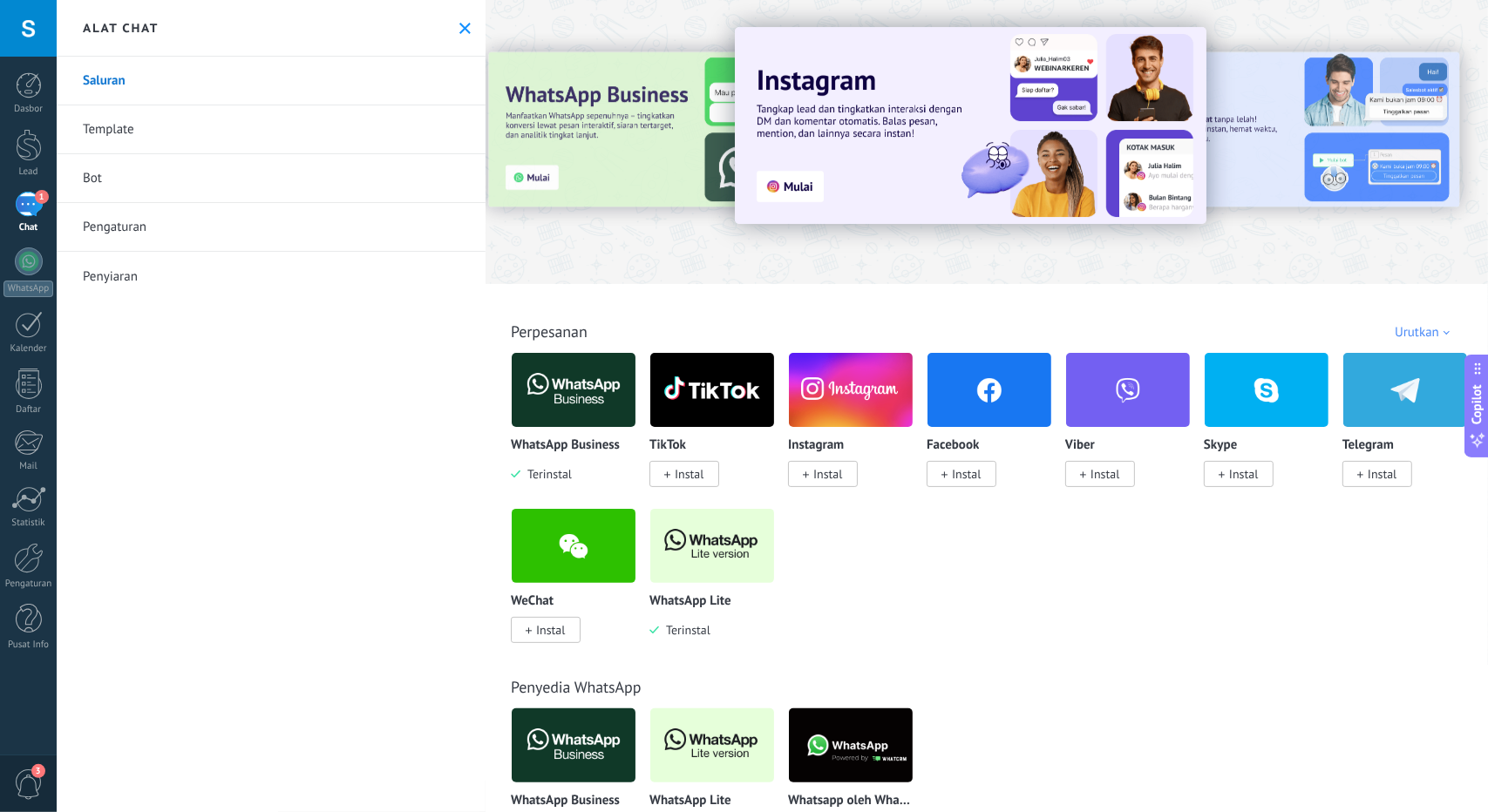
click at [34, 200] on div "1" at bounding box center [29, 204] width 28 height 26
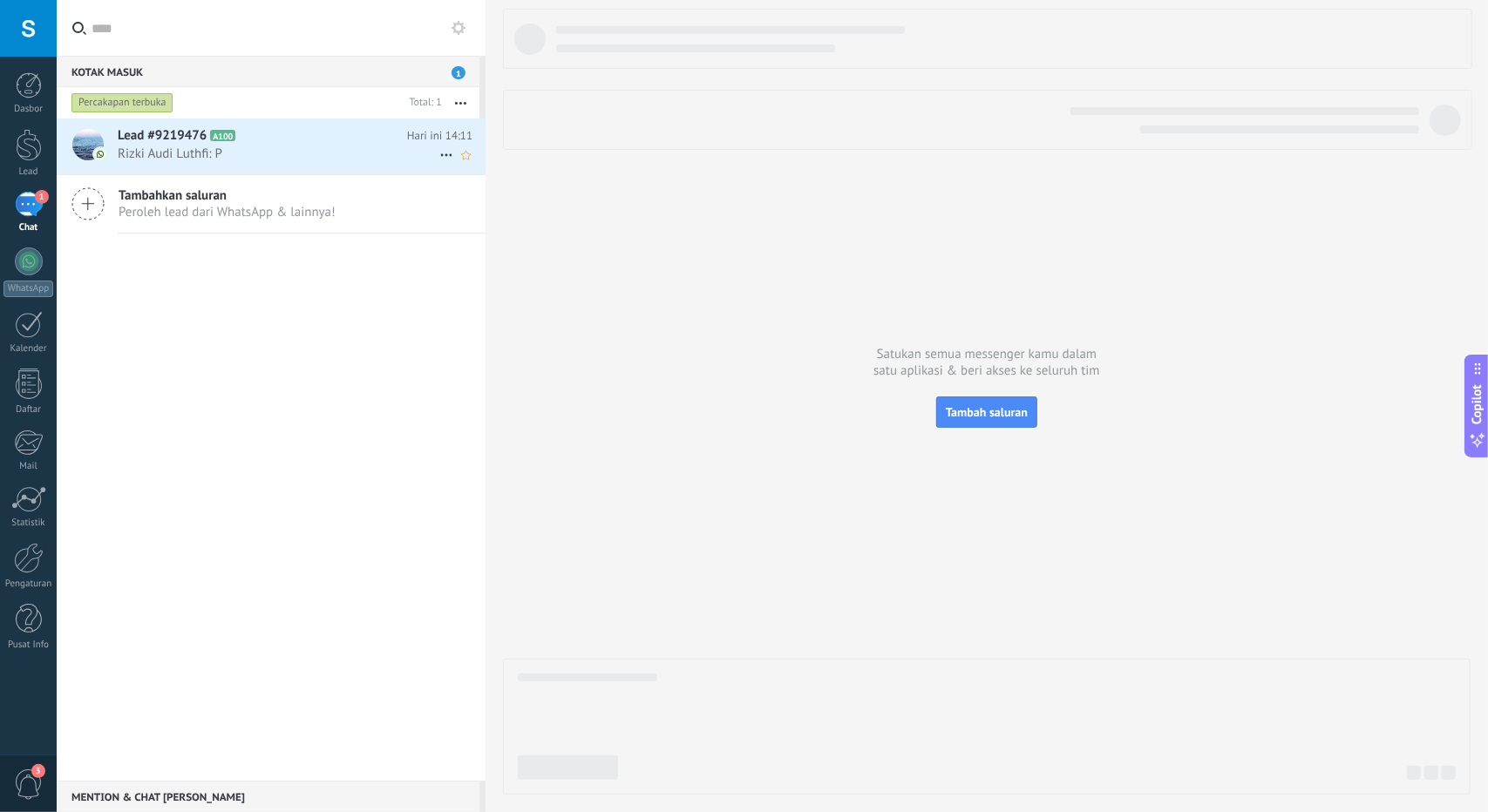
click at [335, 150] on span "Rizki Audi Luthfi: P" at bounding box center [278, 153] width 322 height 17
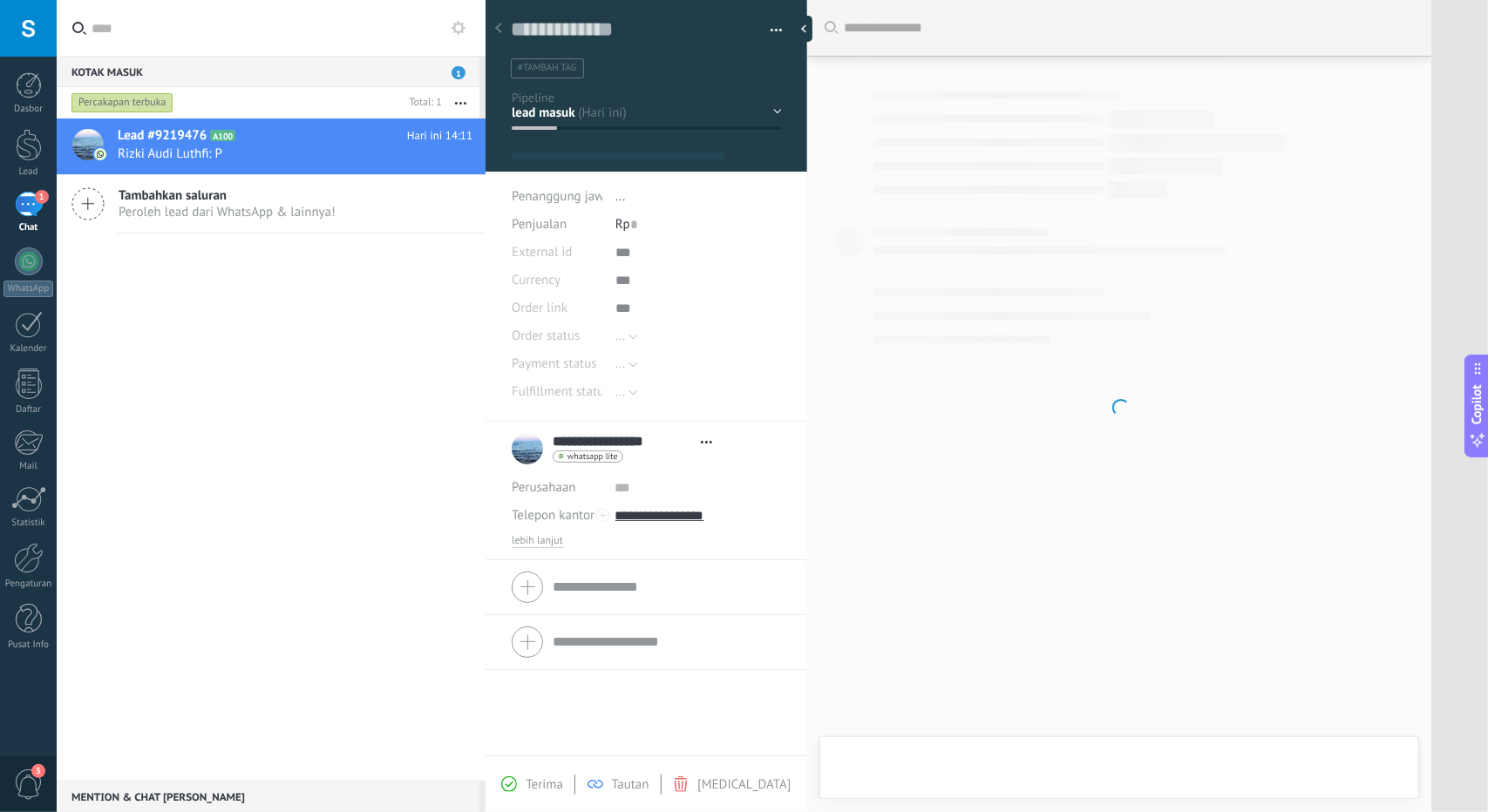
type textarea "**********"
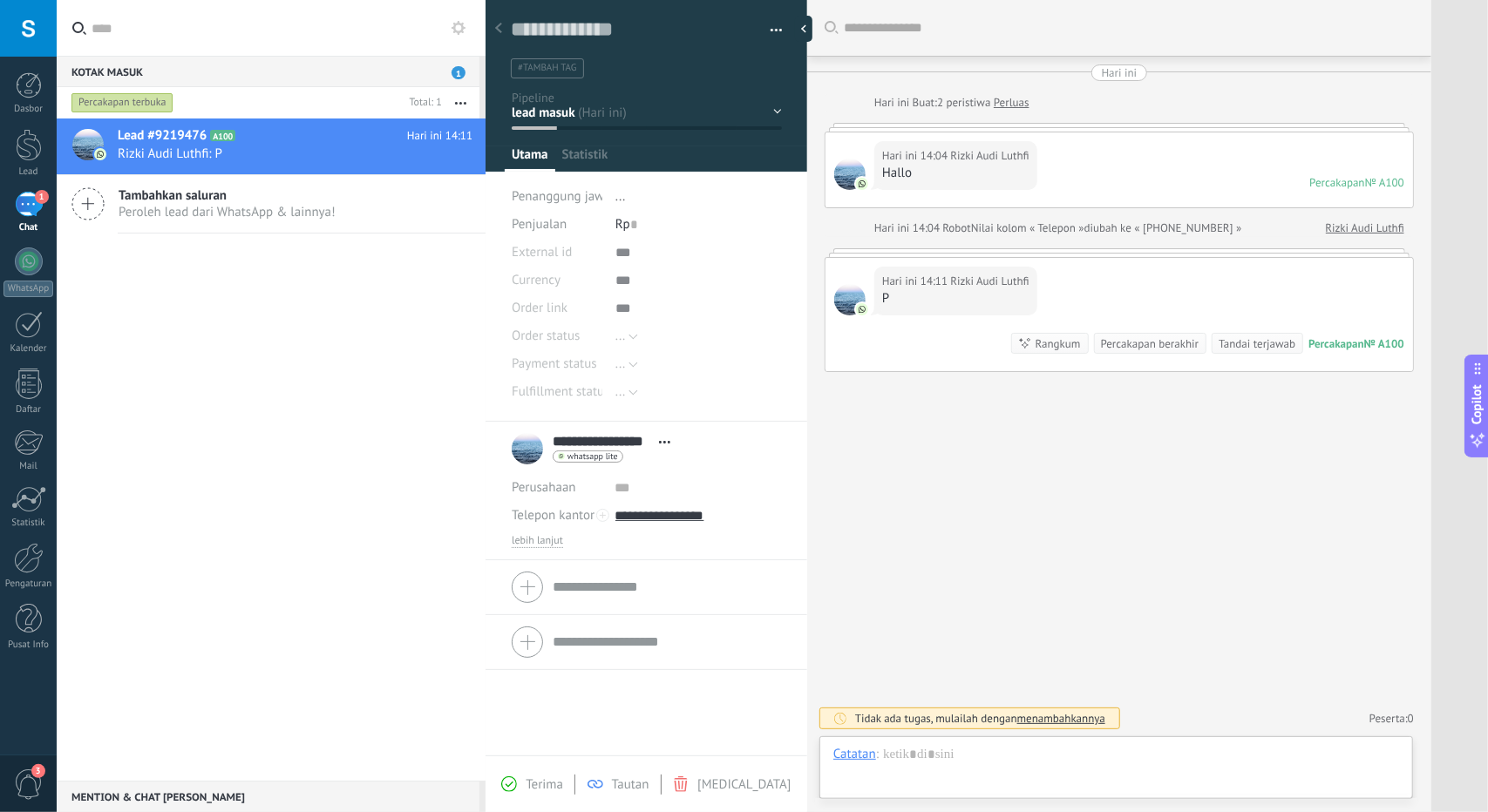
scroll to position [26, 0]
click at [0, 0] on div "Kontak awal Diskusi Pengambilan keputusan Diskusi kontrak Penjualan berhasil" at bounding box center [0, 0] width 0 height 0
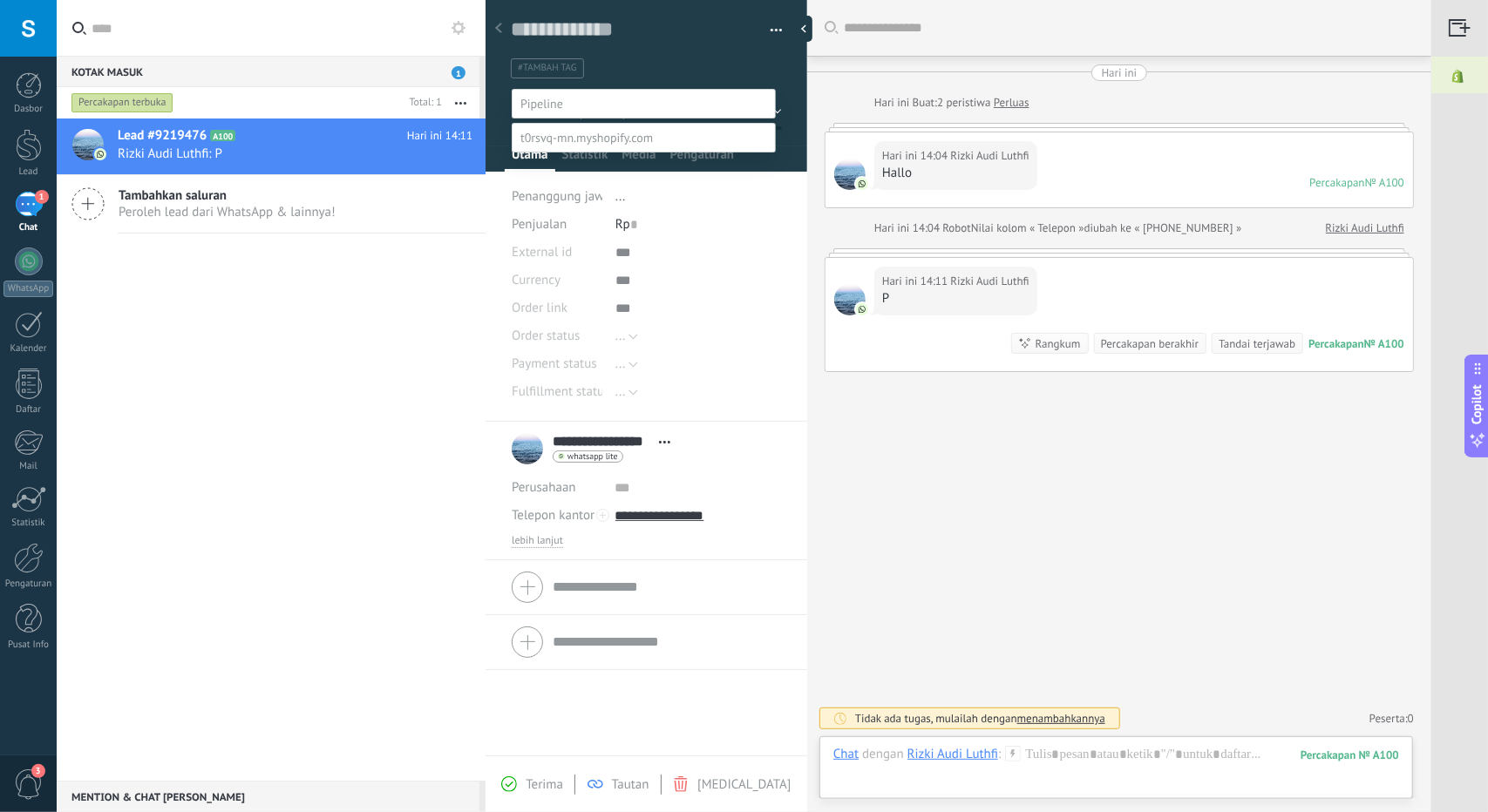
click at [552, 99] on span at bounding box center [542, 104] width 42 height 16
click at [531, 145] on span at bounding box center [587, 138] width 132 height 16
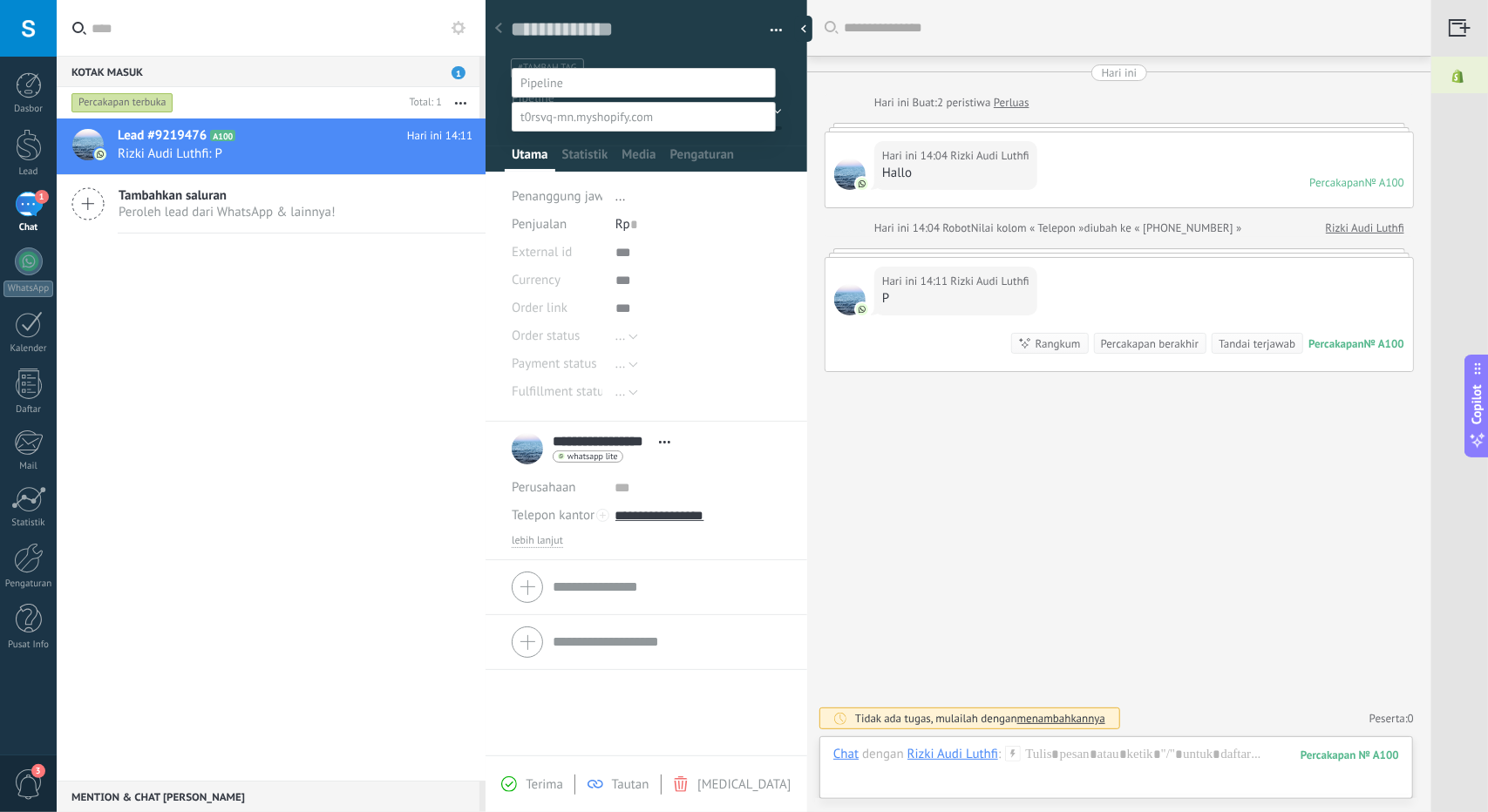
click at [500, 55] on div at bounding box center [772, 384] width 1431 height 812
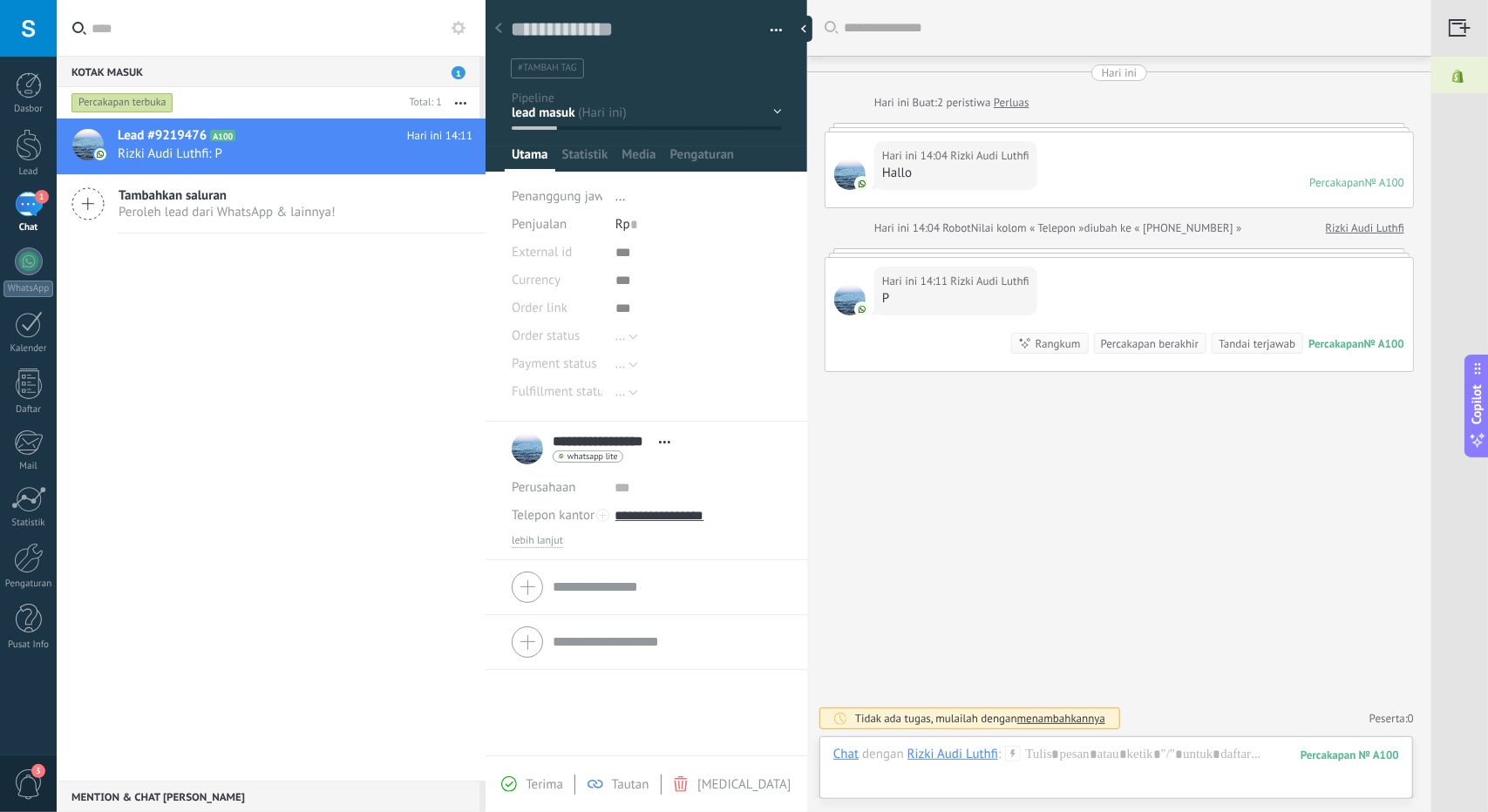
click at [763, 31] on button "button" at bounding box center [770, 31] width 26 height 26
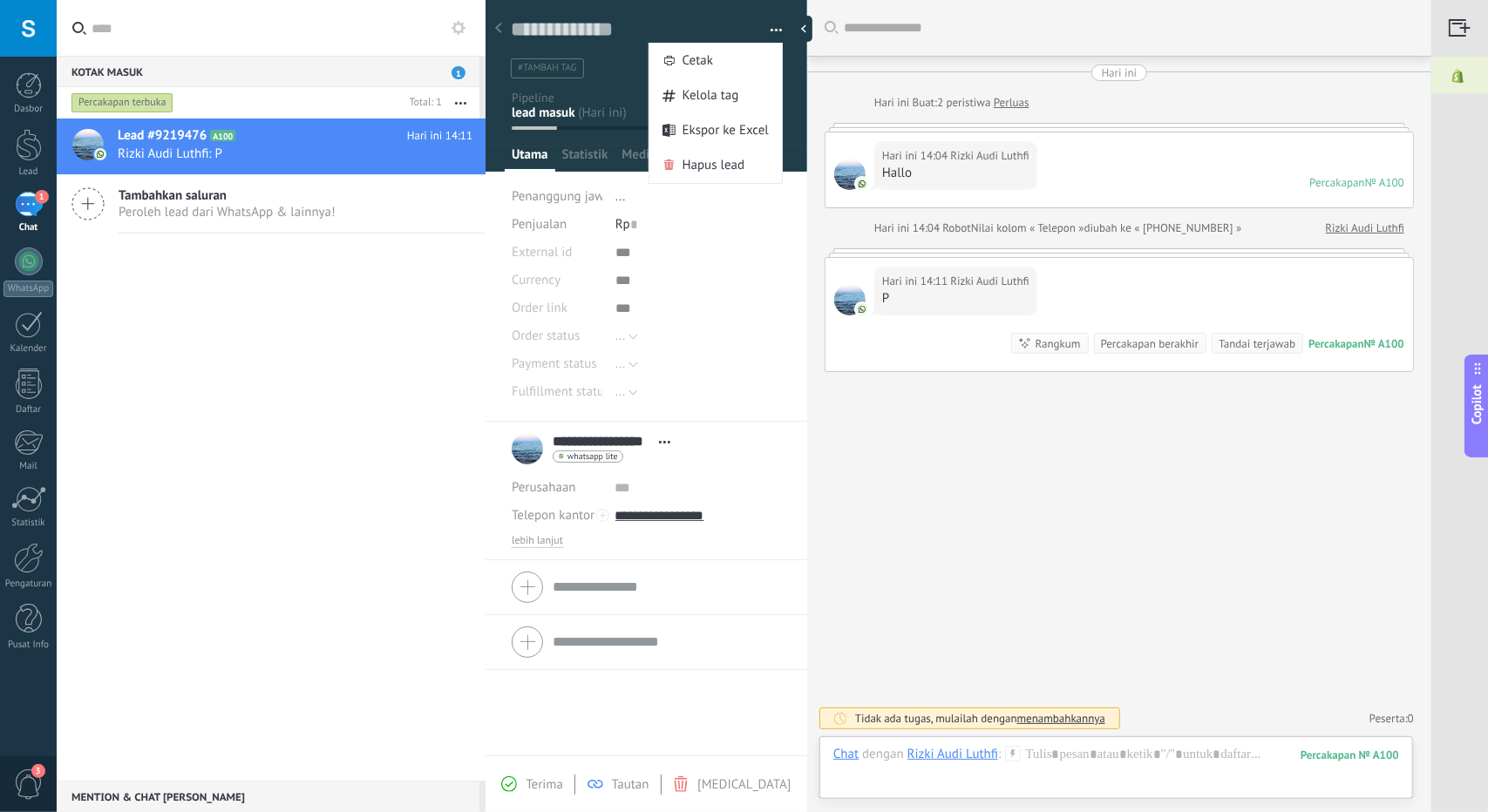
click at [977, 522] on div "Cari Muat lebih Hari ini Hari ini Buat: 2 peristiwa Perluas Hari ini 14:04 Rizk…" at bounding box center [1118, 406] width 624 height 812
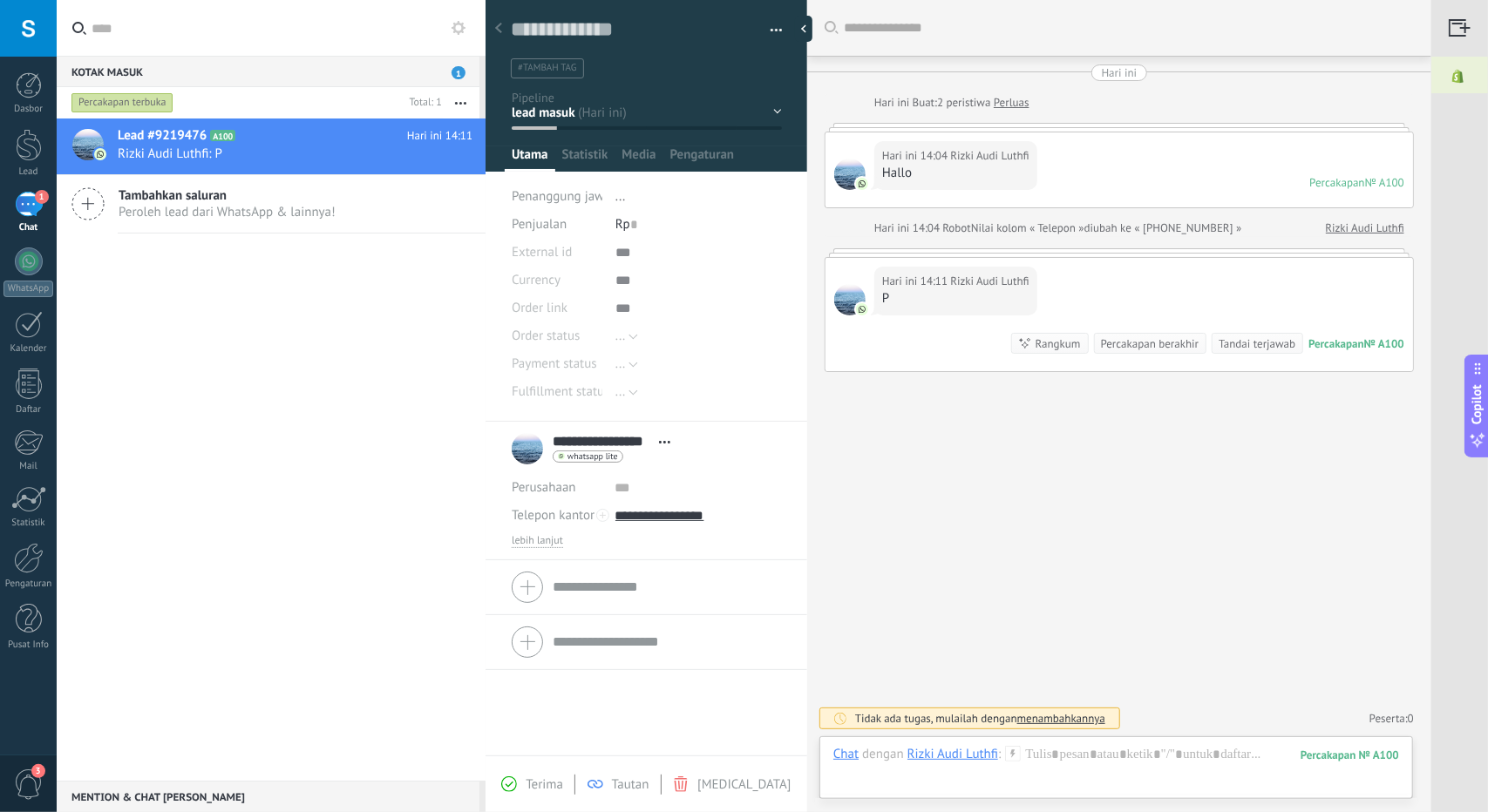
click at [669, 443] on span "Buka detail Salin nama Putuskan tautan Kontak utama" at bounding box center [664, 442] width 29 height 13
click at [1009, 503] on div "Cari Muat lebih Hari ini Hari ini Buat: 2 peristiwa Perluas Hari ini 14:04 Rizk…" at bounding box center [1118, 406] width 624 height 812
click at [40, 158] on div at bounding box center [29, 145] width 26 height 33
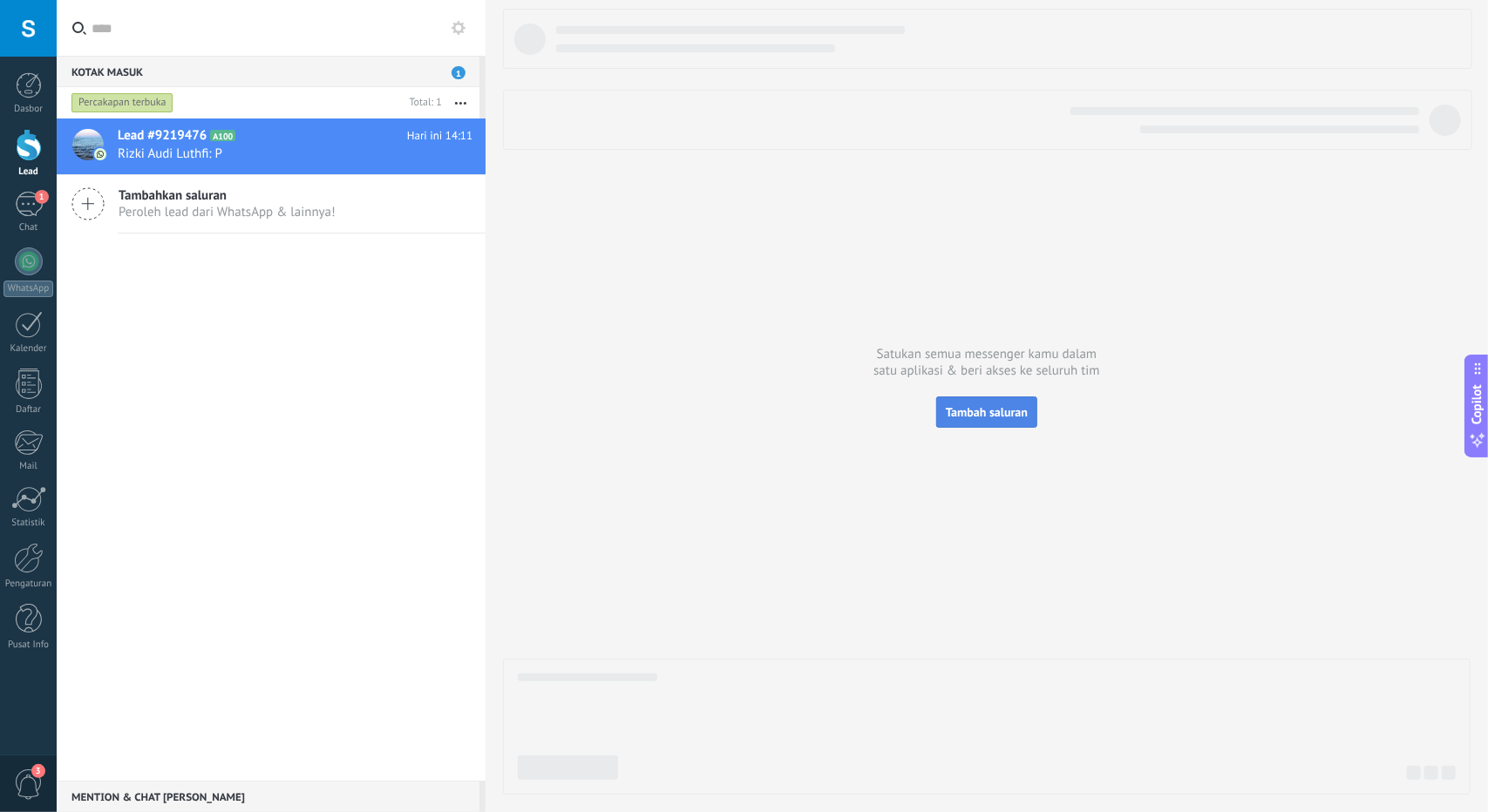
click at [980, 409] on span "Tambah saluran" at bounding box center [986, 412] width 82 height 16
click at [1004, 407] on span "Tambah saluran" at bounding box center [986, 412] width 82 height 16
click at [25, 573] on link "Pengaturan" at bounding box center [28, 566] width 56 height 47
click at [926, 615] on div at bounding box center [986, 401] width 968 height 786
click at [972, 413] on span "Tambah saluran" at bounding box center [986, 412] width 82 height 16
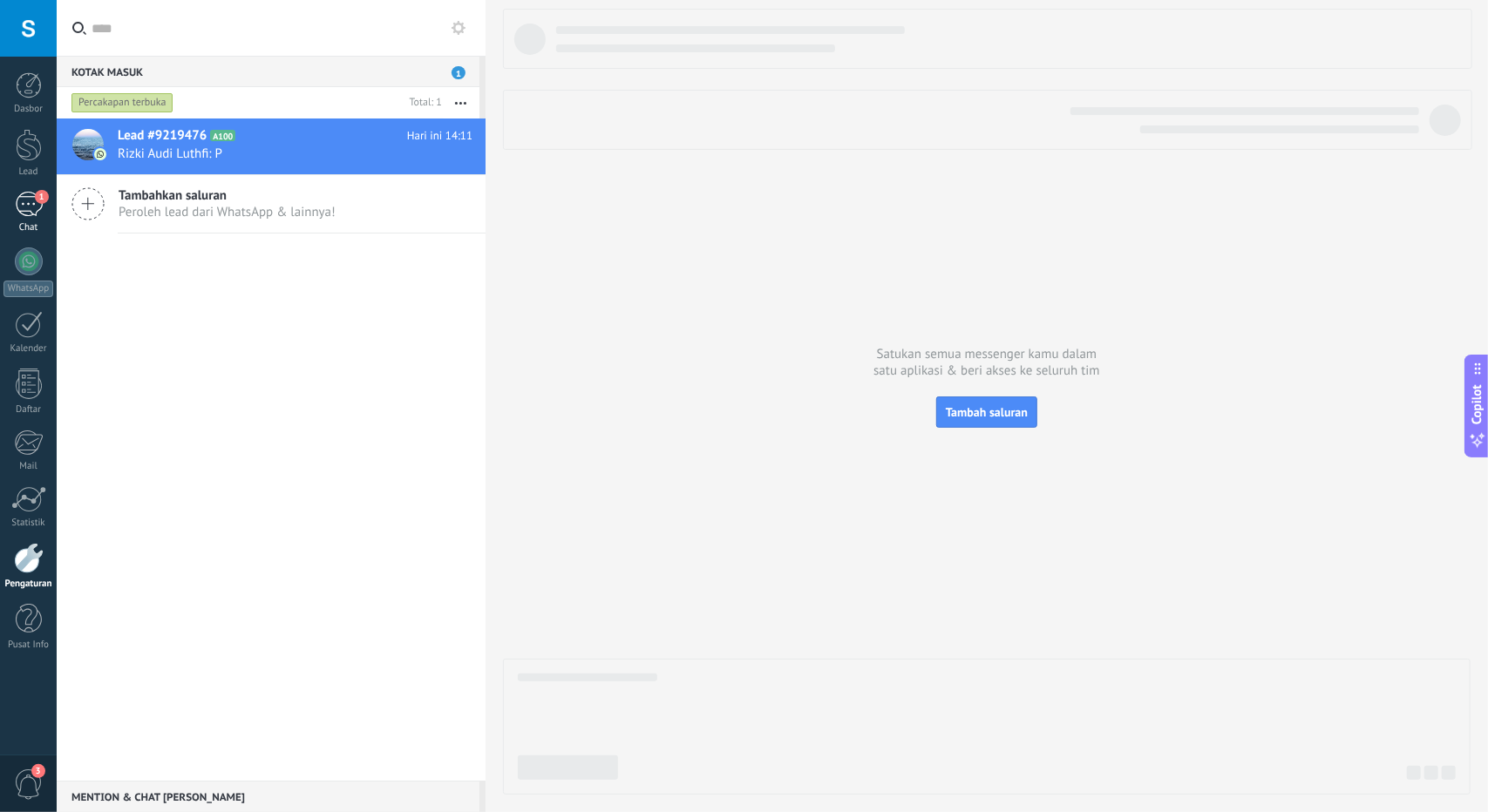
click at [28, 215] on div "1" at bounding box center [29, 204] width 28 height 26
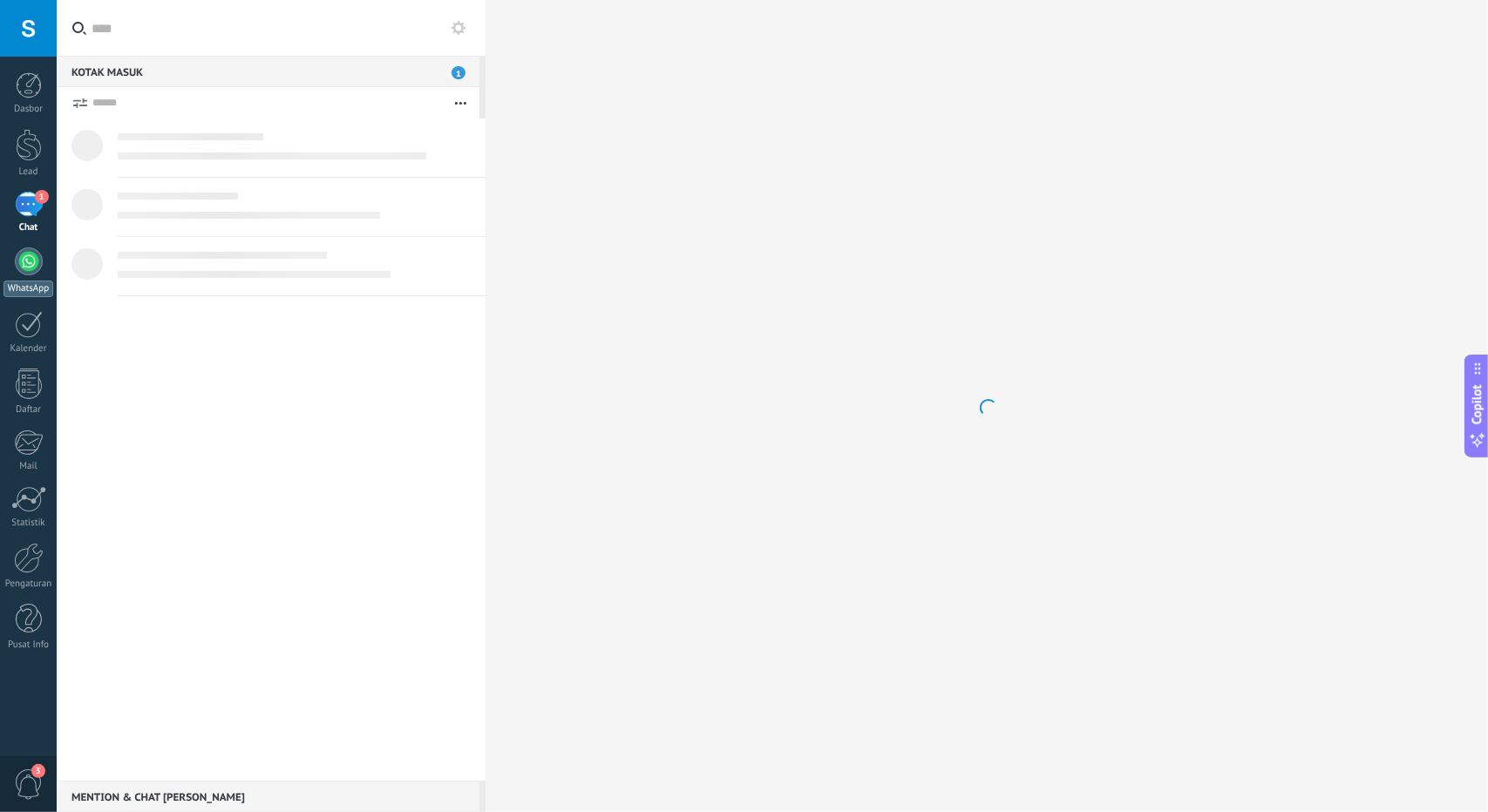
click at [16, 252] on link "WhatsApp" at bounding box center [28, 272] width 56 height 49
click at [35, 569] on div at bounding box center [29, 558] width 30 height 31
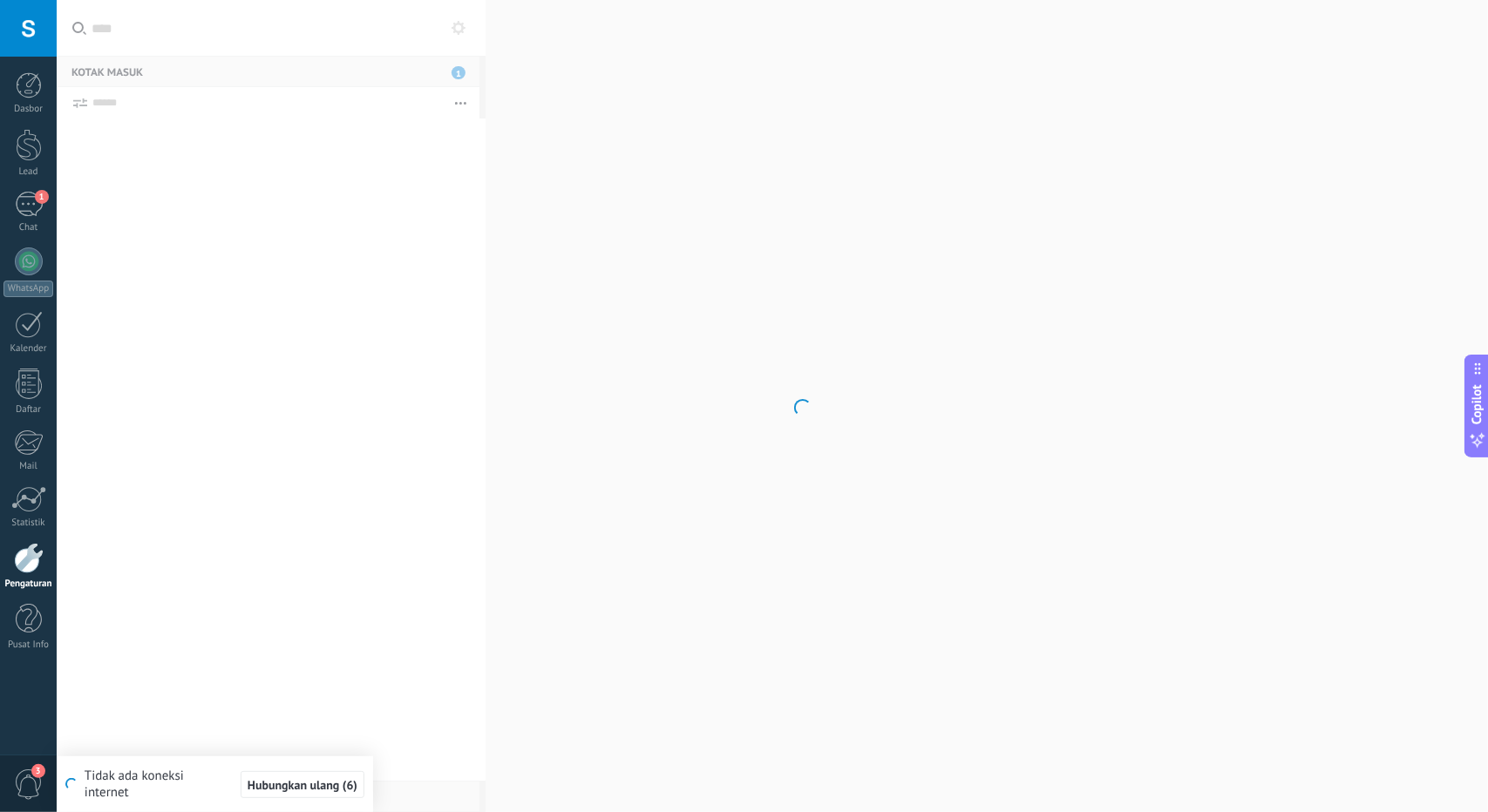
click at [566, 419] on body ".abccls-1,.abccls-2{fill-rule:evenodd}.abccls-2{fill:#fff} .abfcls-1{fill:none}…" at bounding box center [744, 406] width 1488 height 812
click at [27, 557] on div at bounding box center [29, 558] width 30 height 31
